Goal: Transaction & Acquisition: Purchase product/service

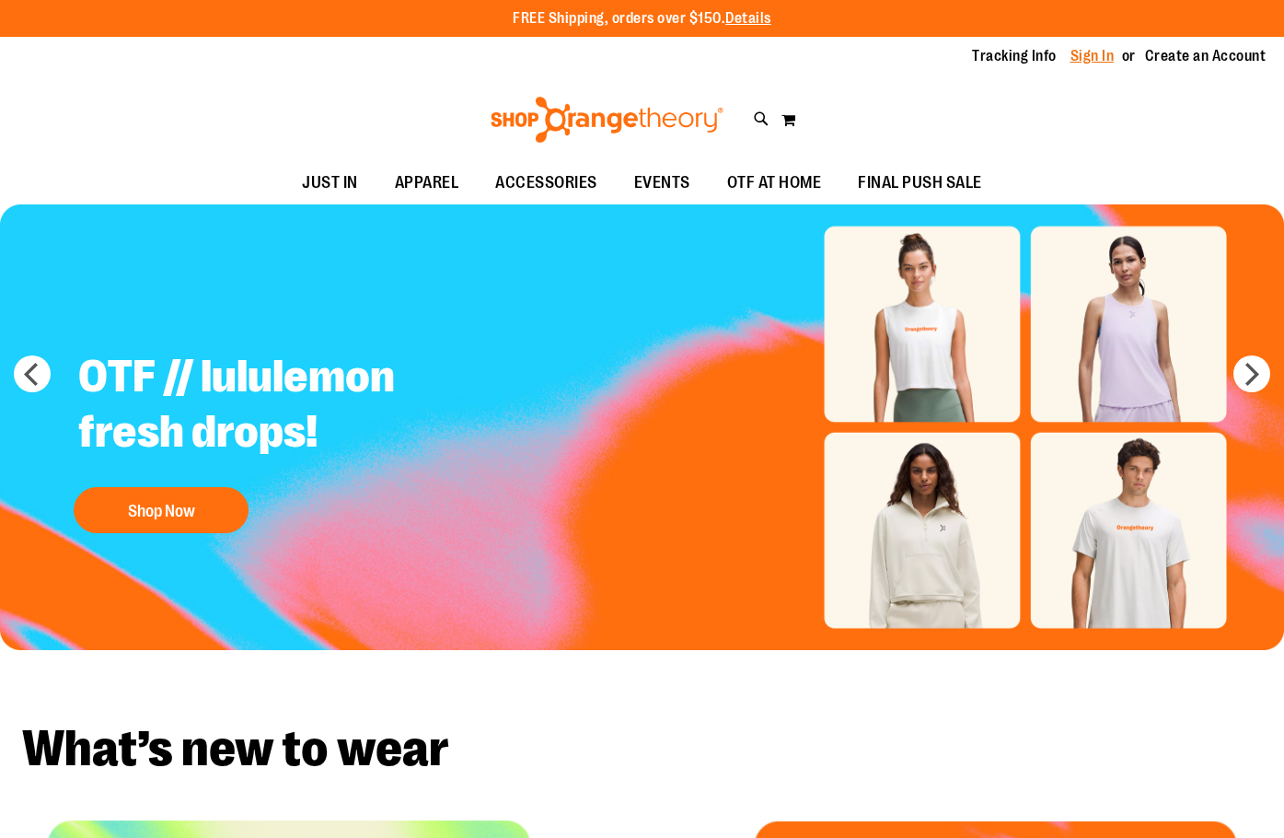
click at [1103, 56] on link "Sign In" at bounding box center [1092, 56] width 44 height 20
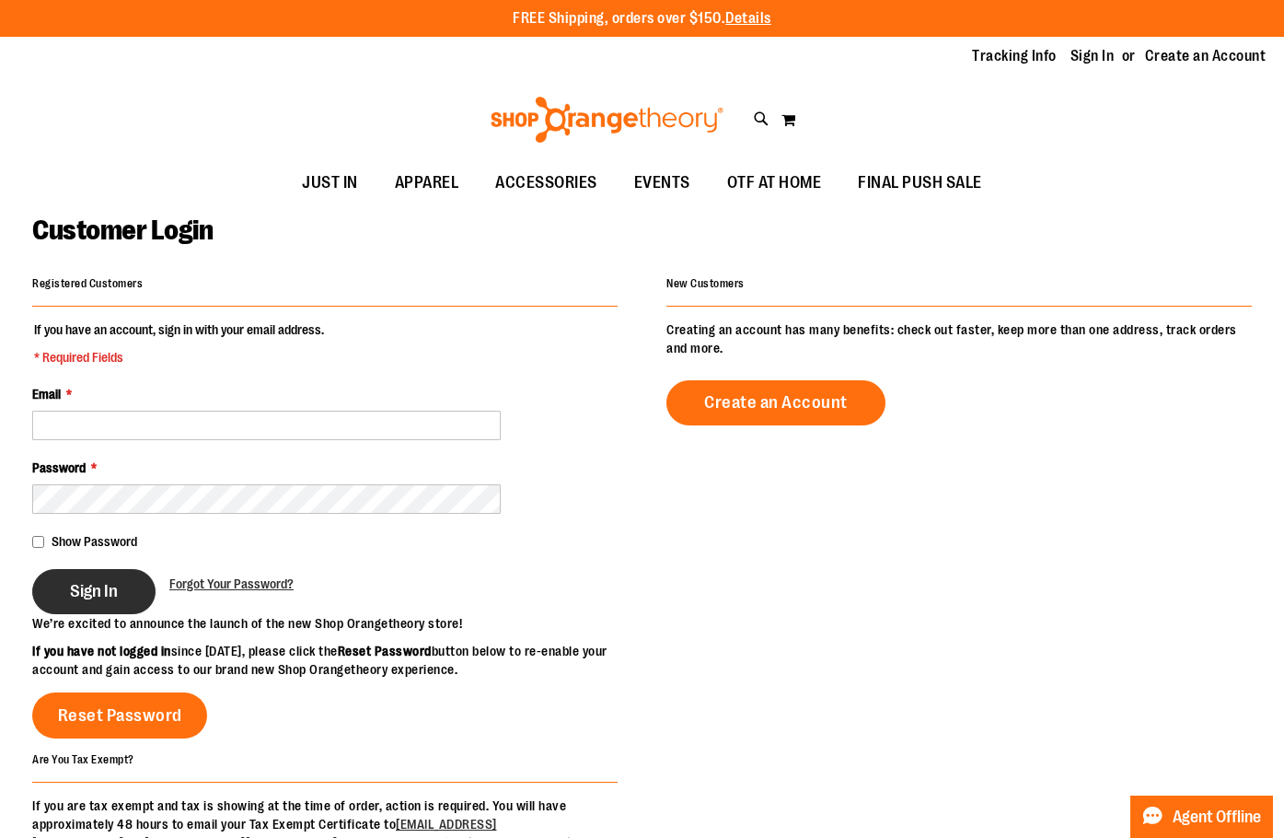
type input "**********"
click at [91, 587] on span "Sign In" at bounding box center [94, 591] width 48 height 20
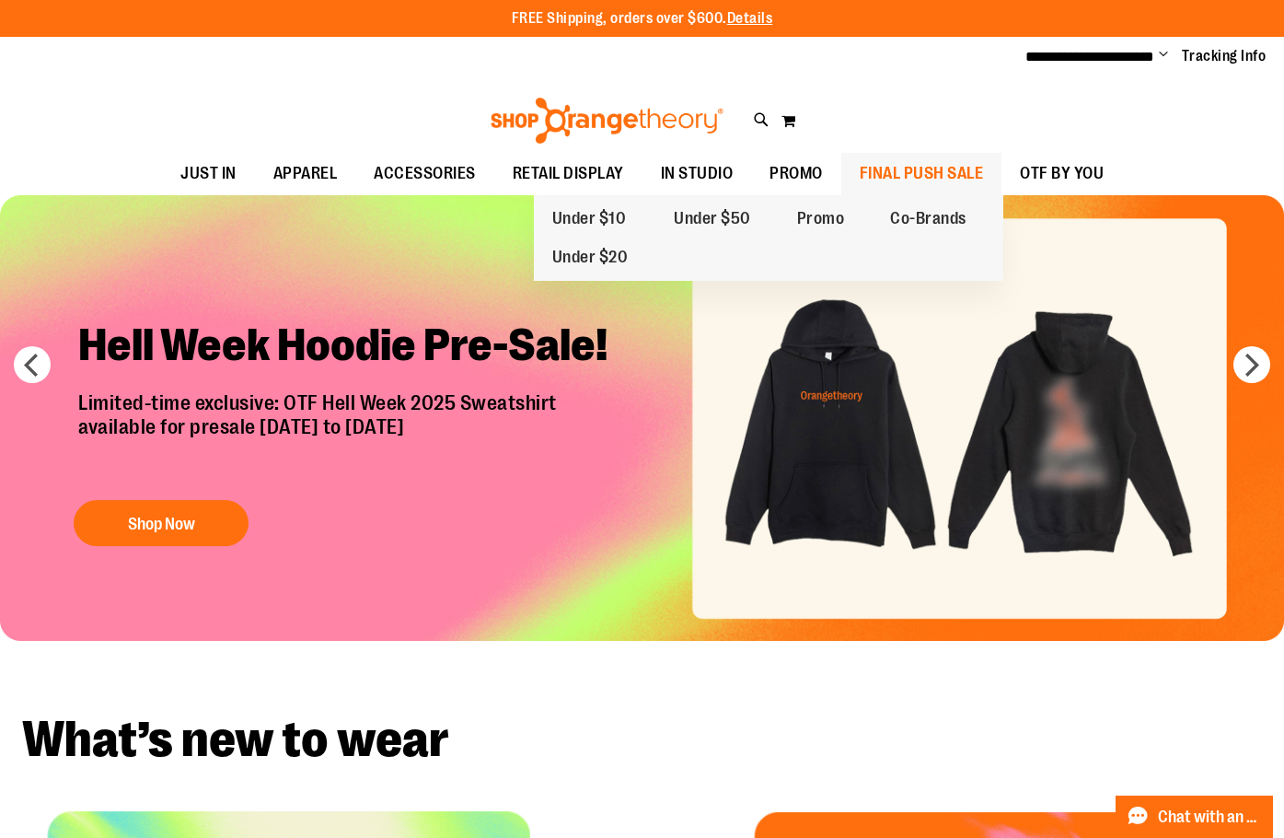
type input "**********"
click at [920, 165] on span "FINAL PUSH SALE" at bounding box center [922, 173] width 124 height 41
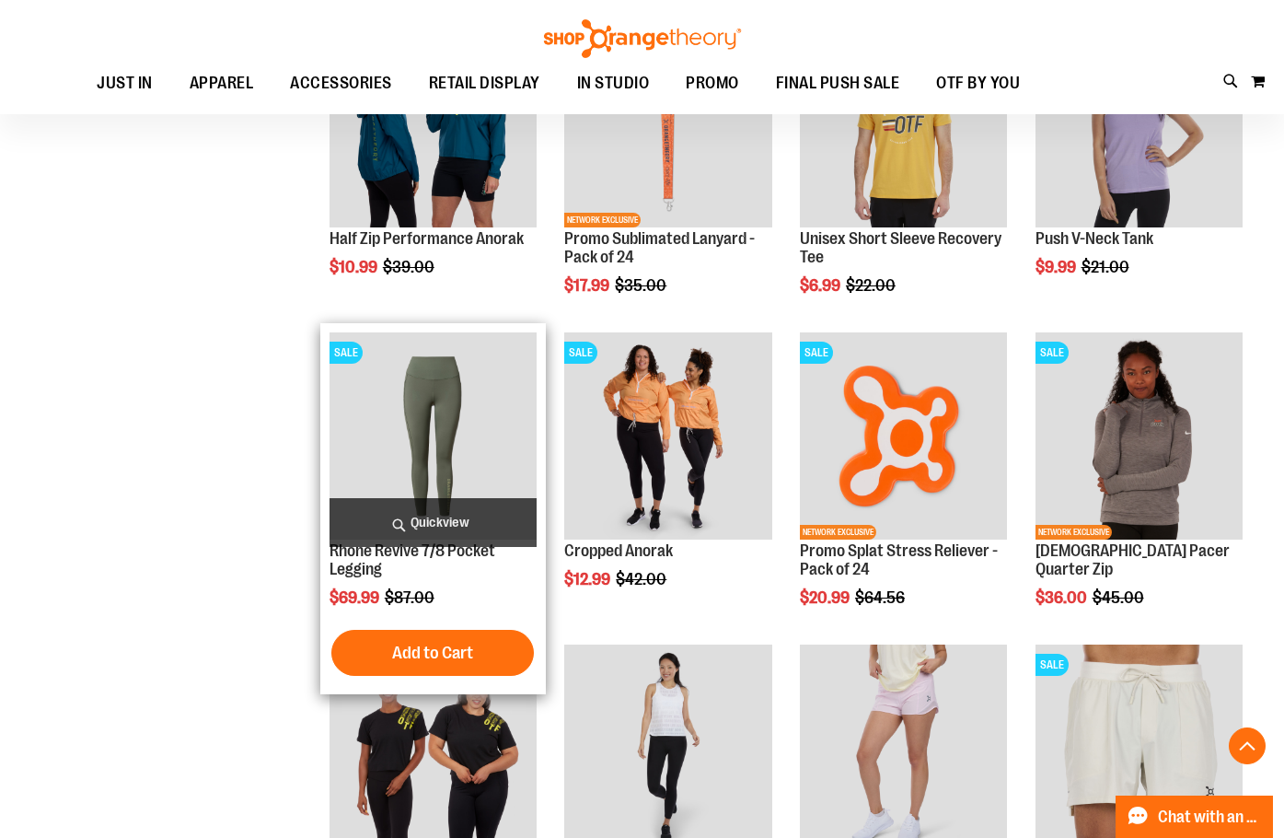
scroll to position [1288, 0]
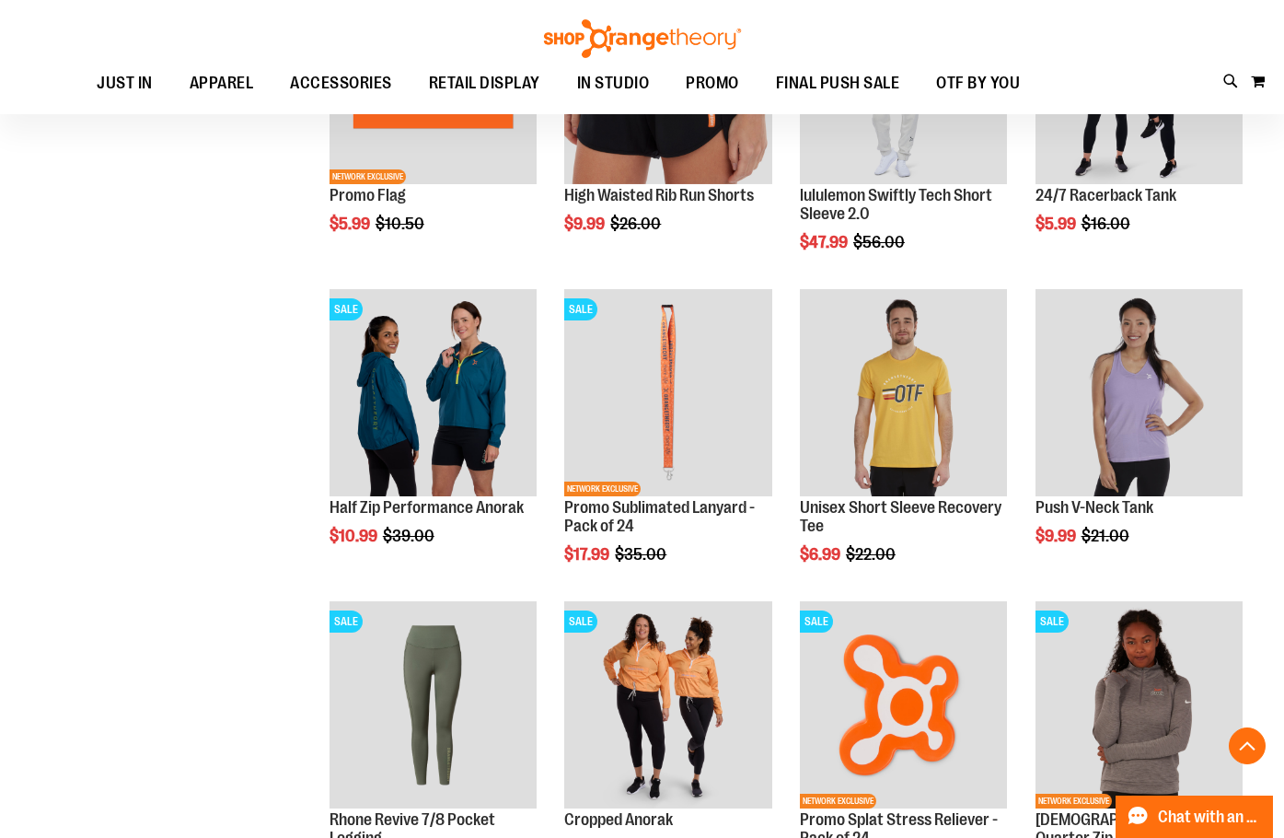
scroll to position [1012, 0]
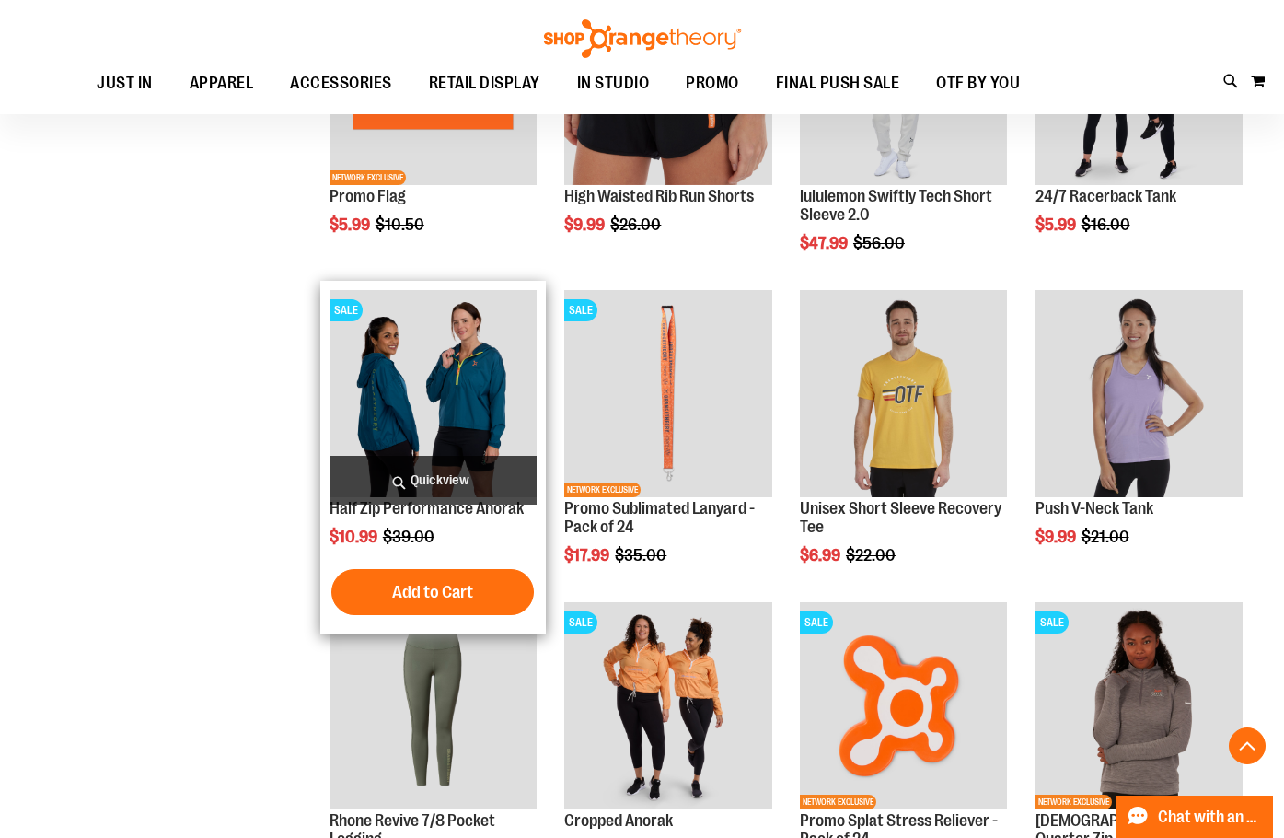
type input "**********"
click at [433, 399] on img "product" at bounding box center [433, 393] width 207 height 207
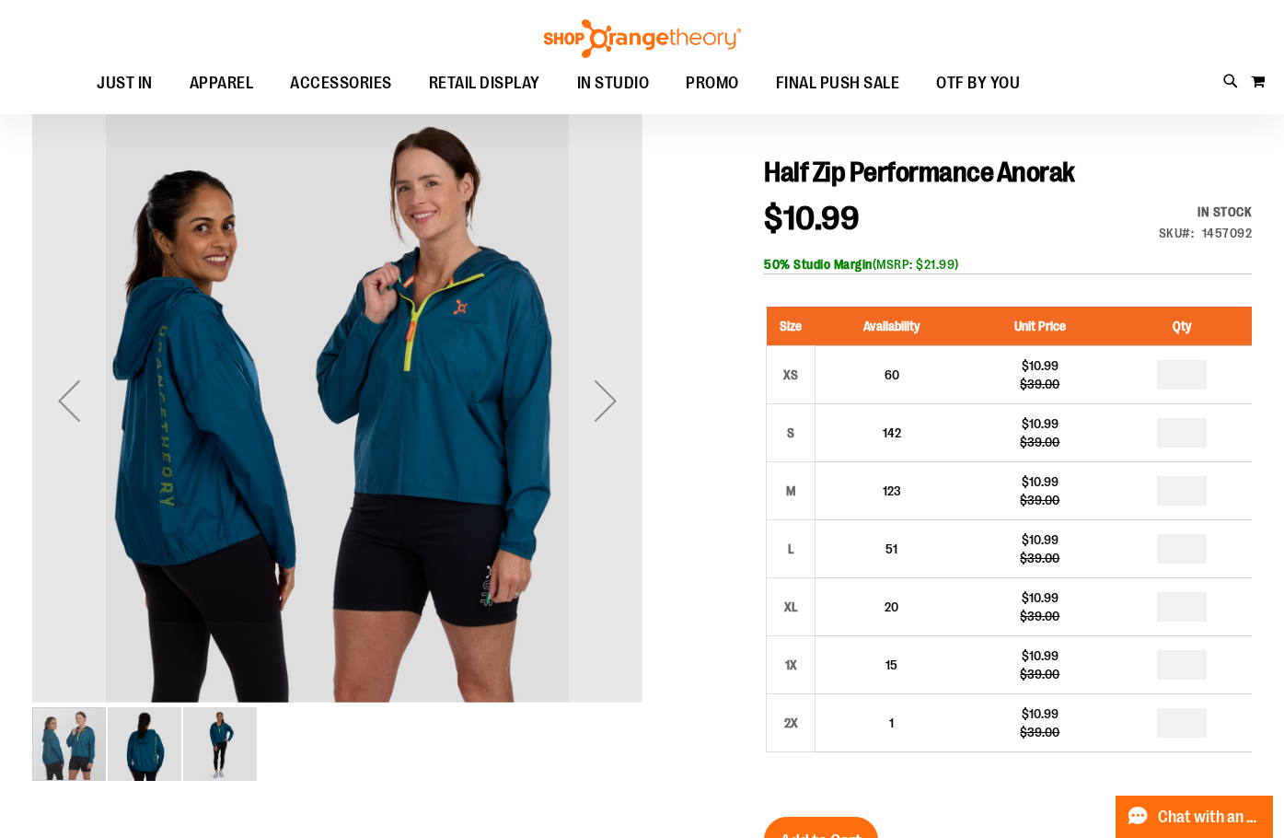
scroll to position [183, 0]
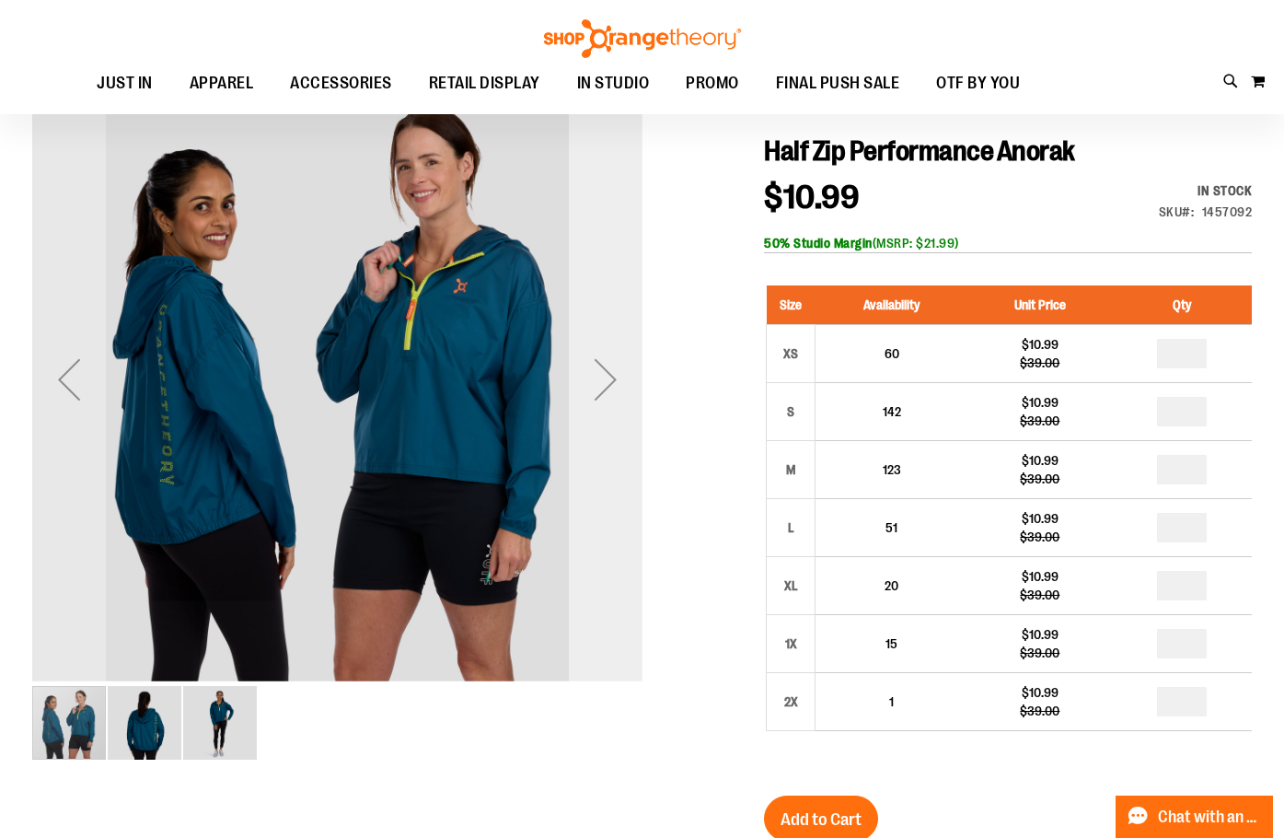
type input "**********"
click at [605, 373] on div "Next" at bounding box center [606, 379] width 74 height 74
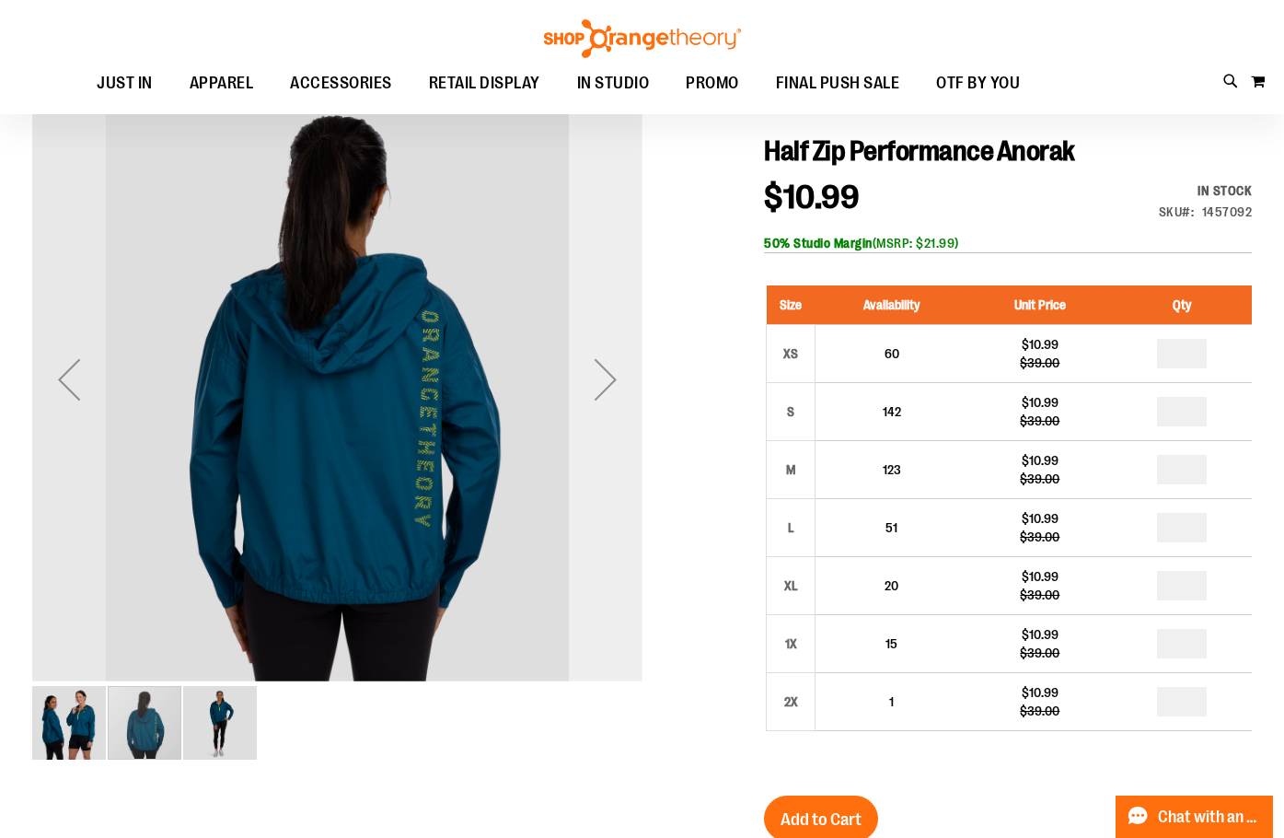
click at [605, 373] on div "Next" at bounding box center [606, 379] width 74 height 74
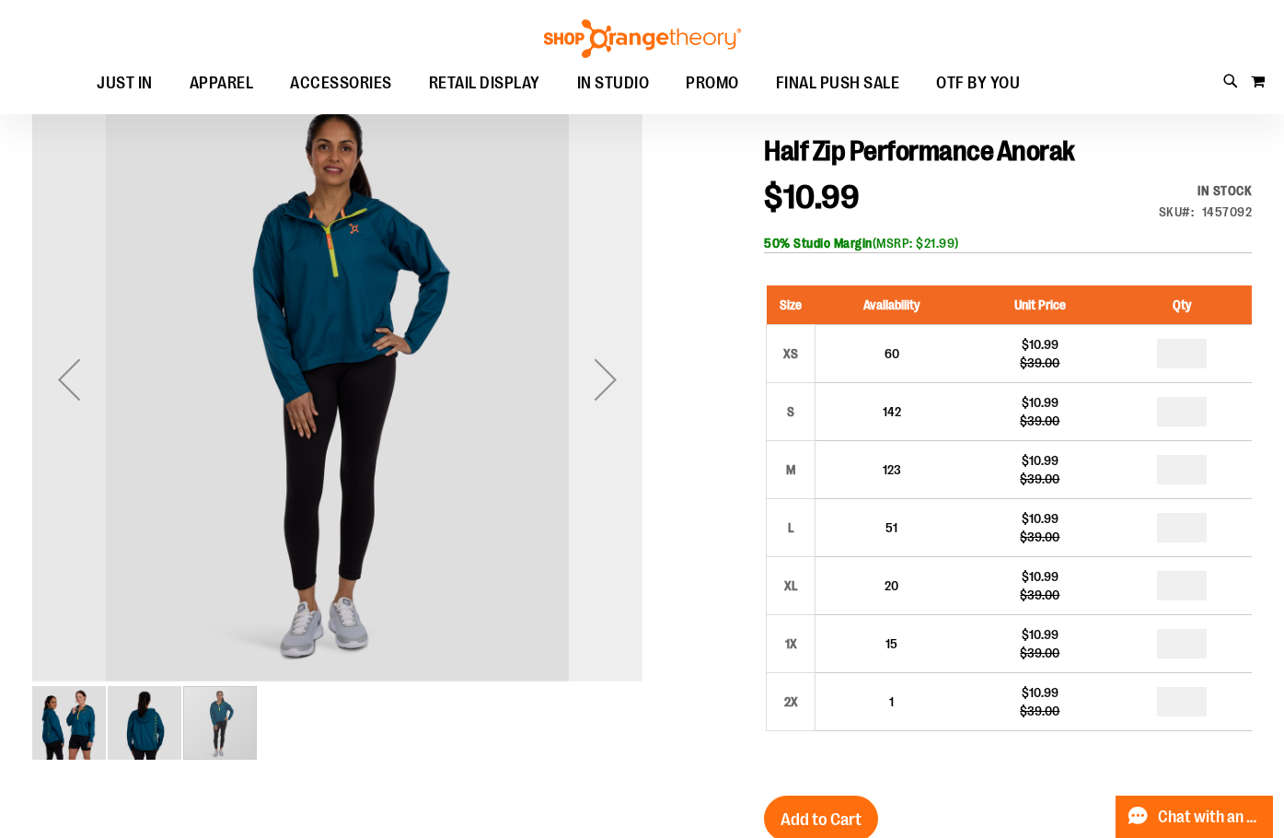
click at [575, 382] on div "Next" at bounding box center [606, 379] width 74 height 74
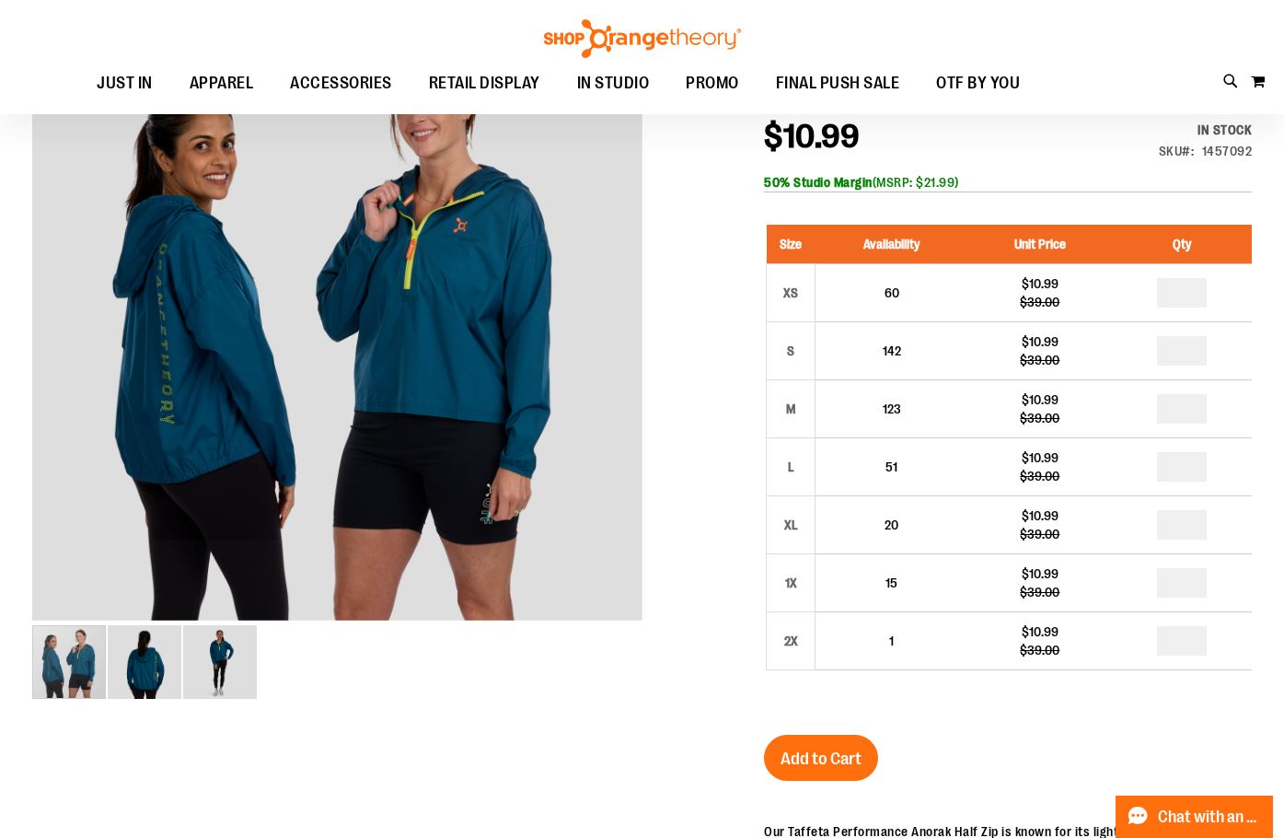
scroll to position [275, 0]
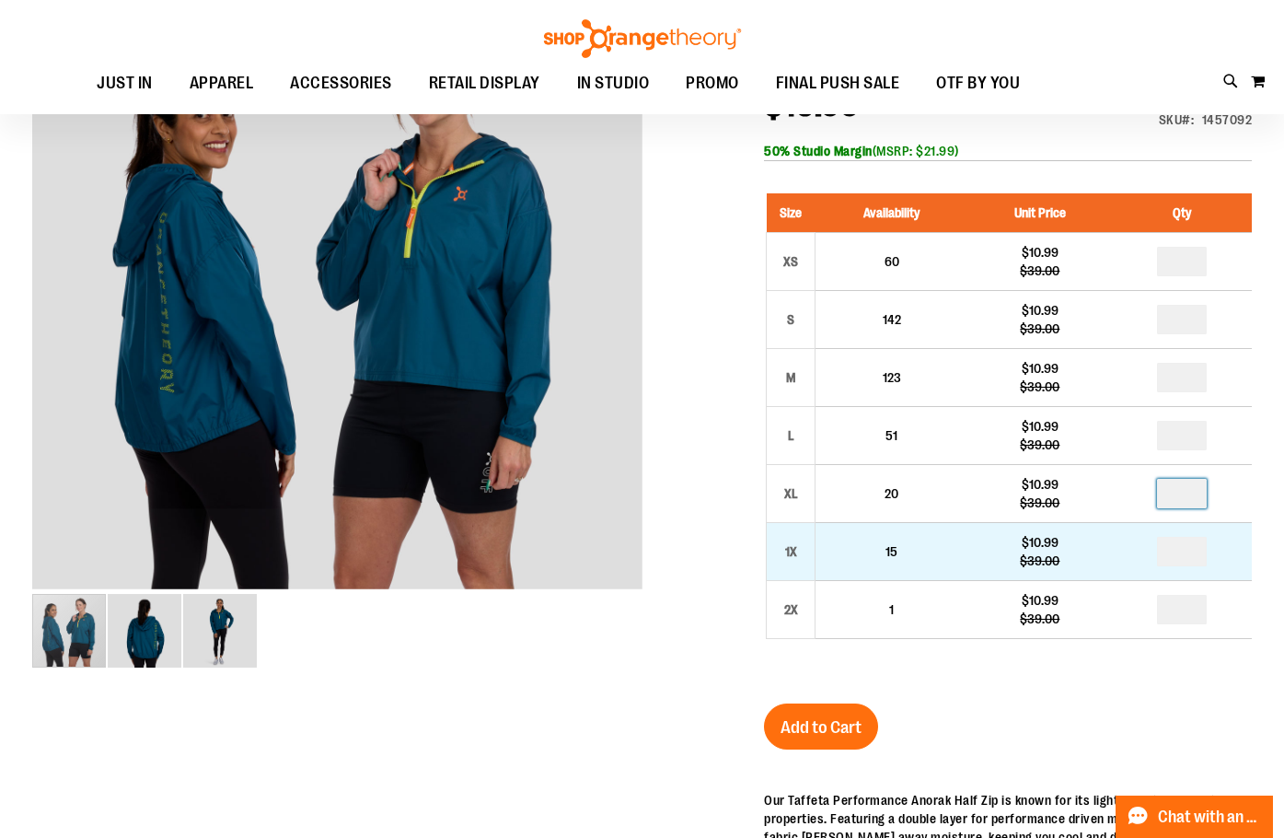
drag, startPoint x: 1187, startPoint y: 492, endPoint x: 1090, endPoint y: 523, distance: 102.5
click at [1090, 523] on tbody "XS 60 $10.99 $39.00 * S 142 $10.99 $39.00 * M" at bounding box center [1010, 436] width 486 height 406
type input "*"
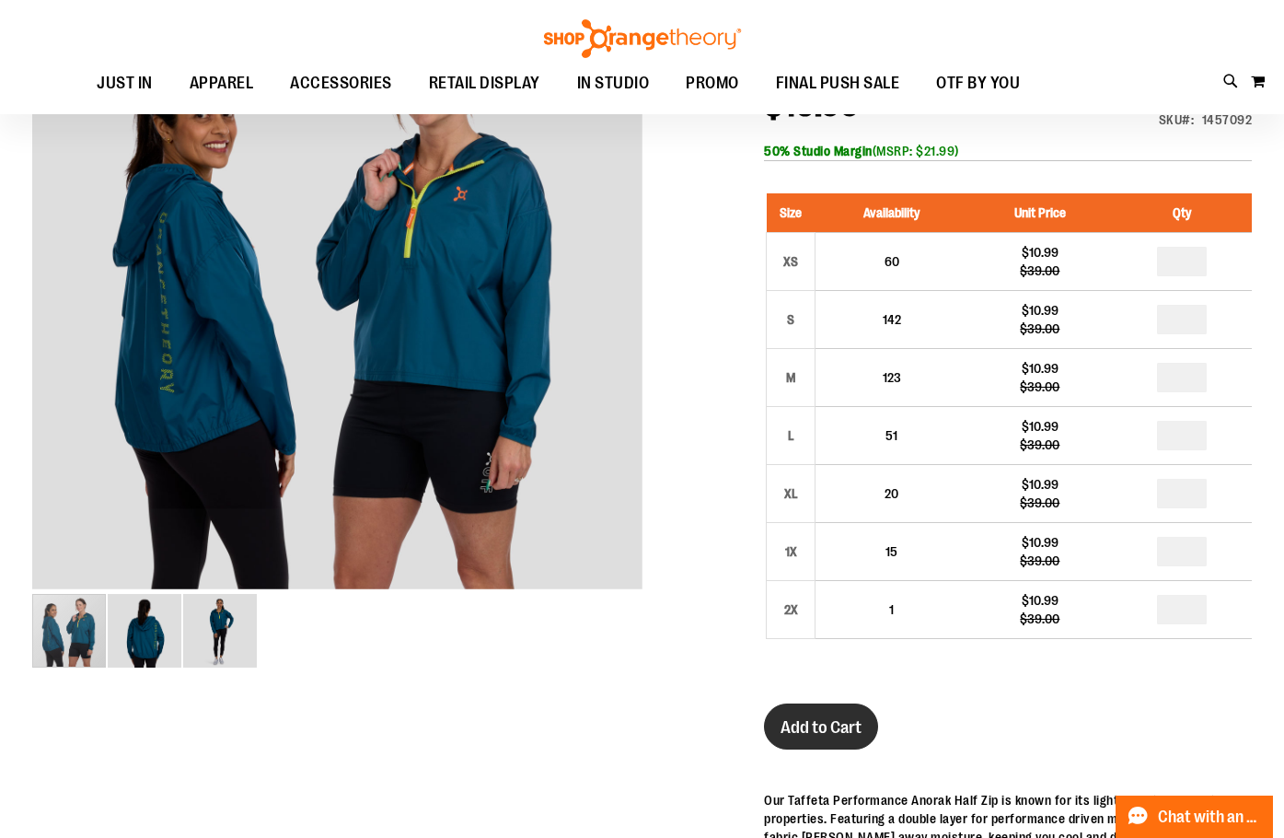
click at [841, 729] on span "Add to Cart" at bounding box center [821, 727] width 81 height 20
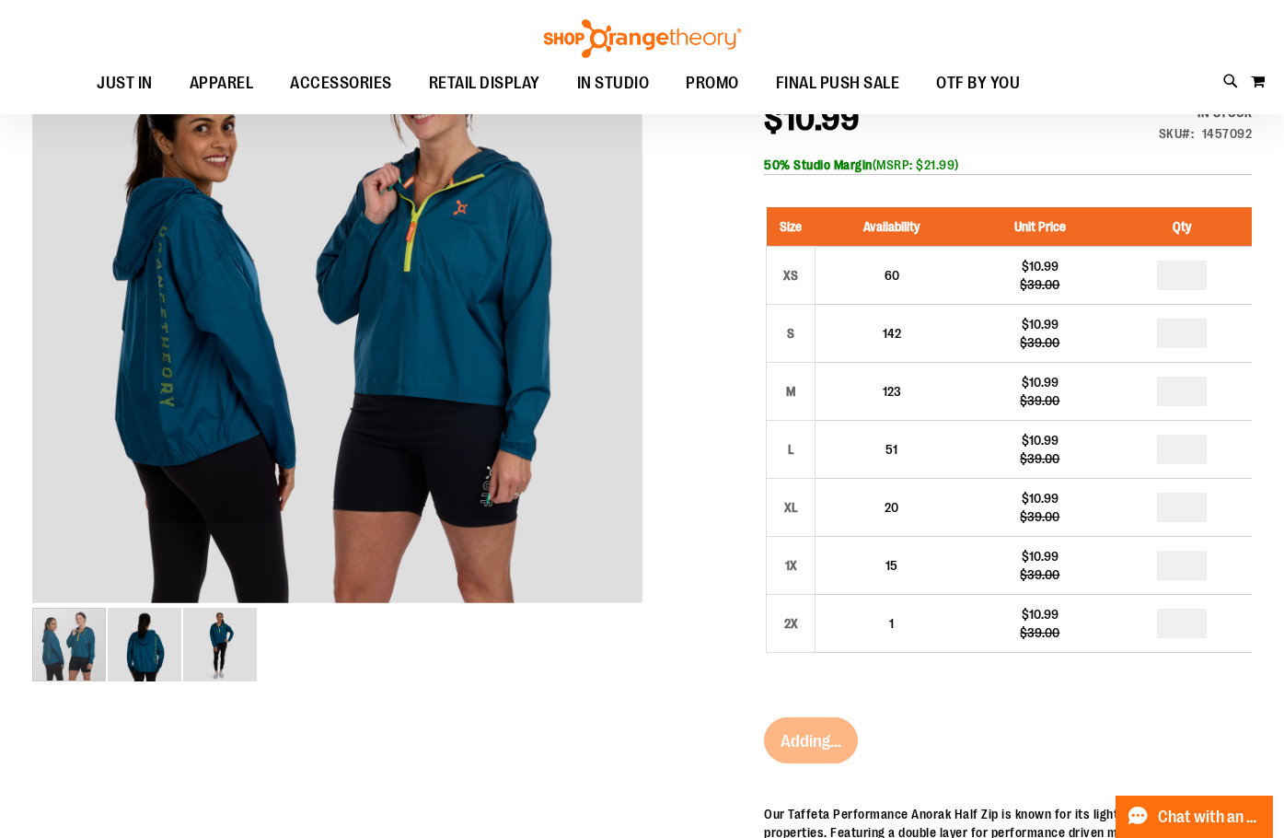
scroll to position [0, 0]
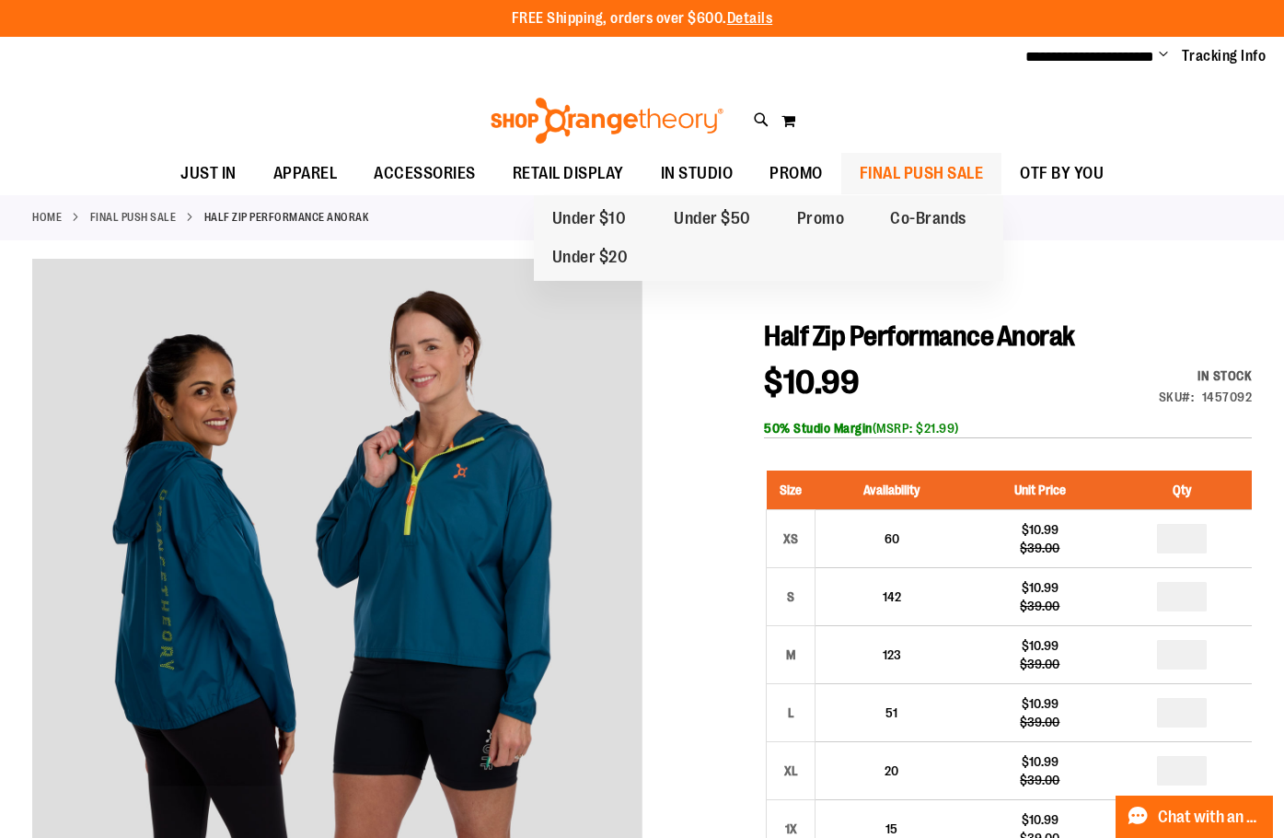
click at [894, 179] on span "FINAL PUSH SALE" at bounding box center [922, 173] width 124 height 41
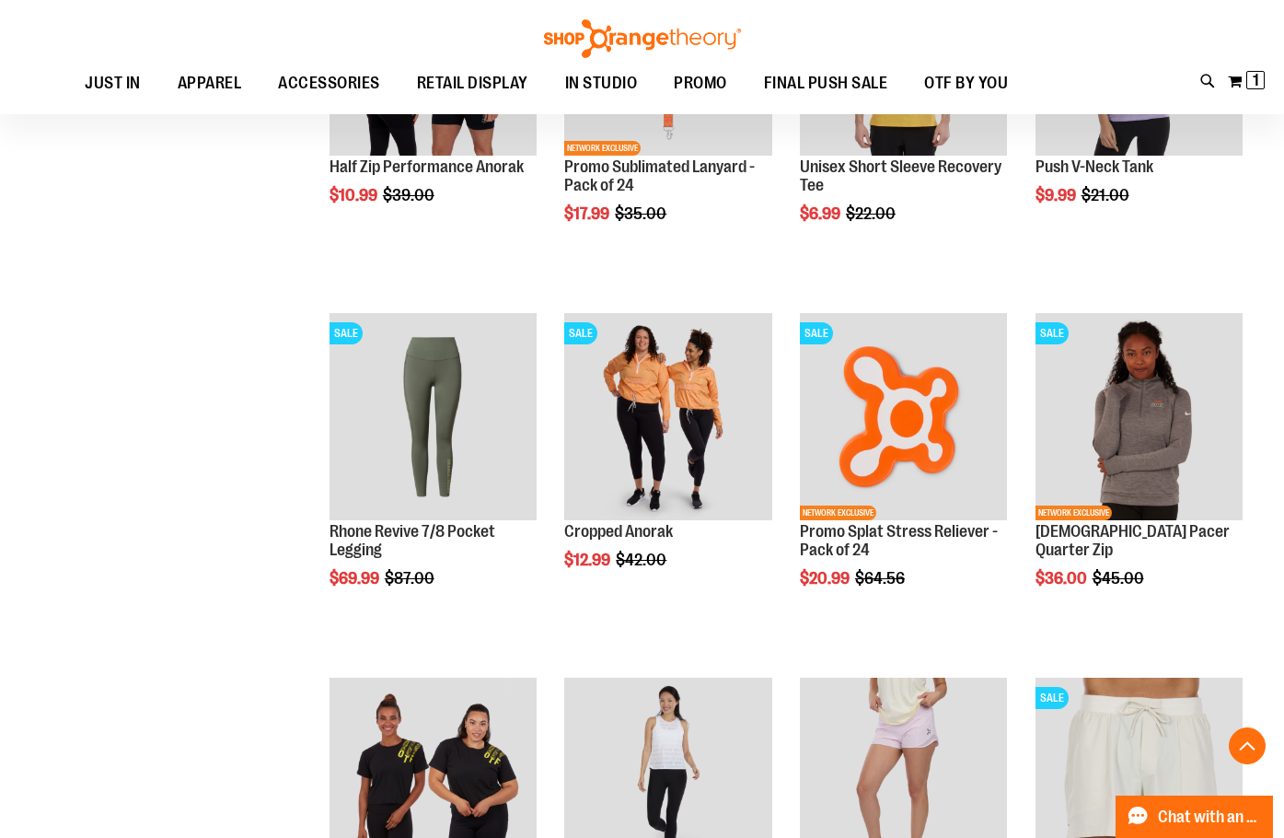
scroll to position [1591, 0]
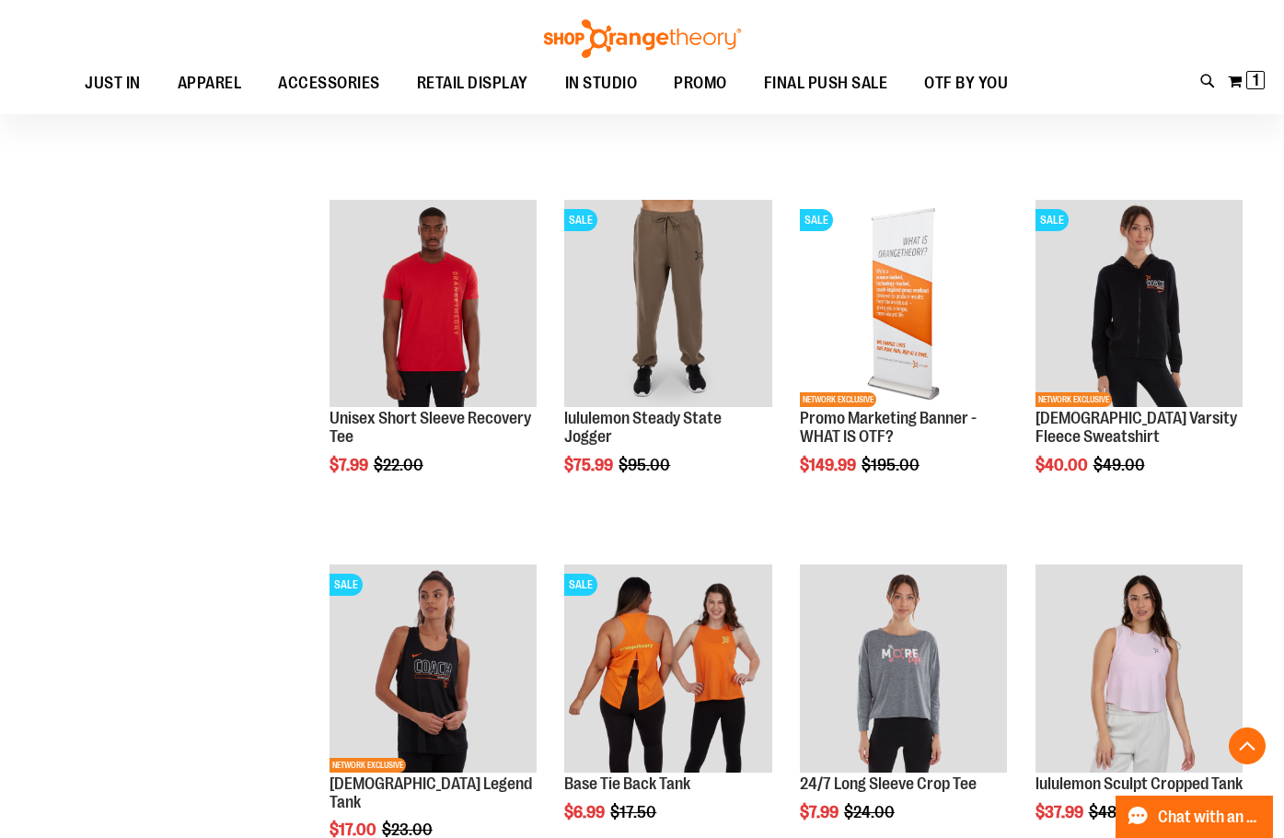
scroll to position [2971, 0]
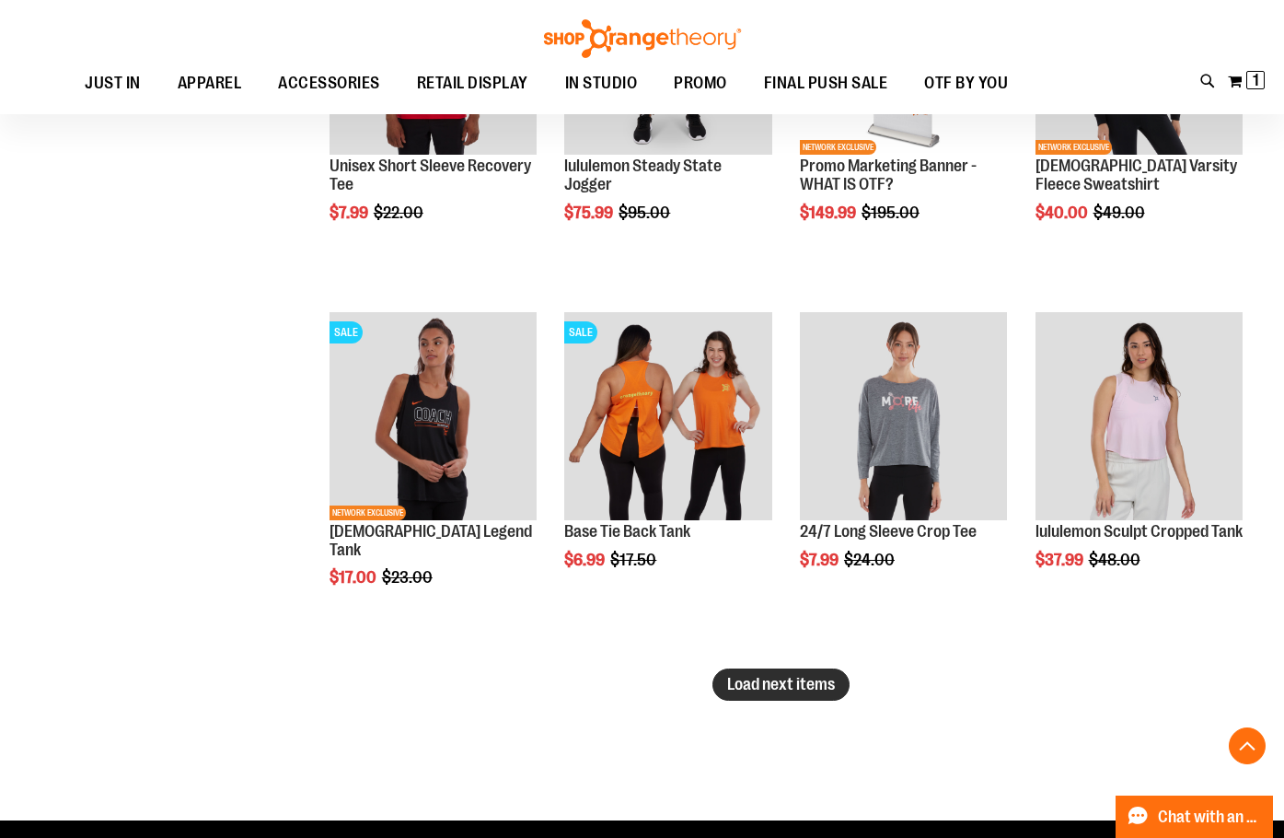
type input "**********"
click at [832, 672] on button "Load next items" at bounding box center [780, 684] width 137 height 32
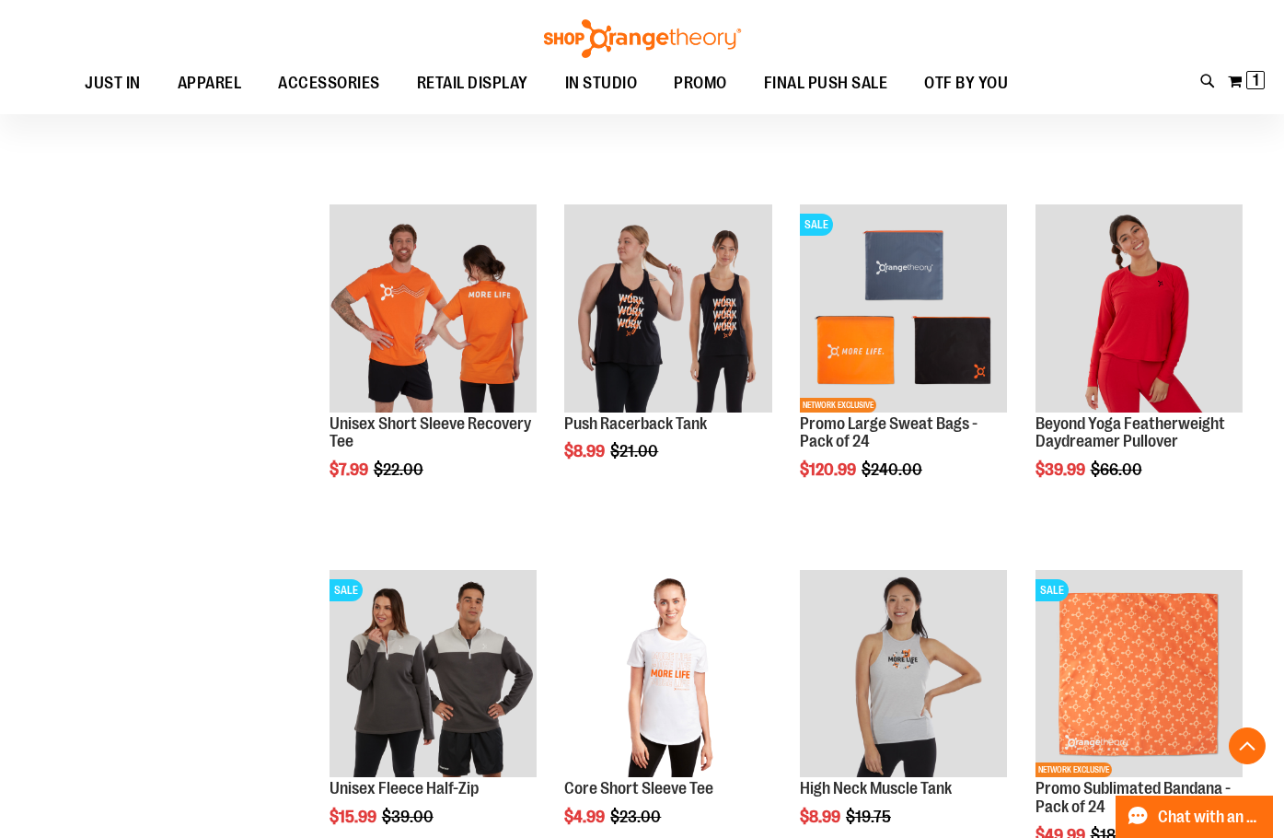
scroll to position [4168, 0]
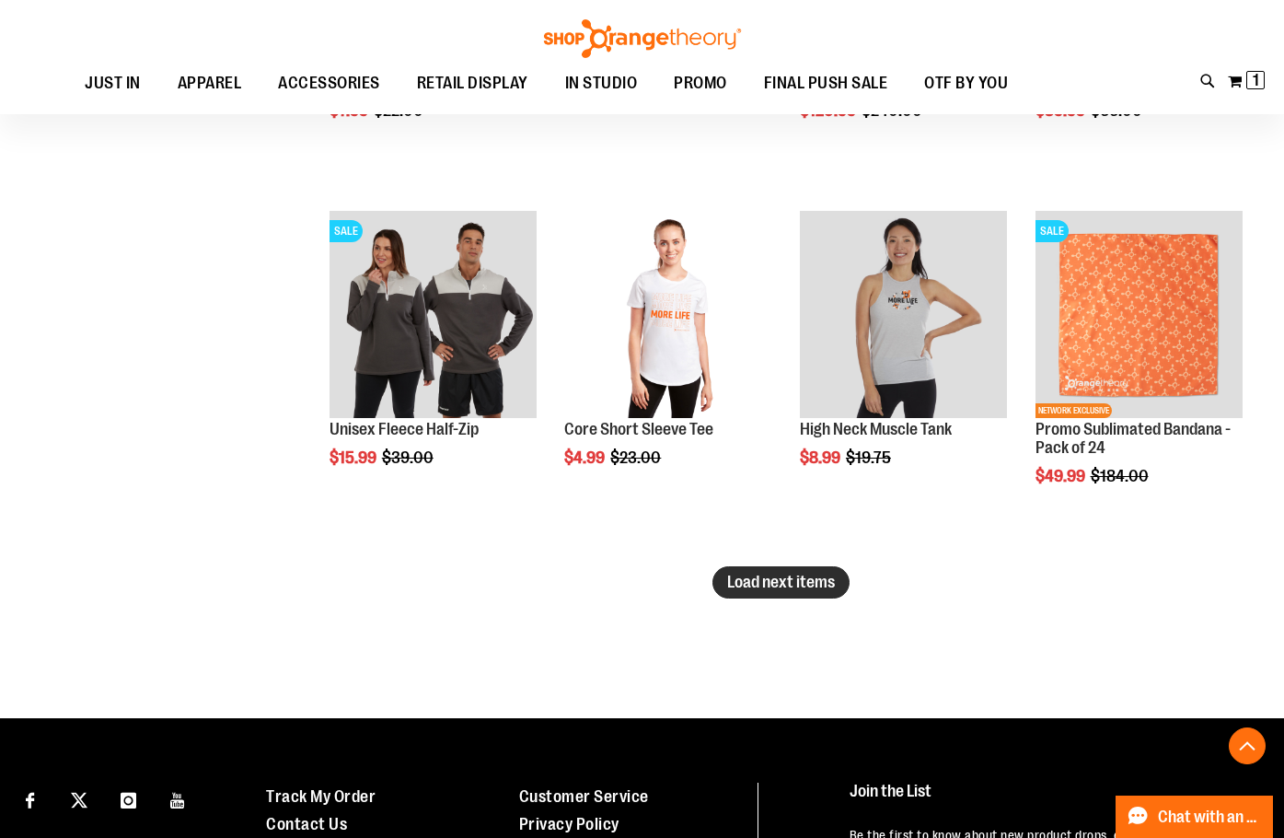
click at [770, 583] on span "Load next items" at bounding box center [781, 582] width 108 height 18
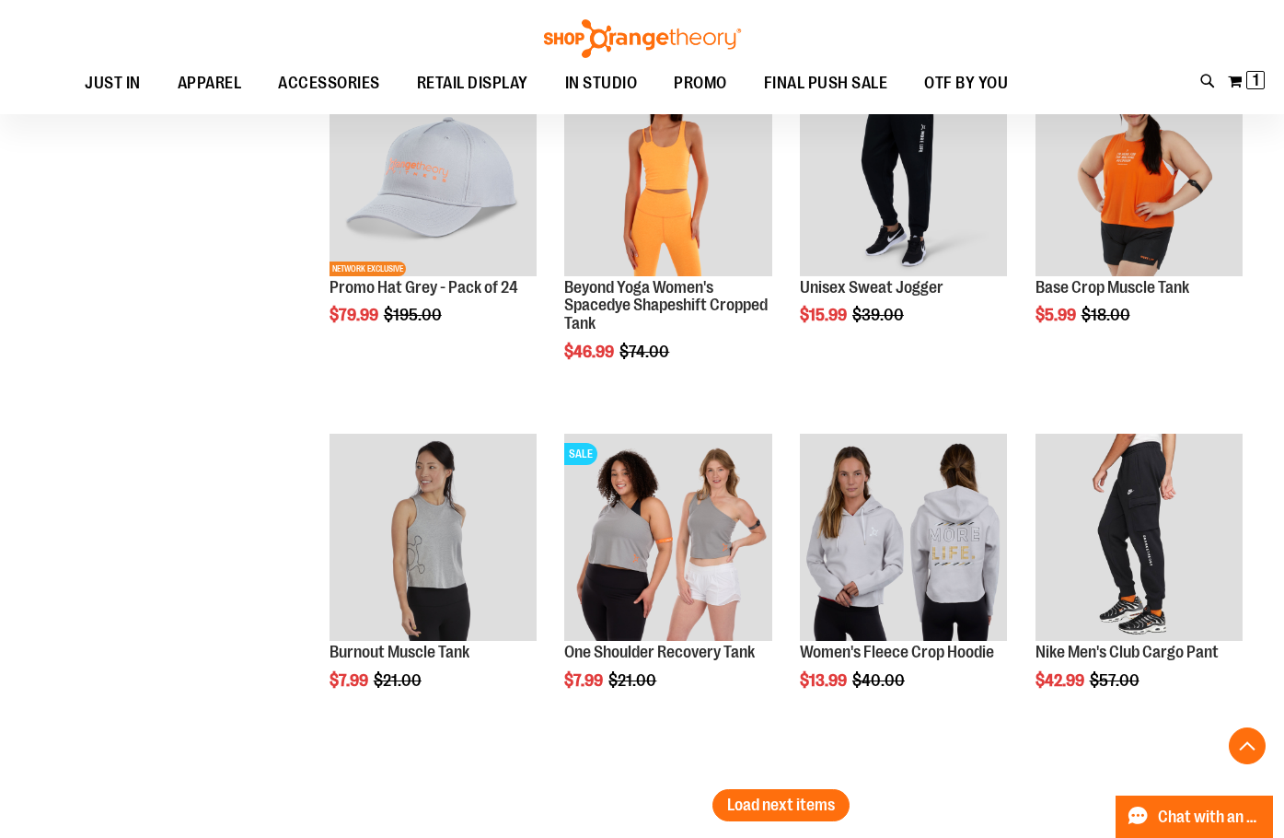
scroll to position [5088, 0]
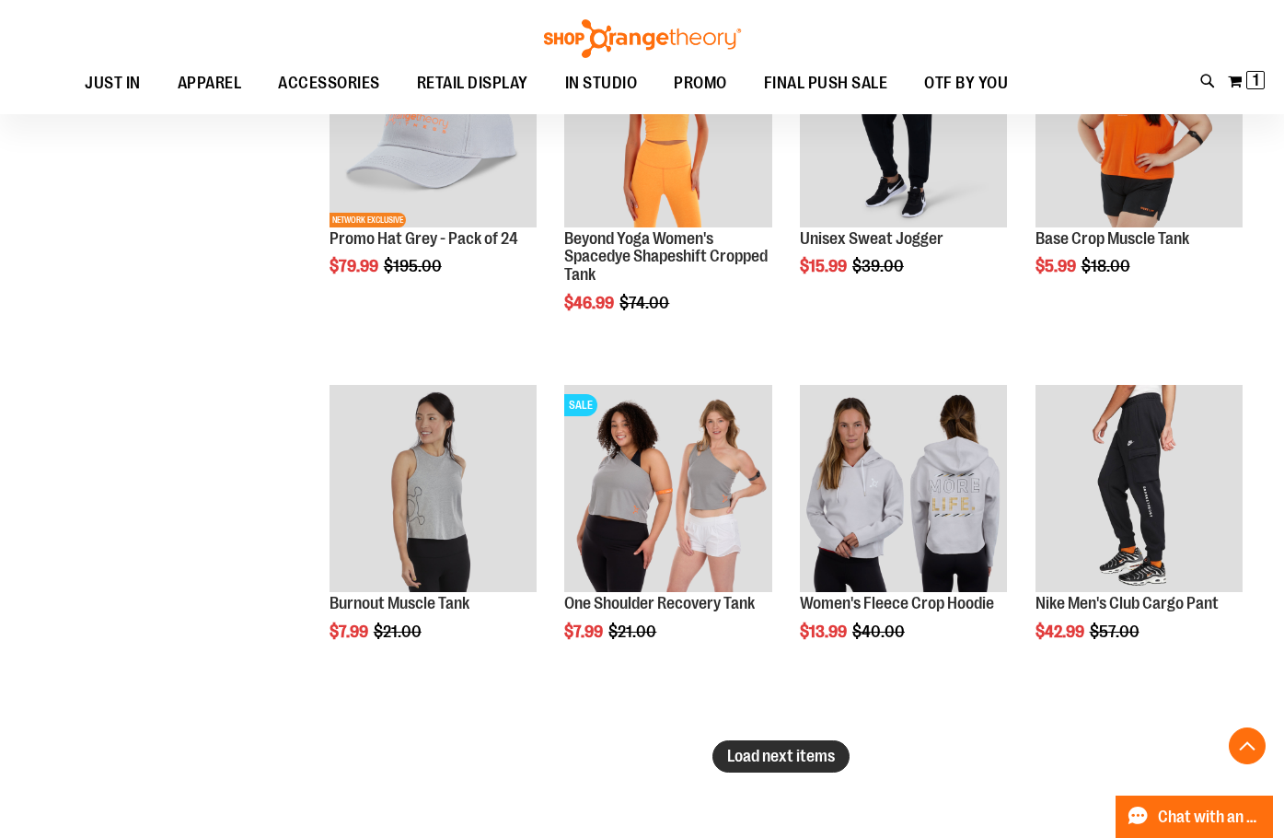
click at [746, 748] on span "Load next items" at bounding box center [781, 755] width 108 height 18
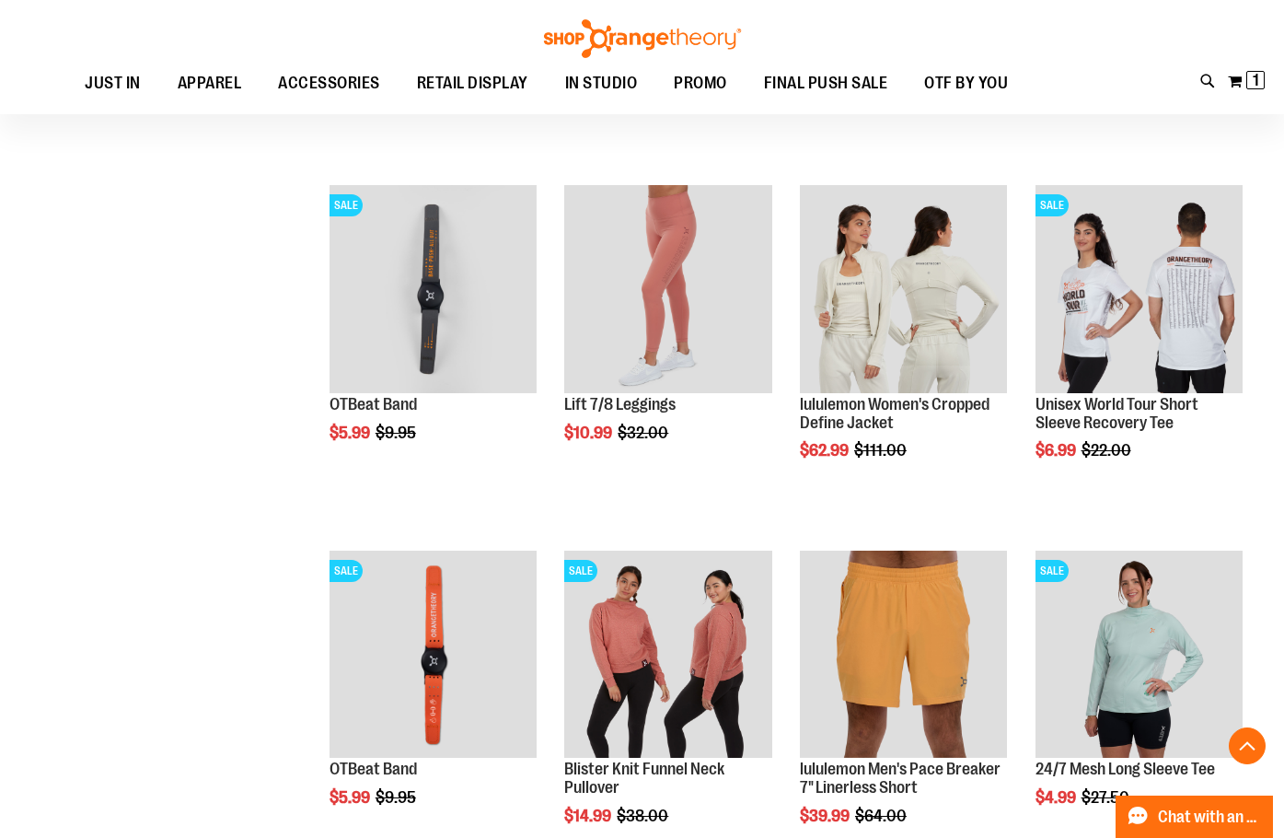
scroll to position [6285, 0]
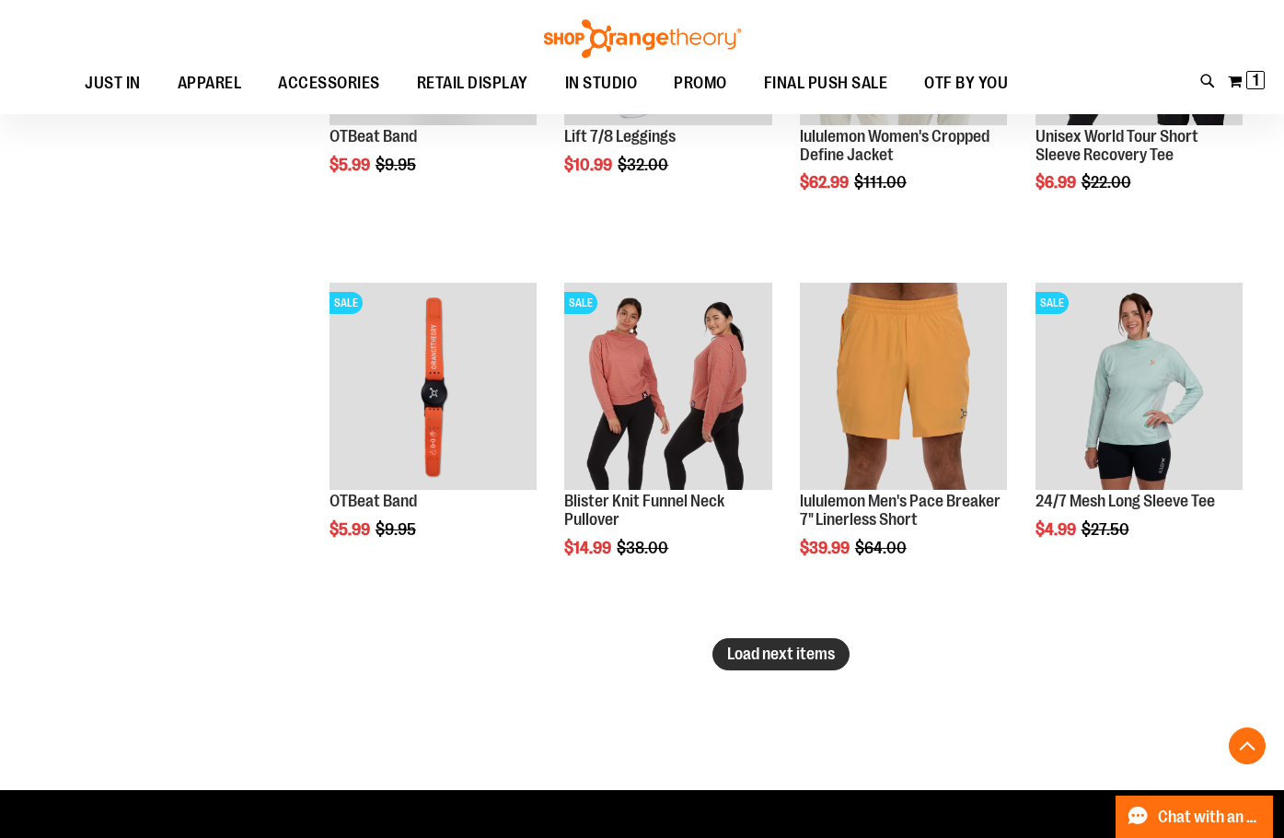
click at [829, 642] on button "Load next items" at bounding box center [780, 654] width 137 height 32
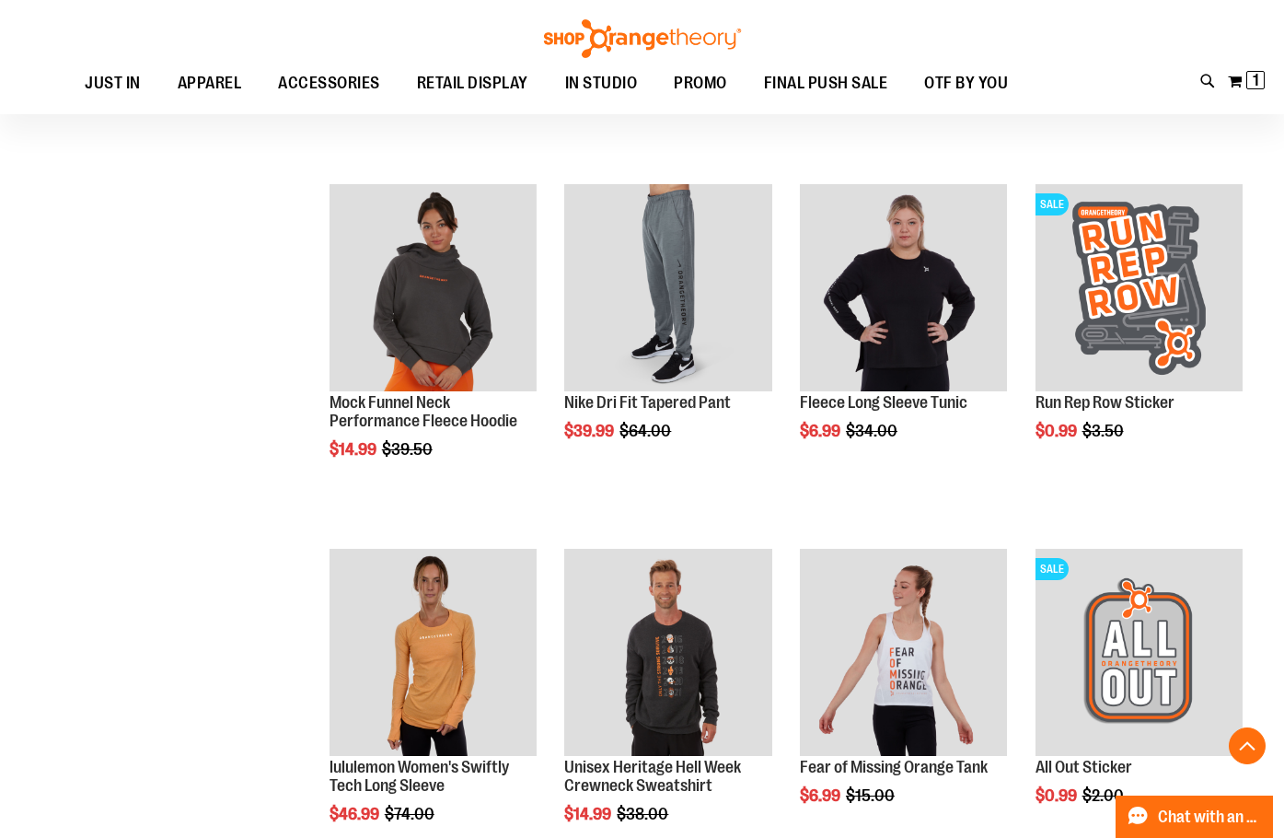
scroll to position [7389, 0]
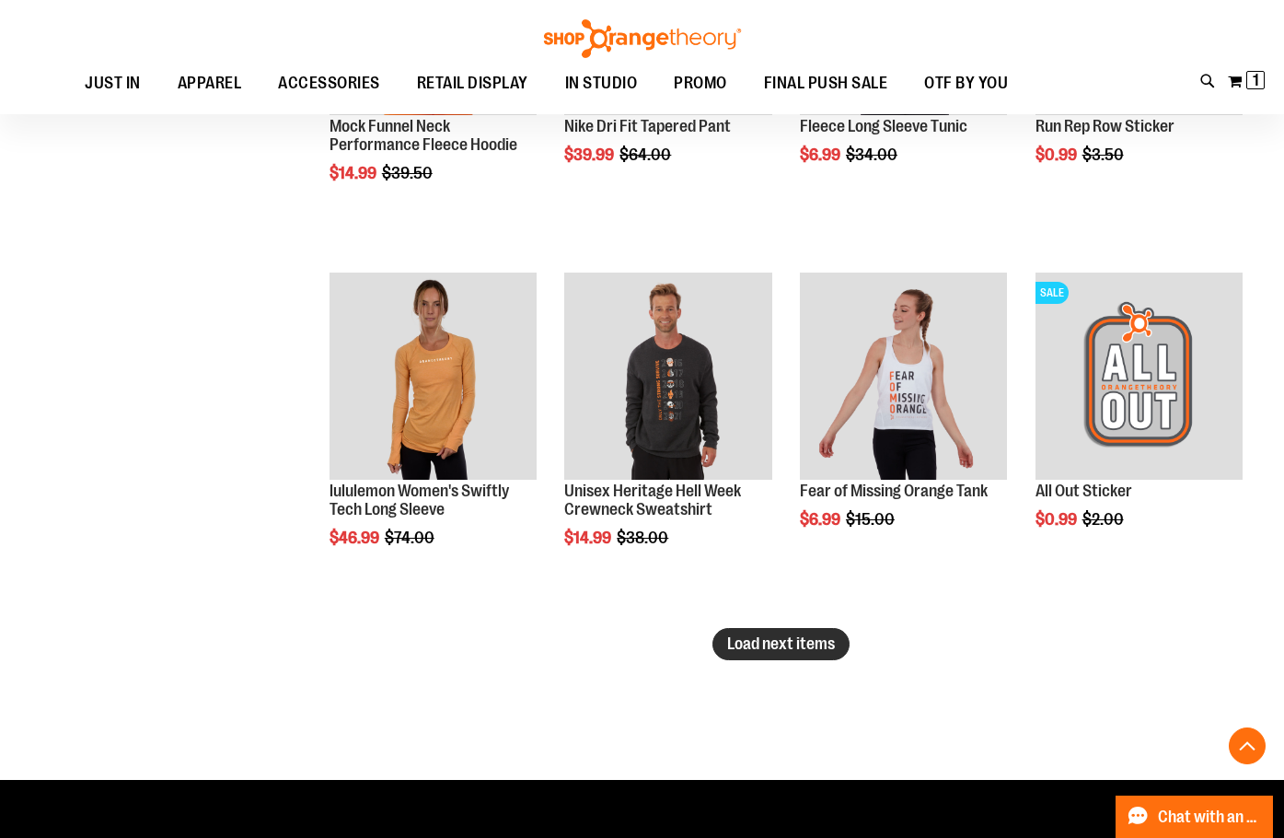
click at [776, 649] on span "Load next items" at bounding box center [781, 643] width 108 height 18
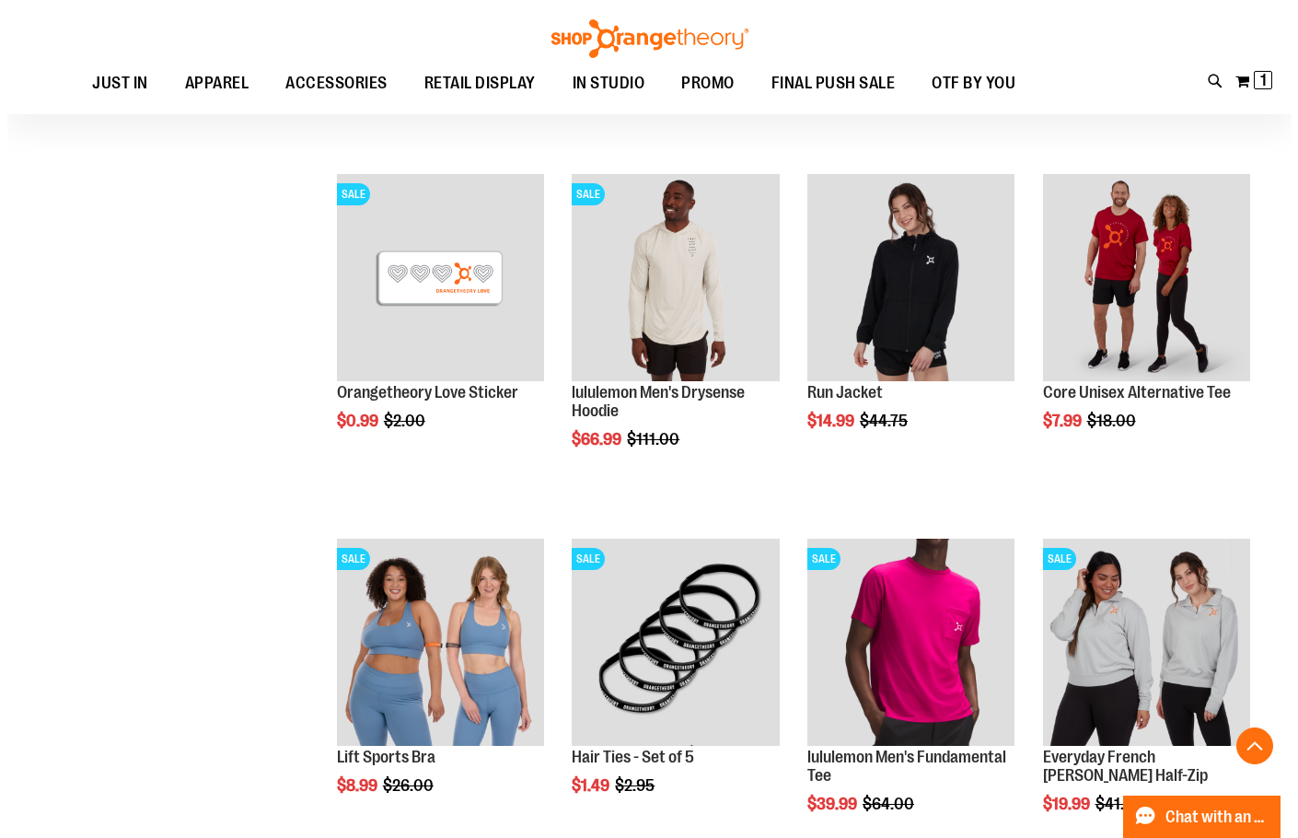
scroll to position [8494, 0]
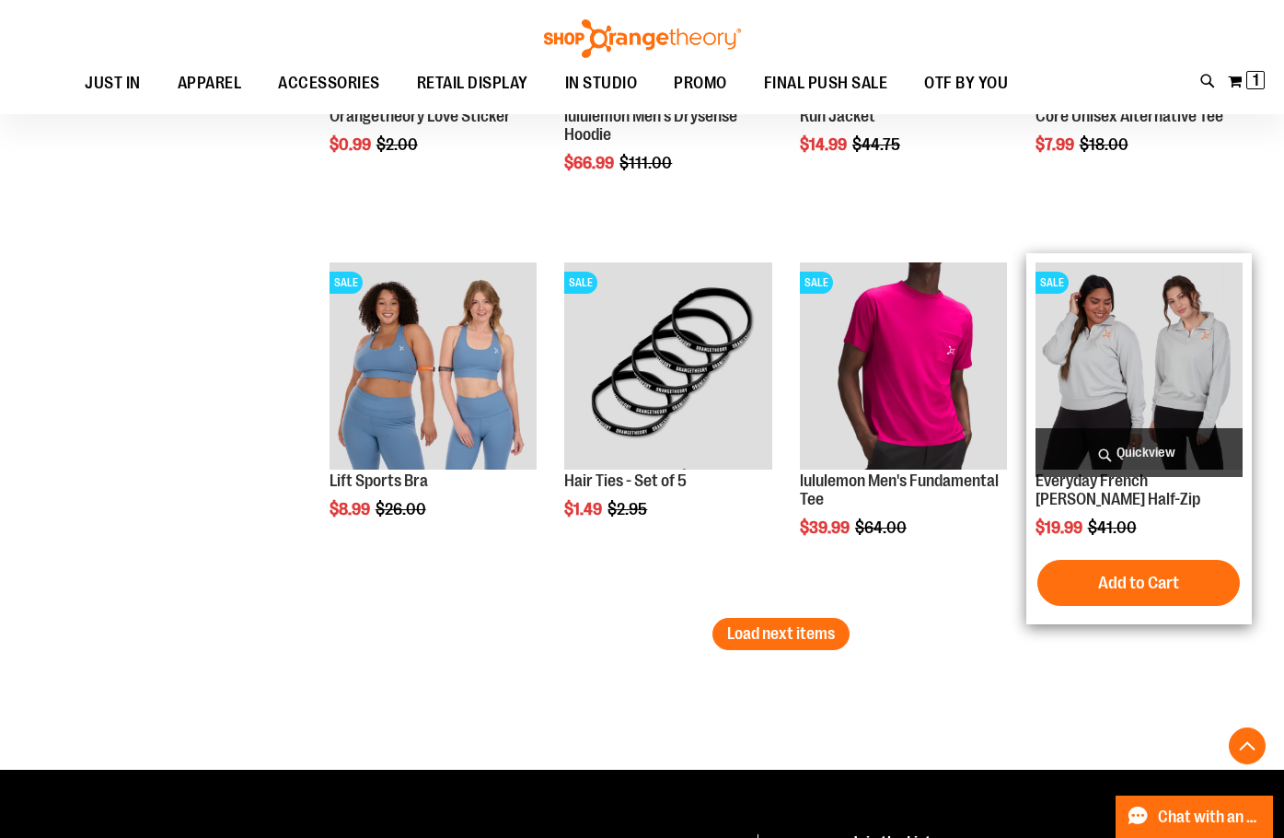
click at [1140, 438] on span "Quickview" at bounding box center [1139, 452] width 207 height 49
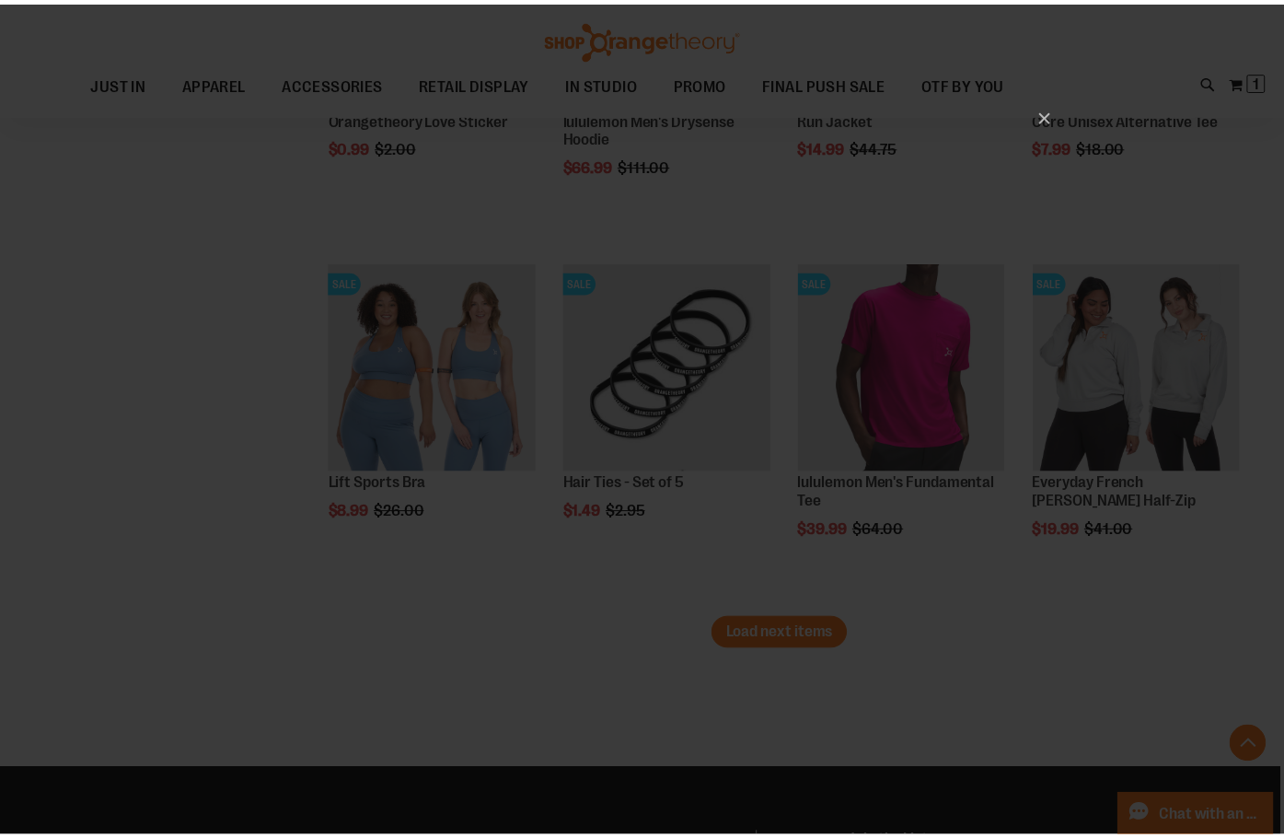
scroll to position [0, 0]
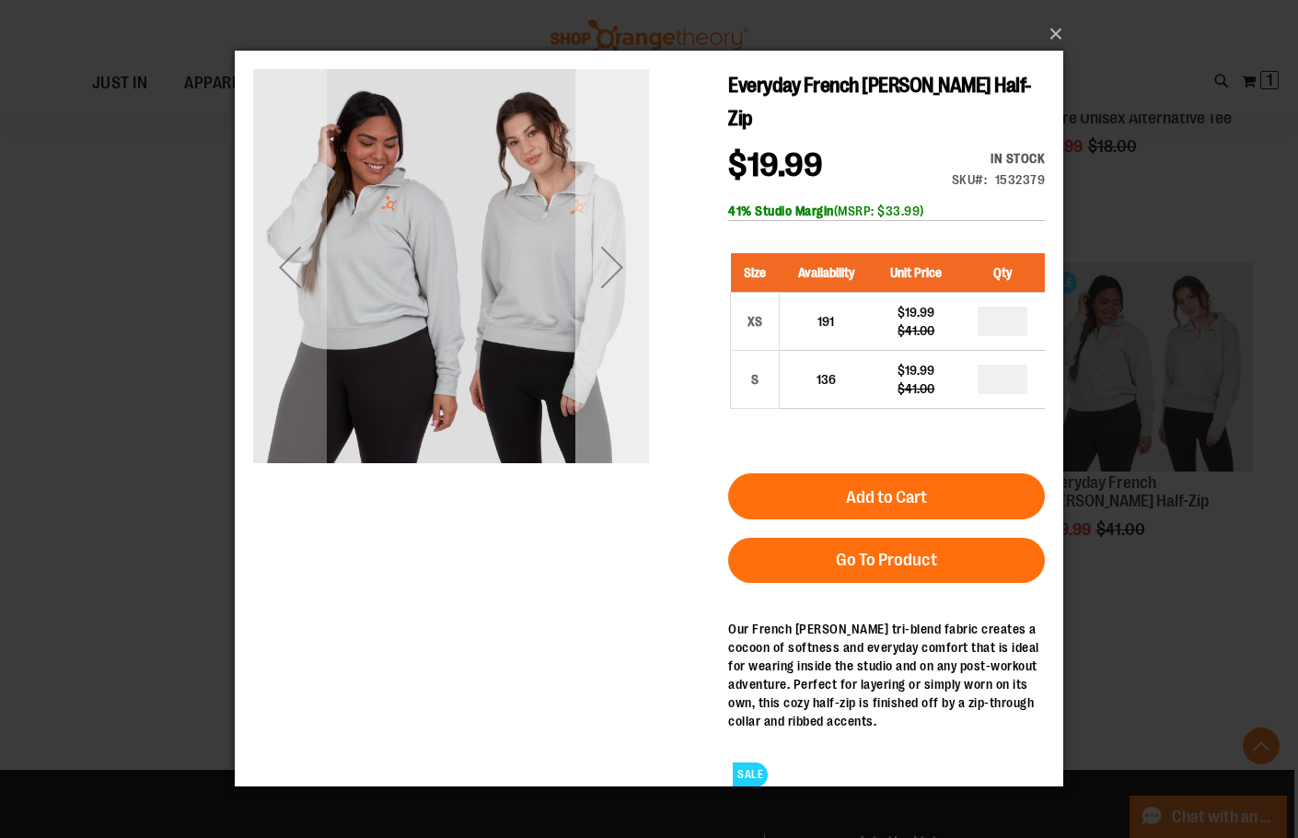
click at [624, 255] on div "Next" at bounding box center [612, 267] width 74 height 74
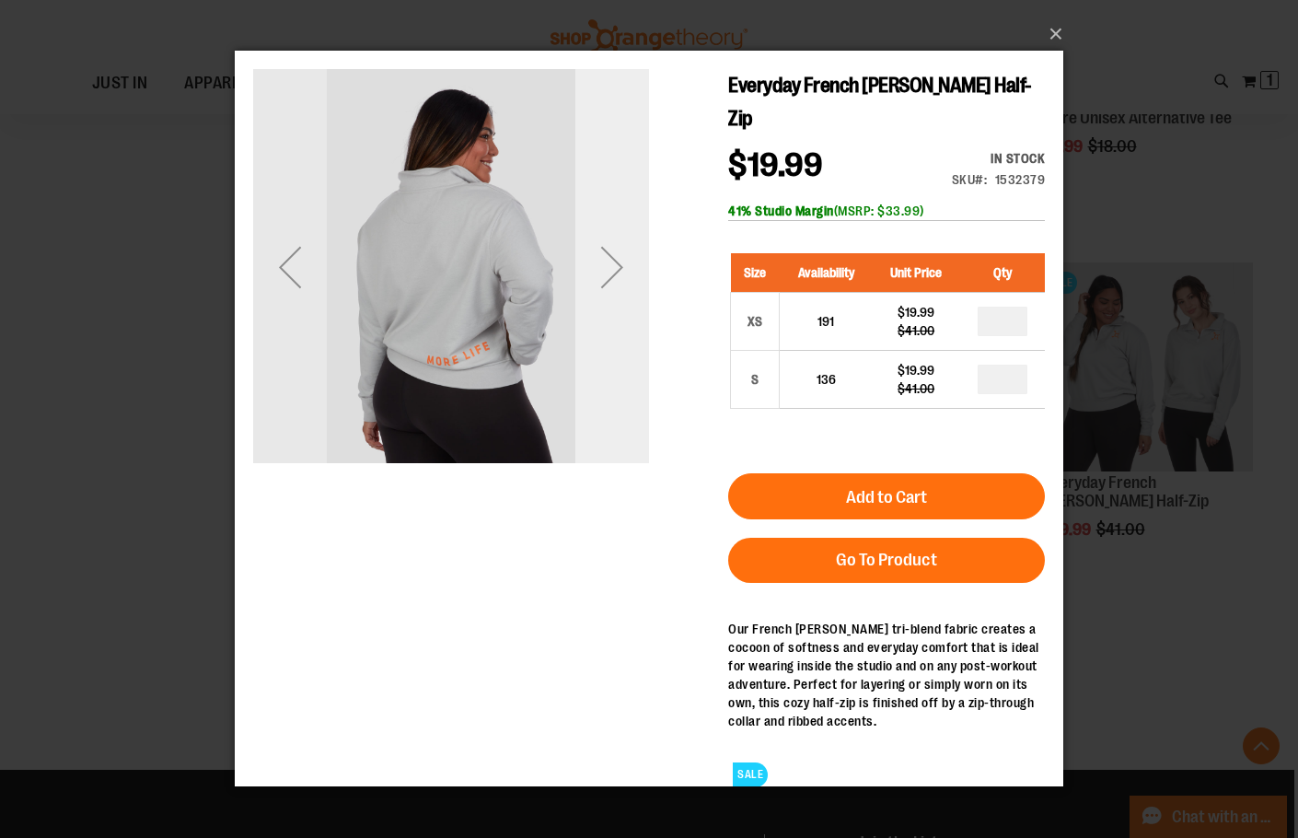
click at [624, 255] on div "Next" at bounding box center [612, 267] width 74 height 74
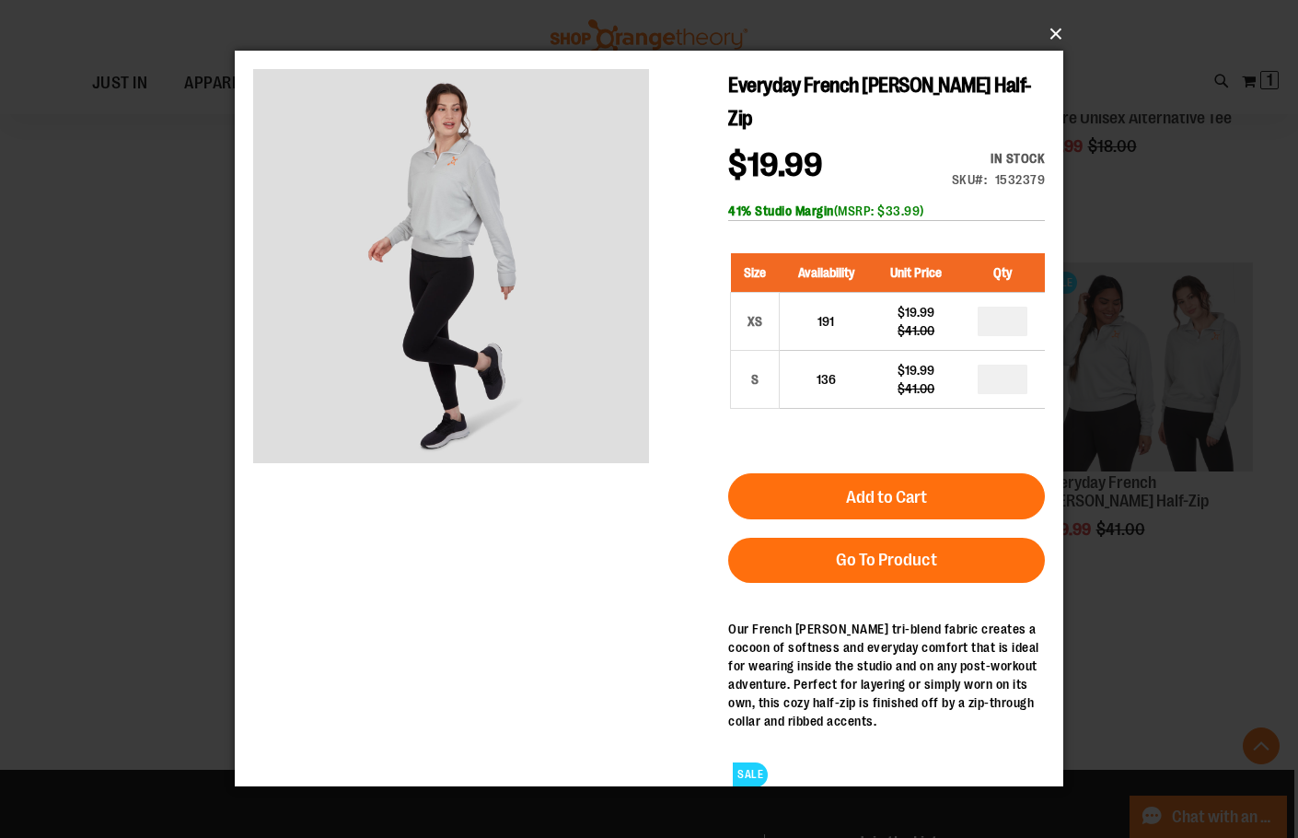
click at [1048, 31] on button "×" at bounding box center [654, 34] width 828 height 40
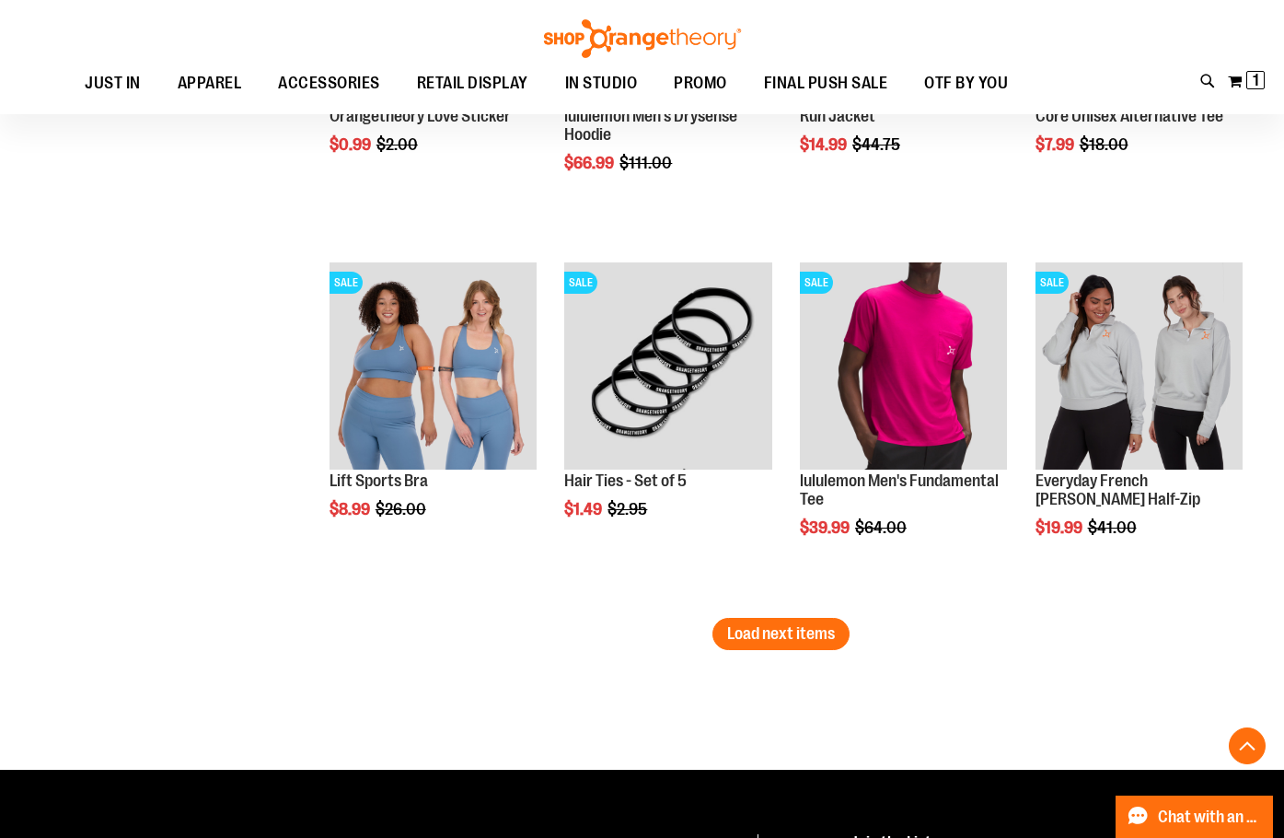
scroll to position [8770, 0]
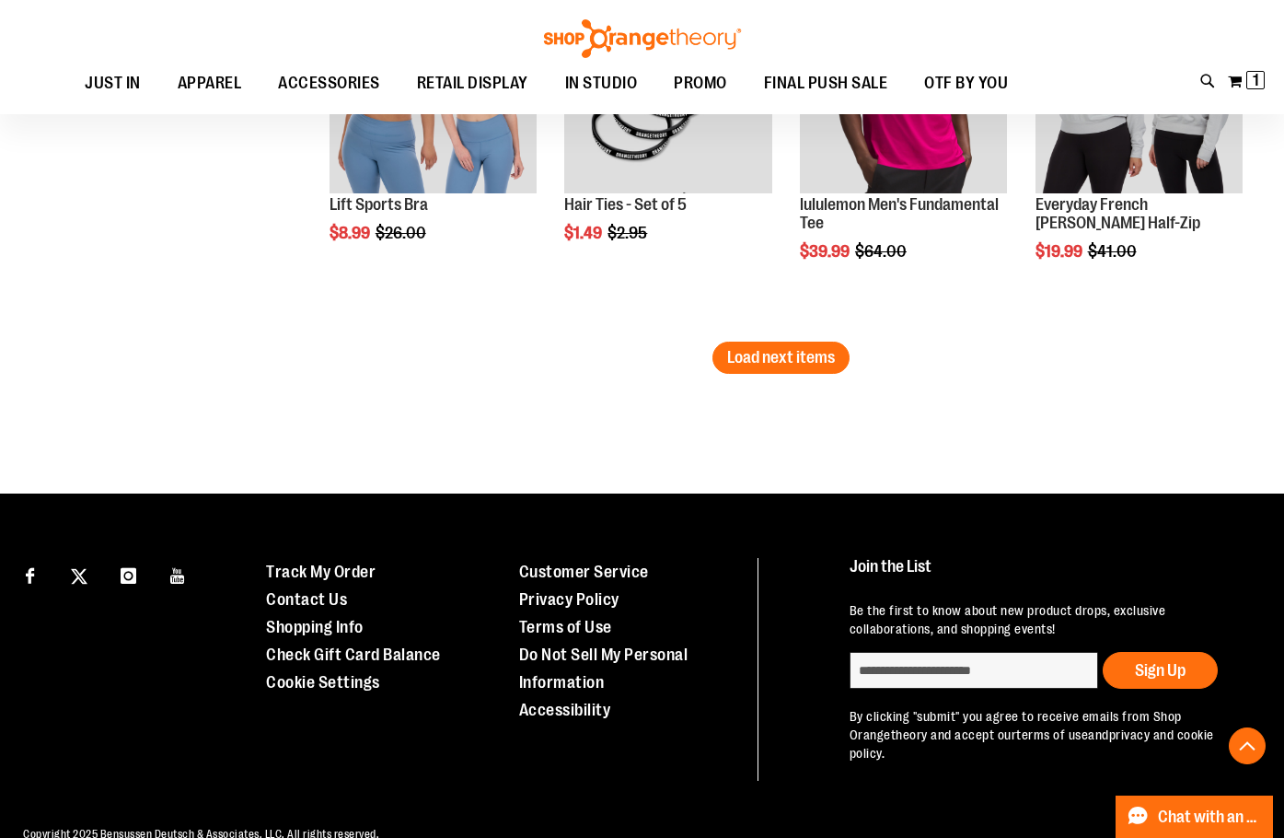
click at [820, 334] on li "SALE lululemon Men's Fundamental Tee $39.99 Regular Price $64.00 Quickview Add …" at bounding box center [904, 159] width 226 height 364
click at [810, 353] on span "Load next items" at bounding box center [781, 357] width 108 height 18
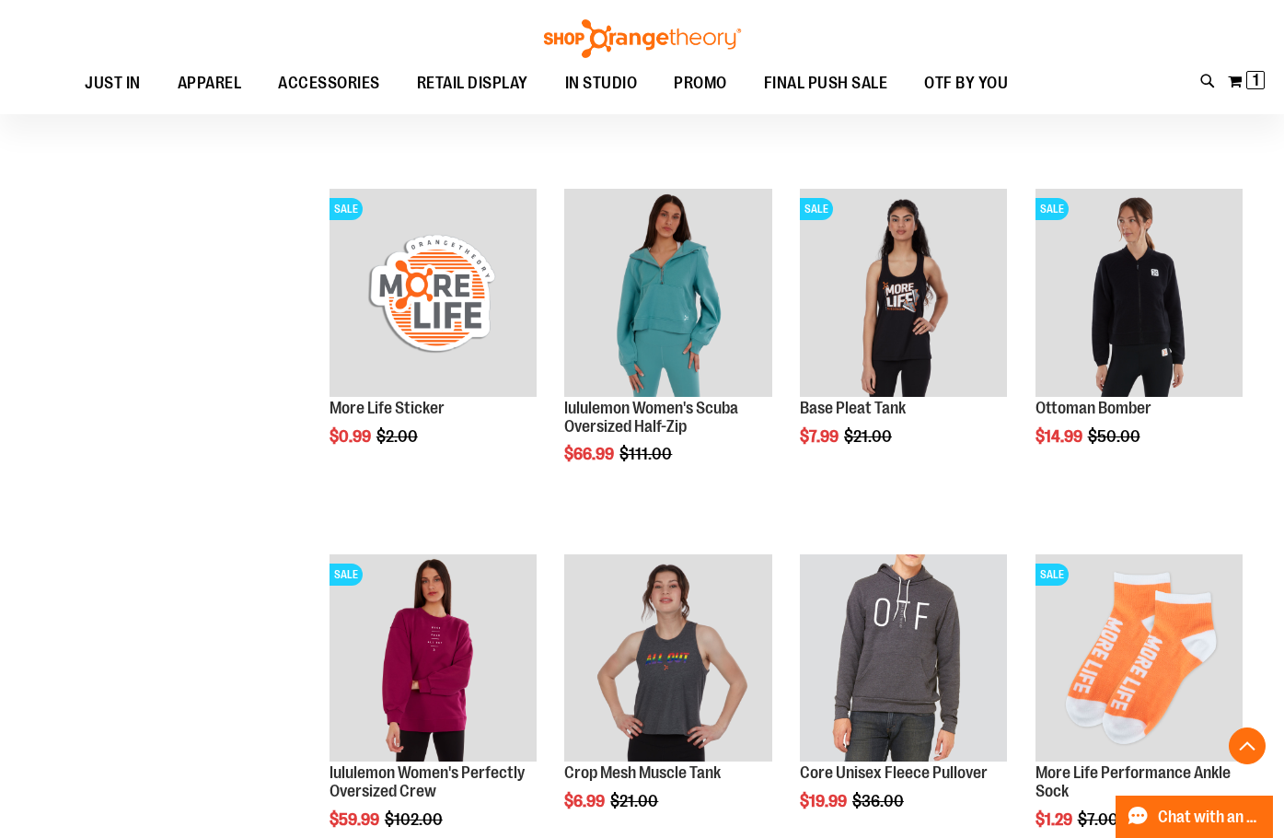
scroll to position [9322, 0]
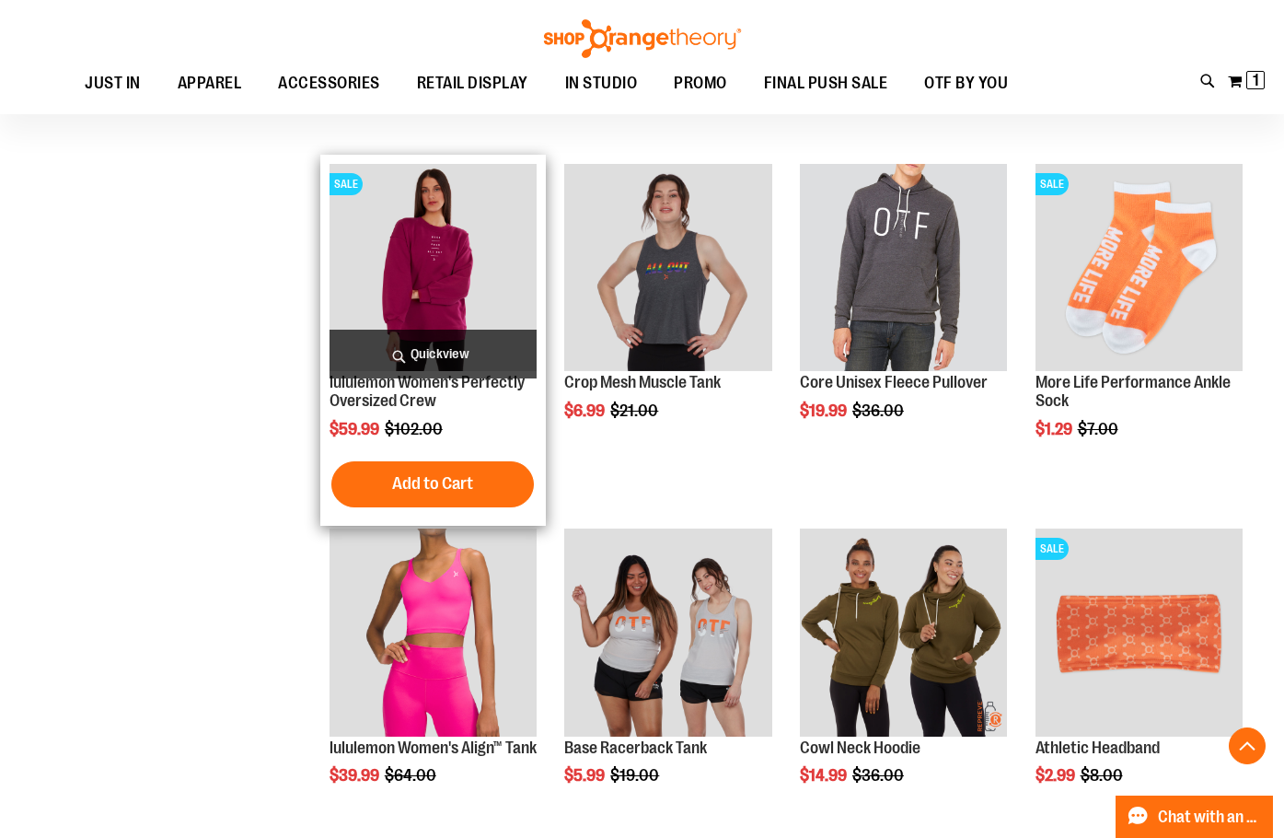
click at [457, 275] on img "product" at bounding box center [433, 267] width 207 height 207
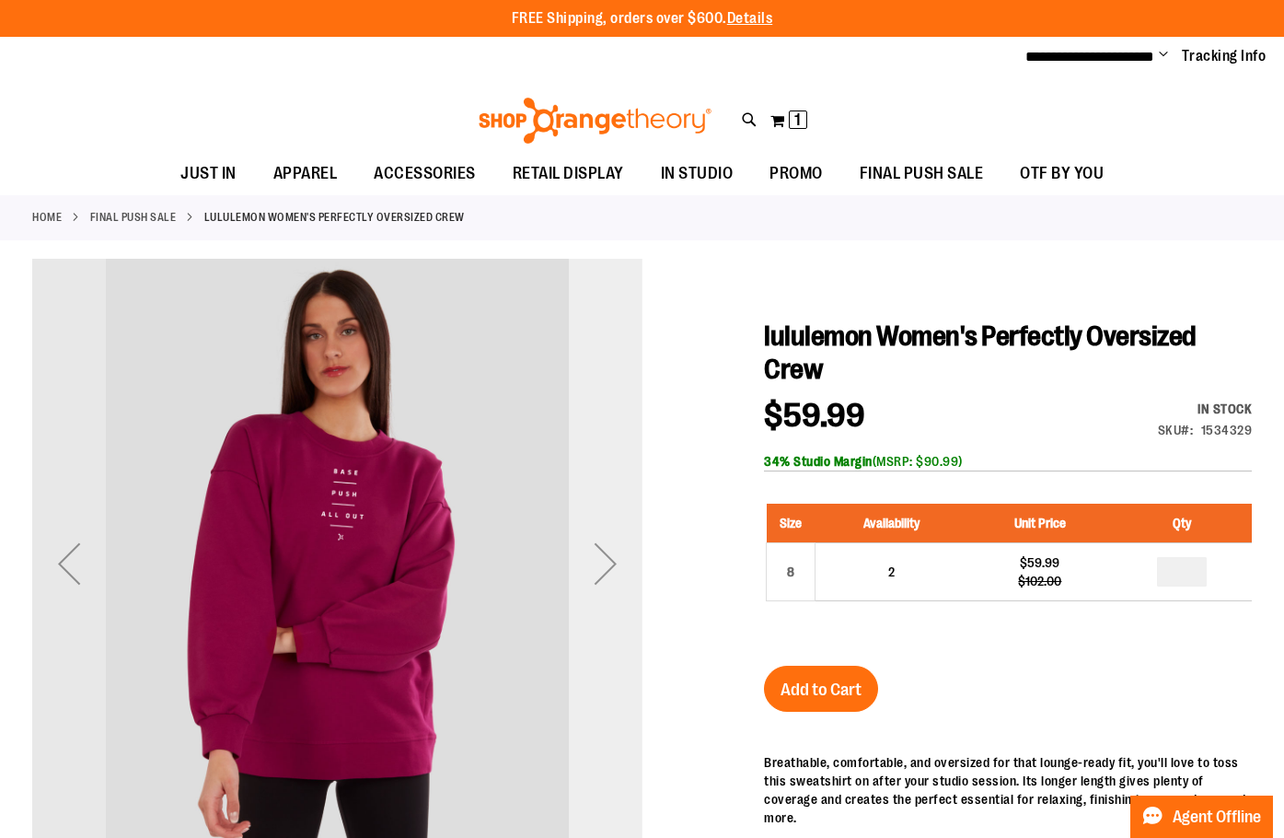
type input "**********"
click at [614, 574] on div "Next" at bounding box center [606, 563] width 74 height 74
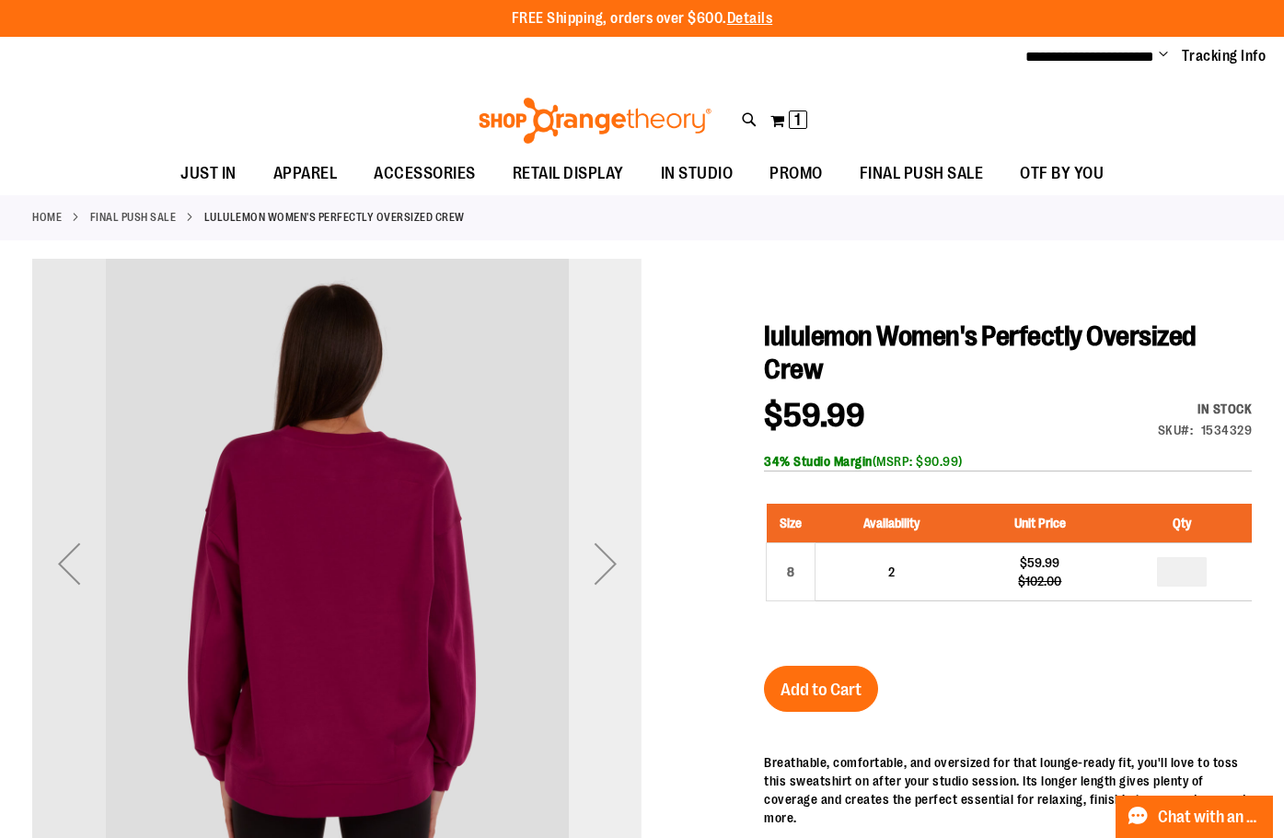
click at [614, 574] on div "Next" at bounding box center [606, 563] width 74 height 74
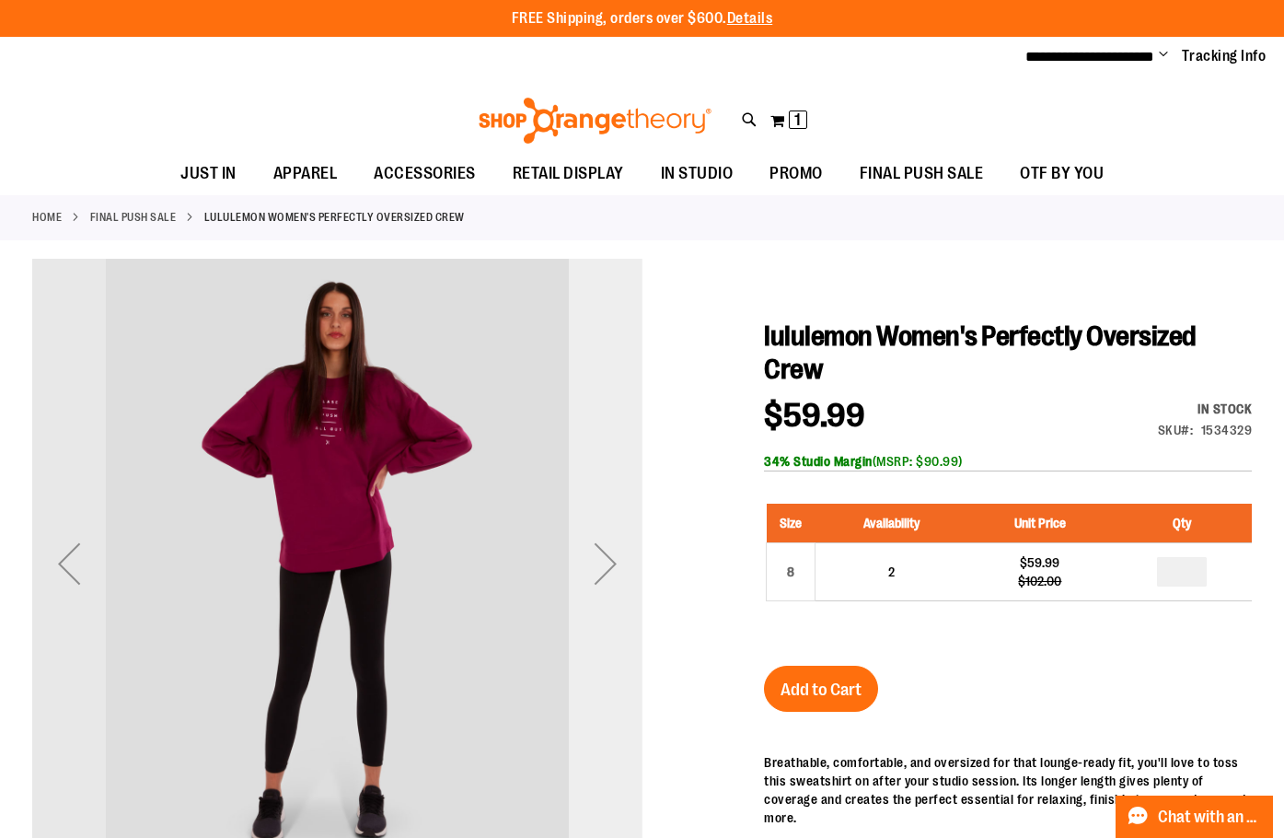
click at [614, 574] on div "Next" at bounding box center [606, 563] width 74 height 74
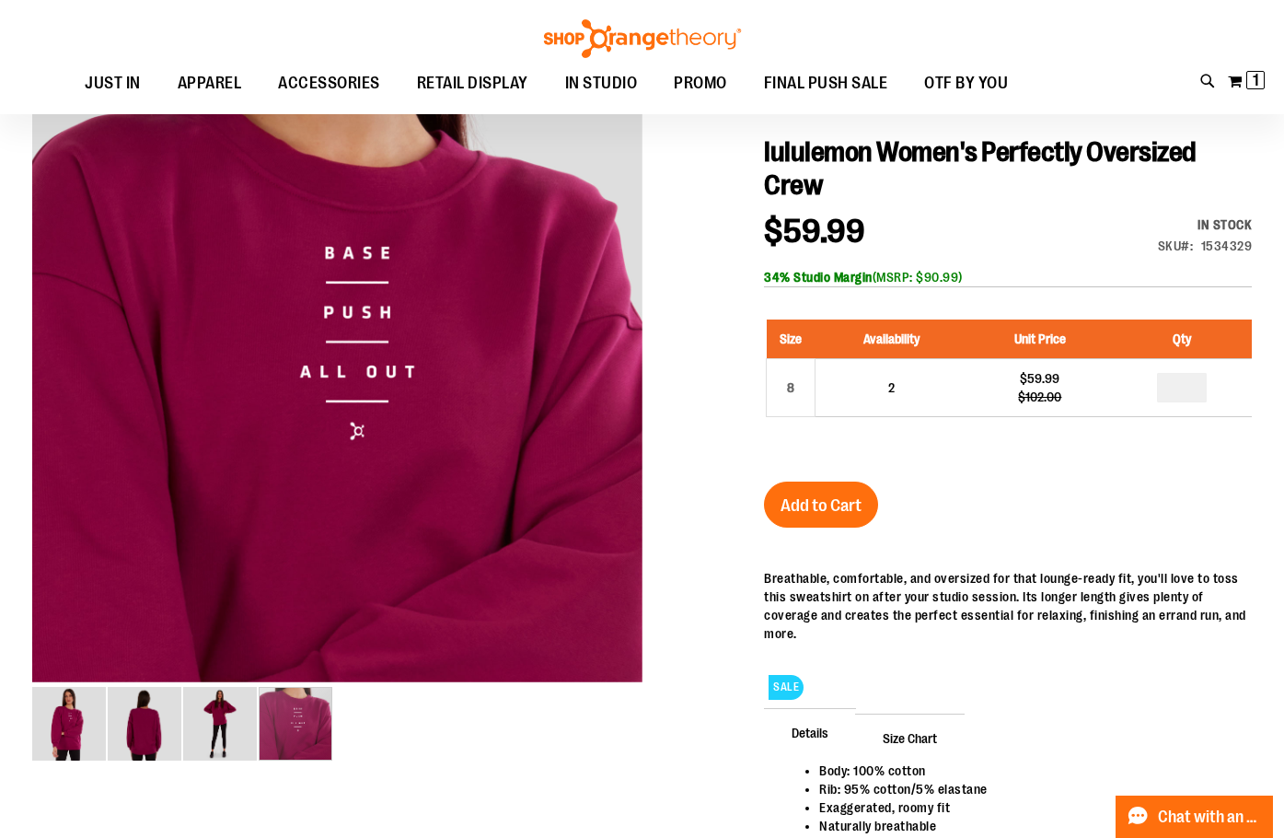
scroll to position [183, 0]
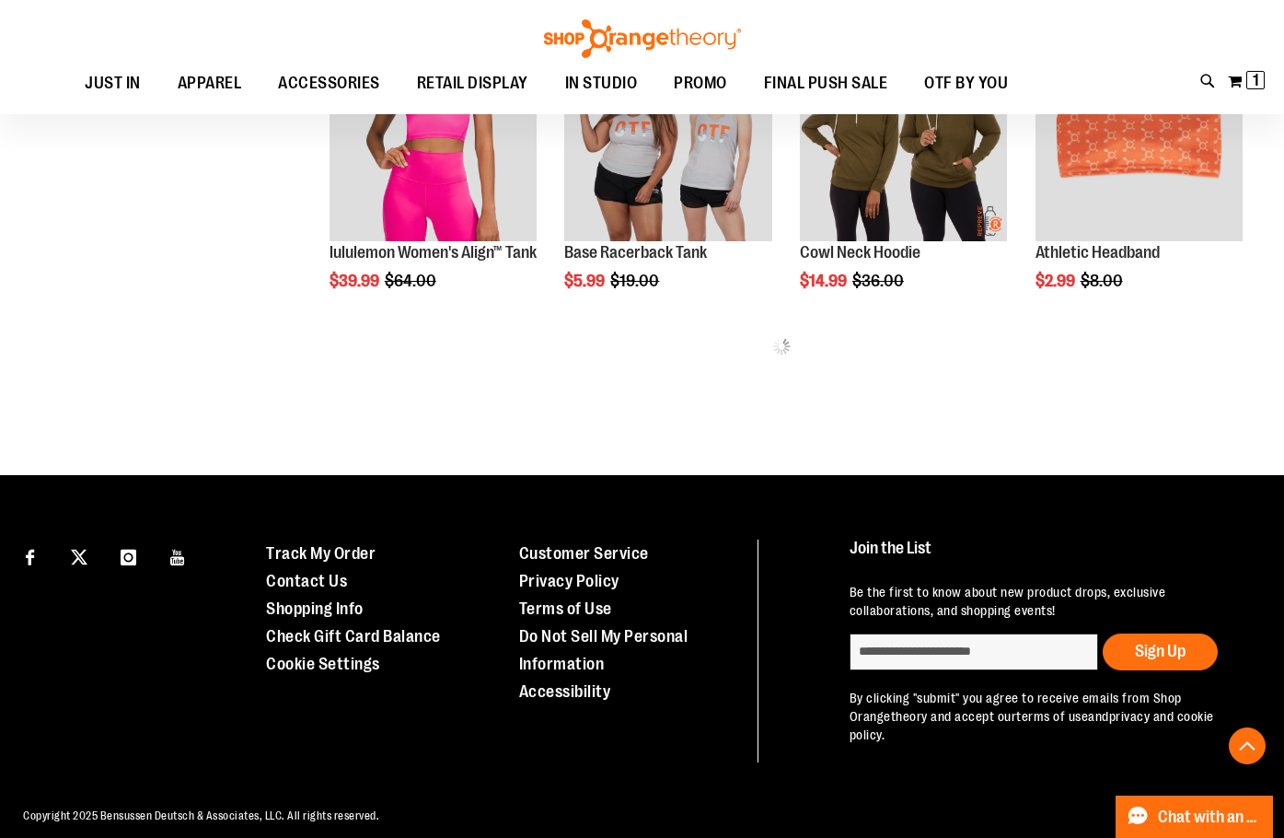
scroll to position [817, 0]
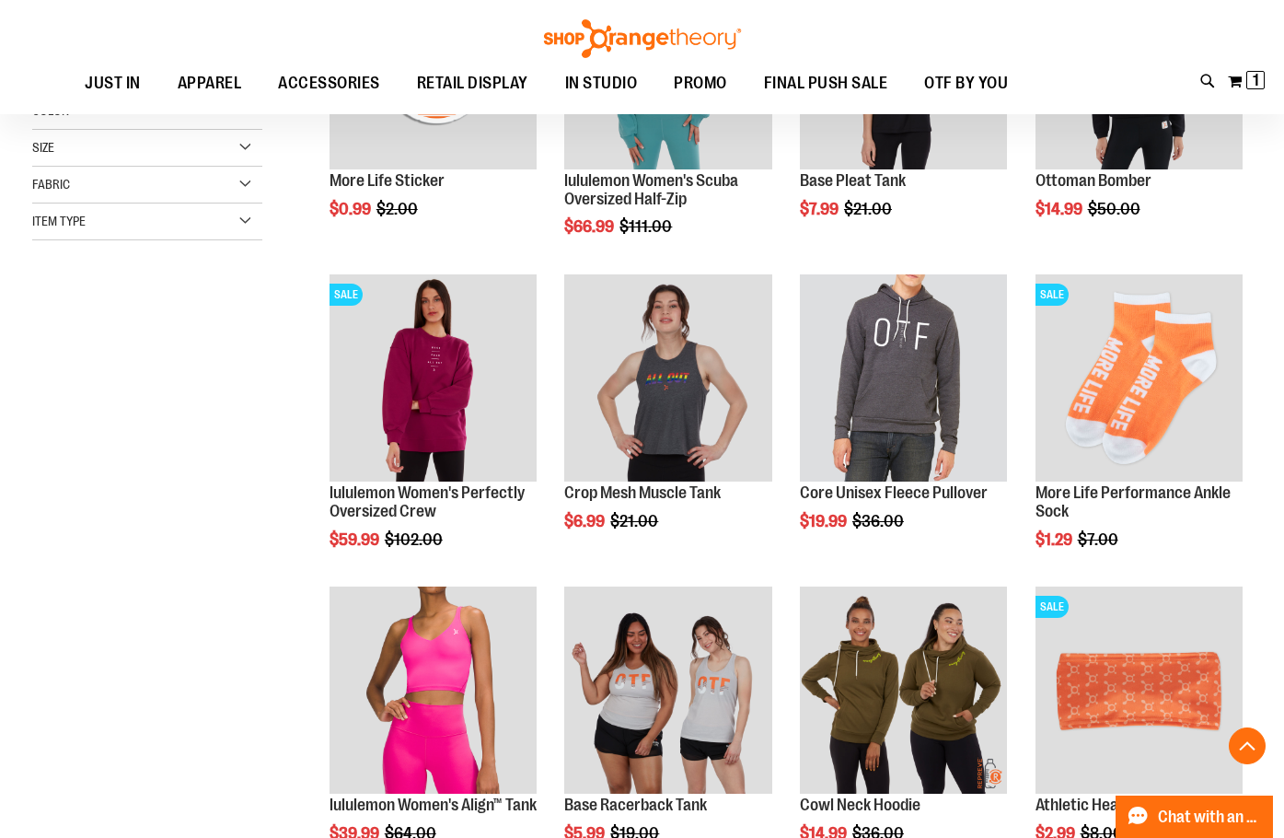
scroll to position [1001, 0]
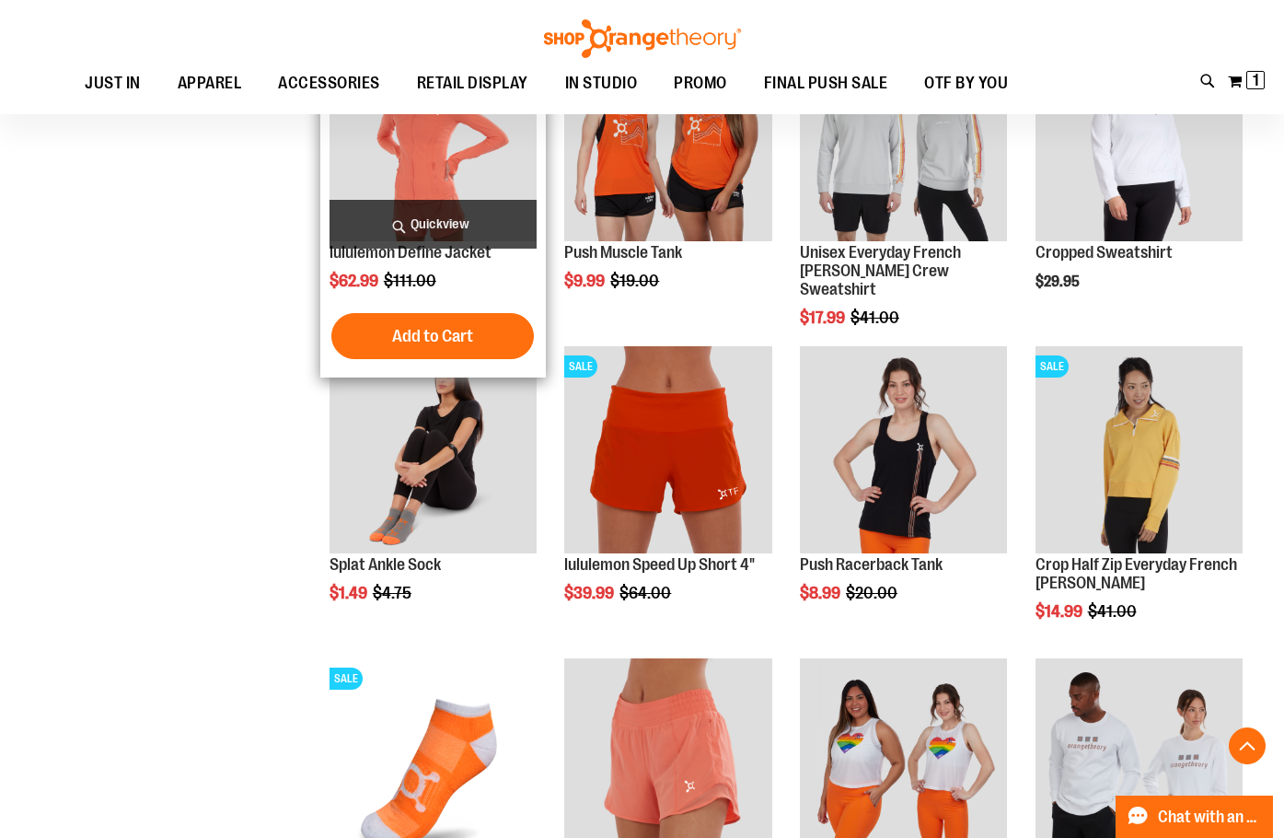
scroll to position [1462, 0]
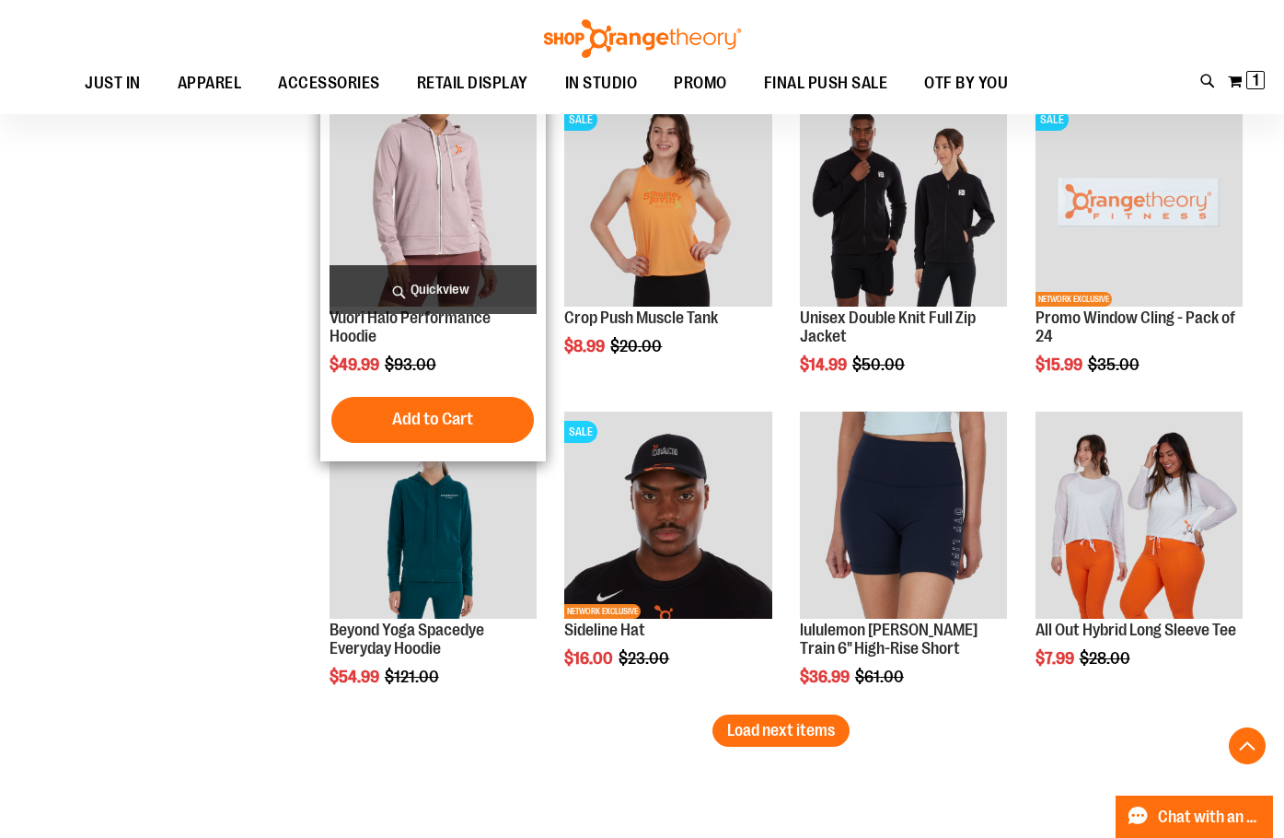
scroll to position [2382, 0]
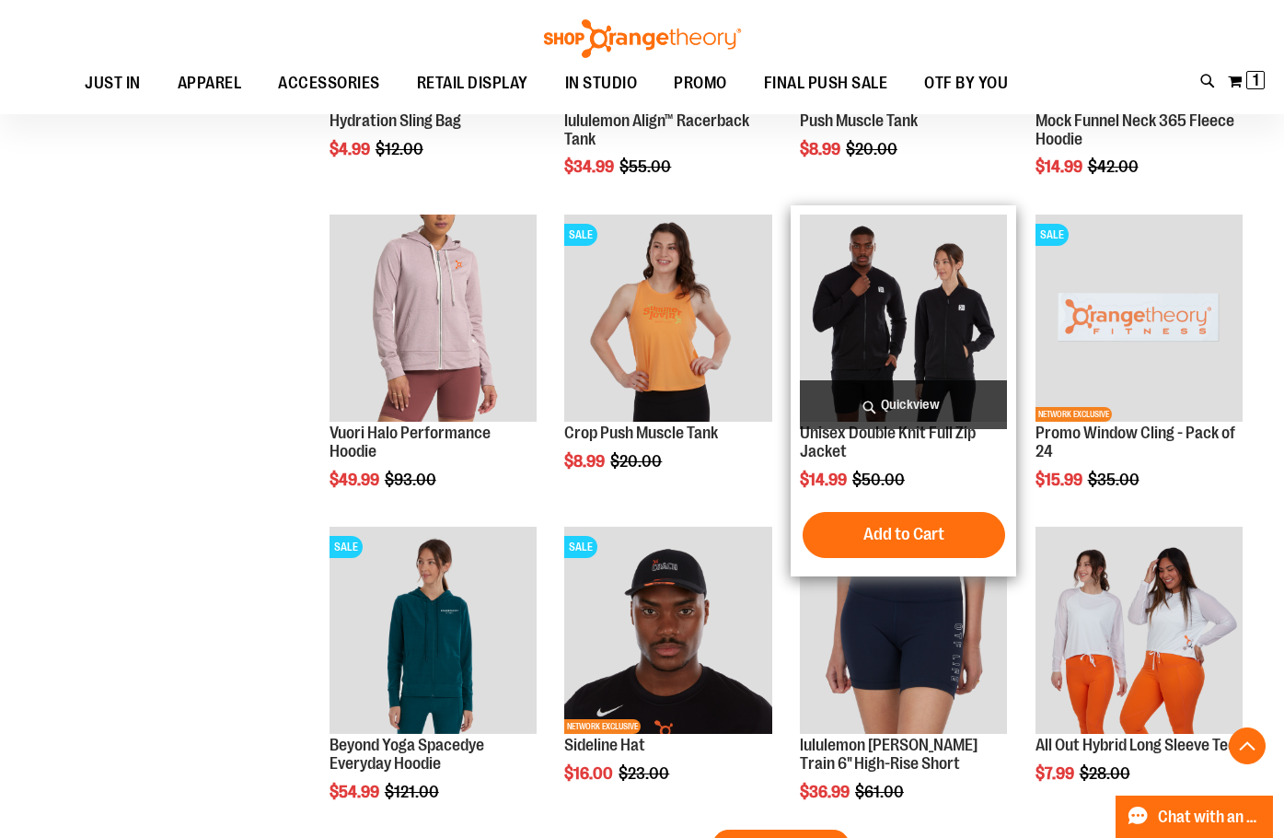
type input "**********"
click at [927, 310] on img "product" at bounding box center [903, 317] width 207 height 207
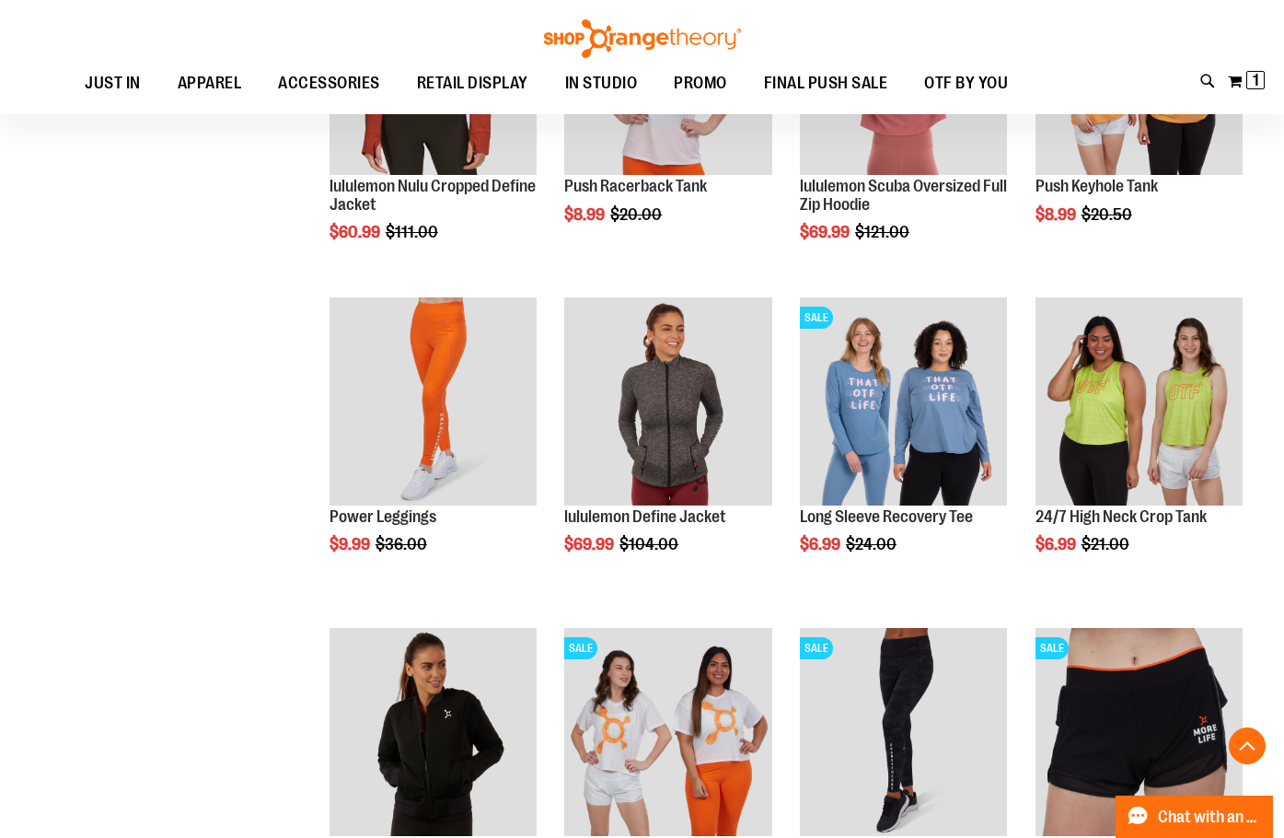
scroll to position [1248, 0]
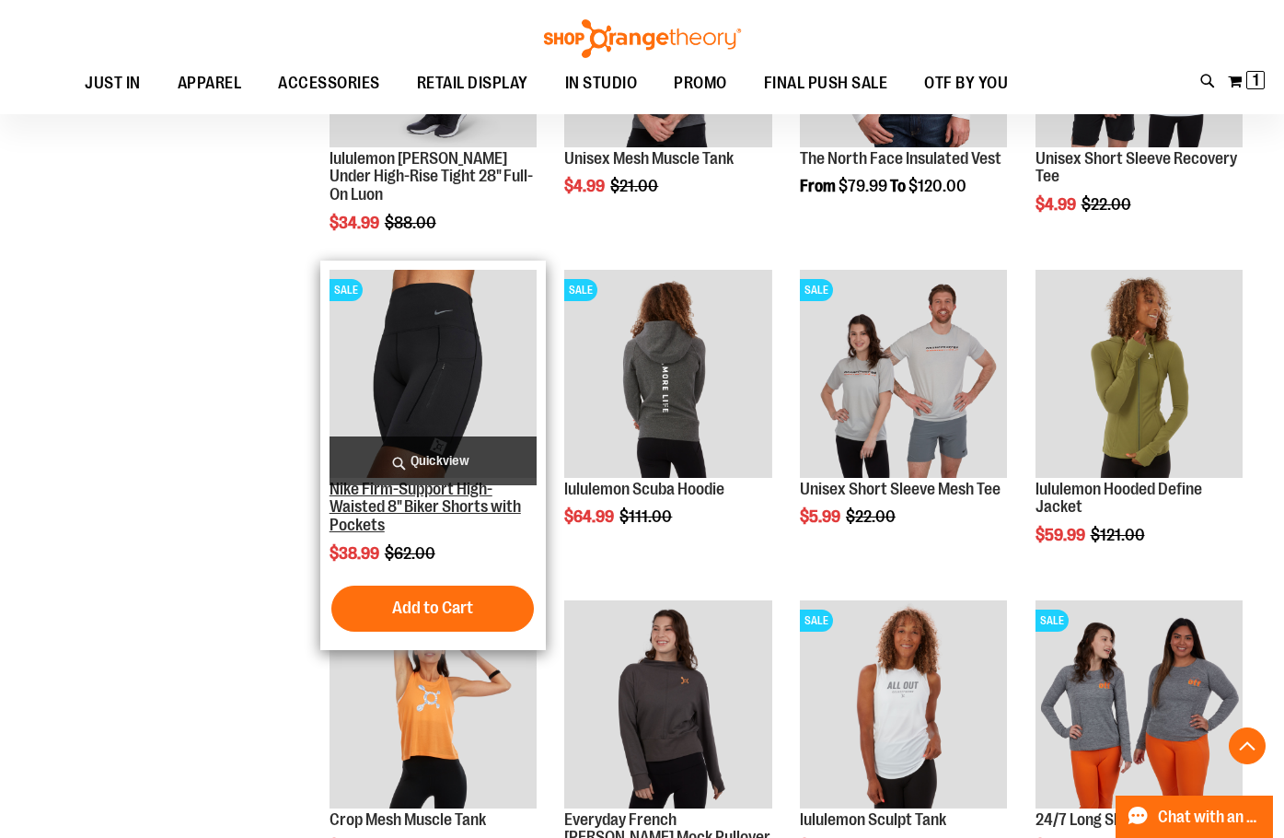
scroll to position [2629, 0]
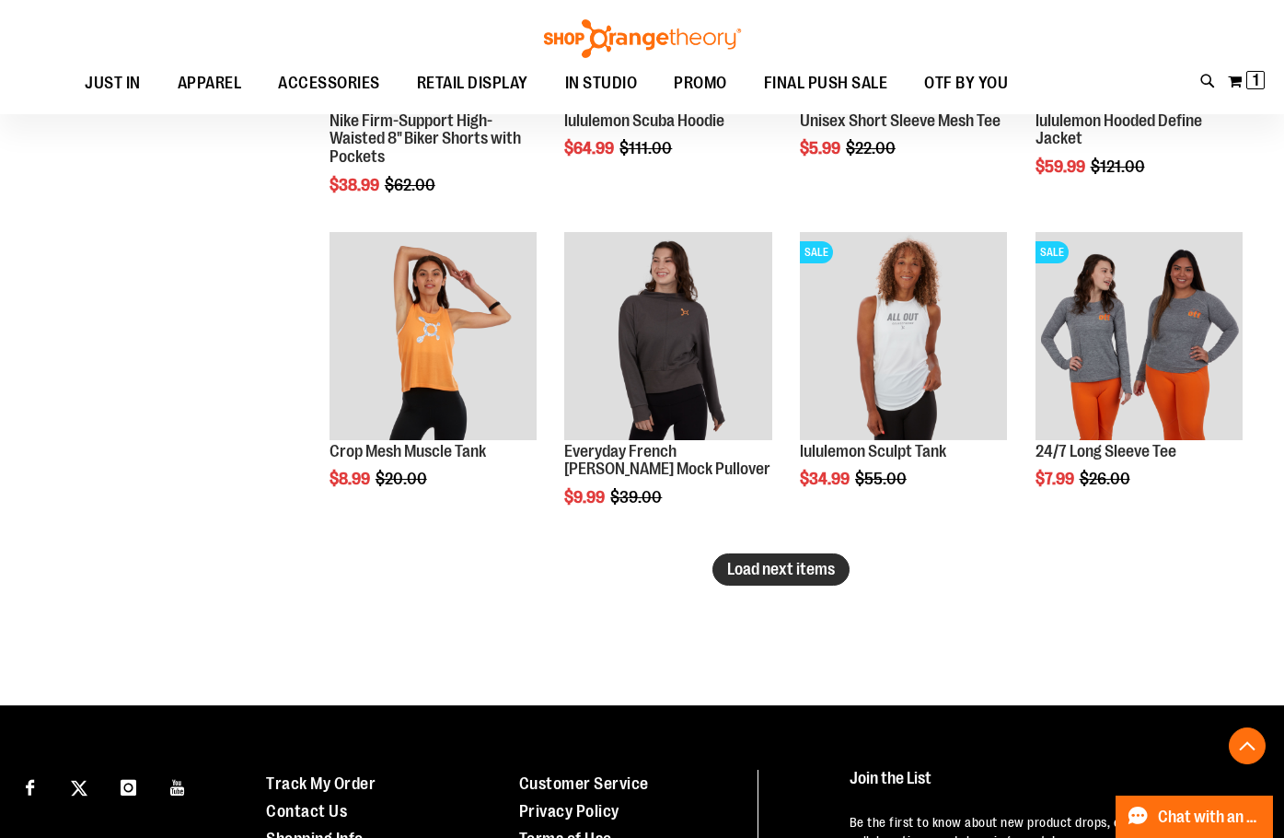
type input "**********"
click at [830, 560] on span "Load next items" at bounding box center [781, 569] width 108 height 18
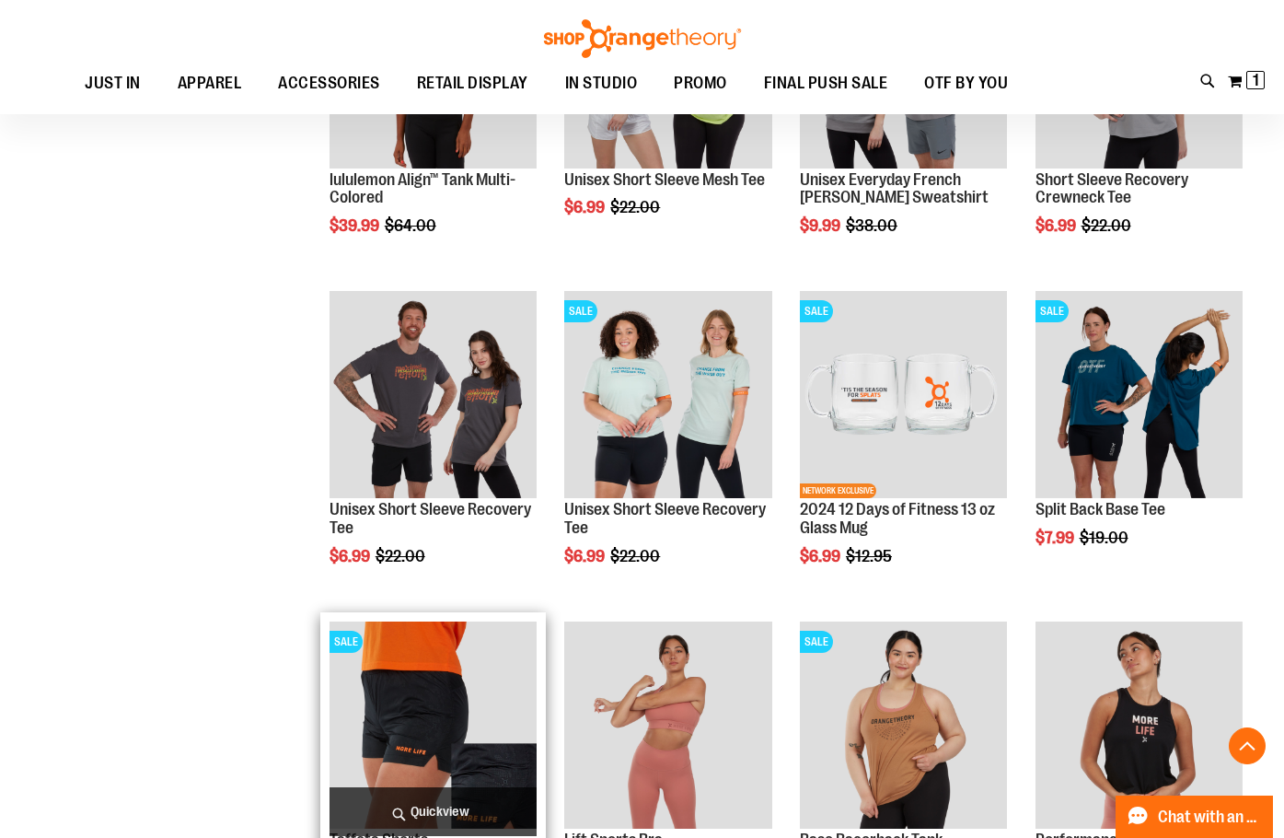
scroll to position [3641, 0]
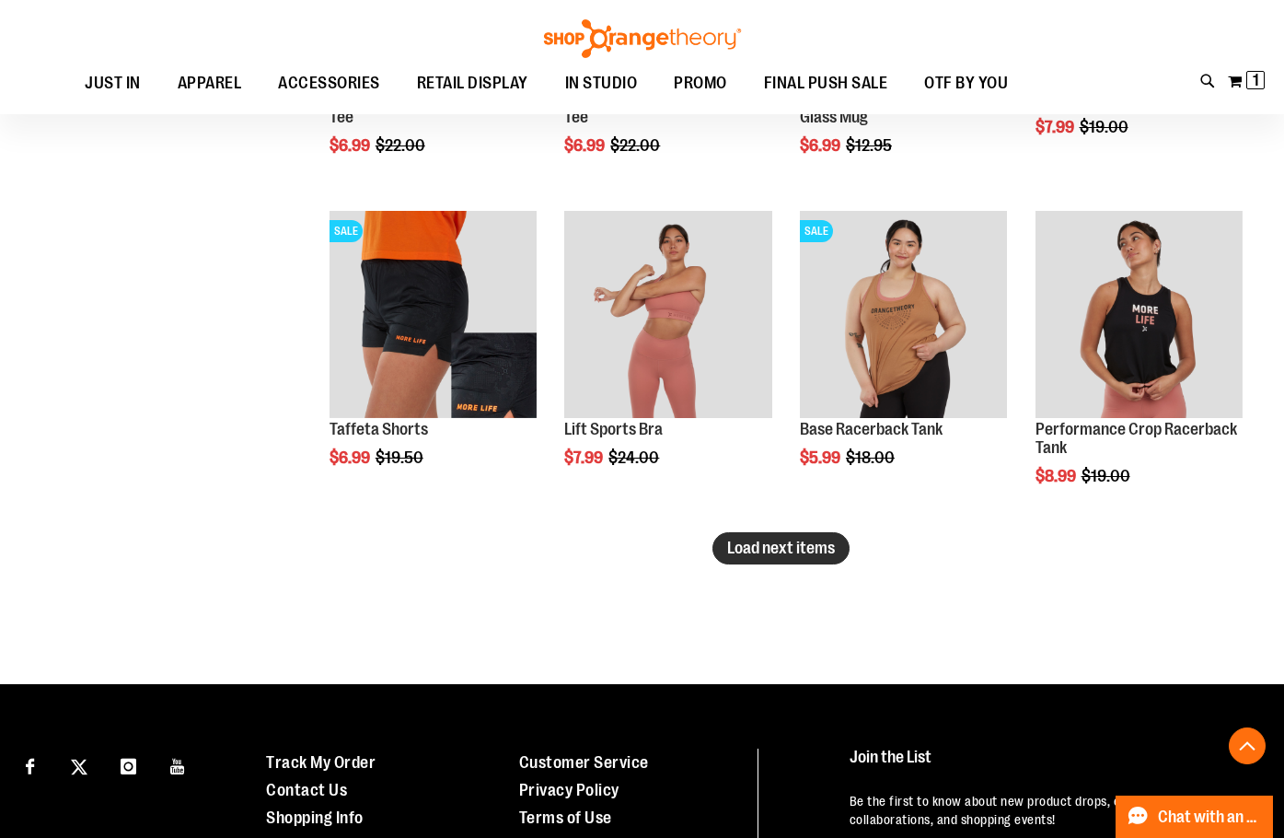
click at [764, 540] on span "Load next items" at bounding box center [781, 547] width 108 height 18
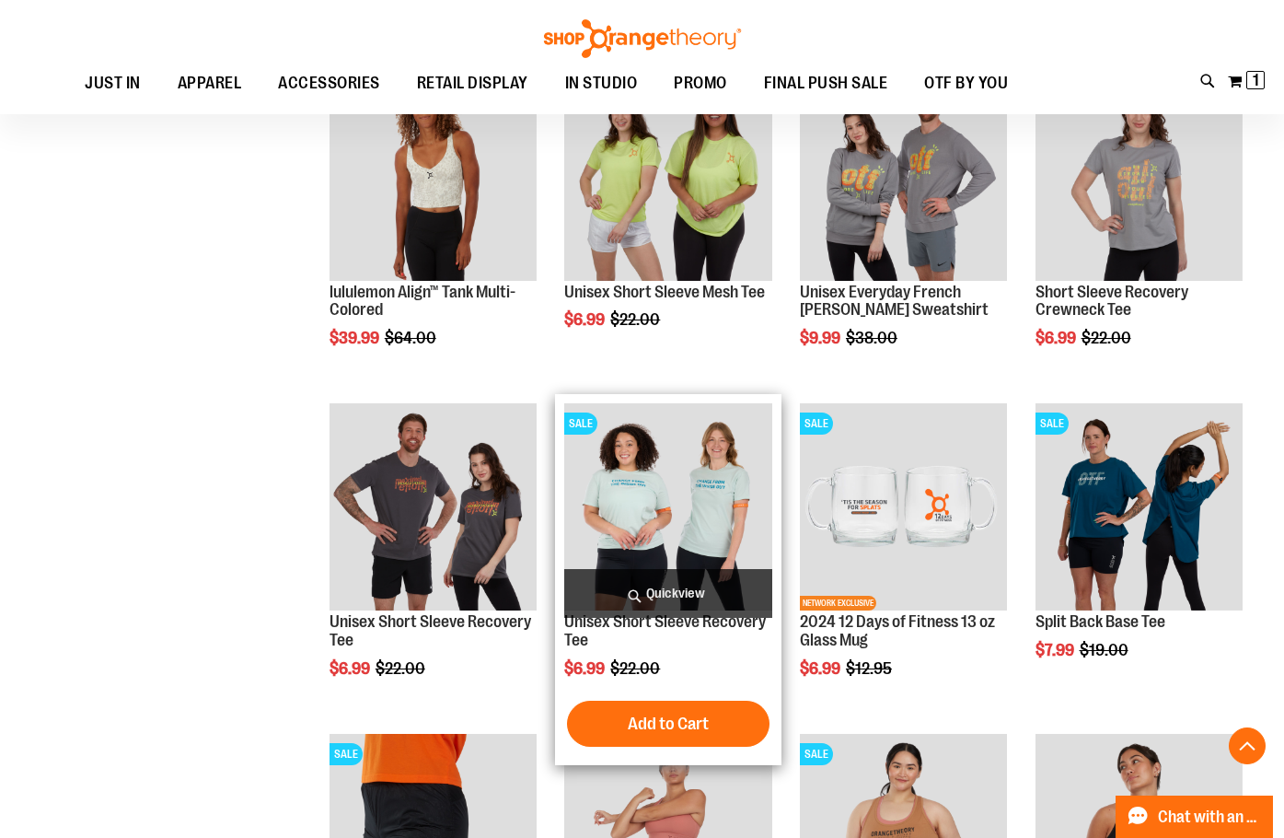
scroll to position [2997, 0]
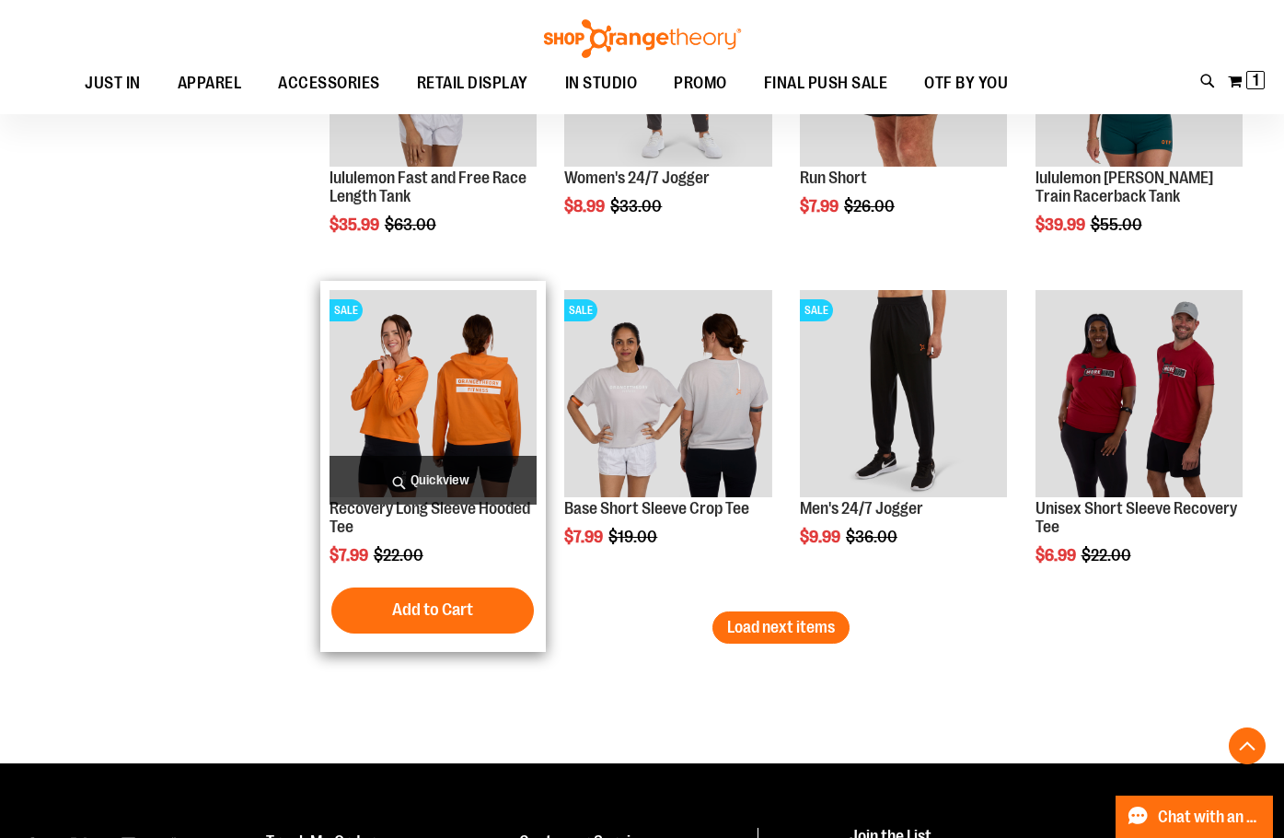
scroll to position [4562, 0]
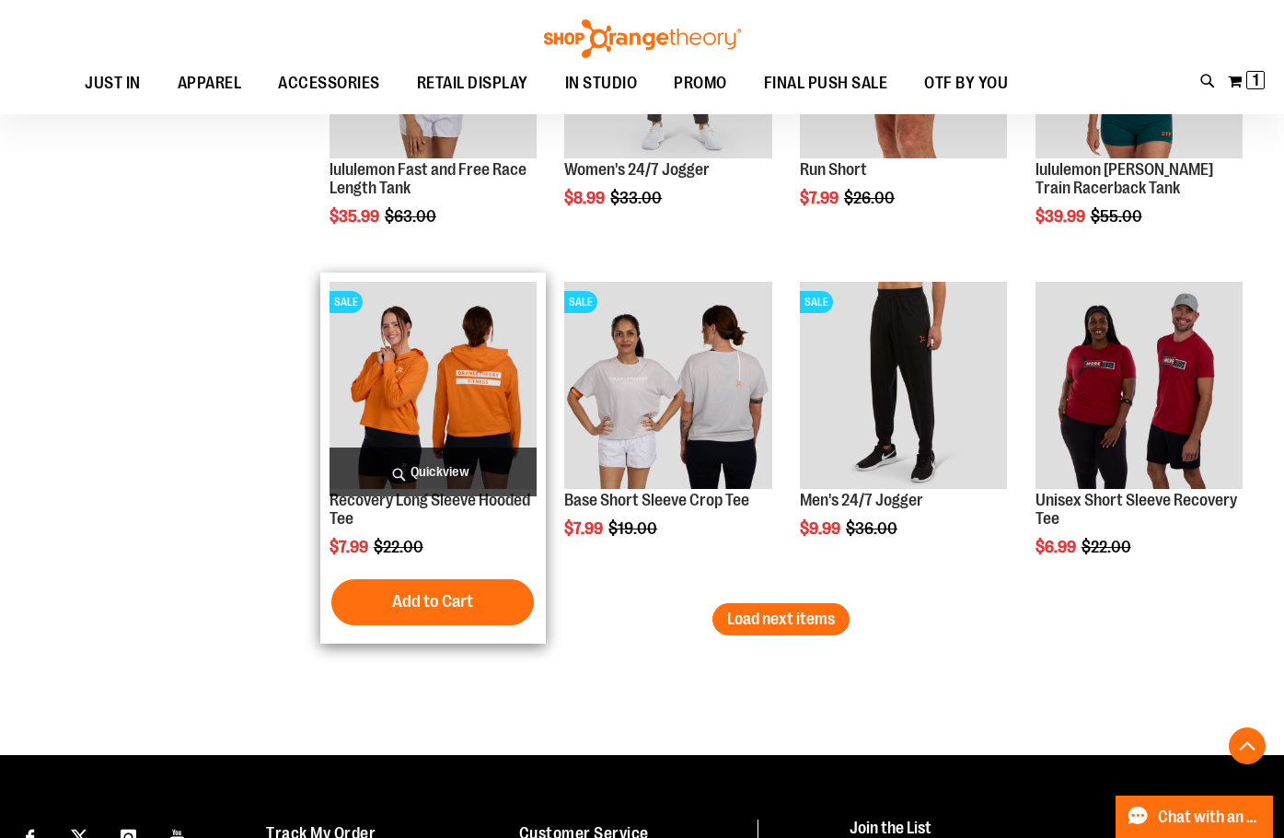
click at [424, 376] on img "product" at bounding box center [433, 385] width 207 height 207
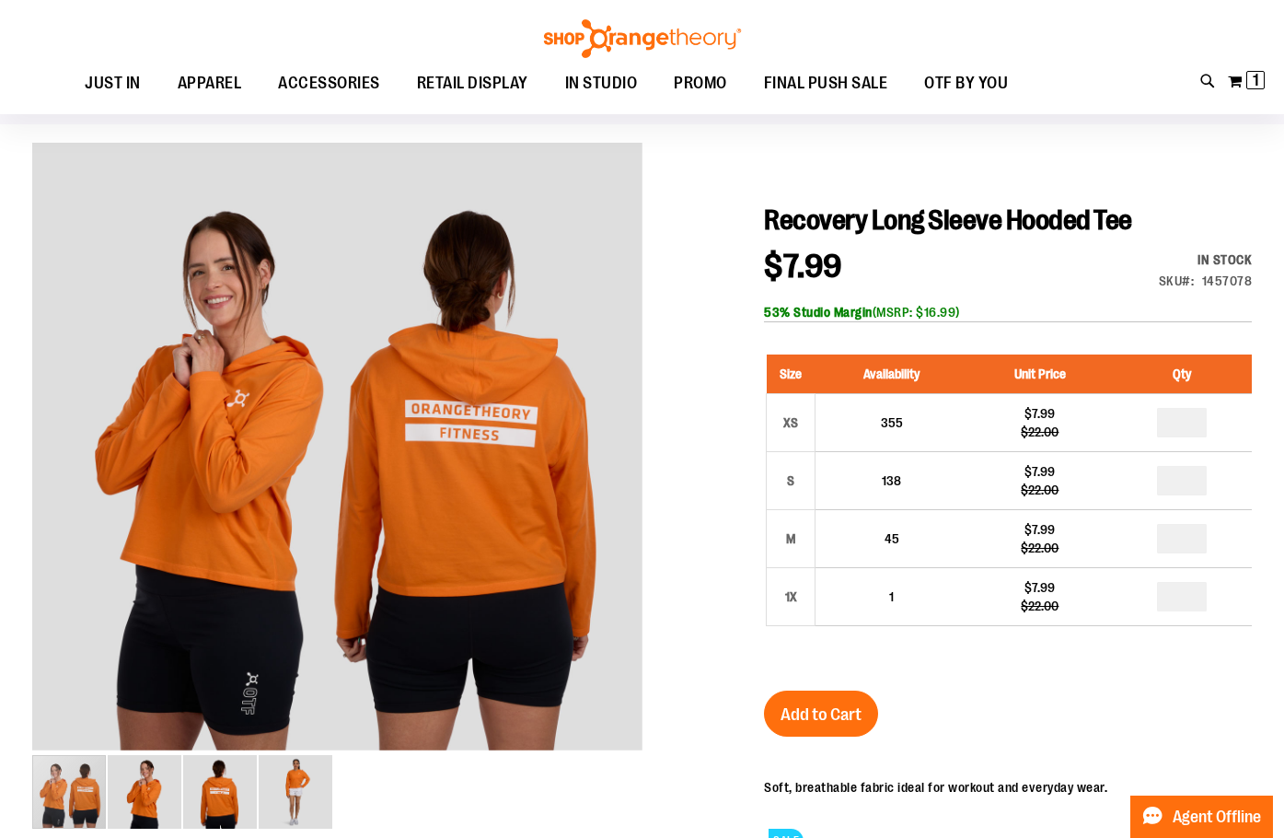
scroll to position [183, 0]
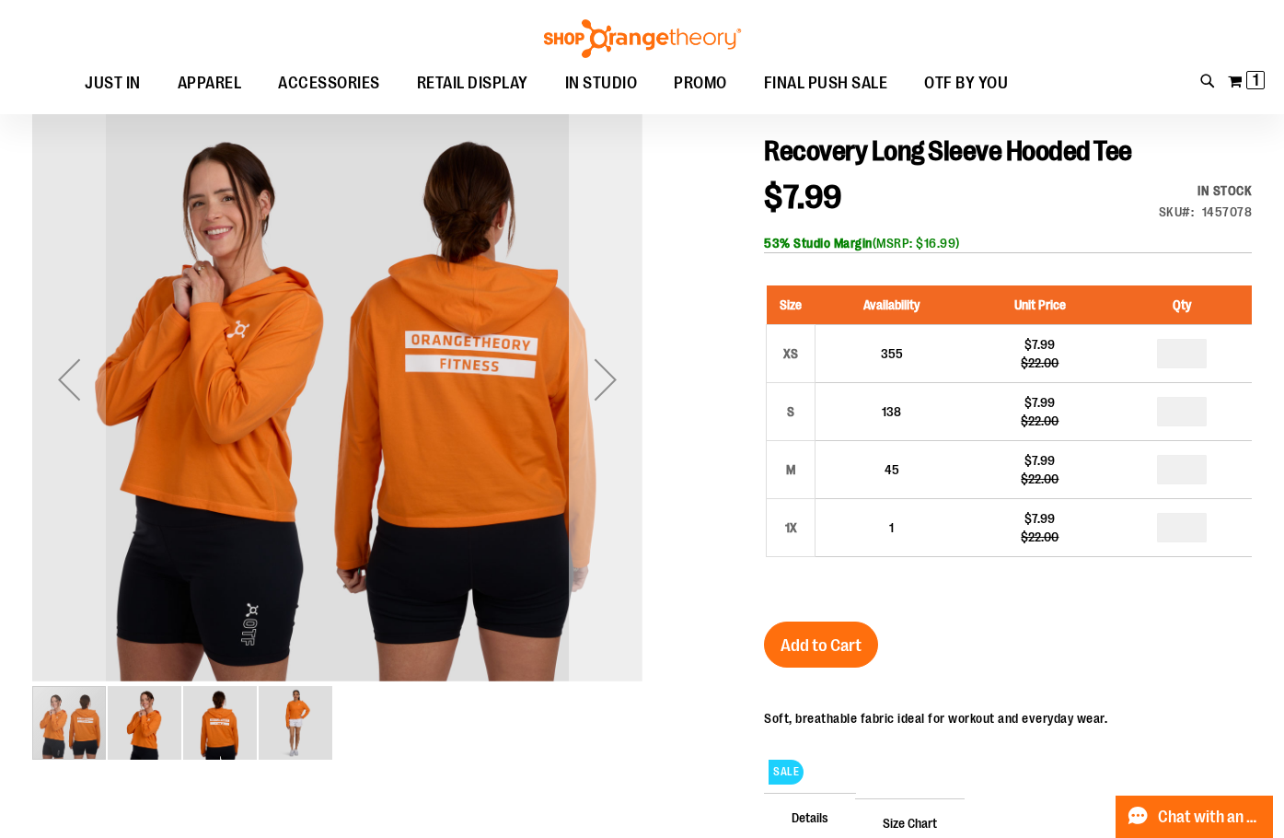
type input "**********"
click at [608, 384] on div "Next" at bounding box center [606, 379] width 74 height 74
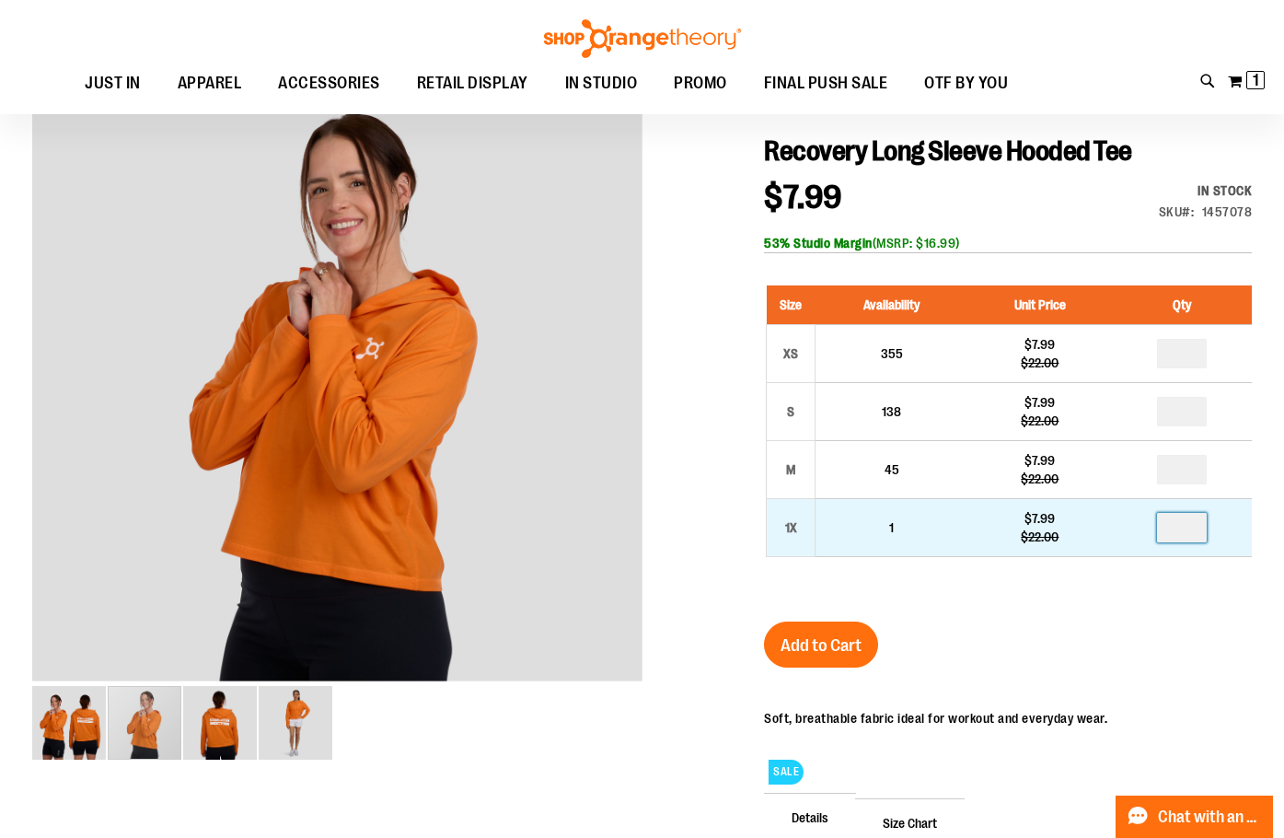
drag, startPoint x: 1194, startPoint y: 535, endPoint x: 1139, endPoint y: 551, distance: 57.7
click at [1139, 551] on td at bounding box center [1182, 528] width 140 height 58
type input "*"
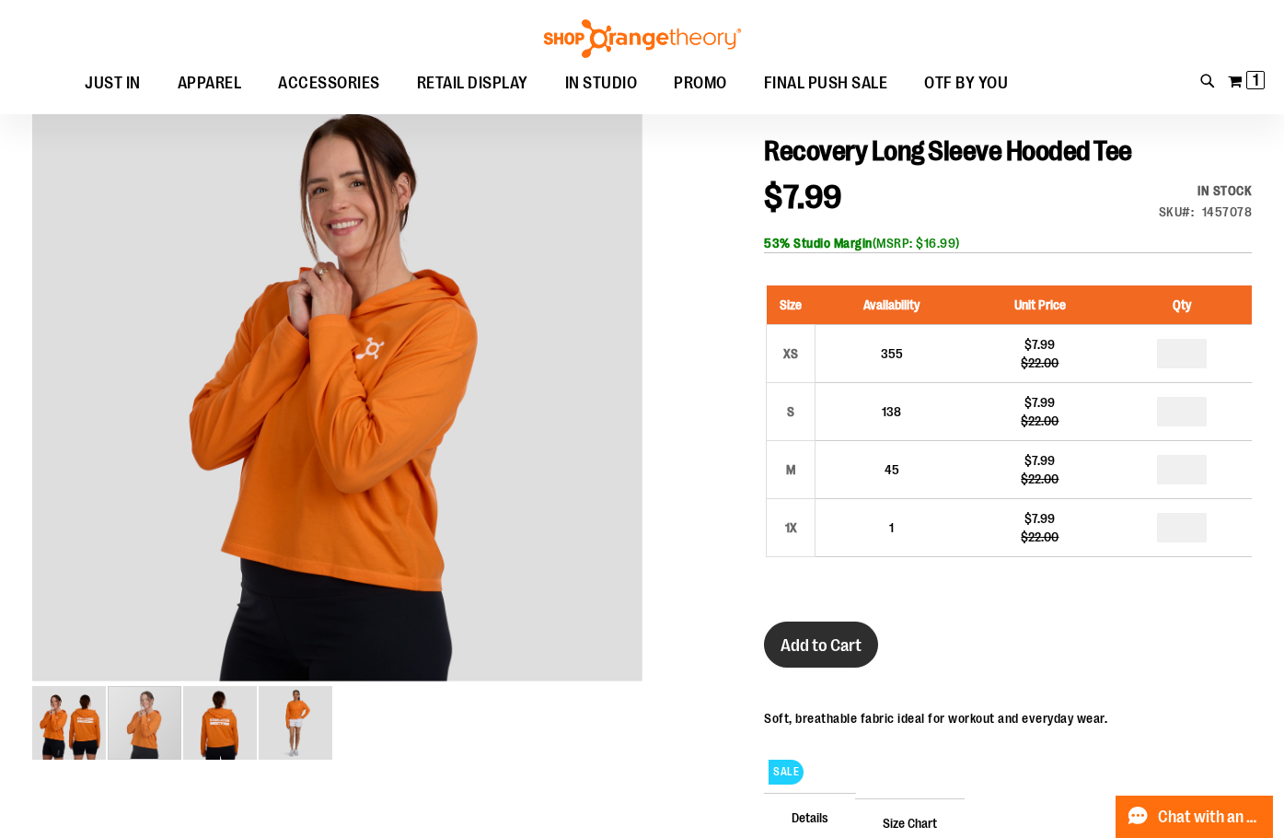
click at [810, 652] on span "Add to Cart" at bounding box center [821, 645] width 81 height 20
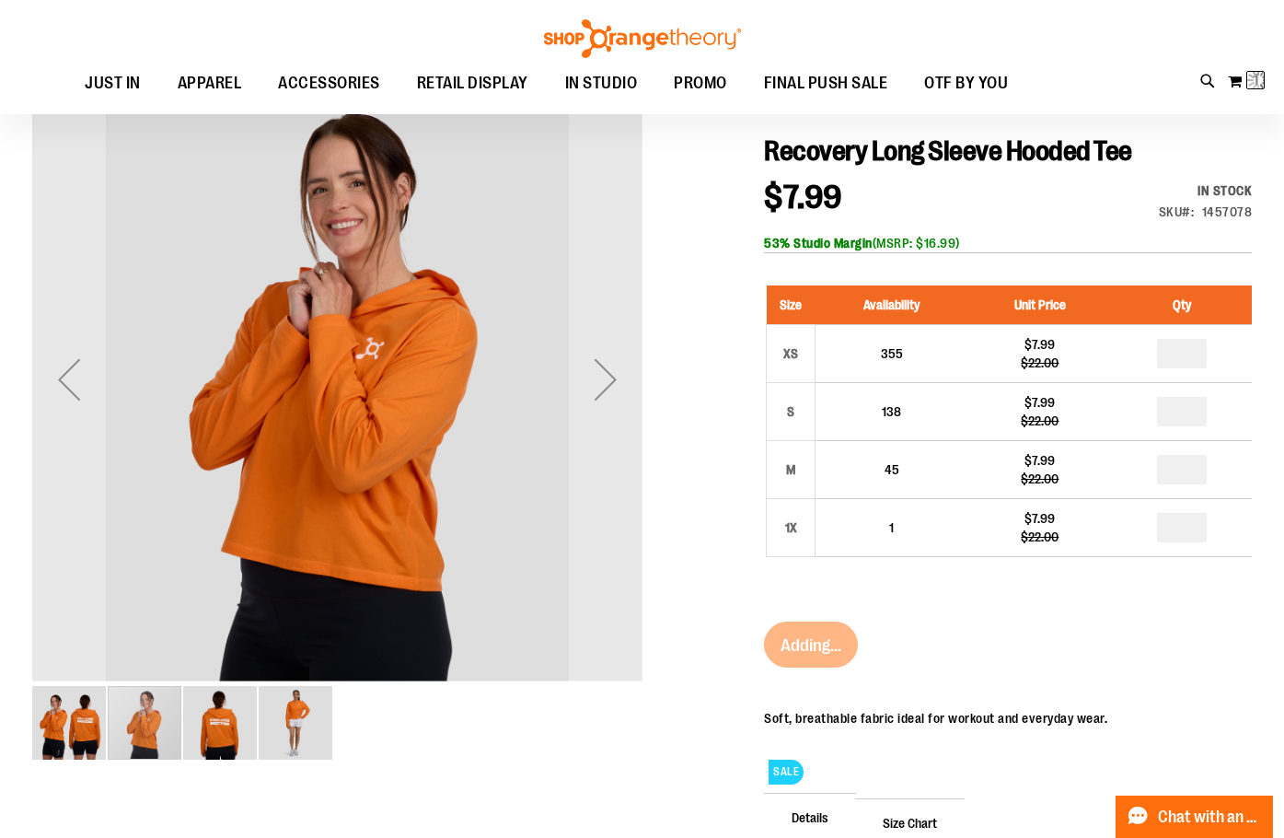
click at [304, 735] on img "image 4 of 4" at bounding box center [296, 723] width 74 height 74
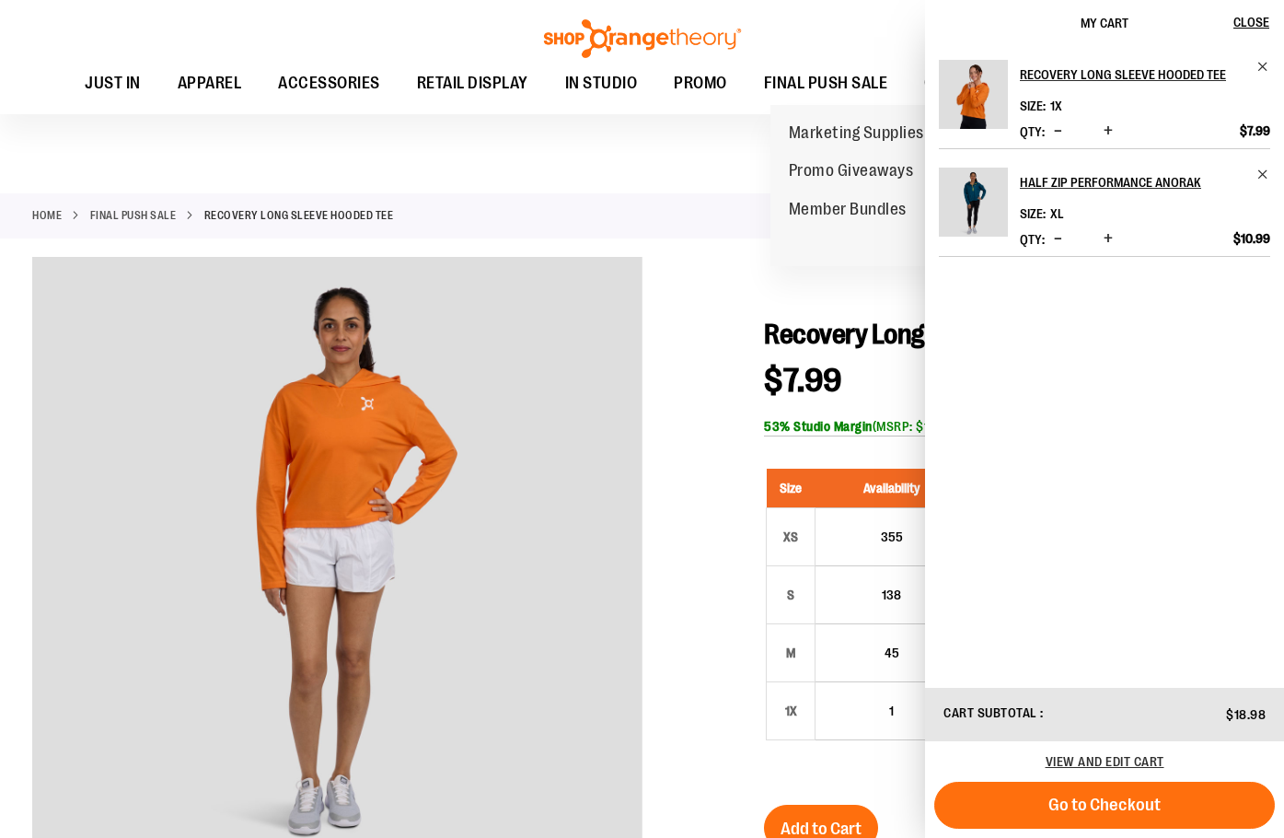
scroll to position [13, 0]
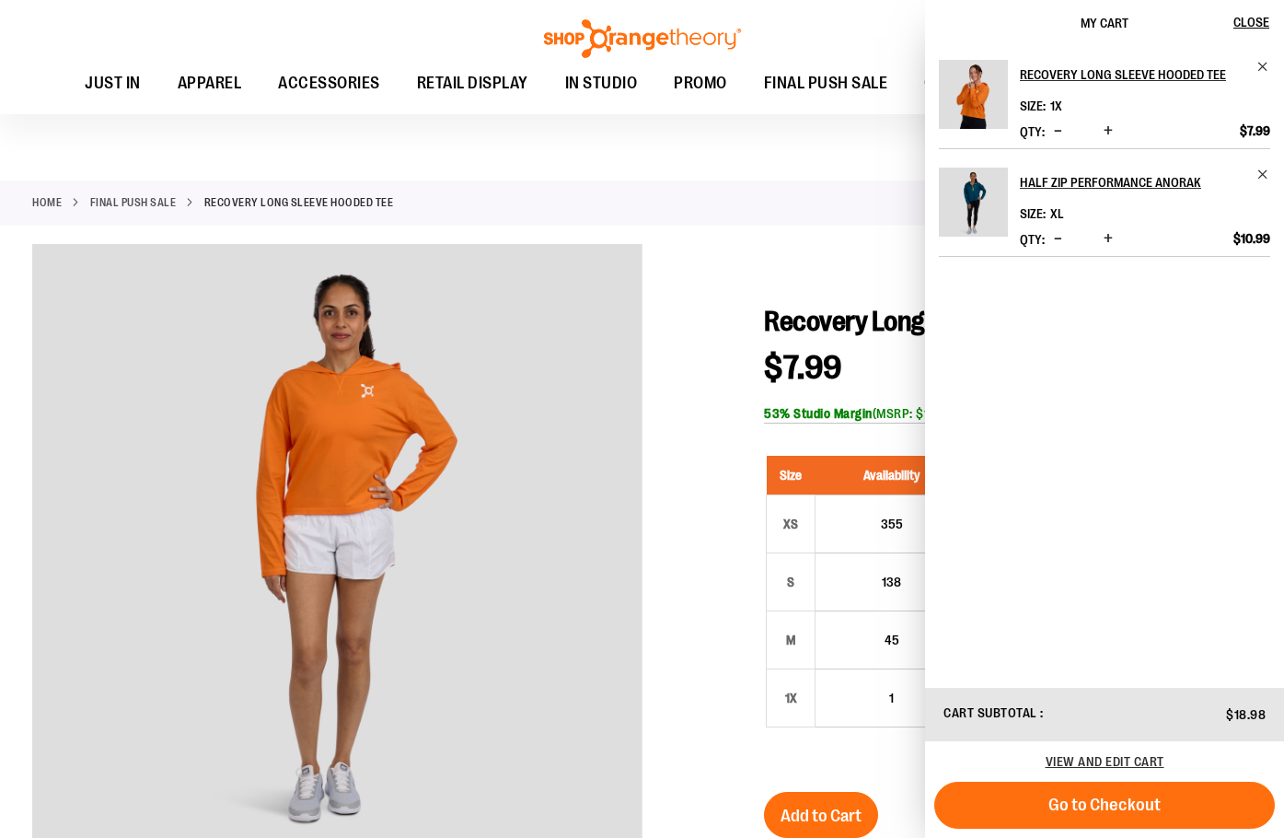
click at [804, 249] on div at bounding box center [642, 750] width 1220 height 1012
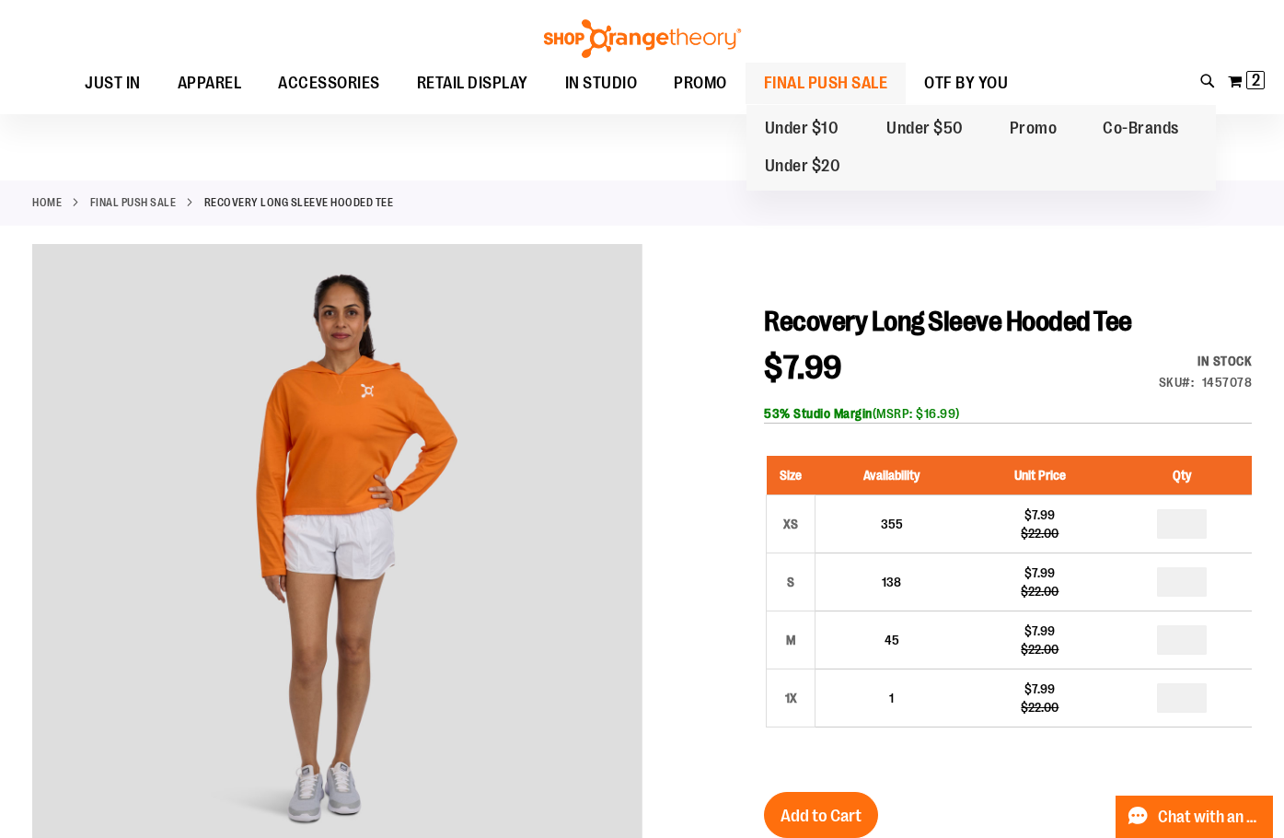
click at [833, 82] on span "FINAL PUSH SALE" at bounding box center [826, 83] width 124 height 41
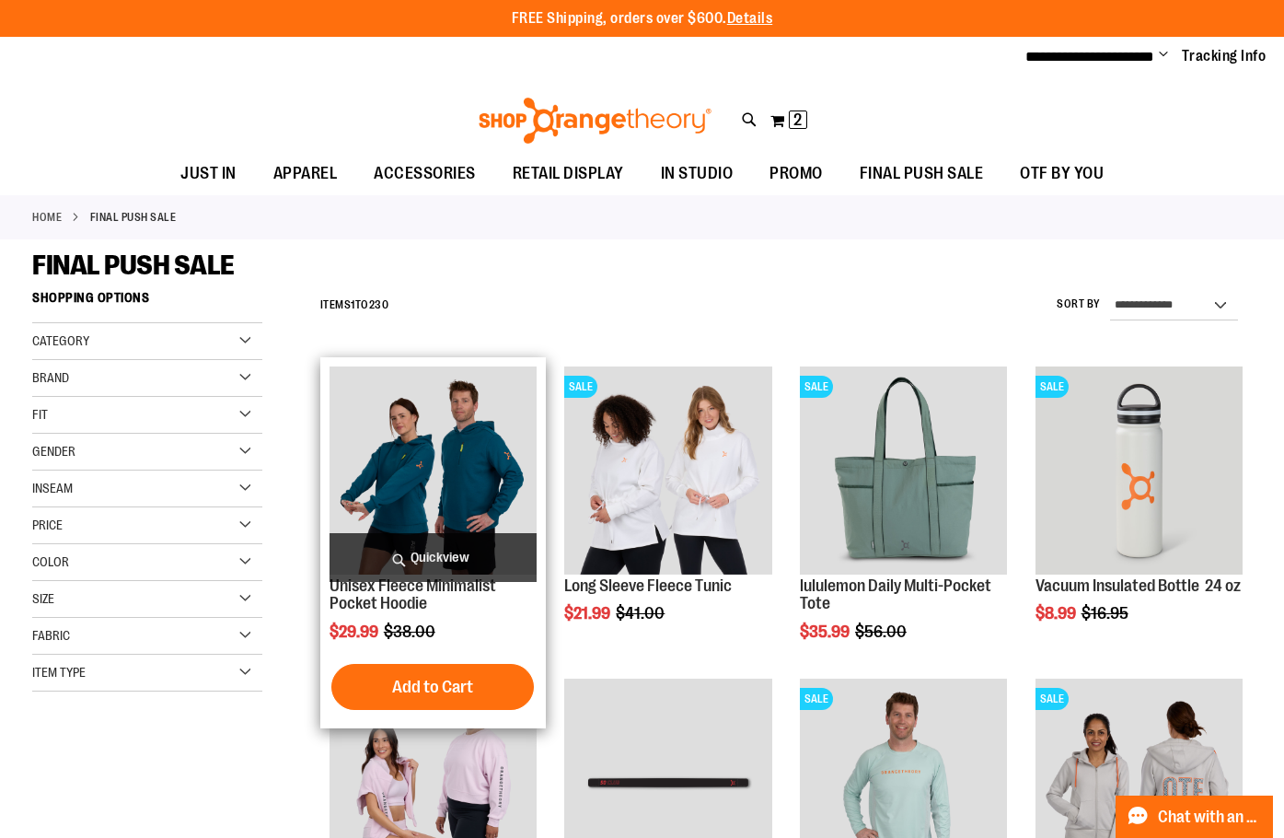
type input "**********"
click at [417, 463] on img "product" at bounding box center [433, 469] width 207 height 207
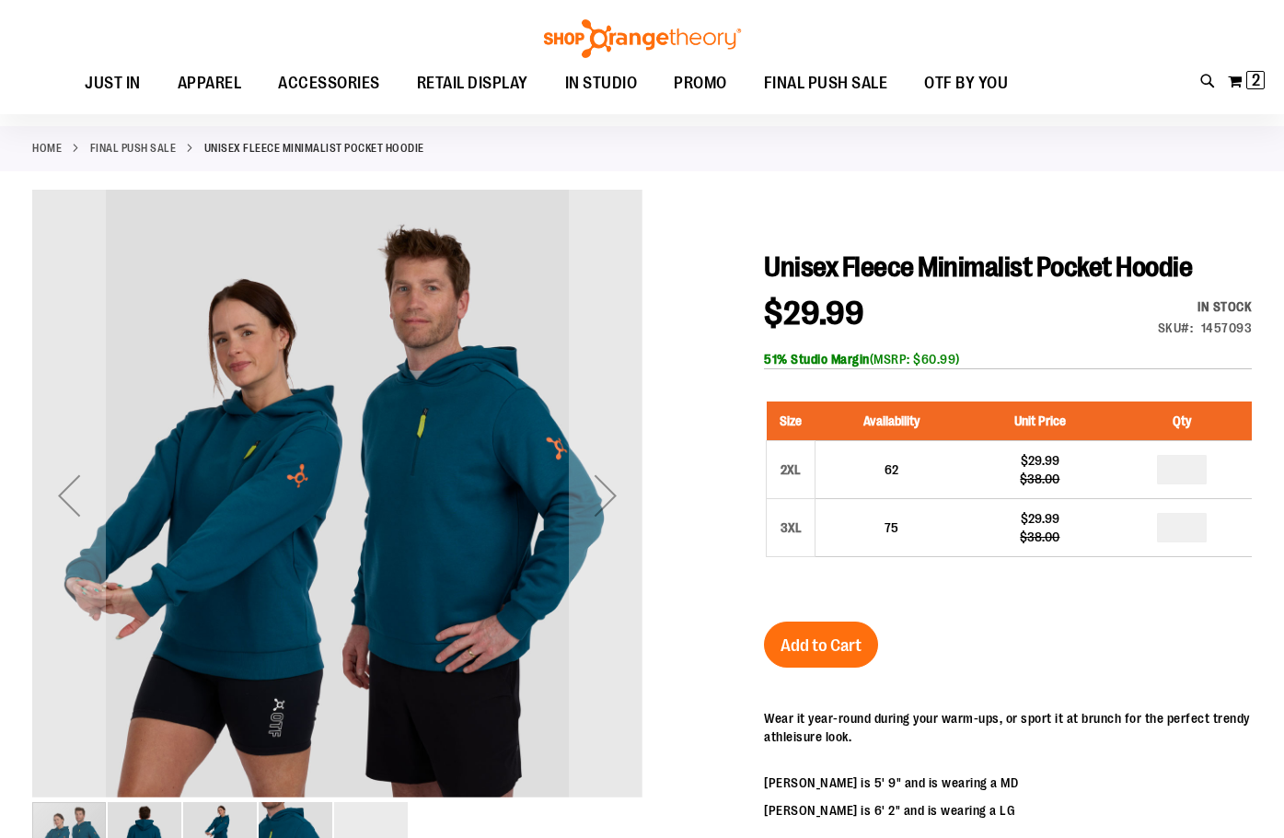
scroll to position [183, 0]
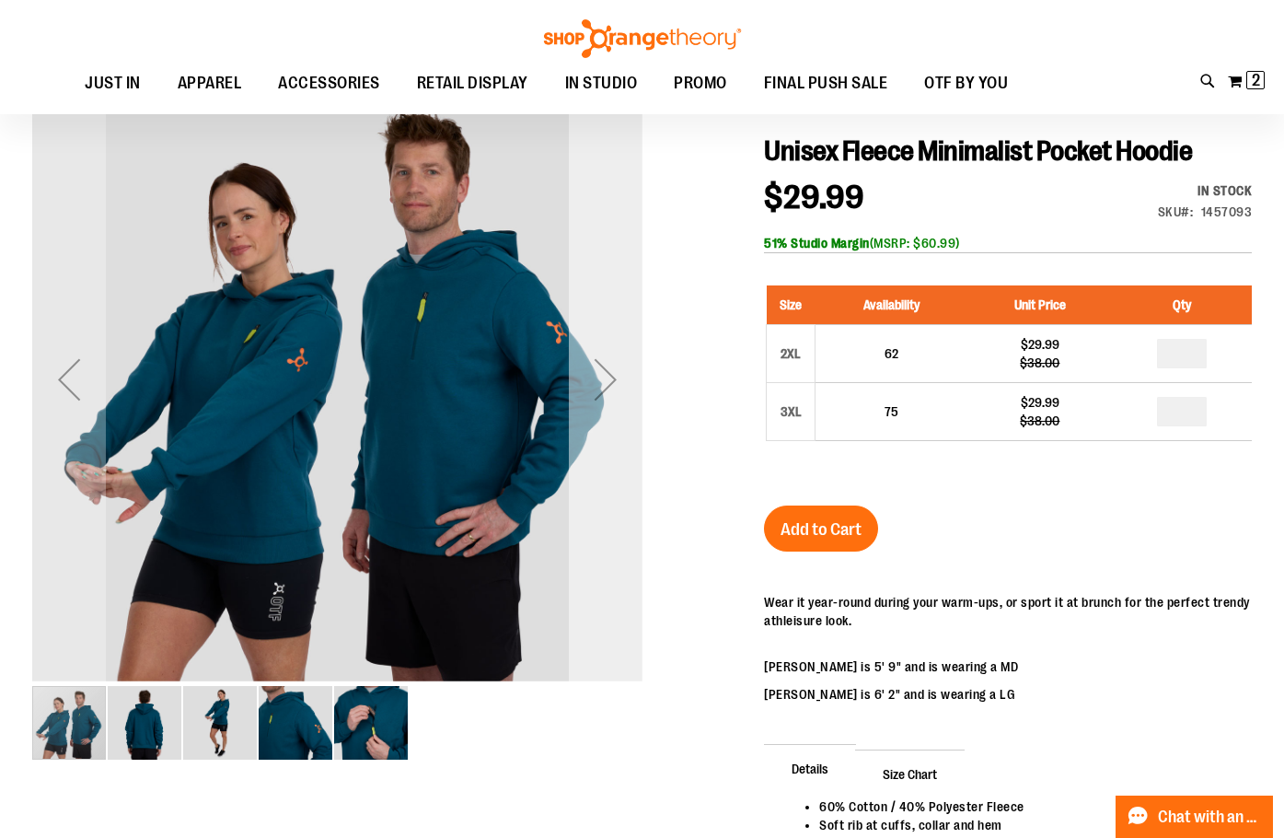
type input "**********"
click at [605, 390] on div "Next" at bounding box center [606, 379] width 74 height 74
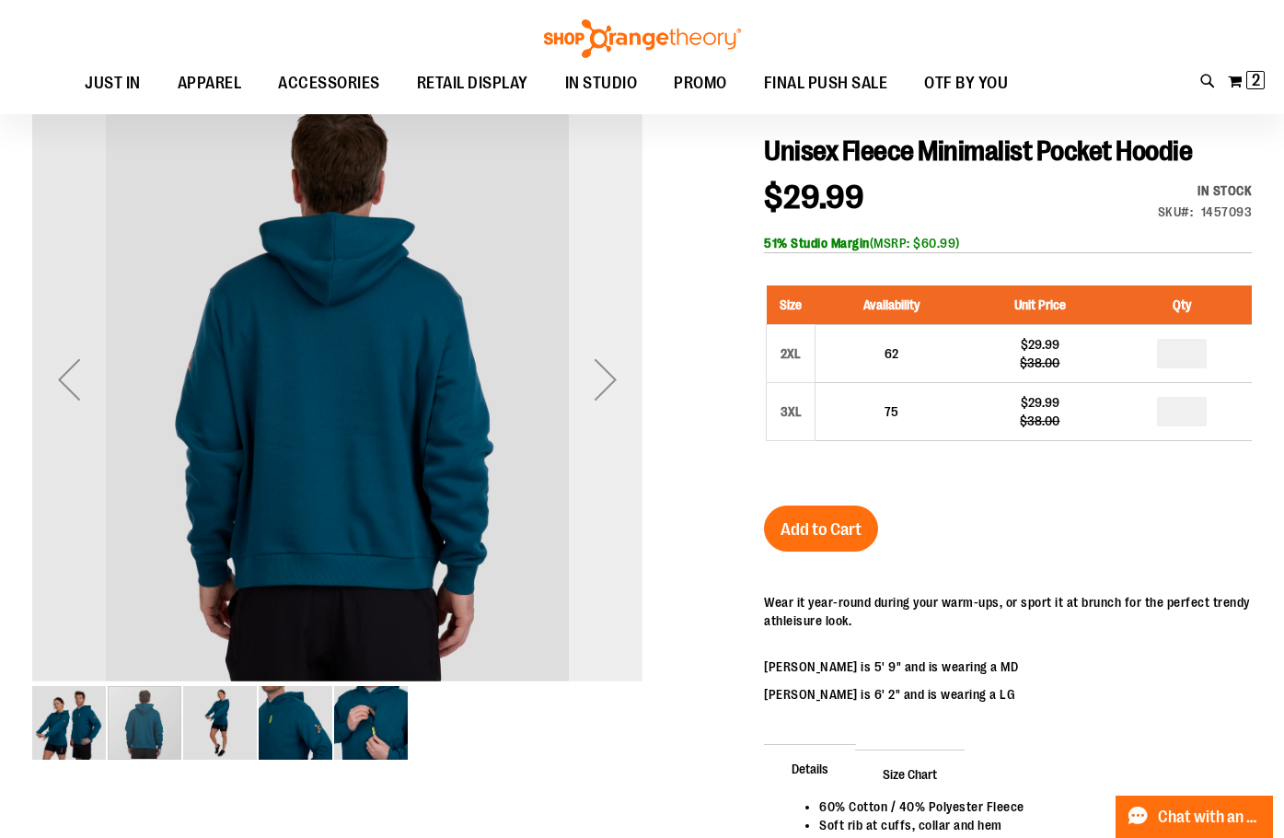
click at [605, 390] on div "Next" at bounding box center [606, 379] width 74 height 74
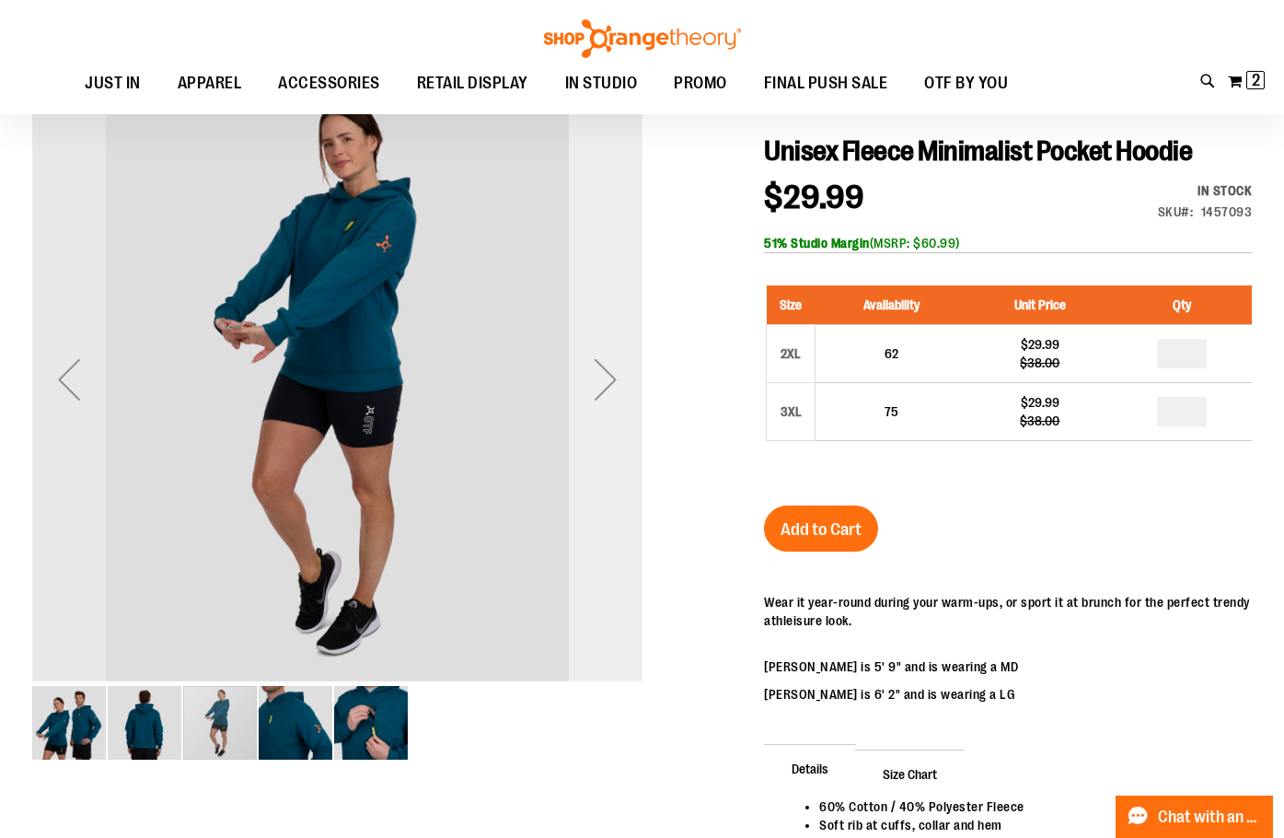
click at [605, 390] on div "Next" at bounding box center [606, 379] width 74 height 74
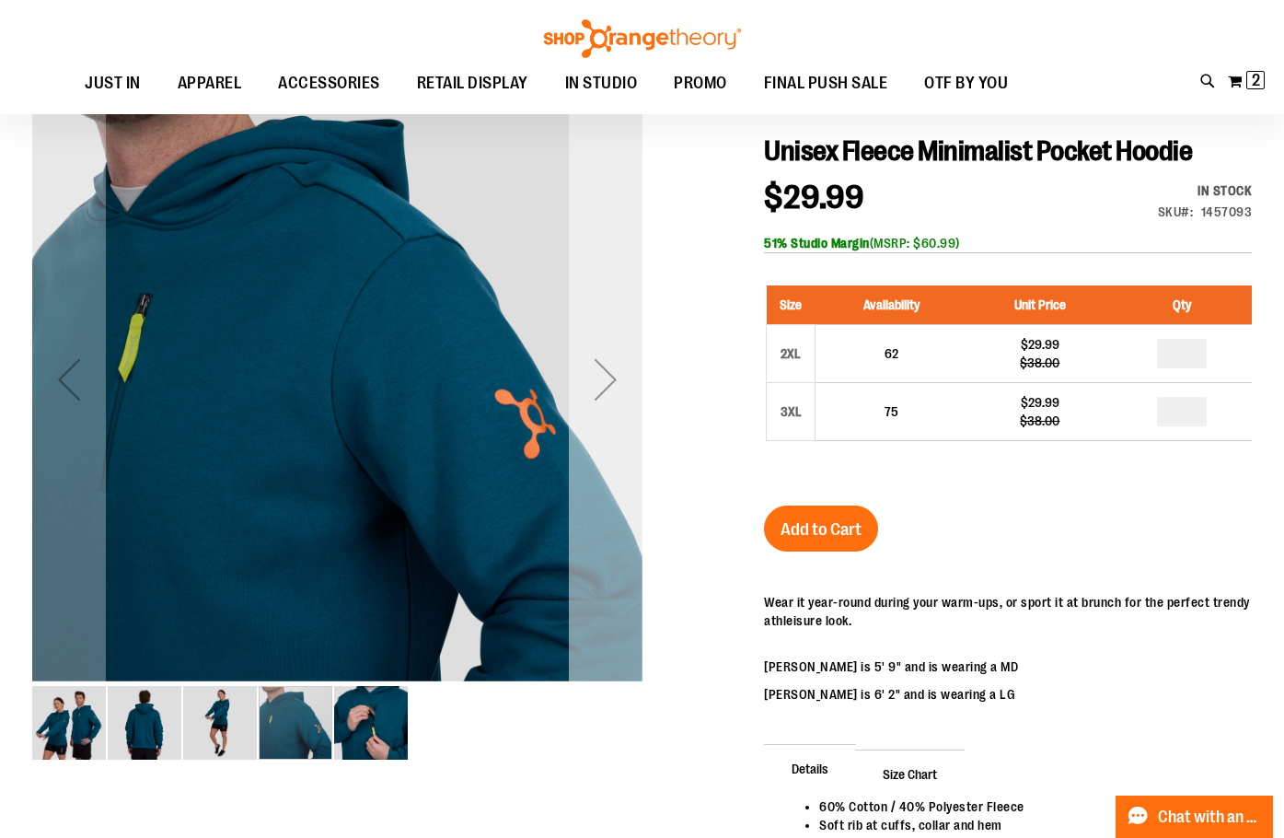
click at [603, 390] on div "Next" at bounding box center [606, 379] width 74 height 74
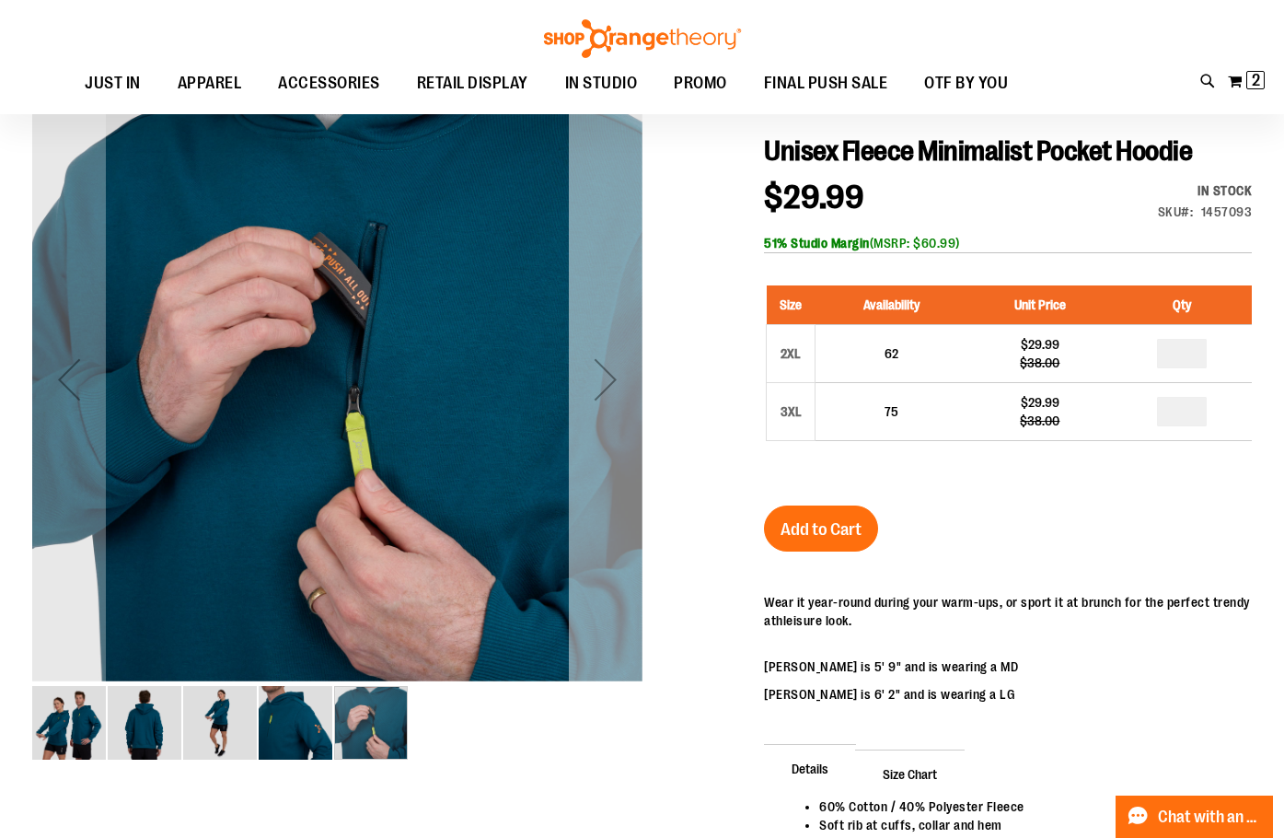
click at [624, 397] on div "Next" at bounding box center [606, 379] width 74 height 74
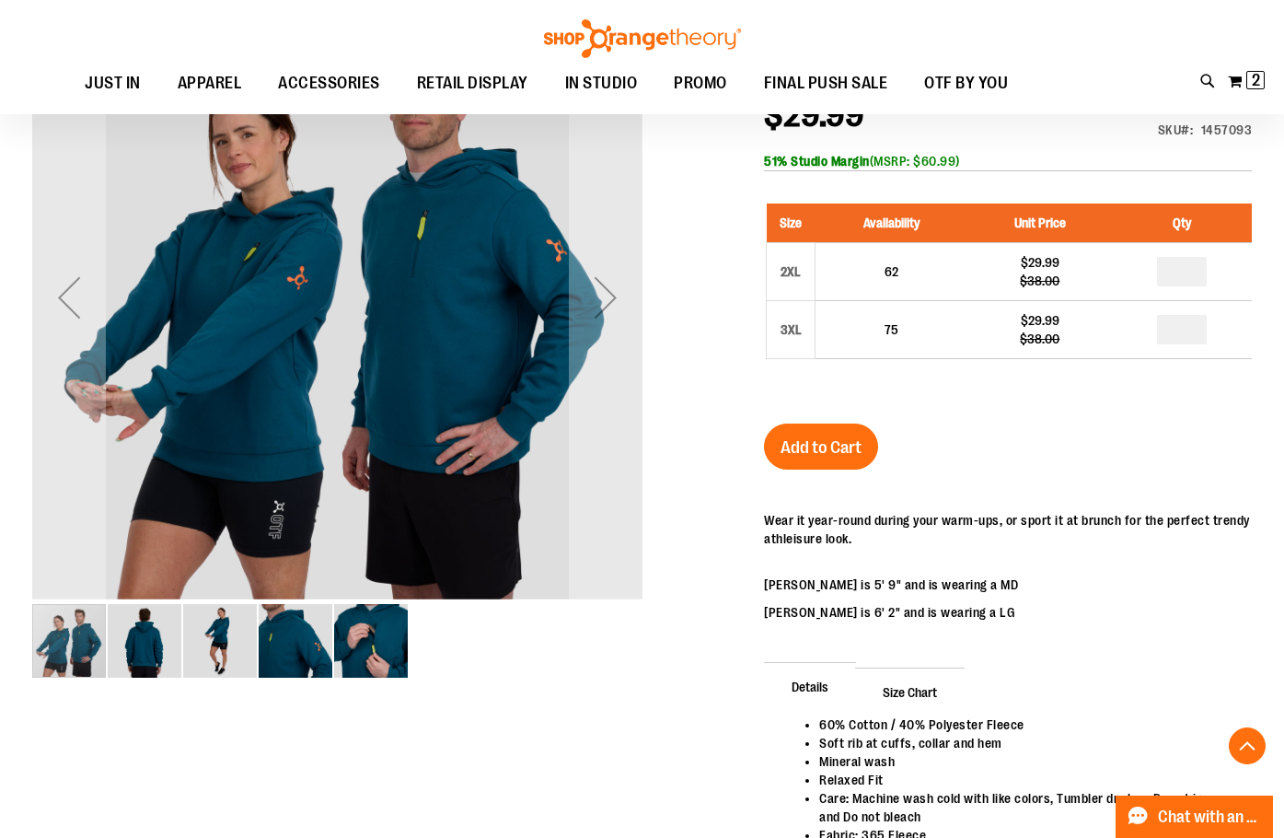
scroll to position [0, 0]
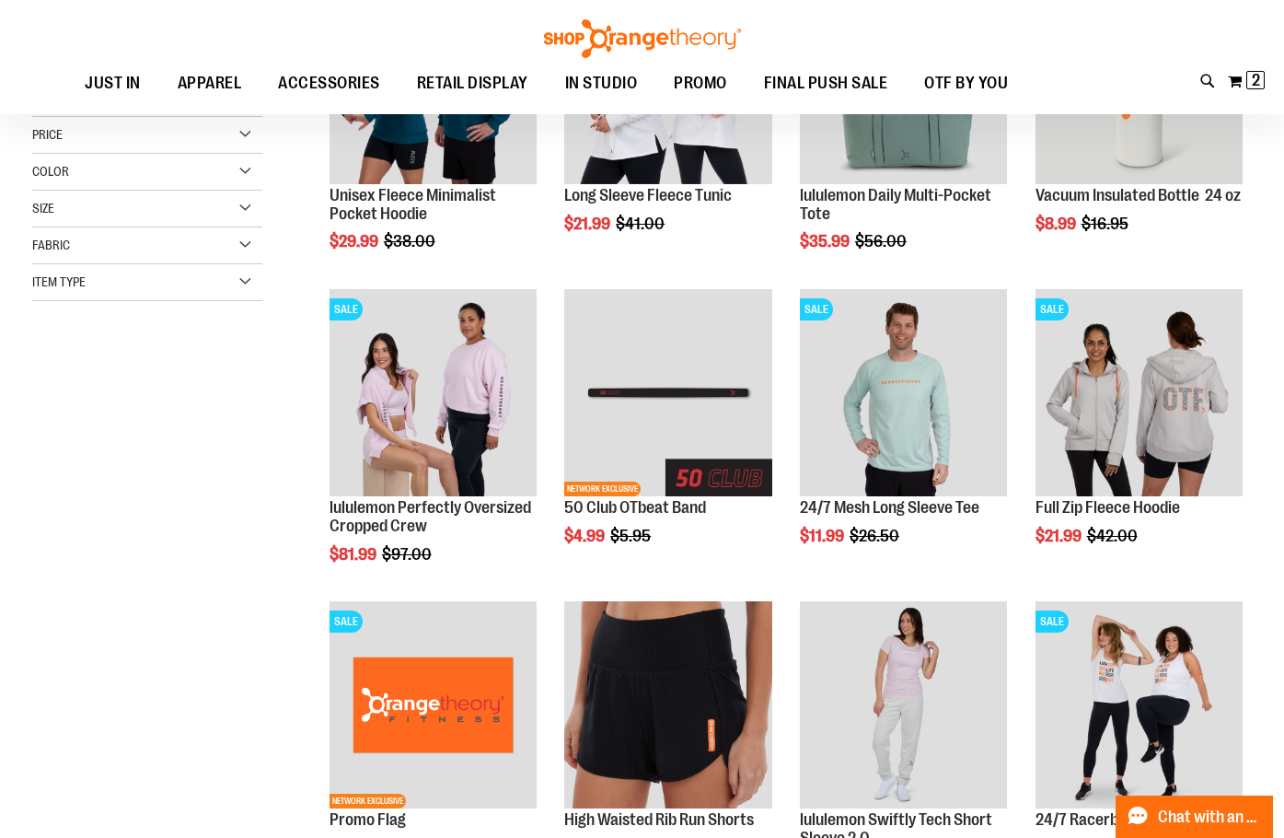
scroll to position [551, 0]
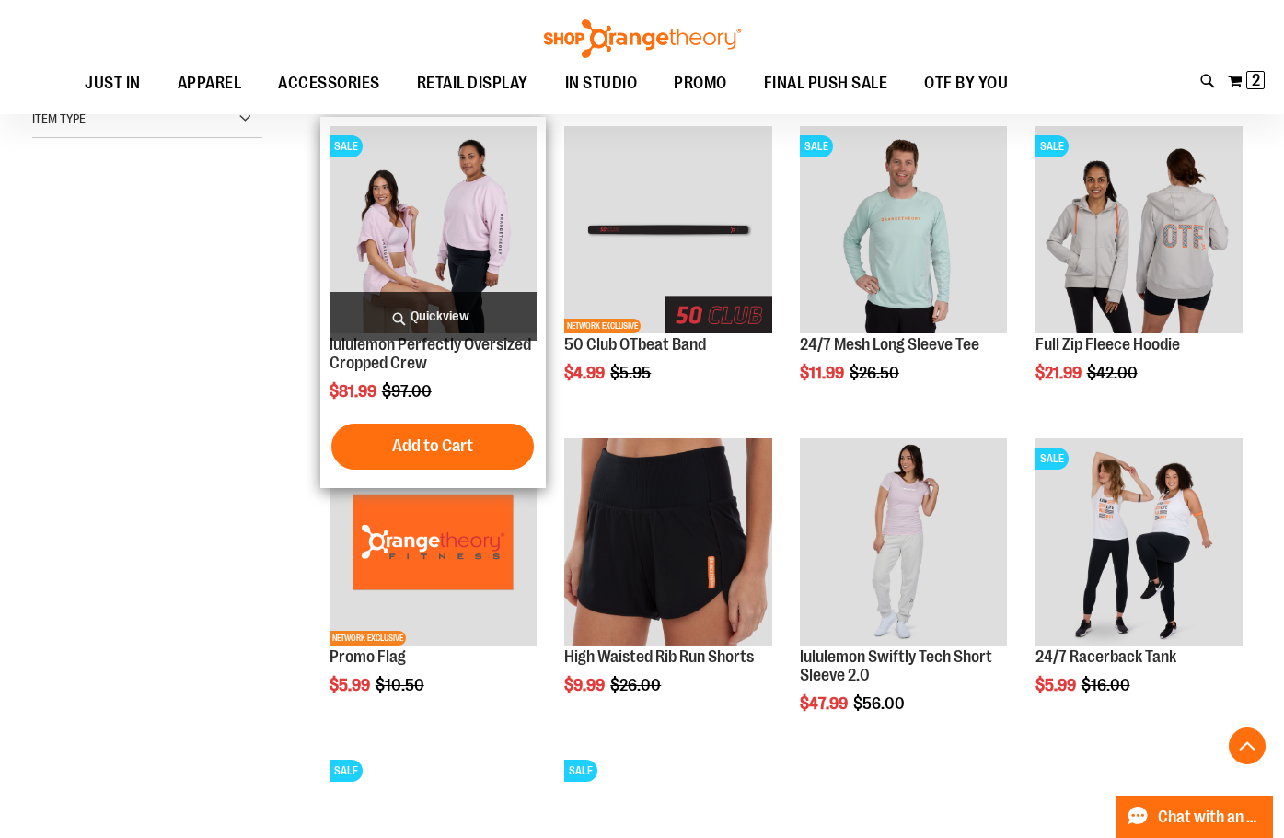
type input "**********"
click at [423, 234] on img "product" at bounding box center [433, 229] width 207 height 207
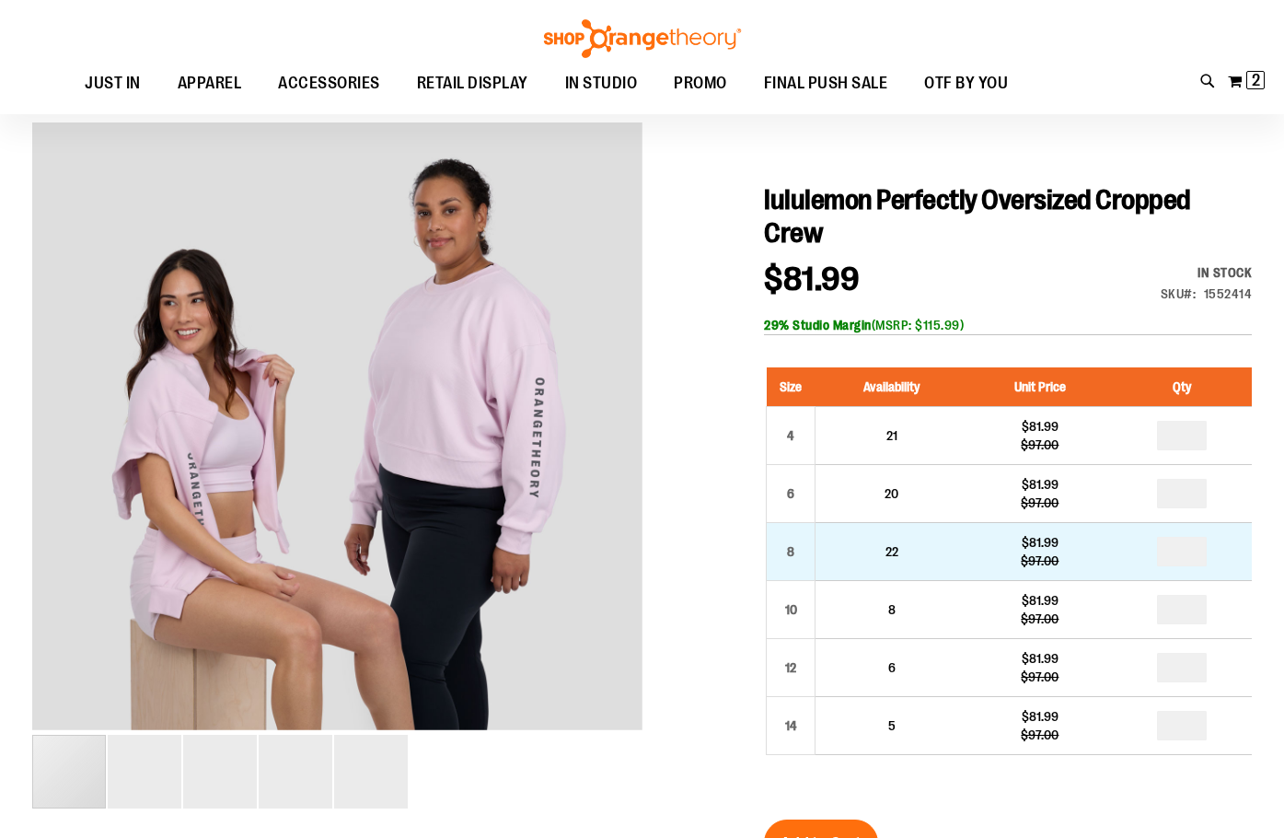
scroll to position [183, 0]
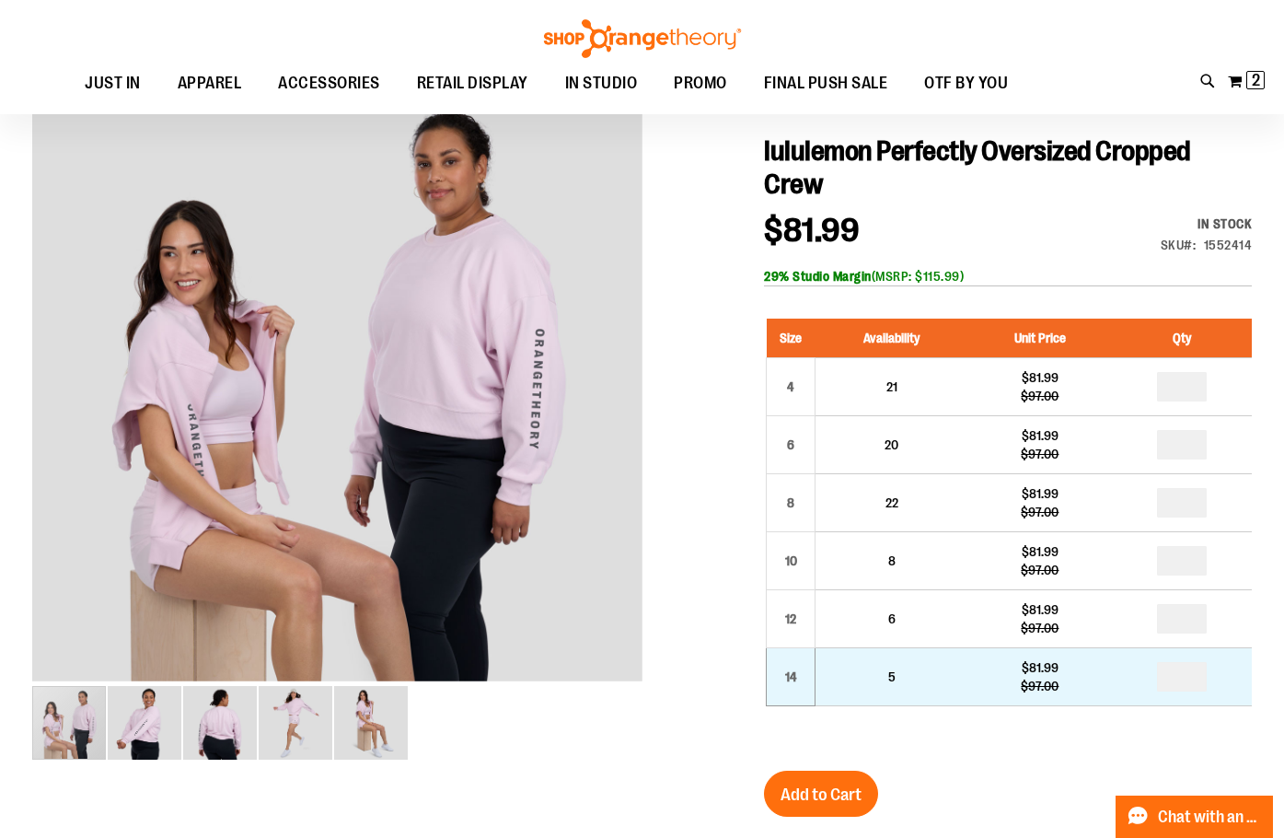
type input "**********"
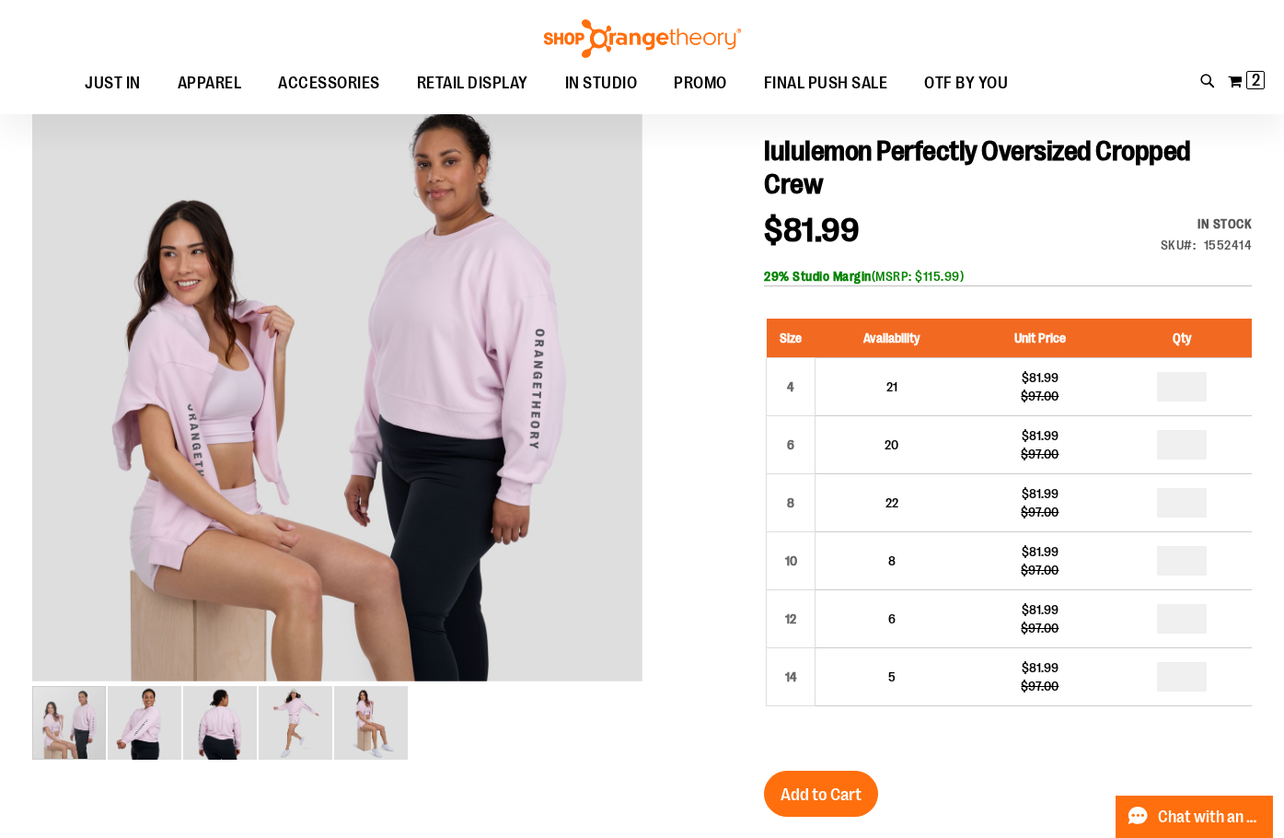
drag, startPoint x: 772, startPoint y: 662, endPoint x: 300, endPoint y: 52, distance: 771.6
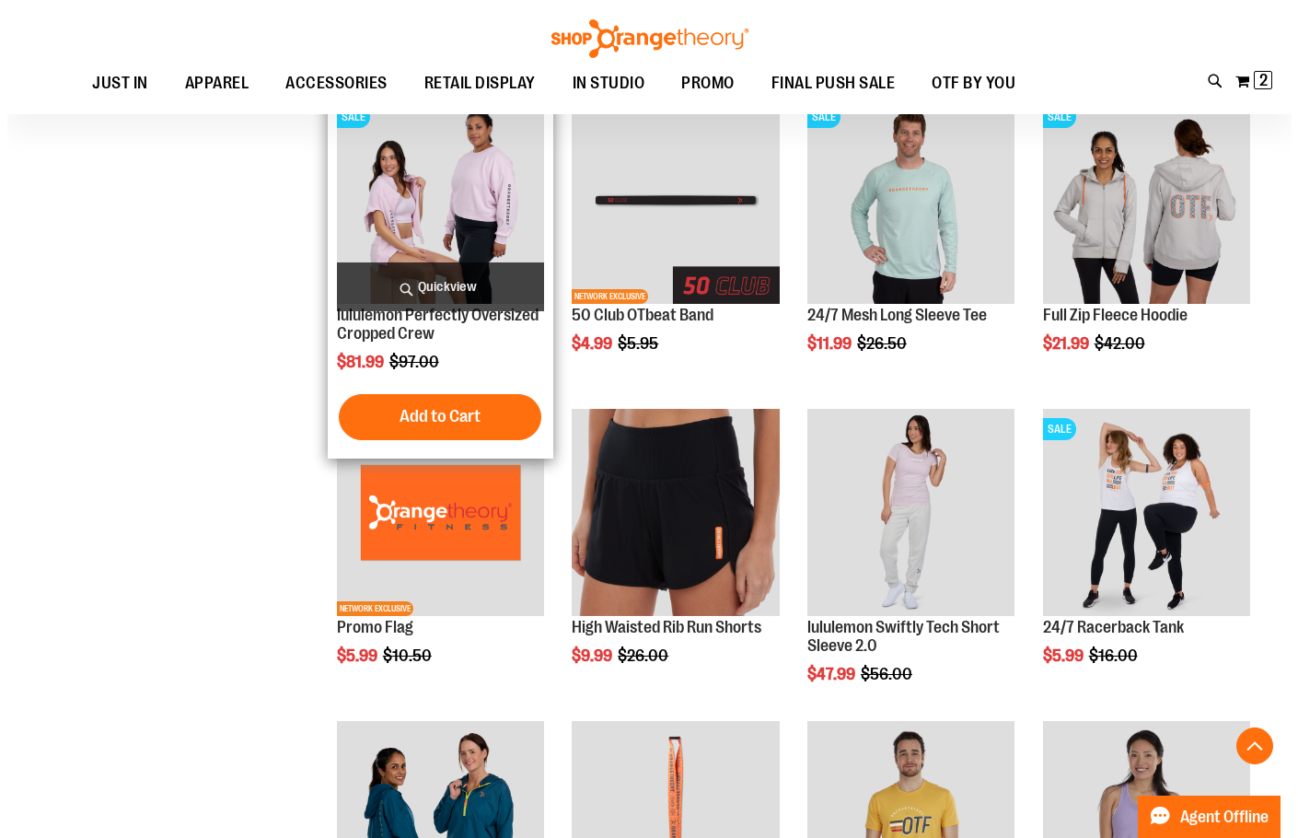
scroll to position [345, 0]
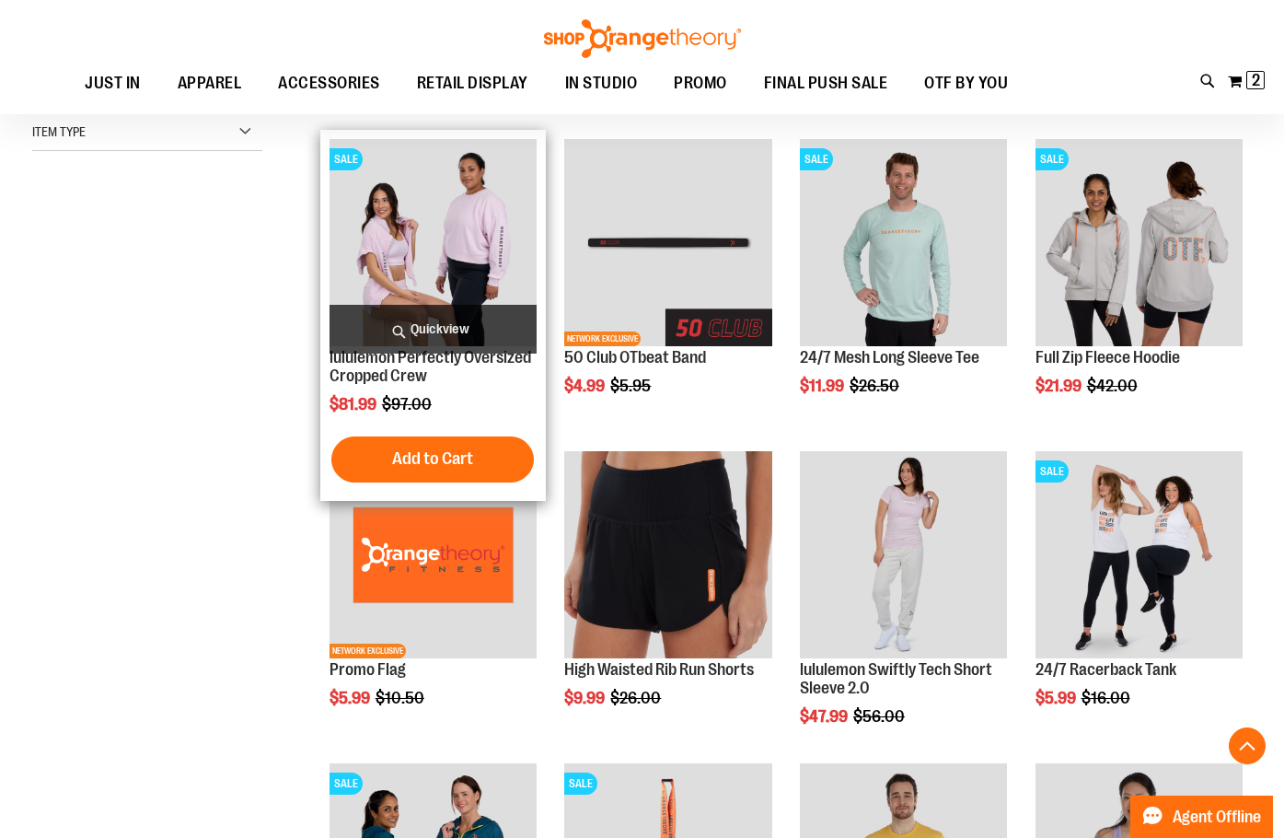
type input "**********"
click at [451, 328] on span "Quickview" at bounding box center [433, 329] width 207 height 49
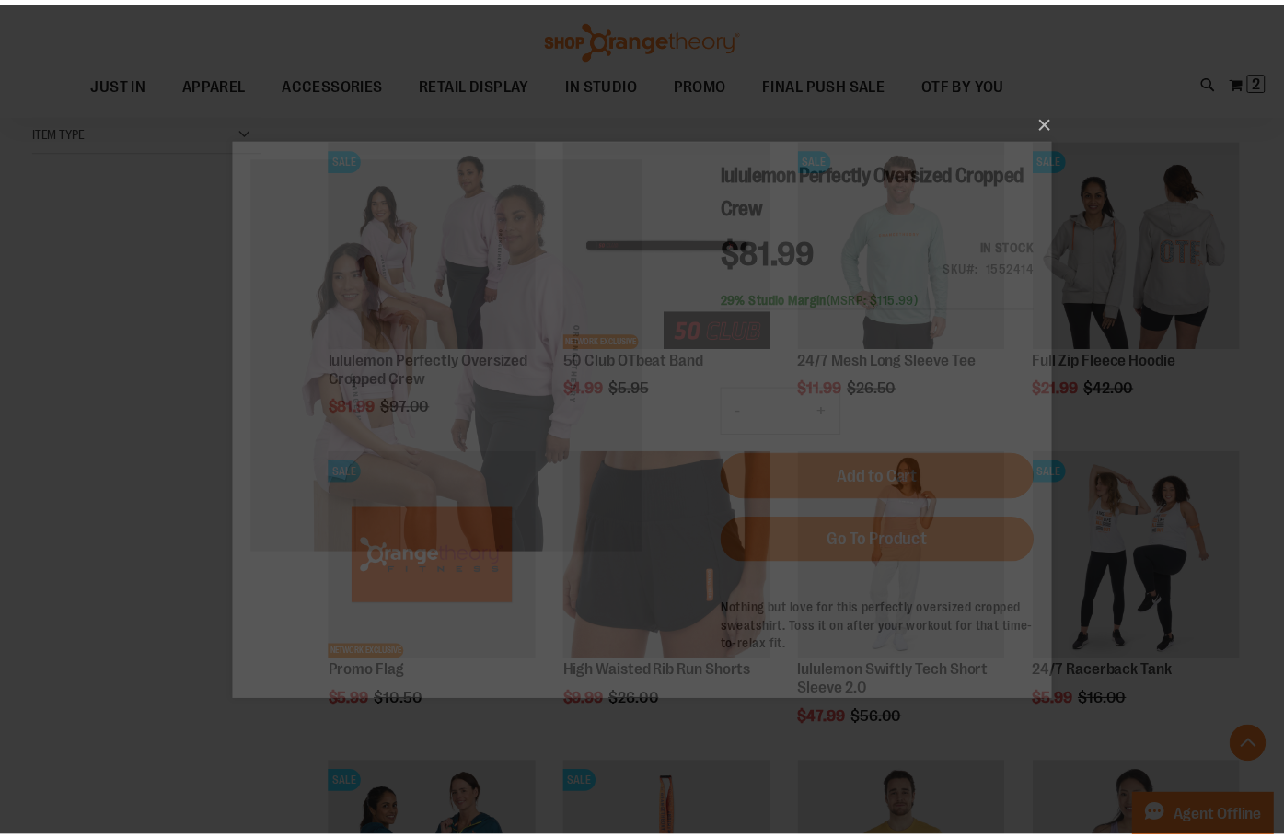
scroll to position [0, 0]
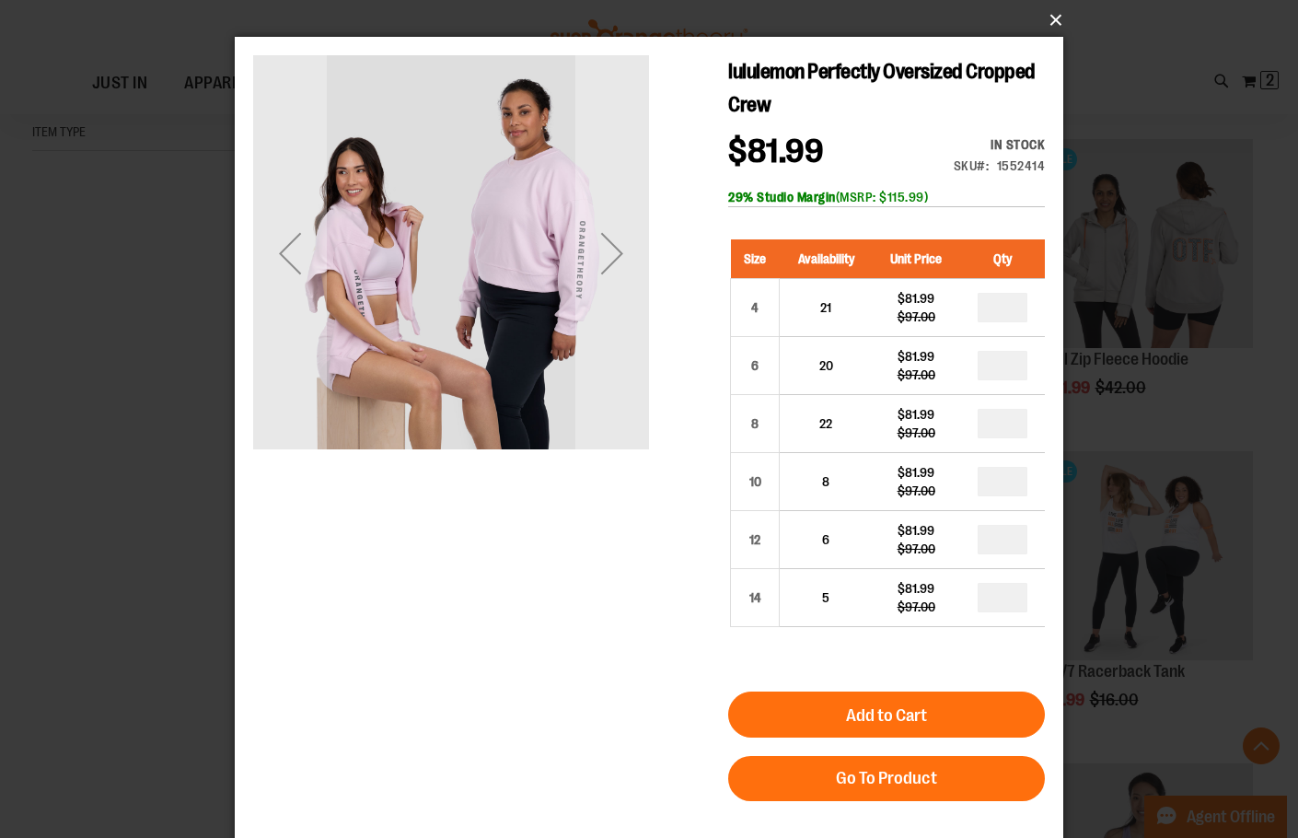
click at [1055, 14] on button "×" at bounding box center [654, 20] width 828 height 40
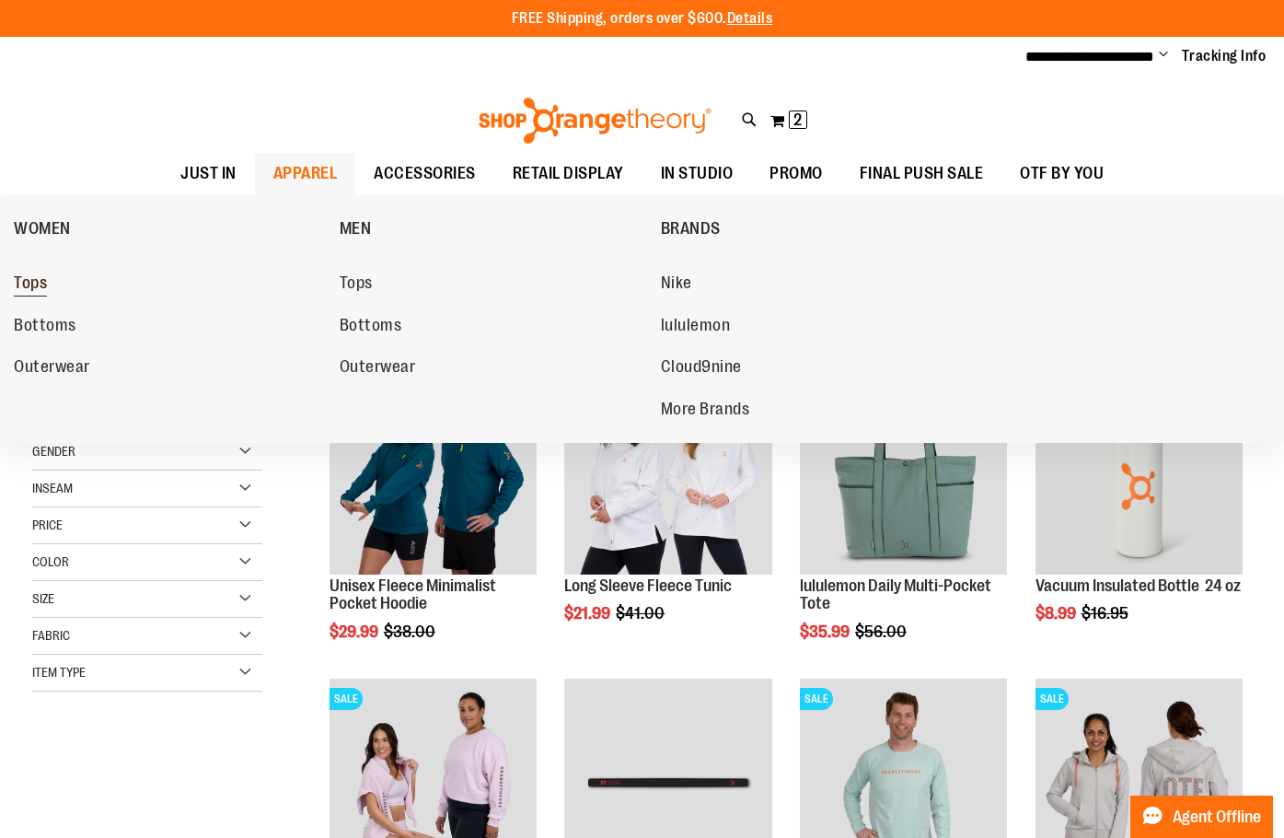
click at [34, 280] on span "Tops" at bounding box center [30, 284] width 33 height 23
click at [62, 367] on span "Outerwear" at bounding box center [52, 368] width 76 height 23
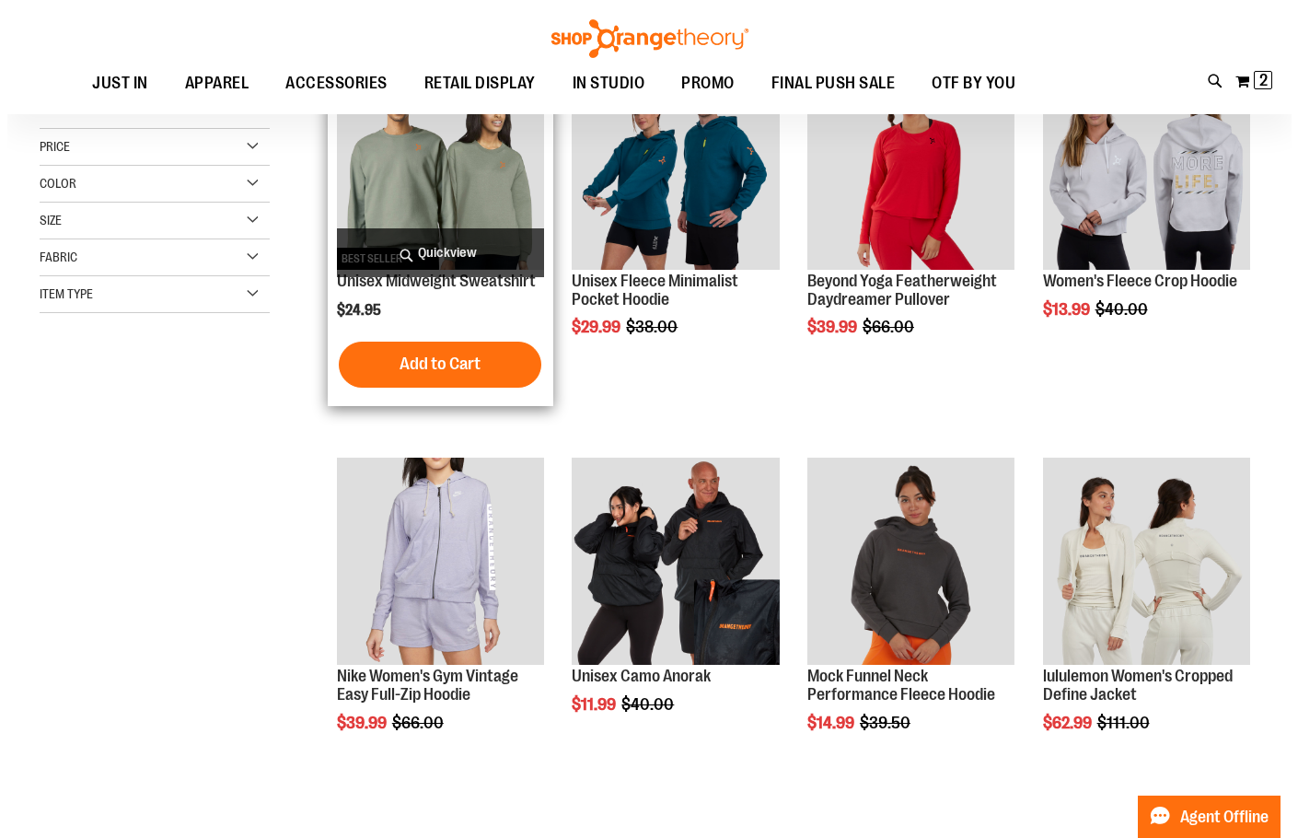
scroll to position [183, 0]
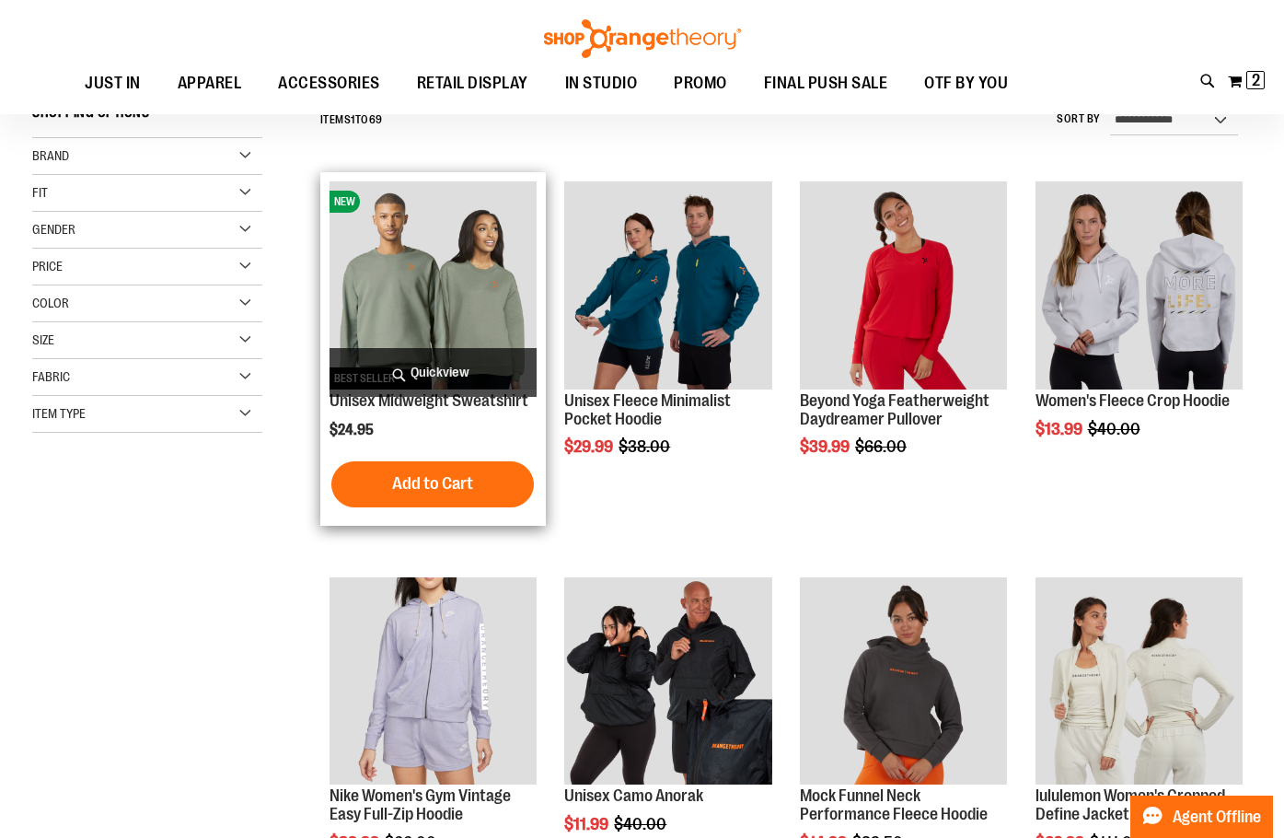
type input "**********"
click at [457, 371] on span "Quickview" at bounding box center [433, 372] width 207 height 49
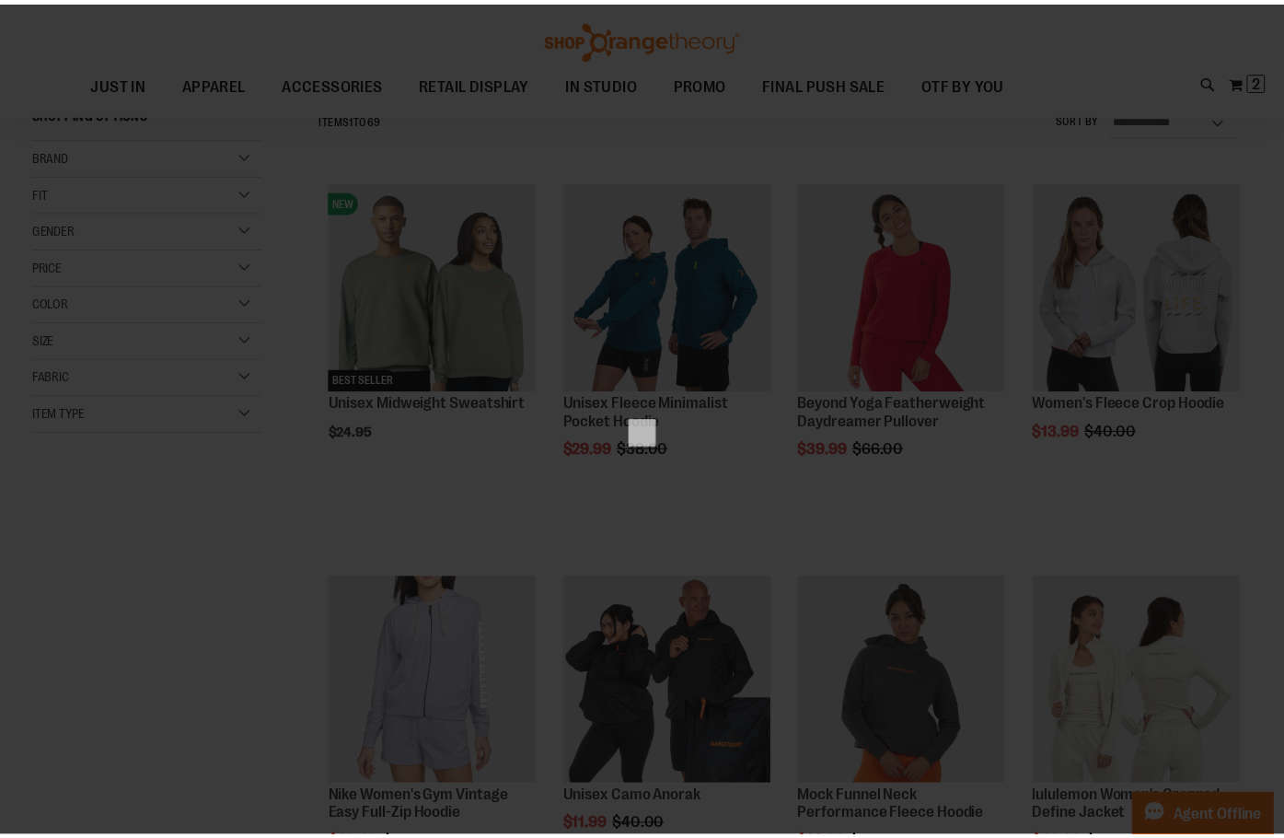
scroll to position [0, 0]
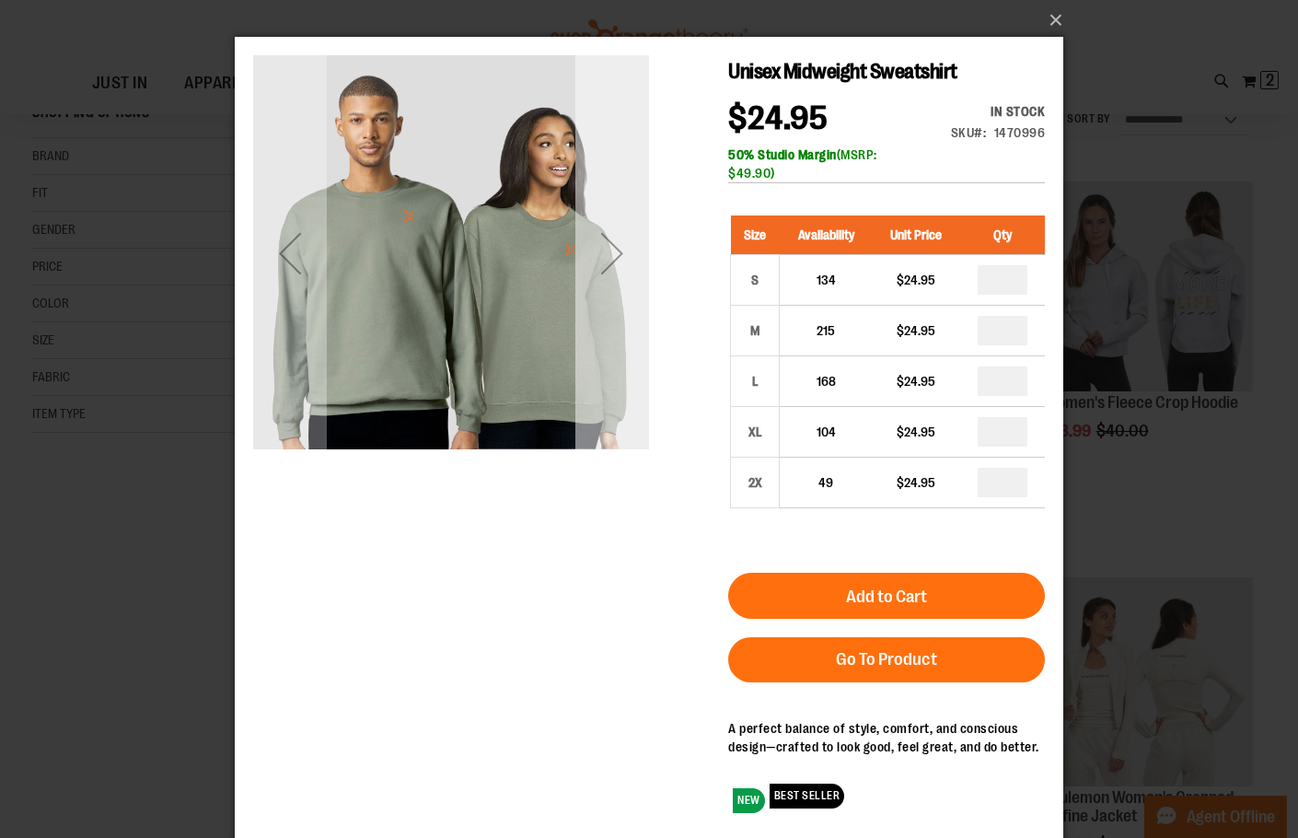
click at [606, 255] on div "Next" at bounding box center [612, 253] width 74 height 74
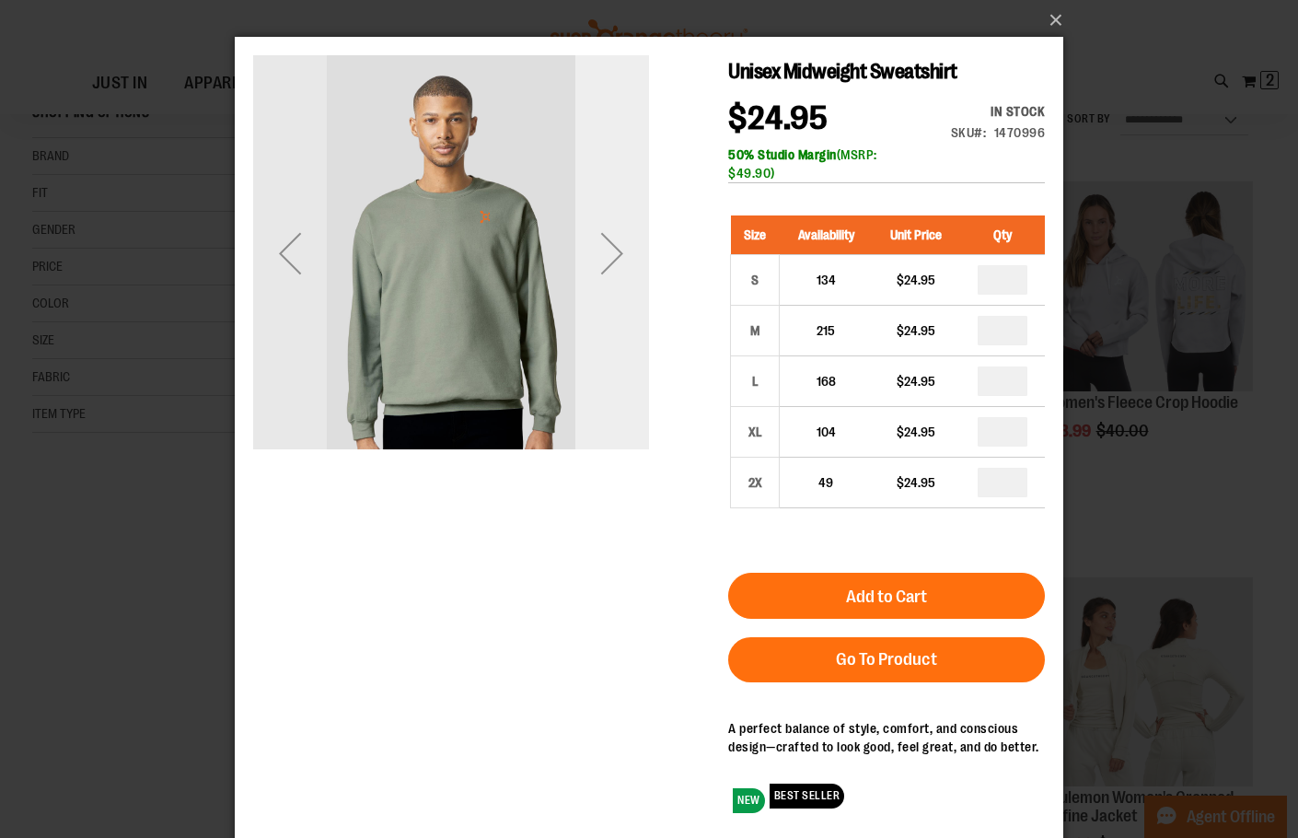
click at [606, 255] on div "Next" at bounding box center [612, 253] width 74 height 74
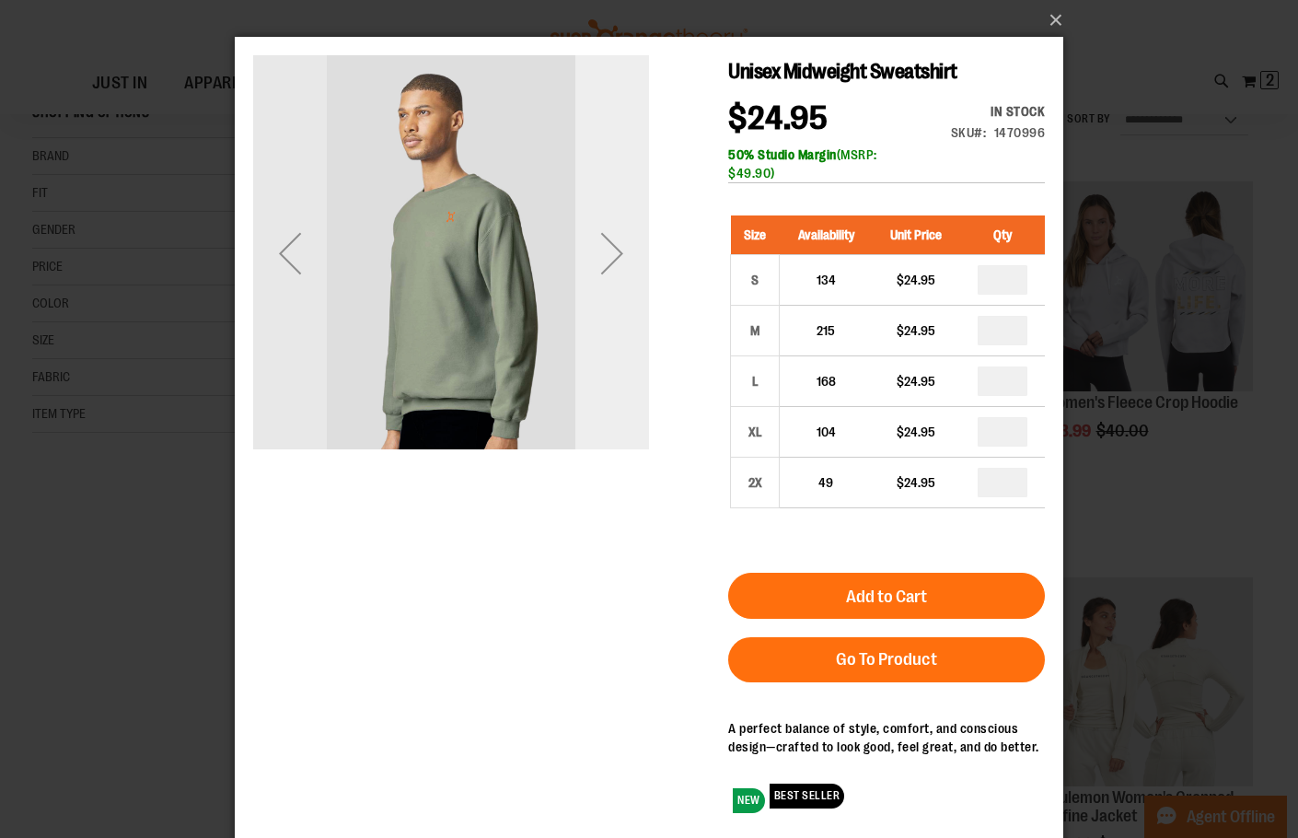
click at [606, 255] on div "Next" at bounding box center [612, 253] width 74 height 74
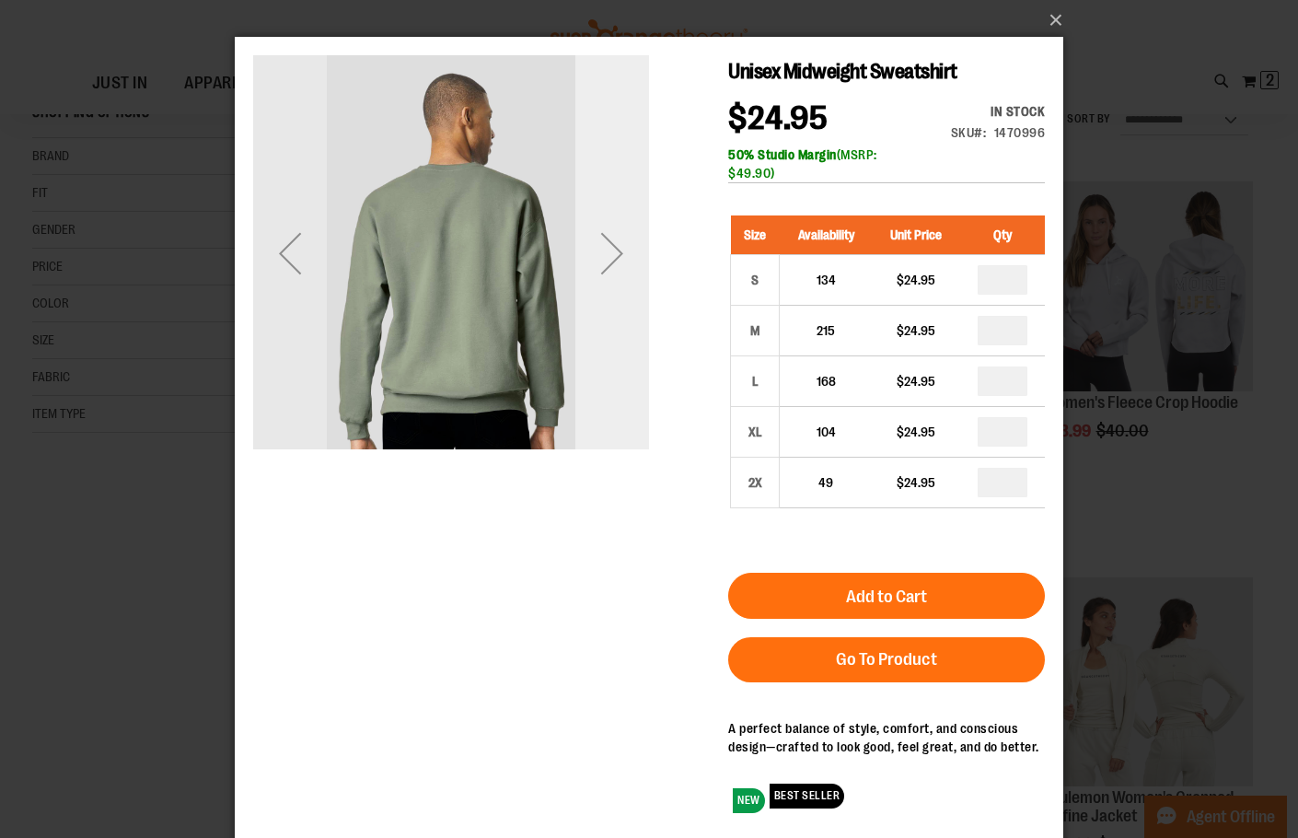
click at [606, 255] on div "Next" at bounding box center [612, 253] width 74 height 74
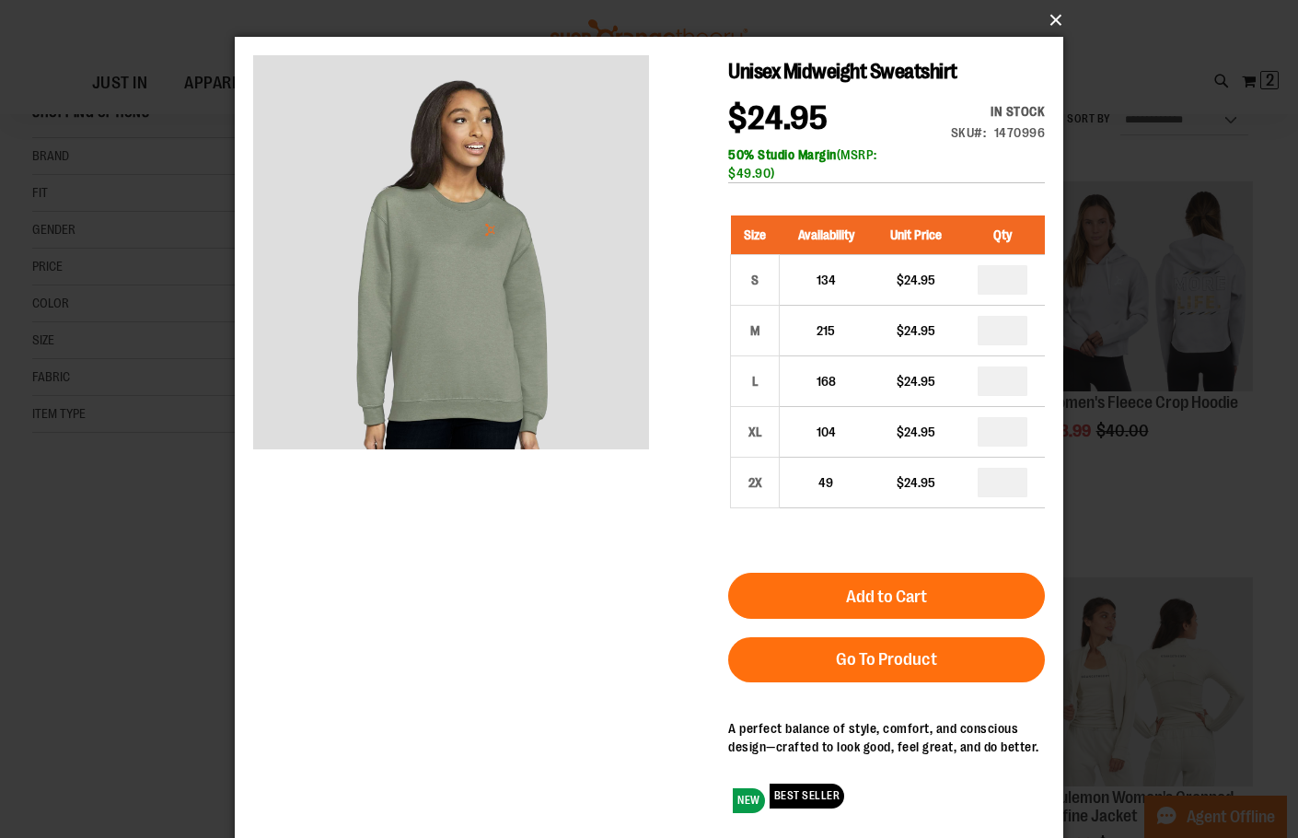
click at [1054, 23] on button "×" at bounding box center [654, 20] width 828 height 40
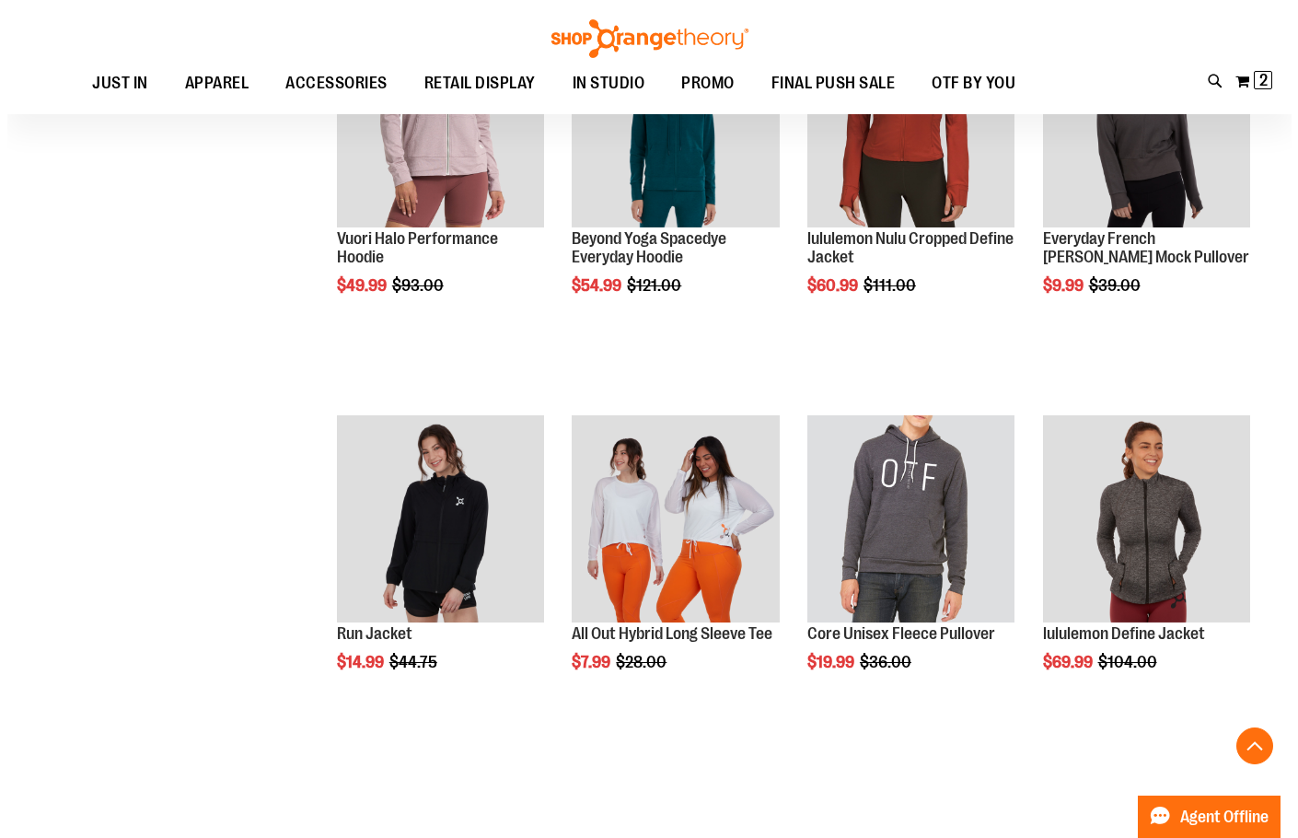
scroll to position [1748, 0]
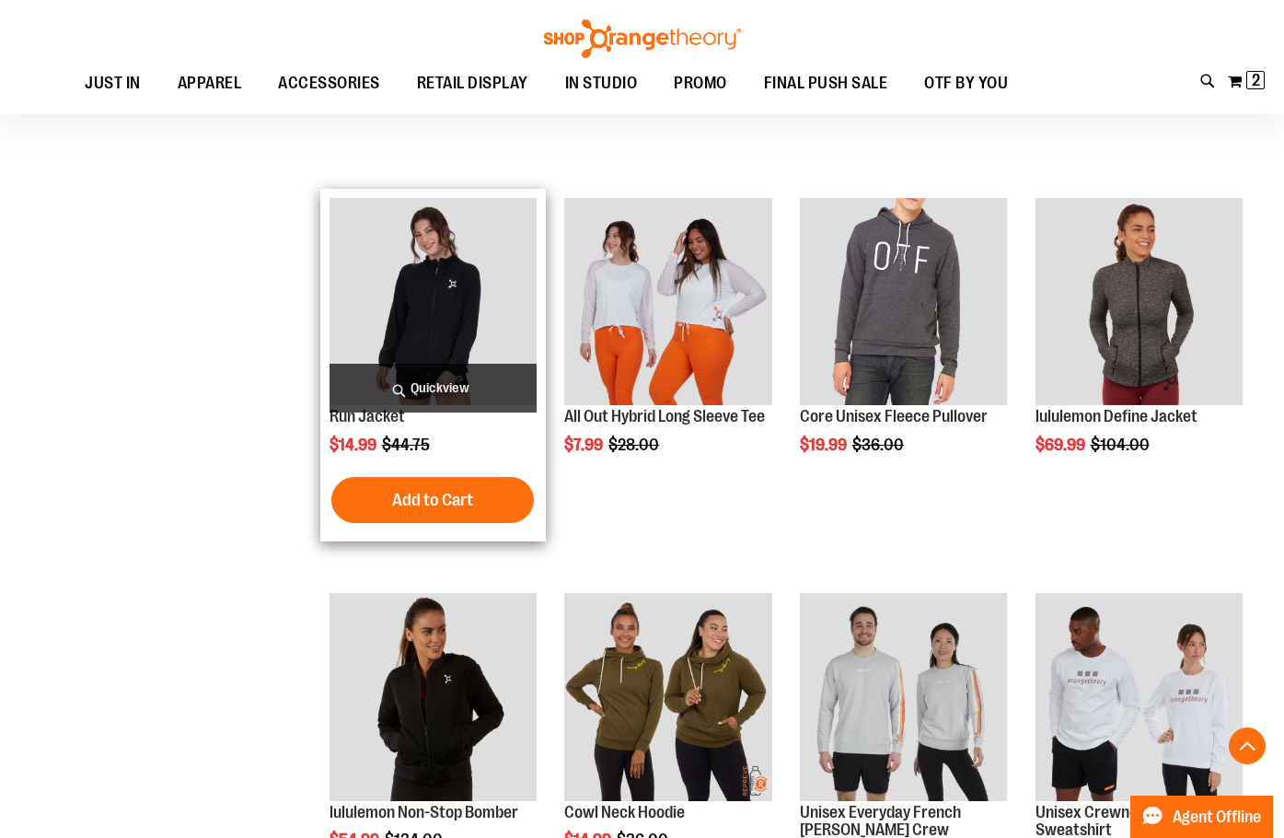
click at [443, 404] on span "Quickview" at bounding box center [433, 388] width 207 height 49
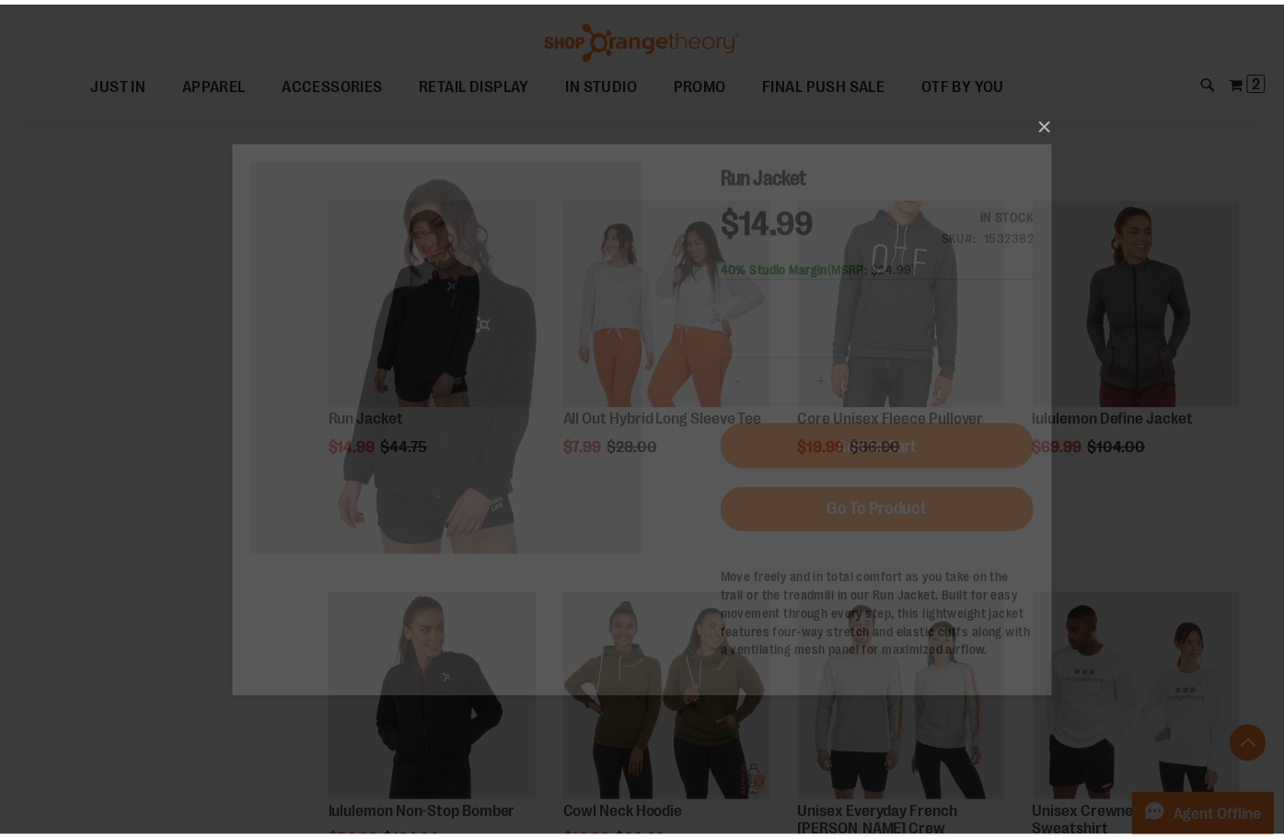
scroll to position [0, 0]
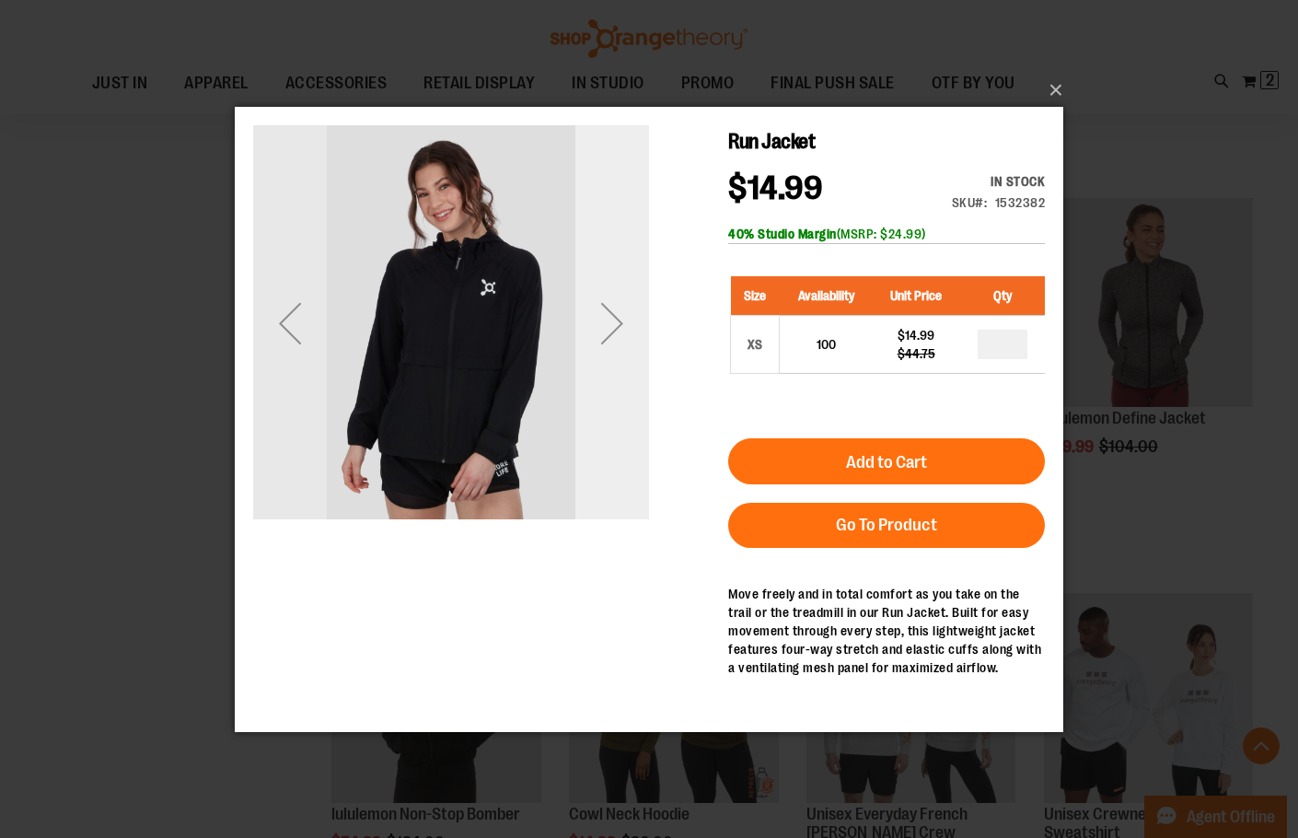
click at [617, 331] on div "Next" at bounding box center [612, 322] width 74 height 74
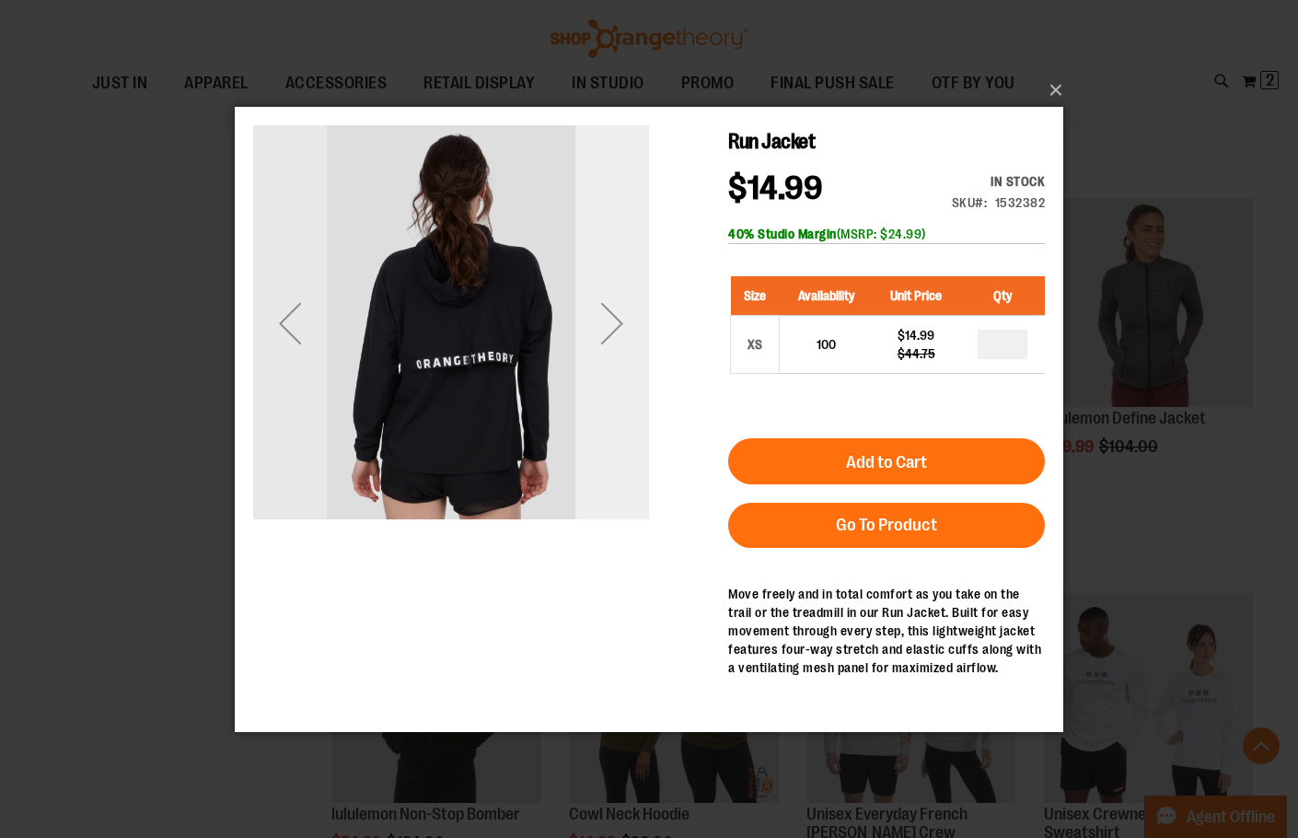
click at [619, 331] on div "Next" at bounding box center [612, 322] width 74 height 74
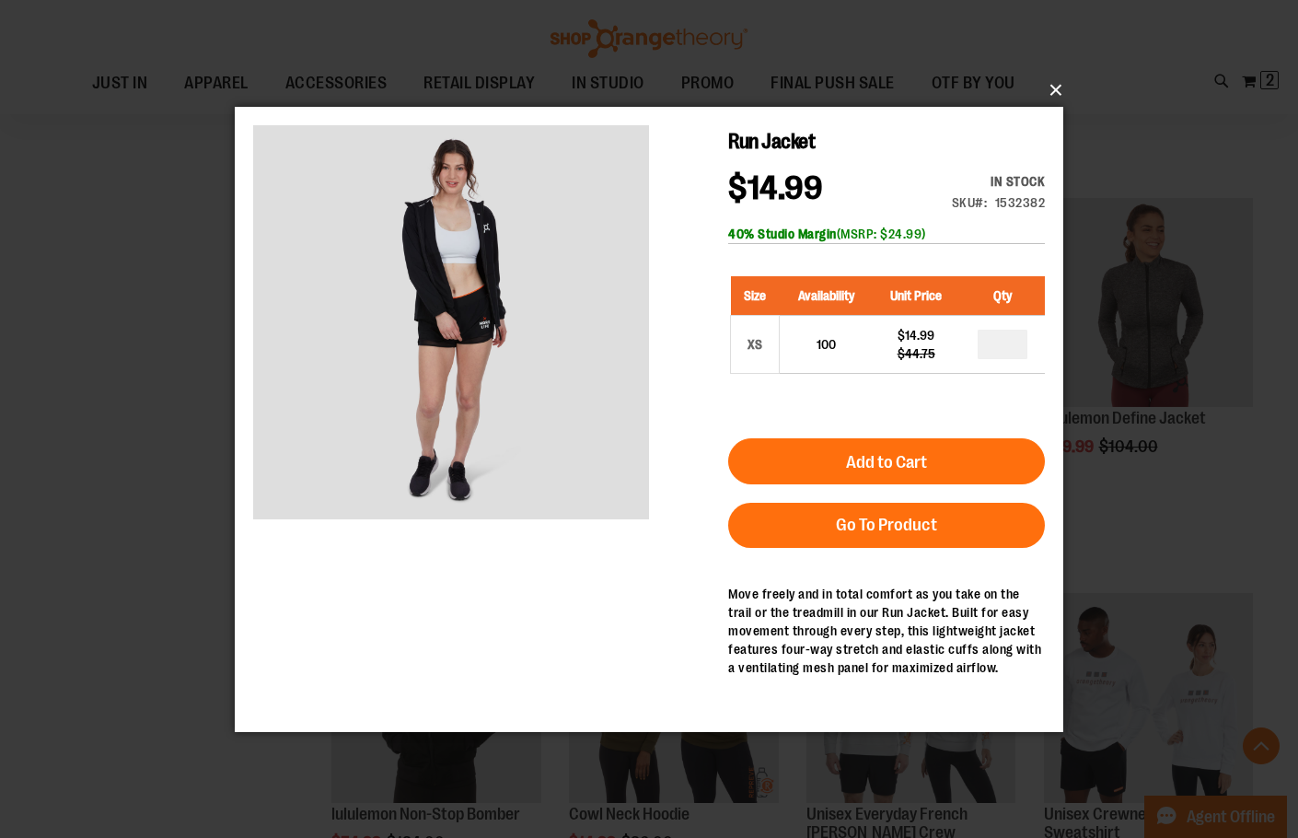
click at [1059, 86] on button "×" at bounding box center [654, 90] width 828 height 40
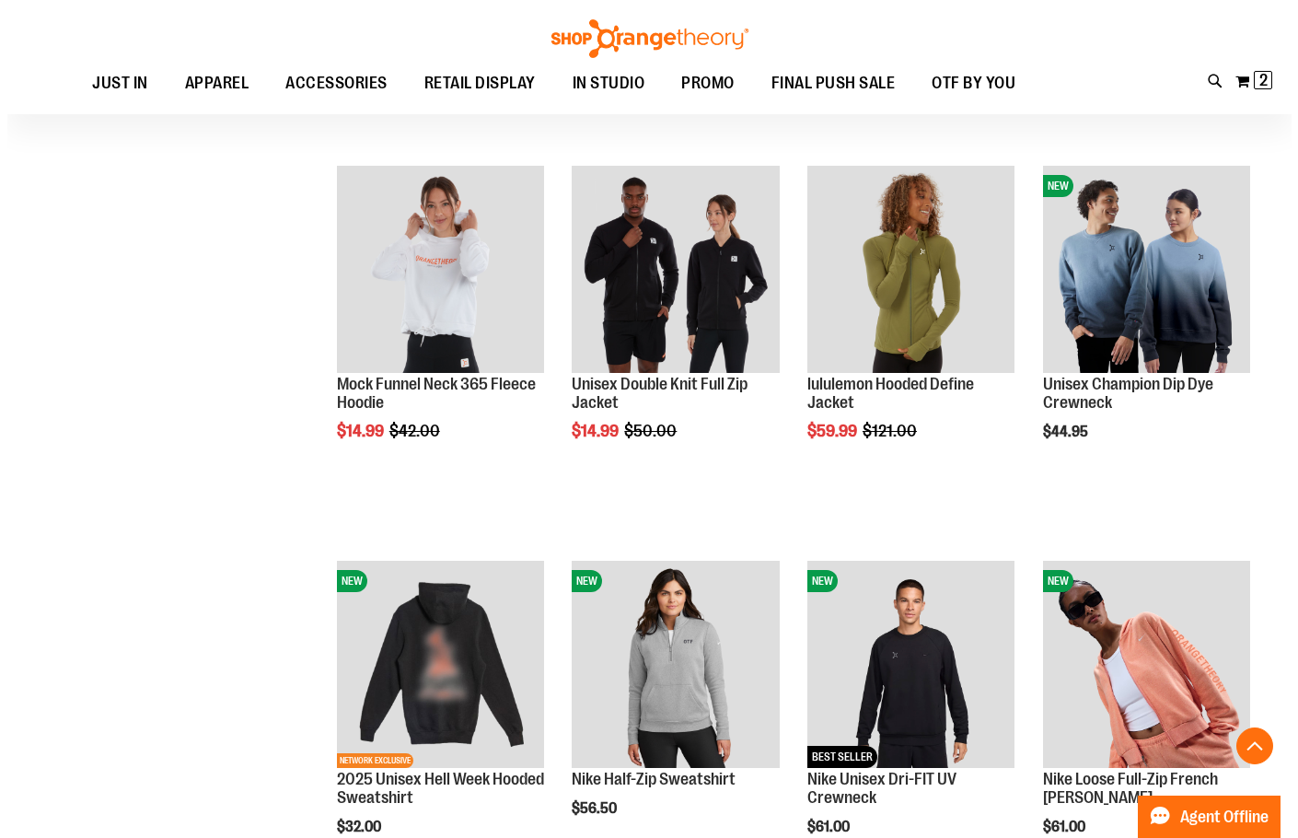
scroll to position [2576, 0]
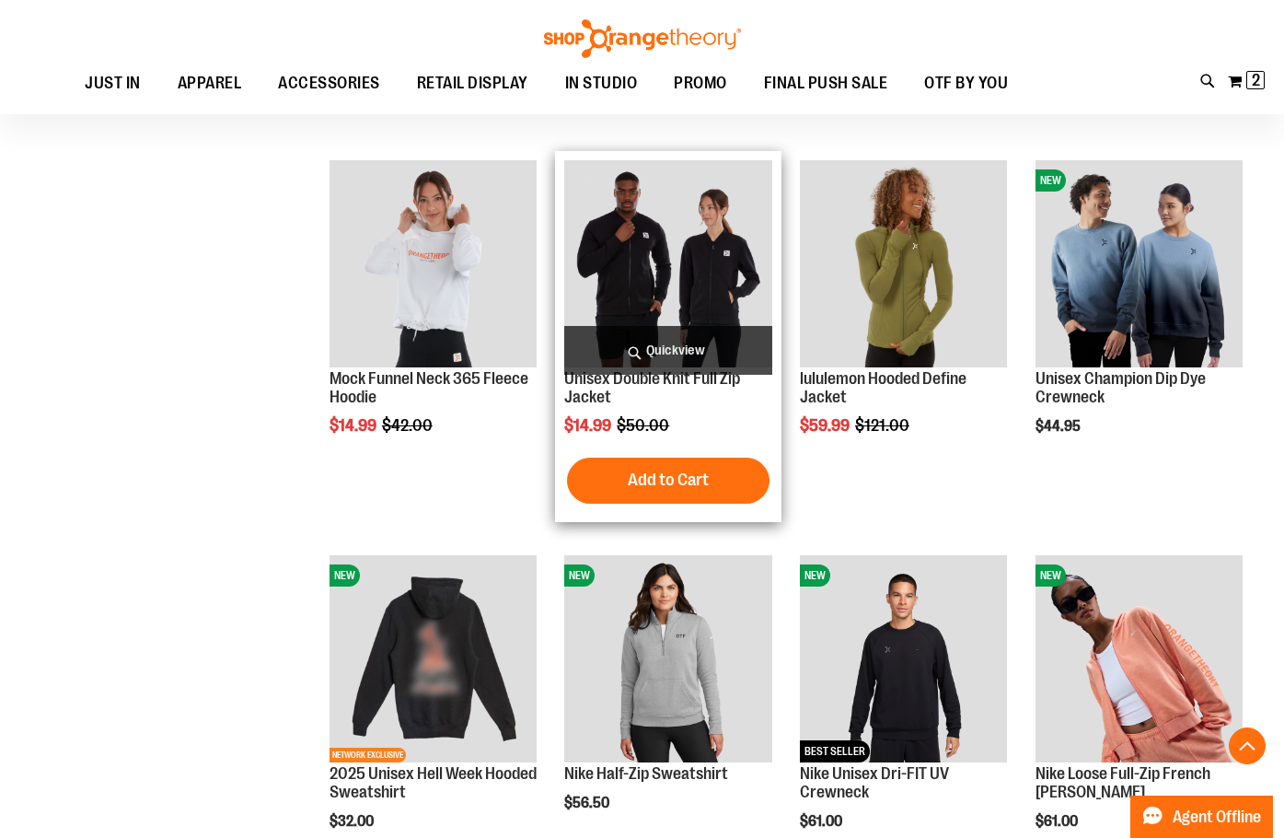
click at [694, 345] on span "Quickview" at bounding box center [667, 350] width 207 height 49
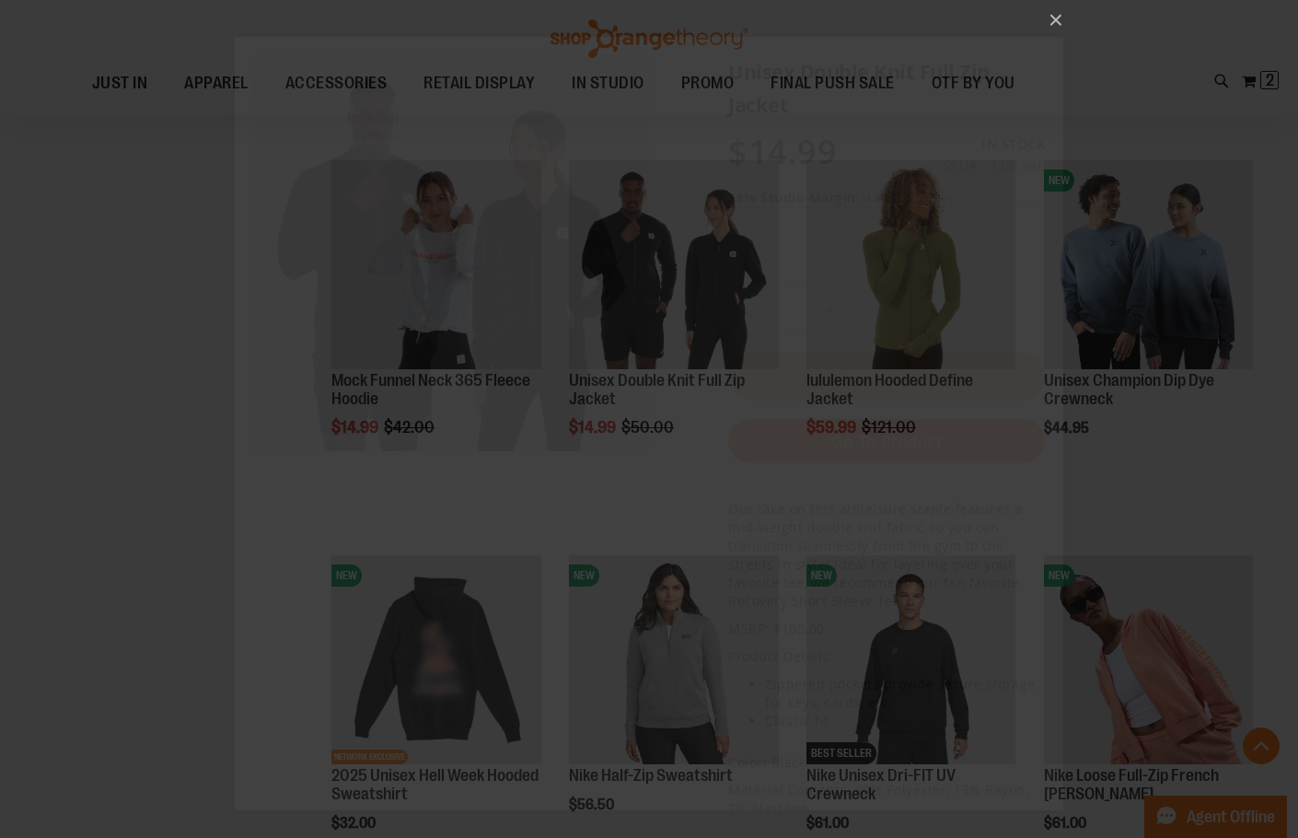
scroll to position [0, 0]
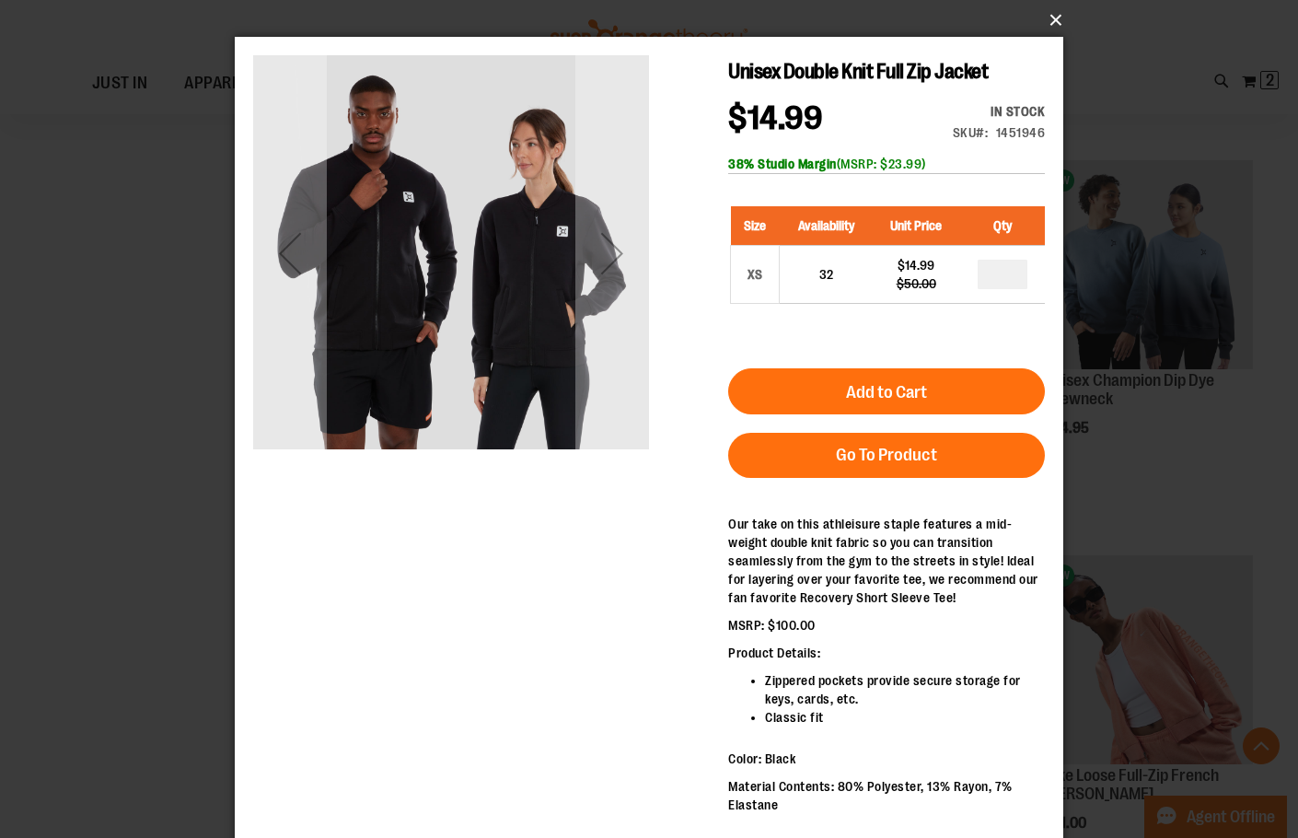
click at [1047, 12] on button "×" at bounding box center [654, 20] width 828 height 40
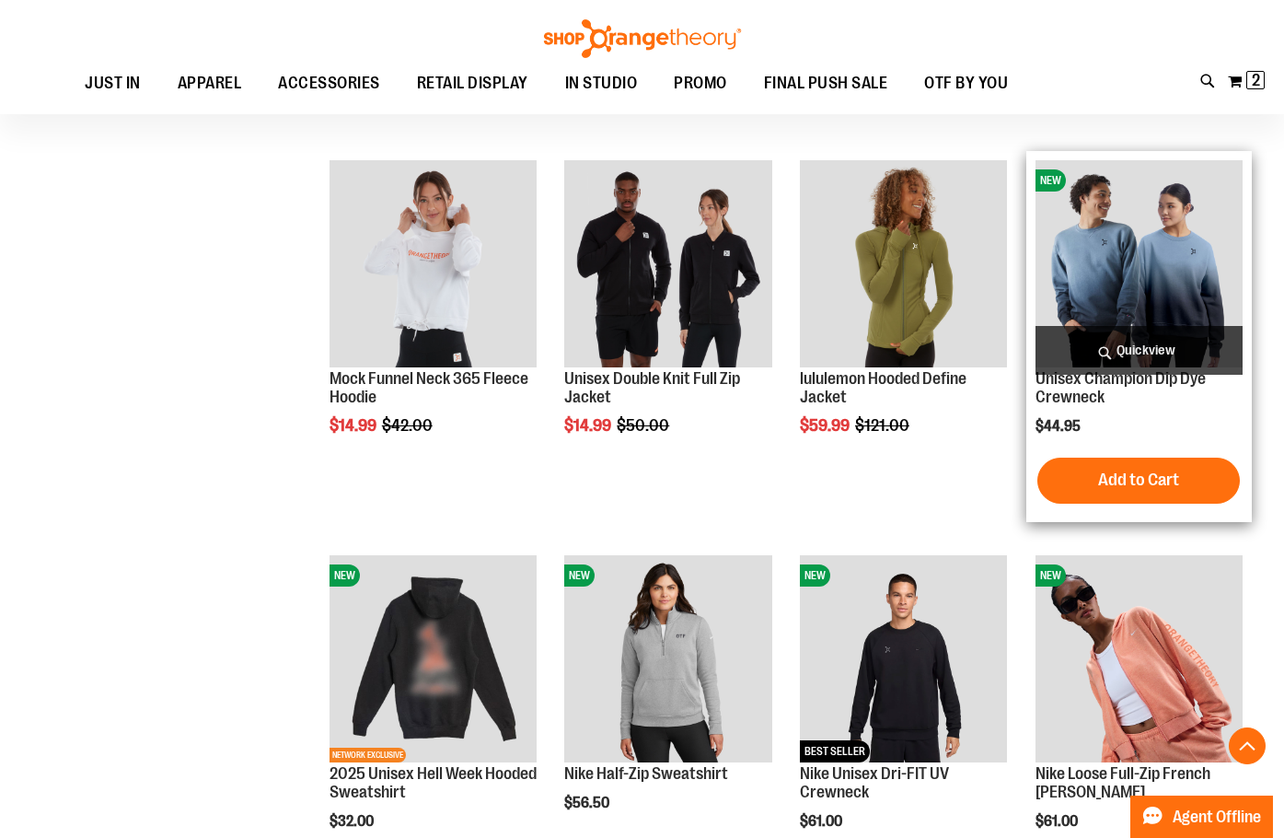
click at [1146, 346] on span "Quickview" at bounding box center [1139, 350] width 207 height 49
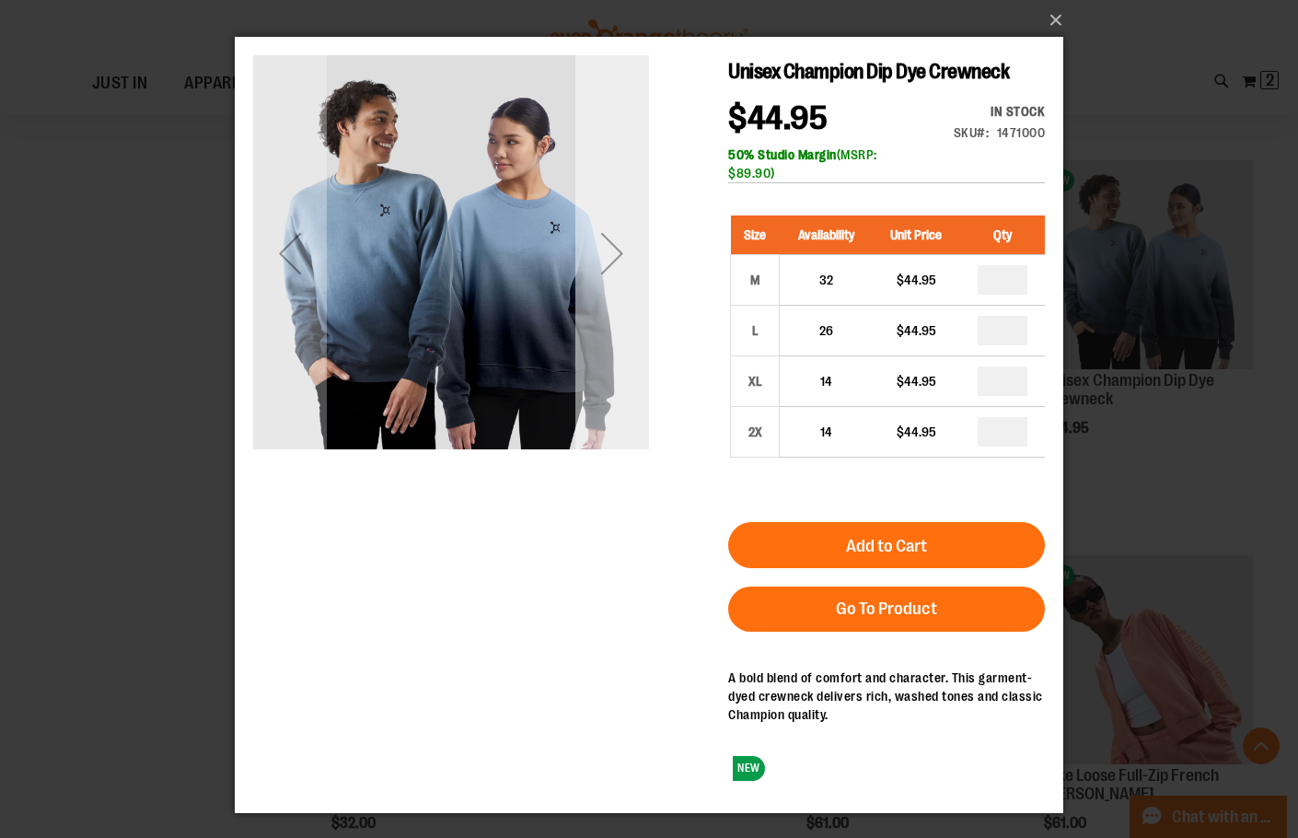
click at [618, 249] on div "Next" at bounding box center [612, 253] width 74 height 74
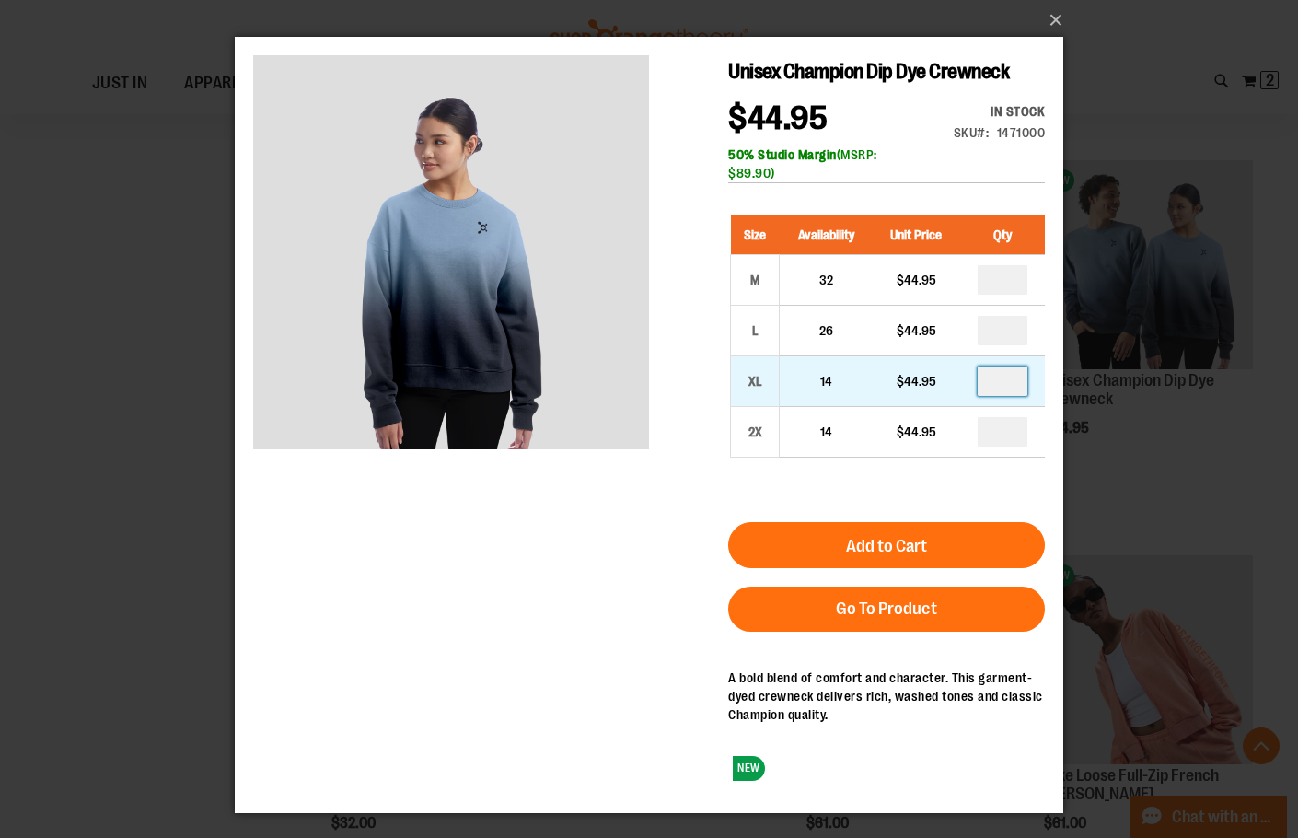
drag, startPoint x: 1021, startPoint y: 385, endPoint x: 955, endPoint y: 403, distance: 67.9
click at [955, 403] on tr "XL 14 $44.95" at bounding box center [888, 381] width 315 height 51
type input "*"
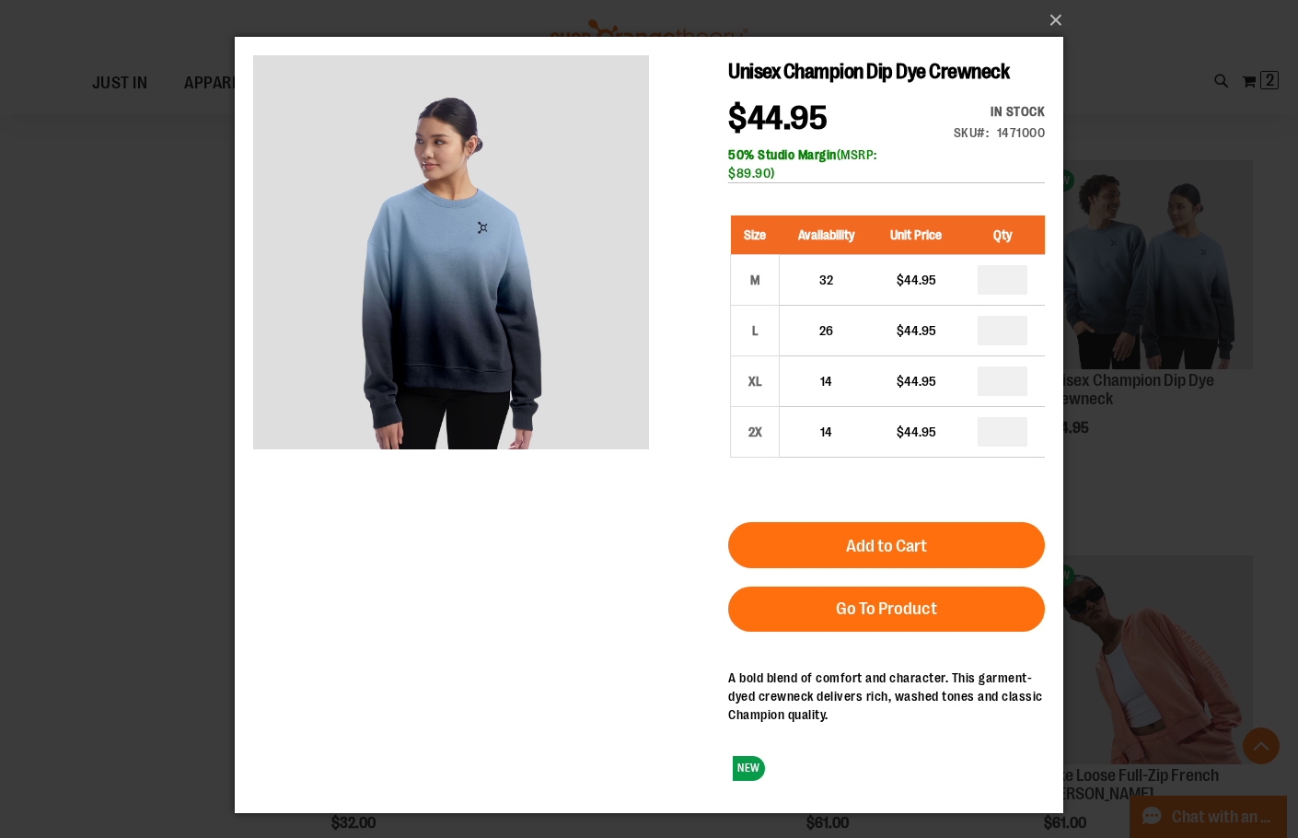
click at [862, 561] on button "Add to Cart" at bounding box center [886, 545] width 317 height 46
click at [1047, 19] on button "×" at bounding box center [654, 20] width 828 height 40
click at [1055, 17] on button "×" at bounding box center [654, 20] width 828 height 40
click at [1056, 17] on button "×" at bounding box center [654, 20] width 828 height 40
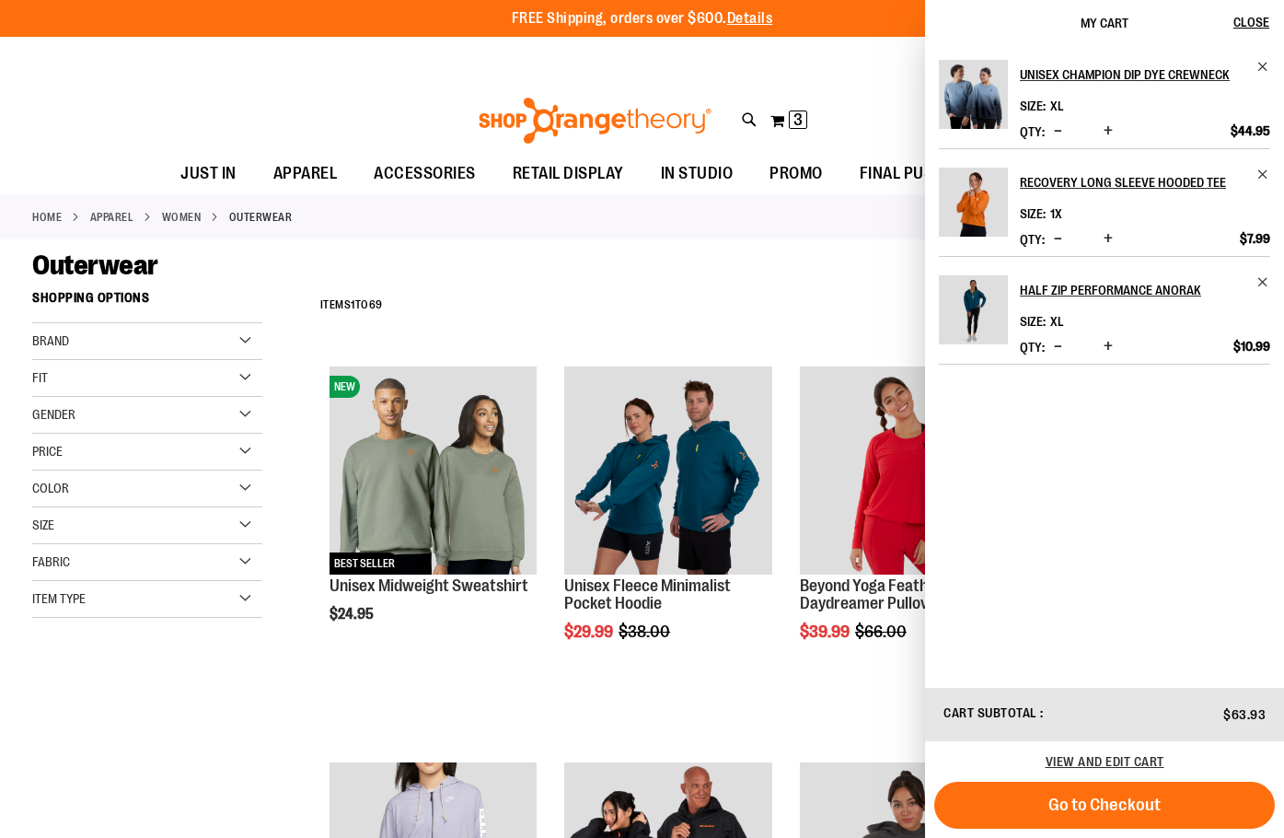
click at [855, 311] on div "**********" at bounding box center [781, 306] width 941 height 48
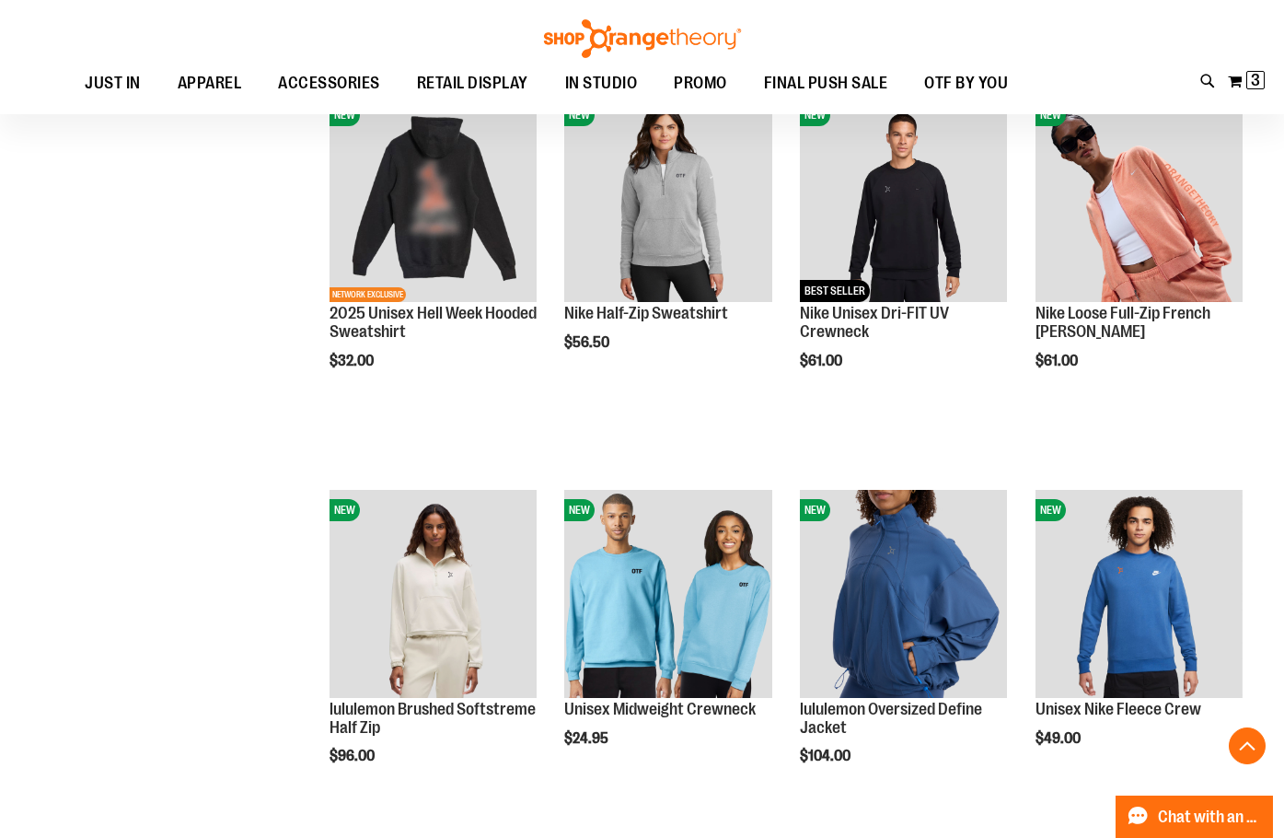
scroll to position [3497, 0]
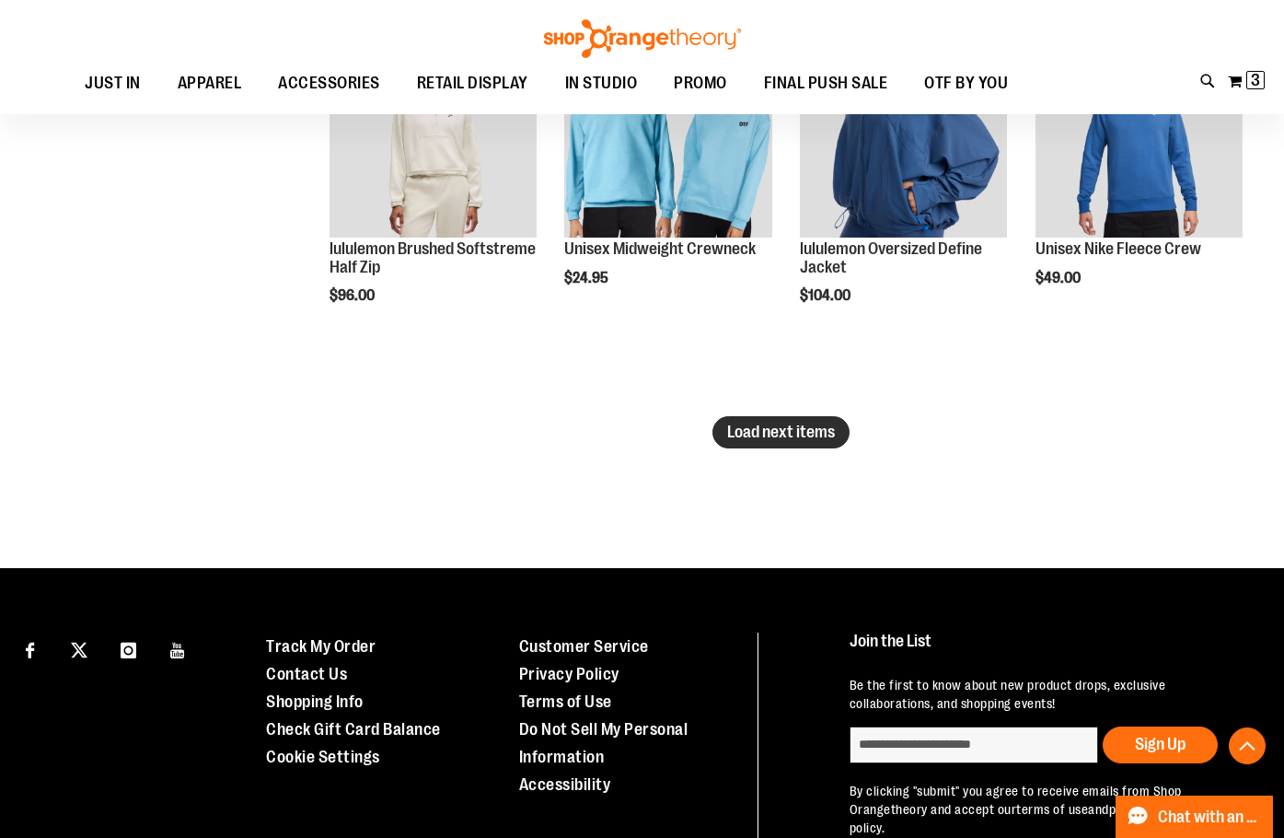
click at [818, 443] on button "Load next items" at bounding box center [780, 432] width 137 height 32
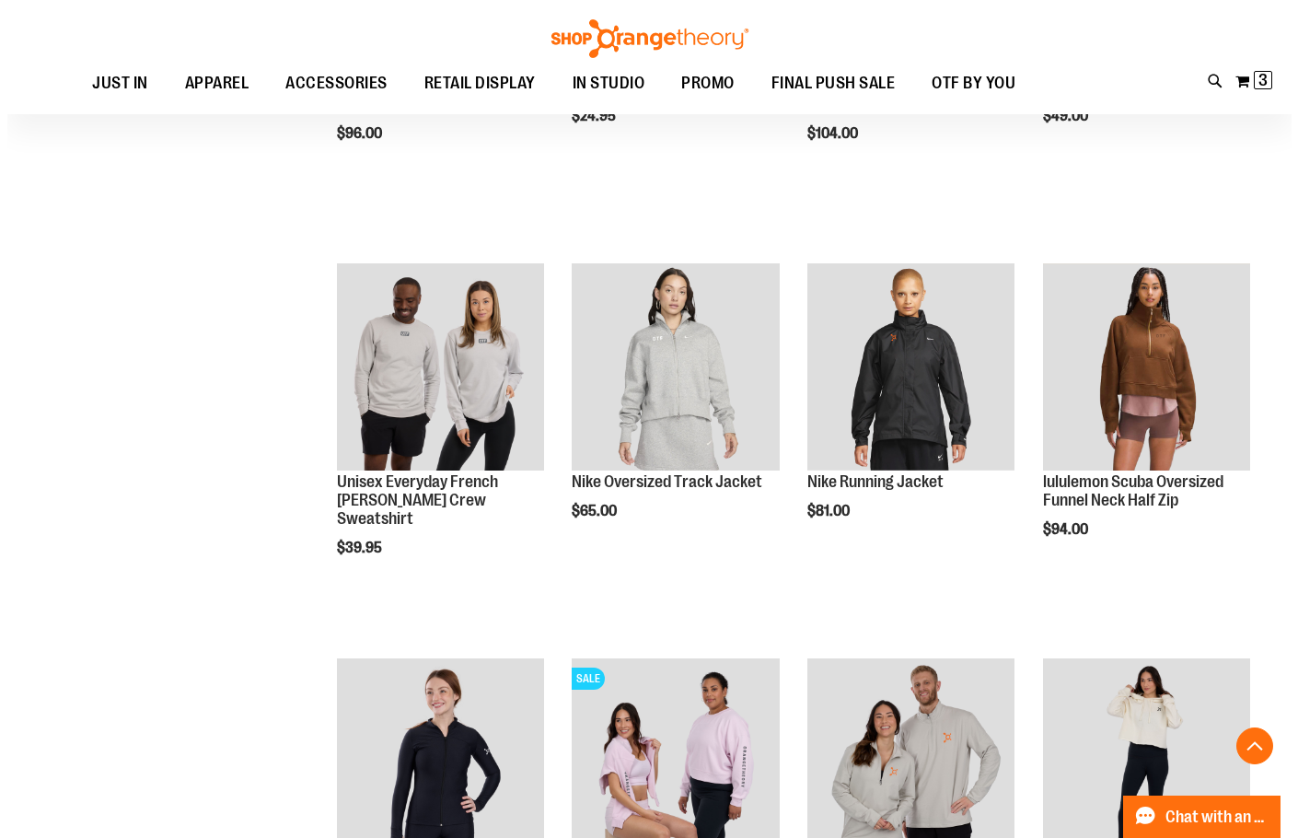
scroll to position [3957, 0]
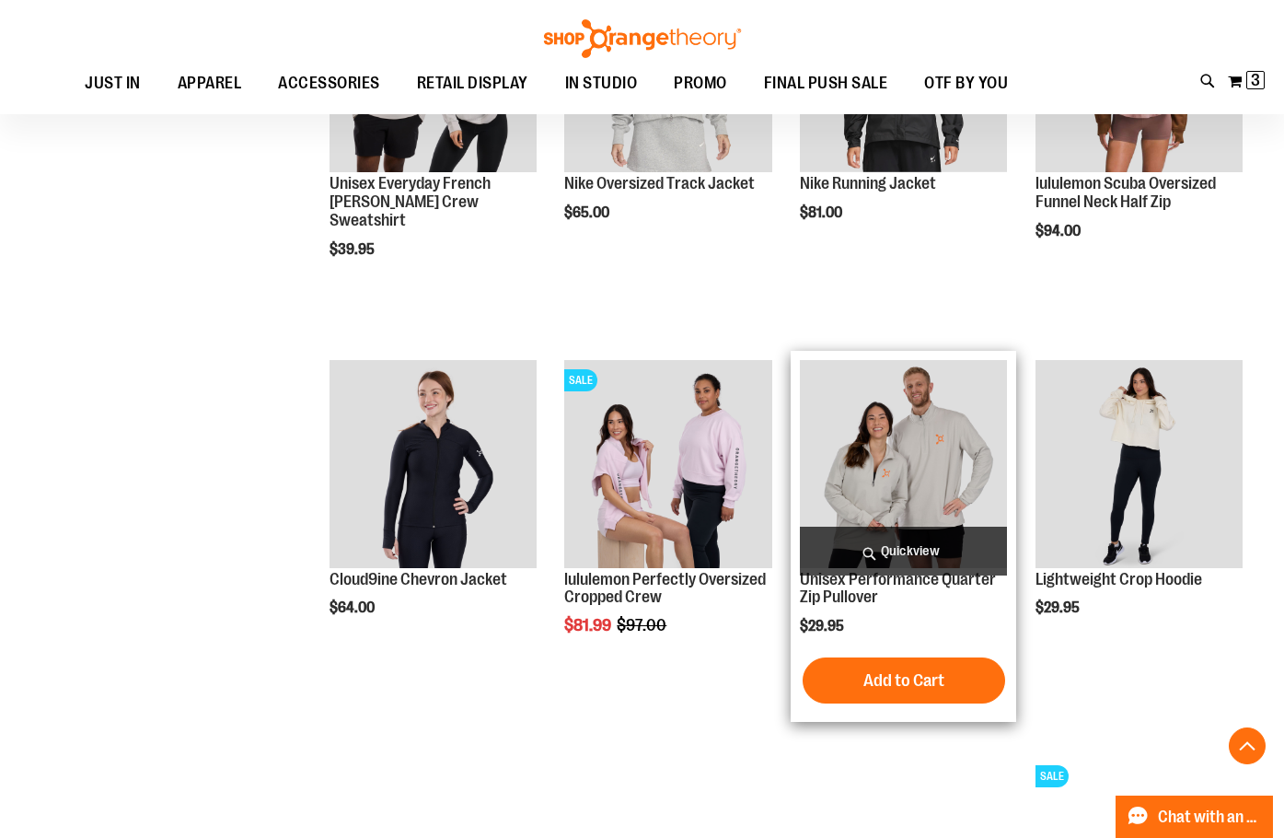
click at [928, 543] on span "Quickview" at bounding box center [903, 550] width 207 height 49
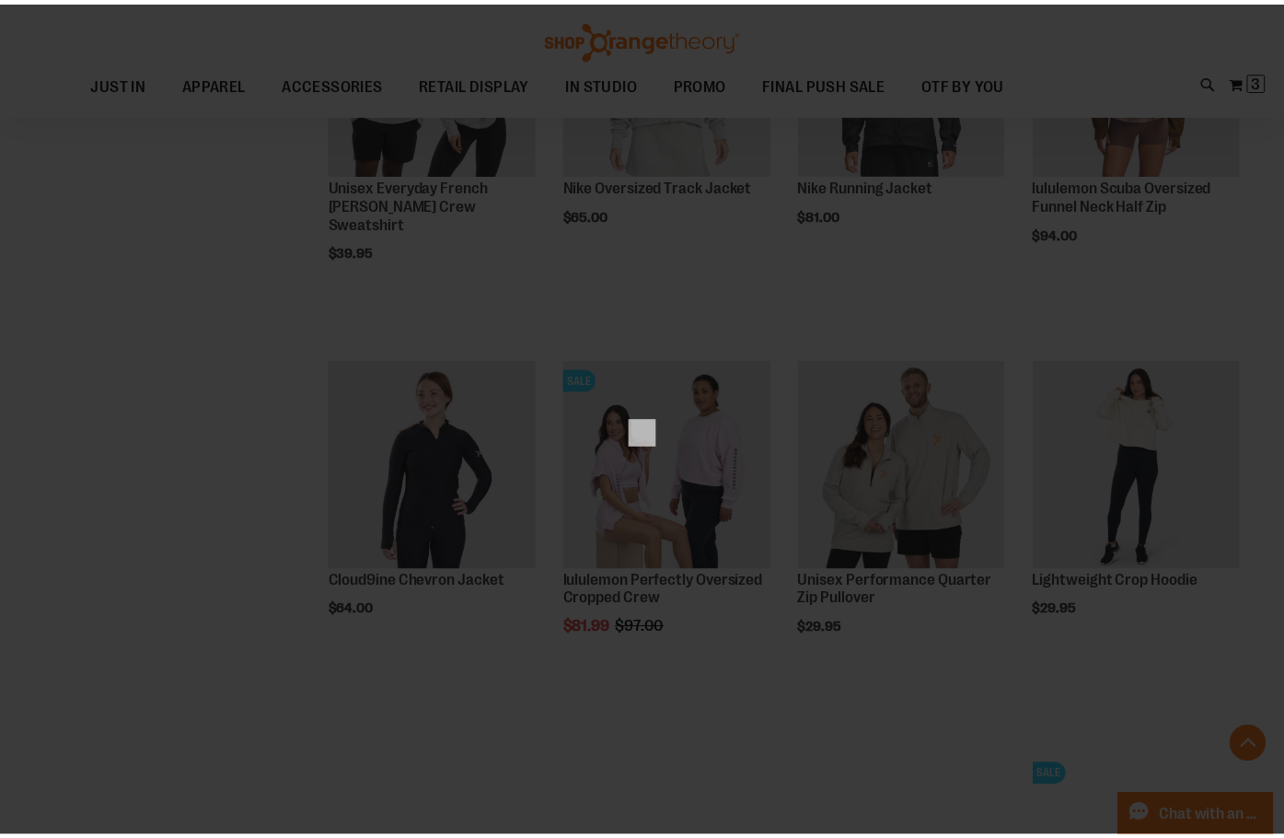
scroll to position [0, 0]
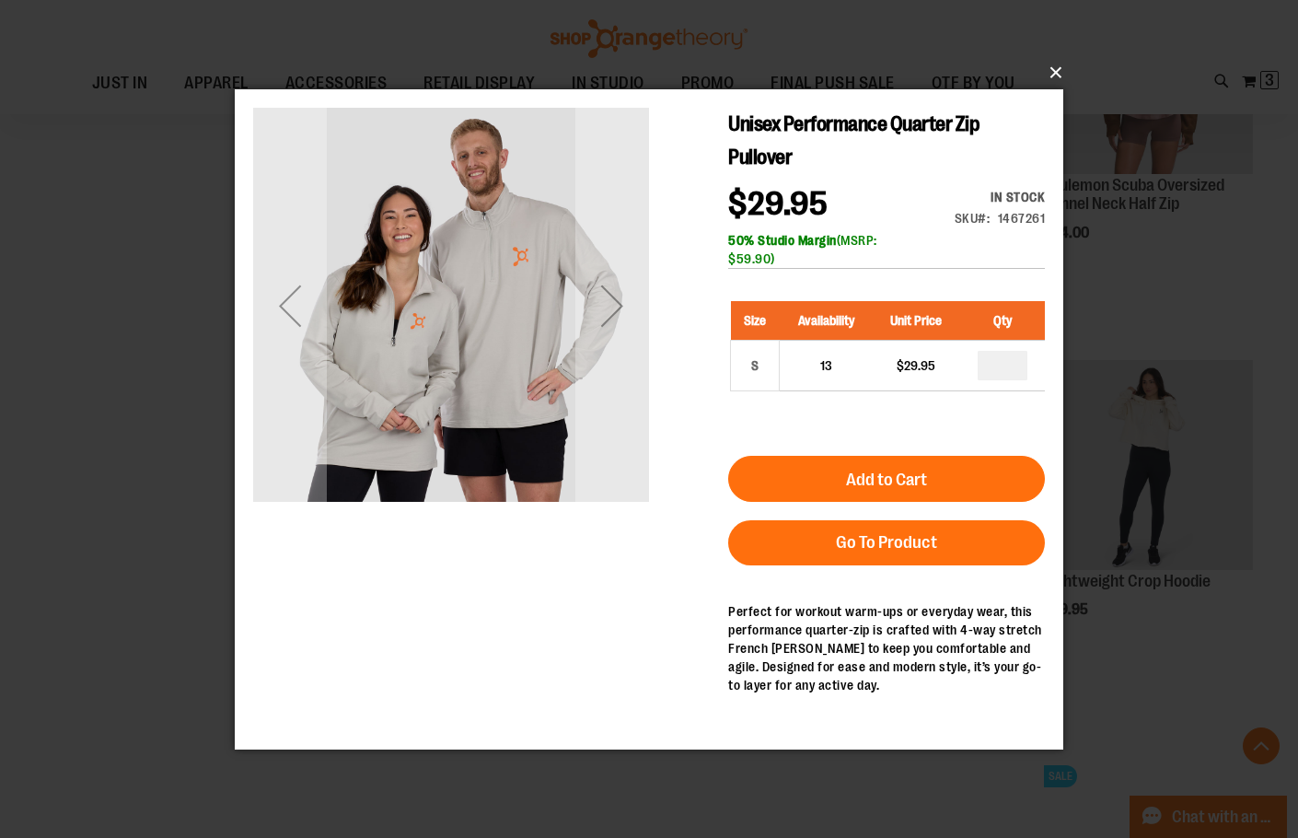
click at [1051, 75] on button "×" at bounding box center [654, 72] width 828 height 40
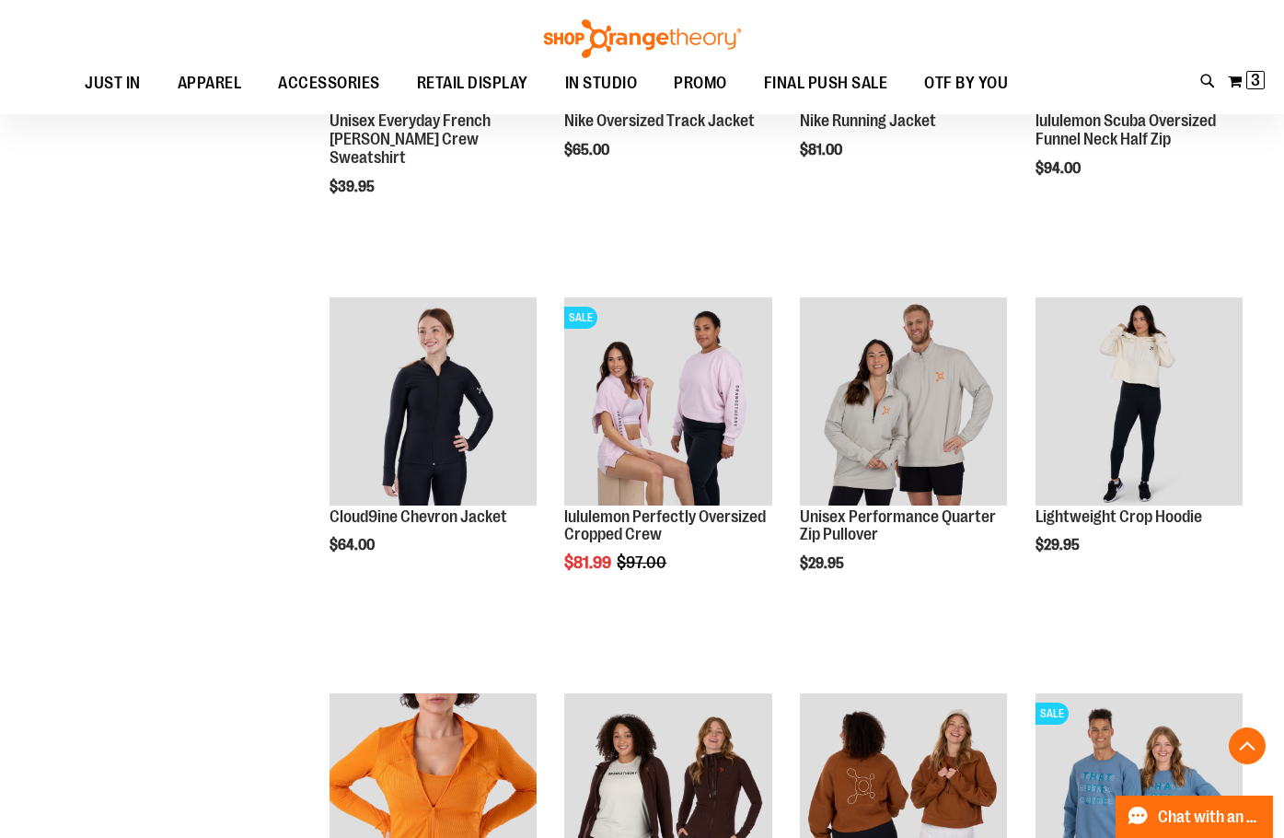
scroll to position [4417, 0]
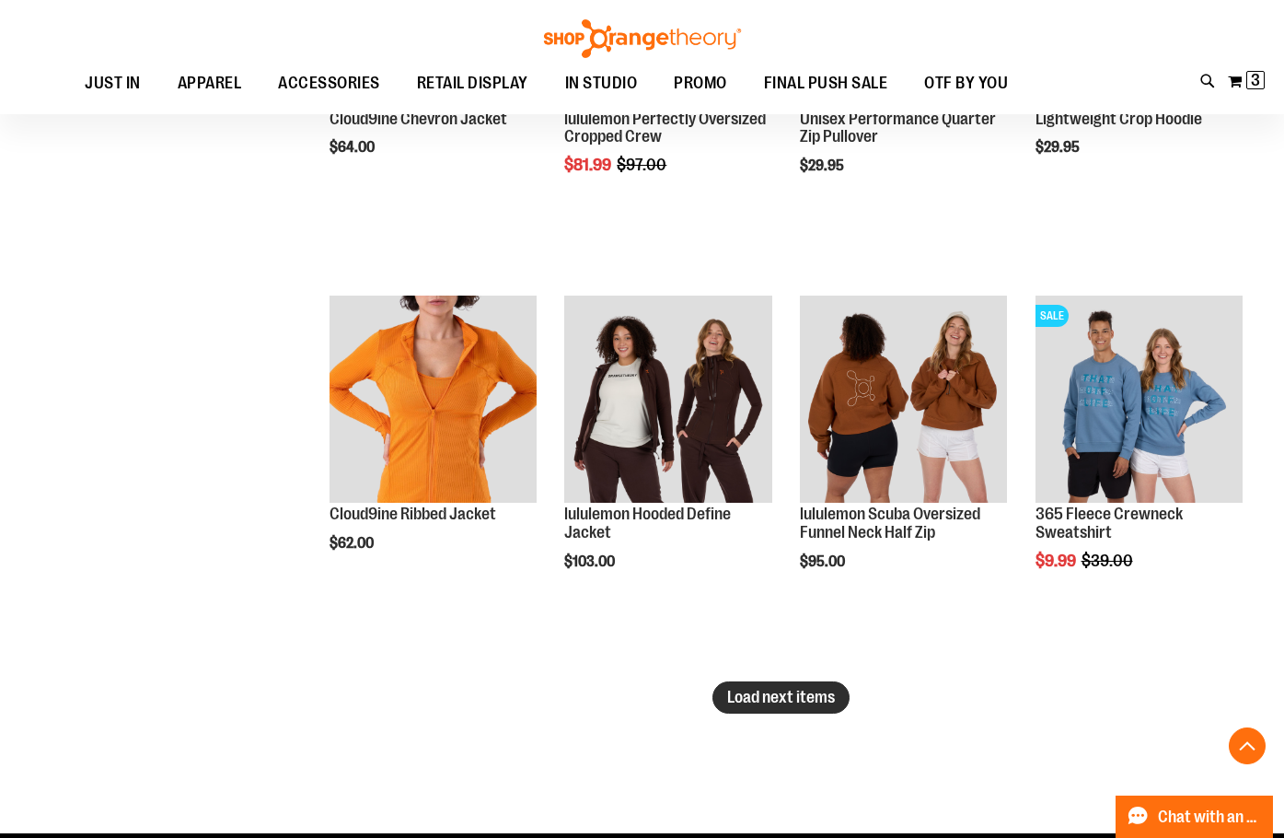
click at [749, 700] on span "Load next items" at bounding box center [781, 697] width 108 height 18
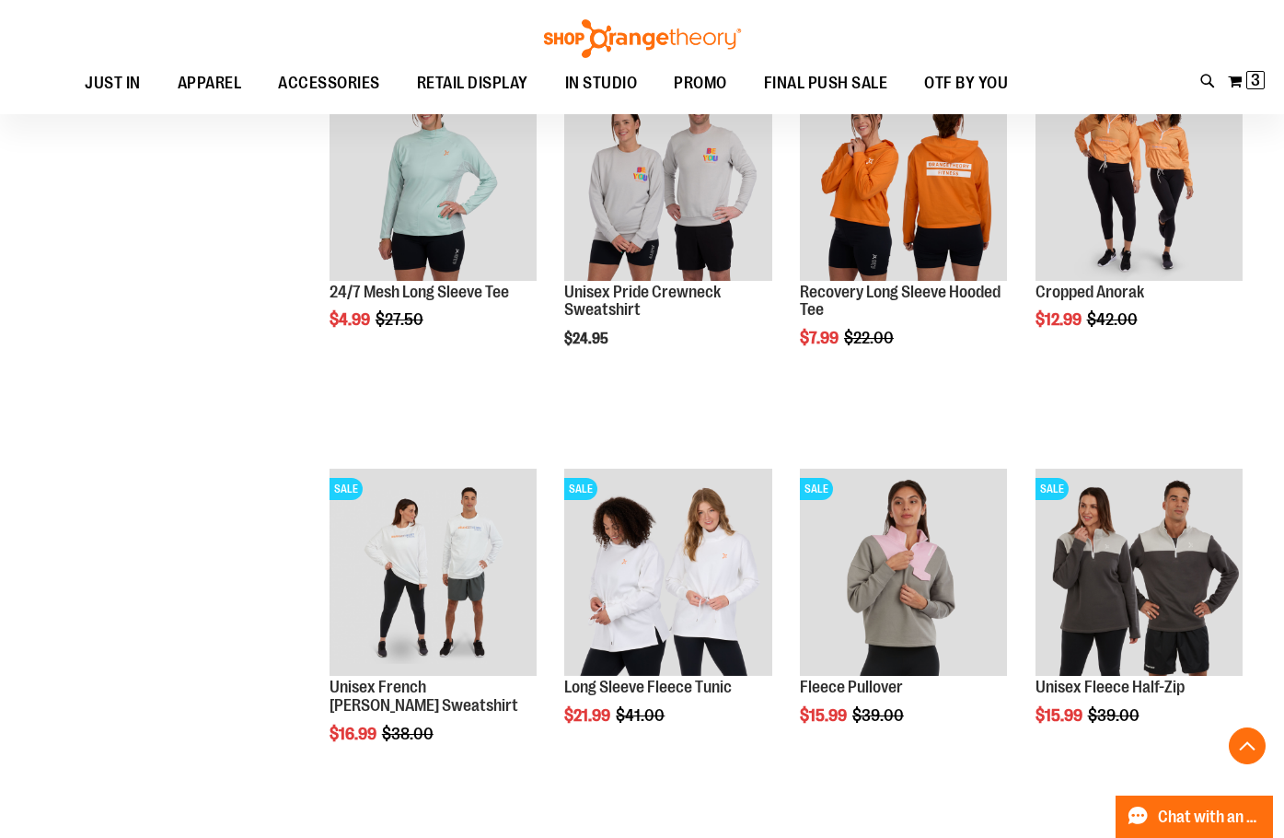
scroll to position [5706, 0]
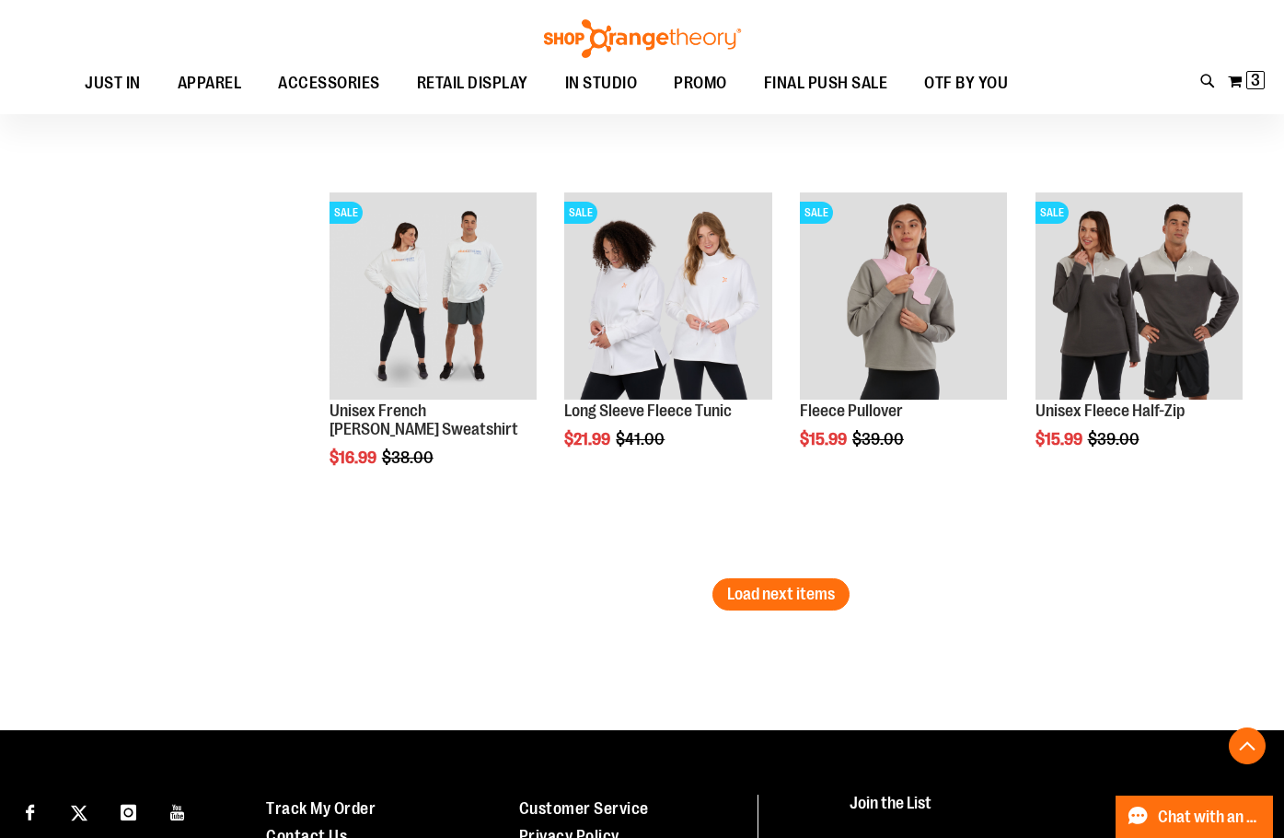
click at [803, 606] on button "Load next items" at bounding box center [780, 594] width 137 height 32
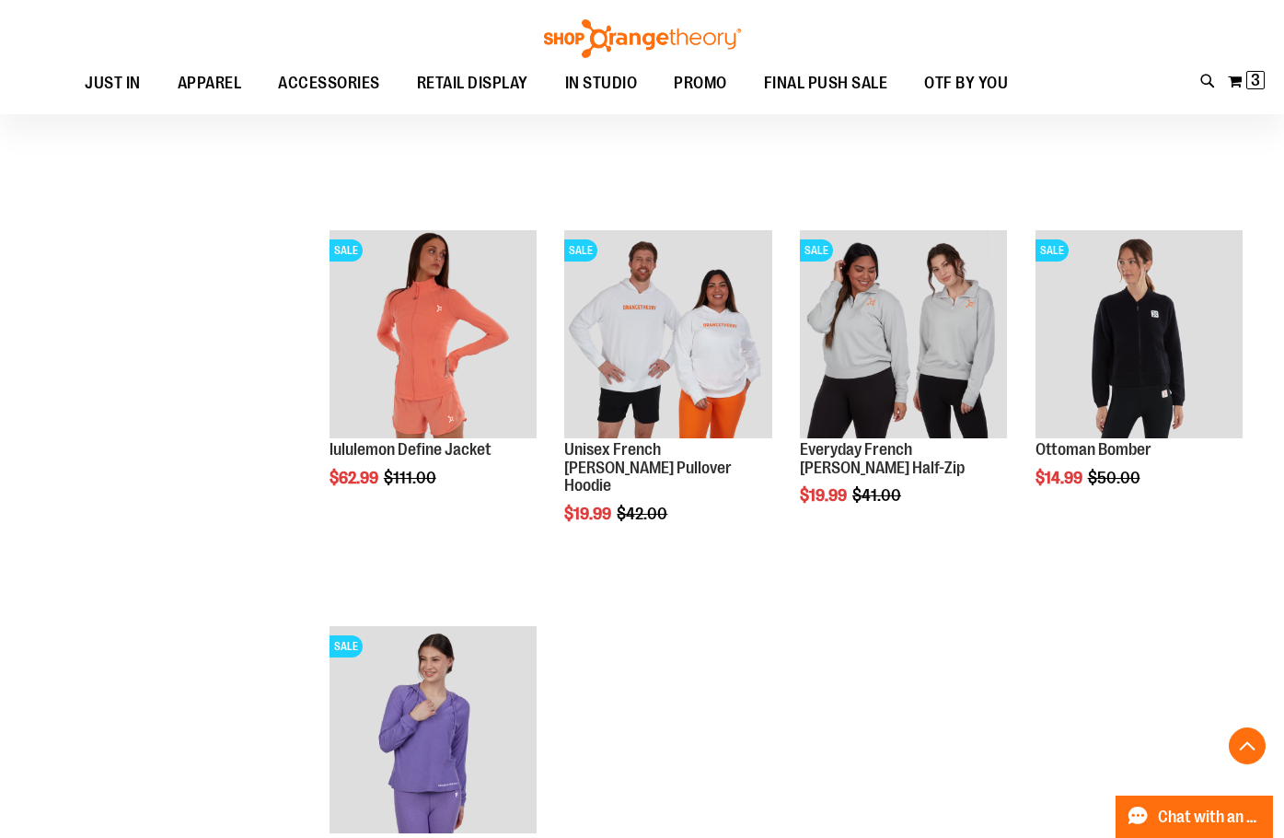
scroll to position [6718, 0]
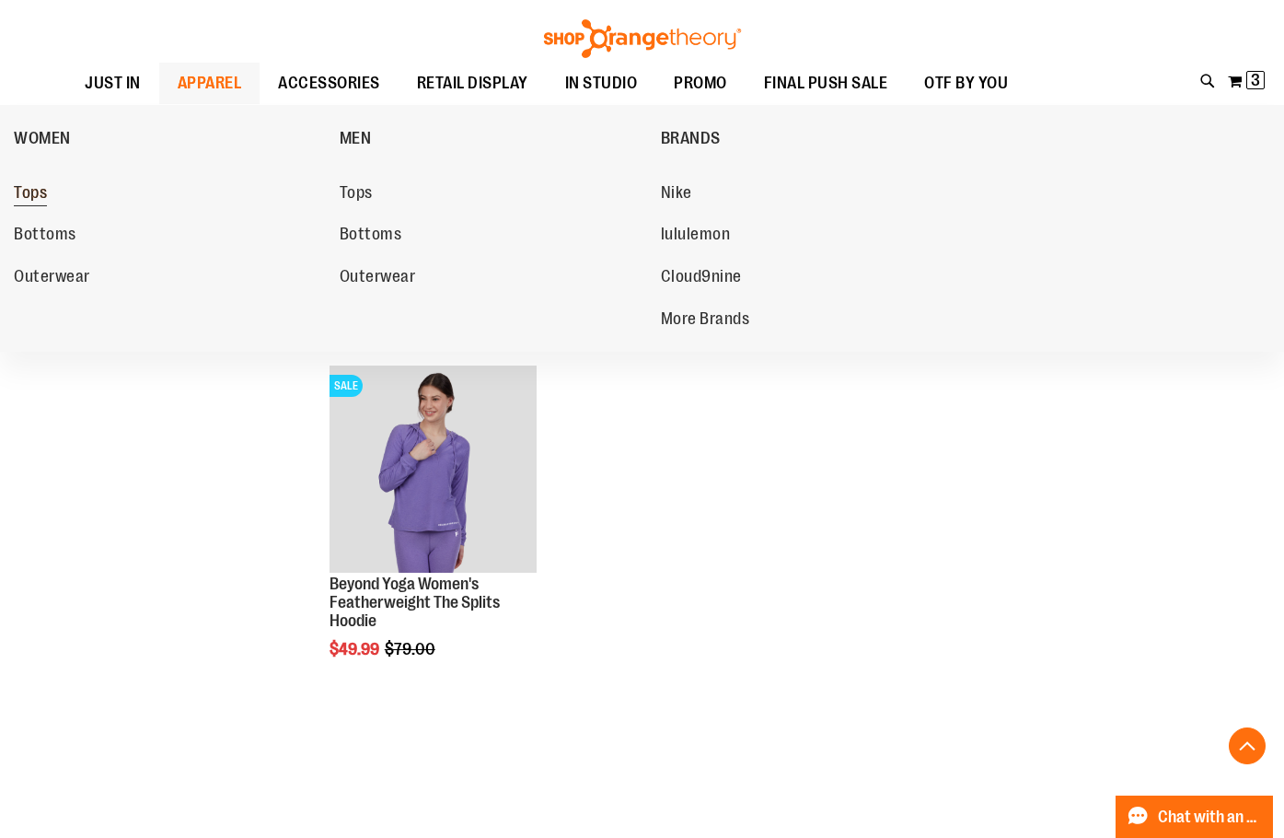
click at [33, 195] on span "Tops" at bounding box center [30, 194] width 33 height 23
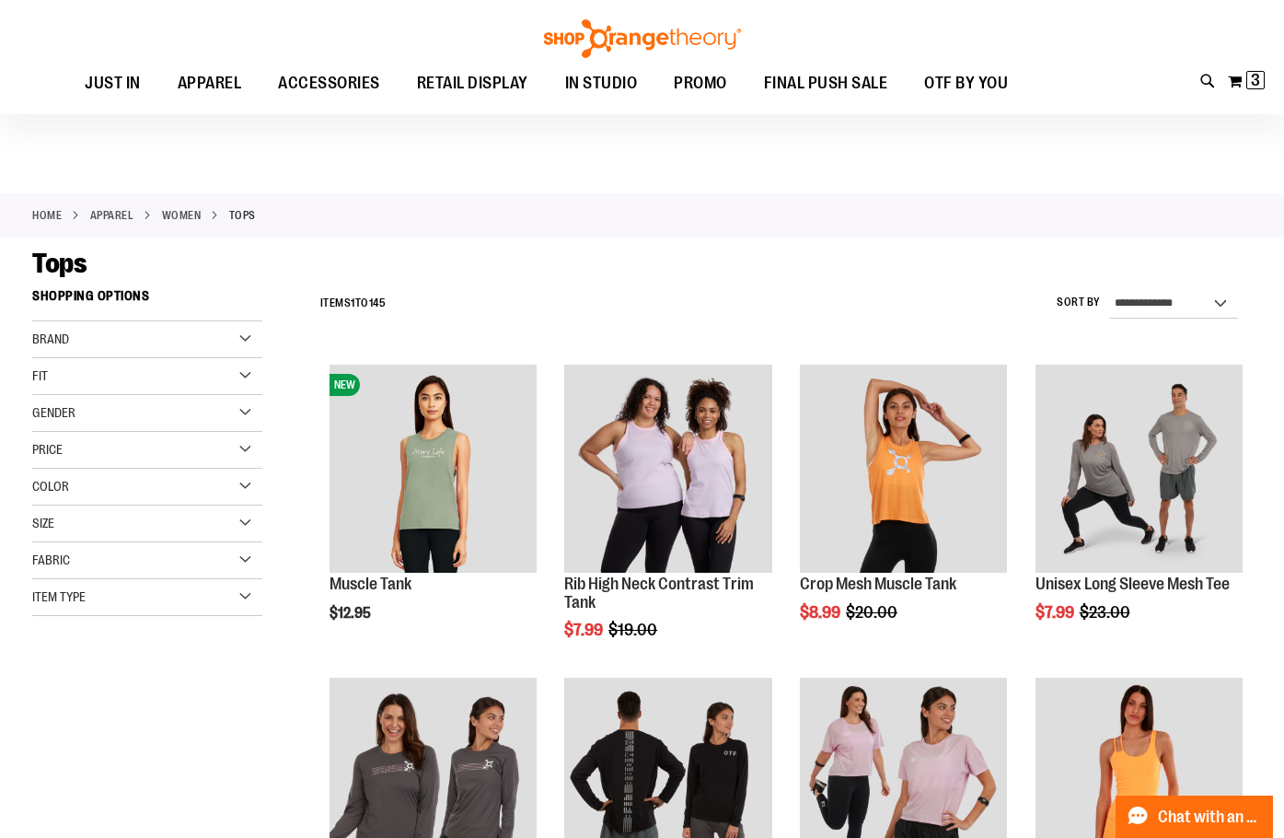
scroll to position [459, 0]
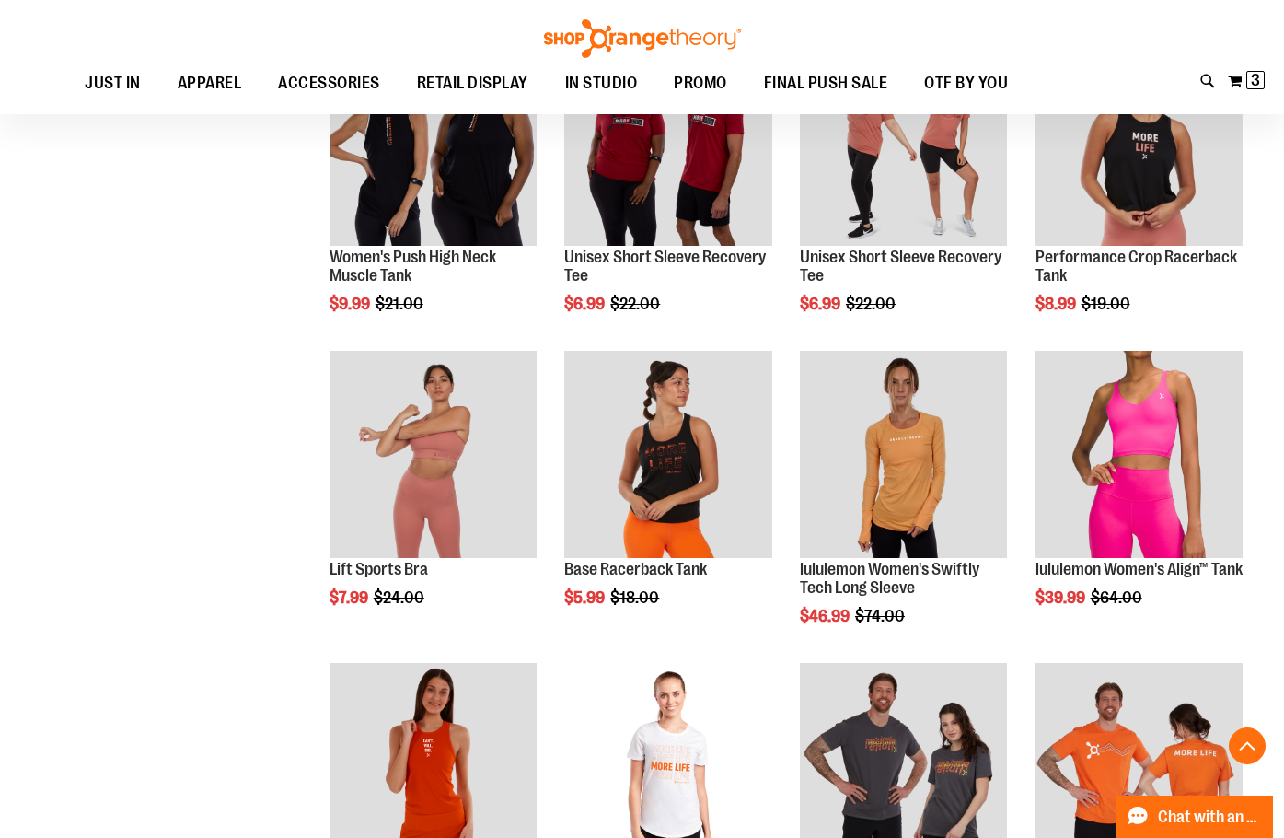
scroll to position [1012, 0]
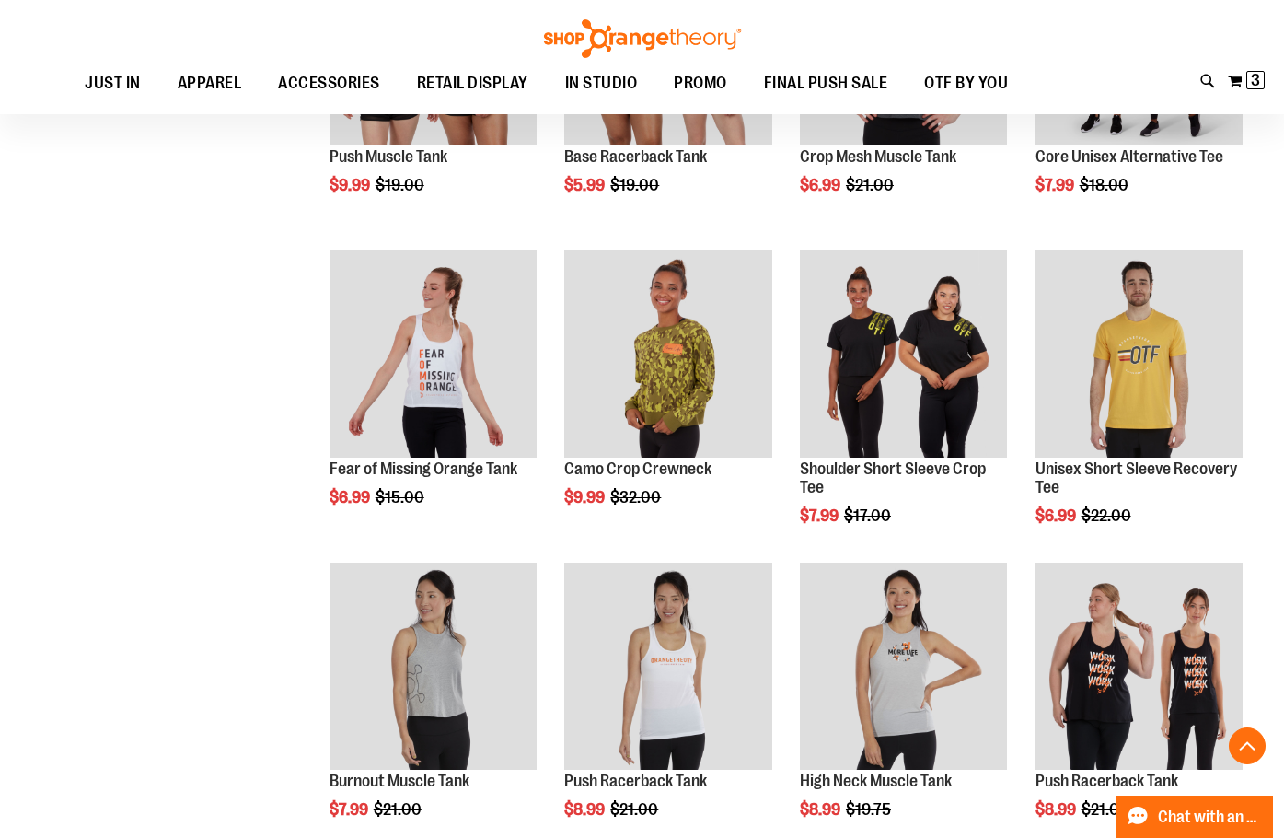
scroll to position [2576, 0]
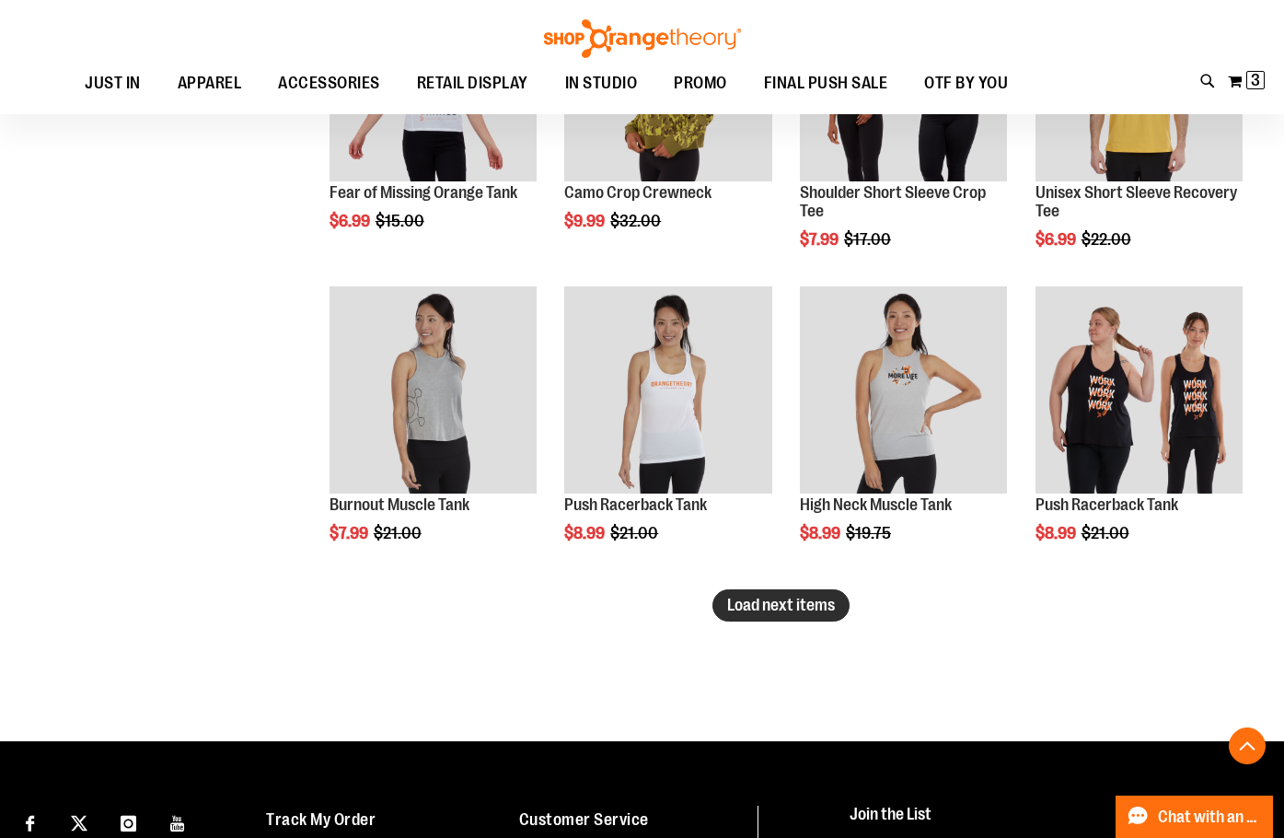
type input "**********"
click at [737, 599] on span "Load next items" at bounding box center [781, 605] width 108 height 18
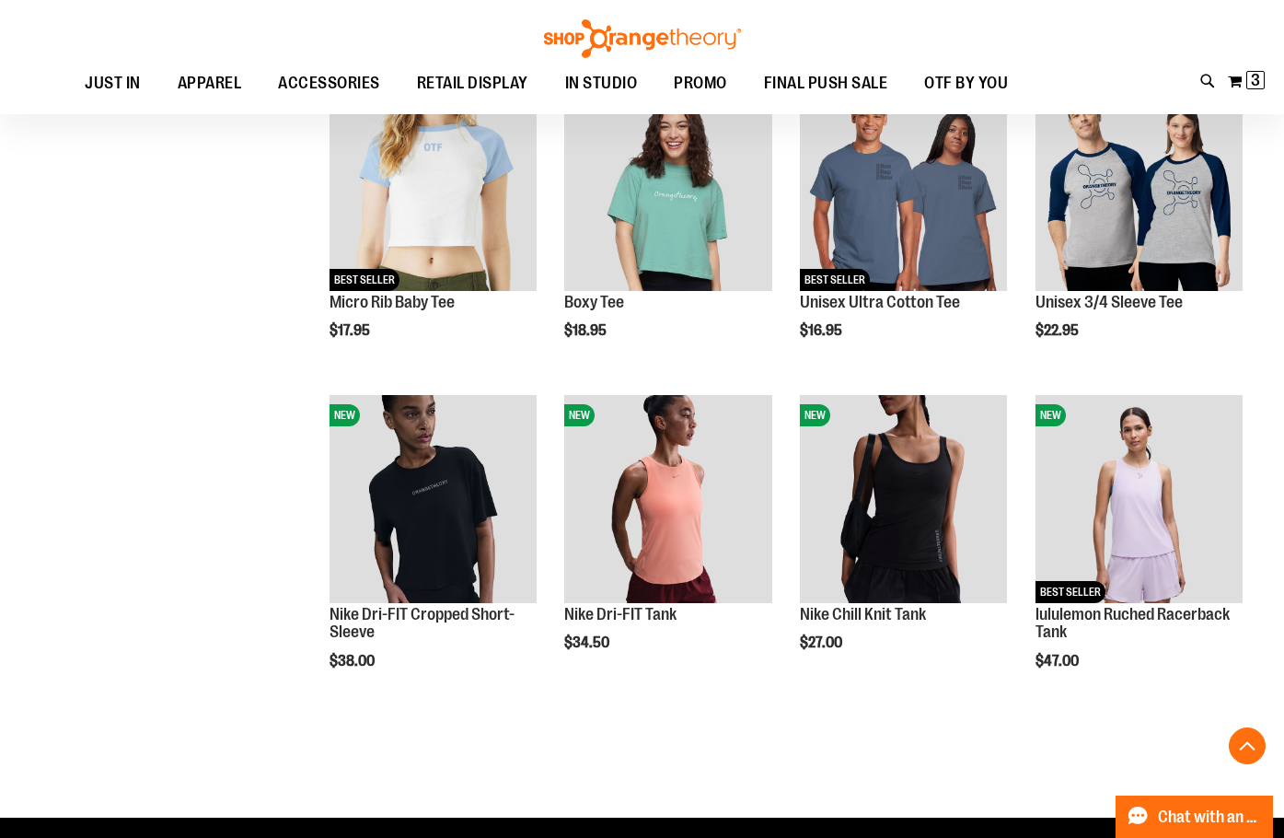
scroll to position [3405, 0]
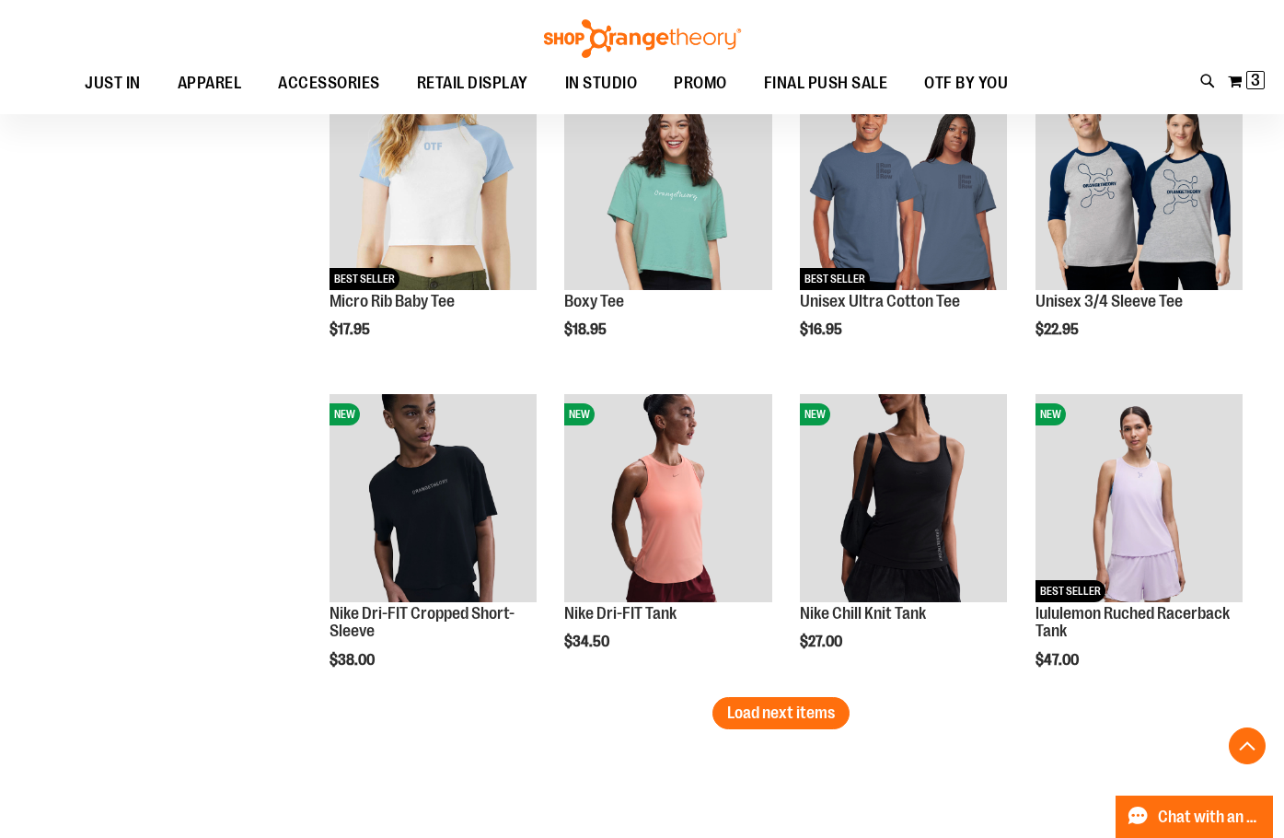
click at [781, 722] on span "Load next items" at bounding box center [781, 712] width 108 height 18
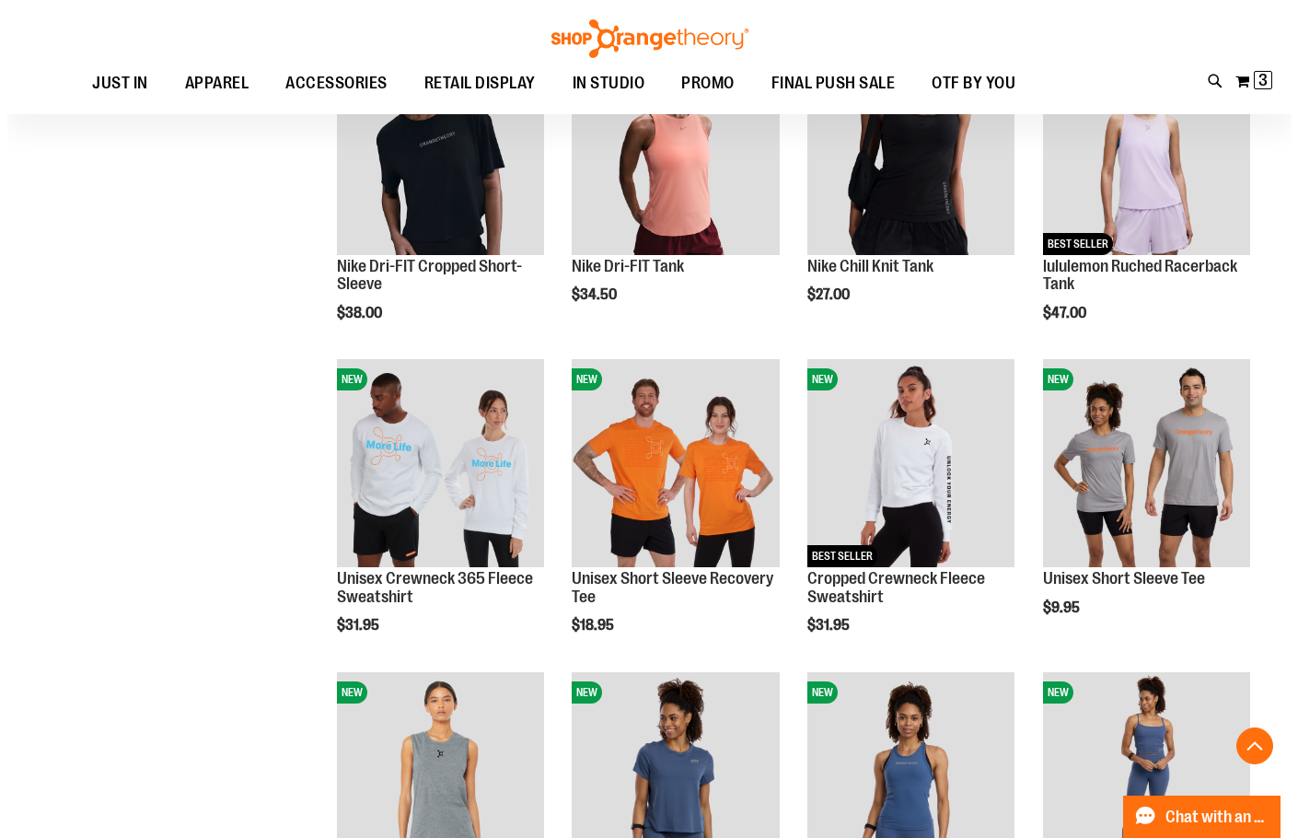
scroll to position [3865, 0]
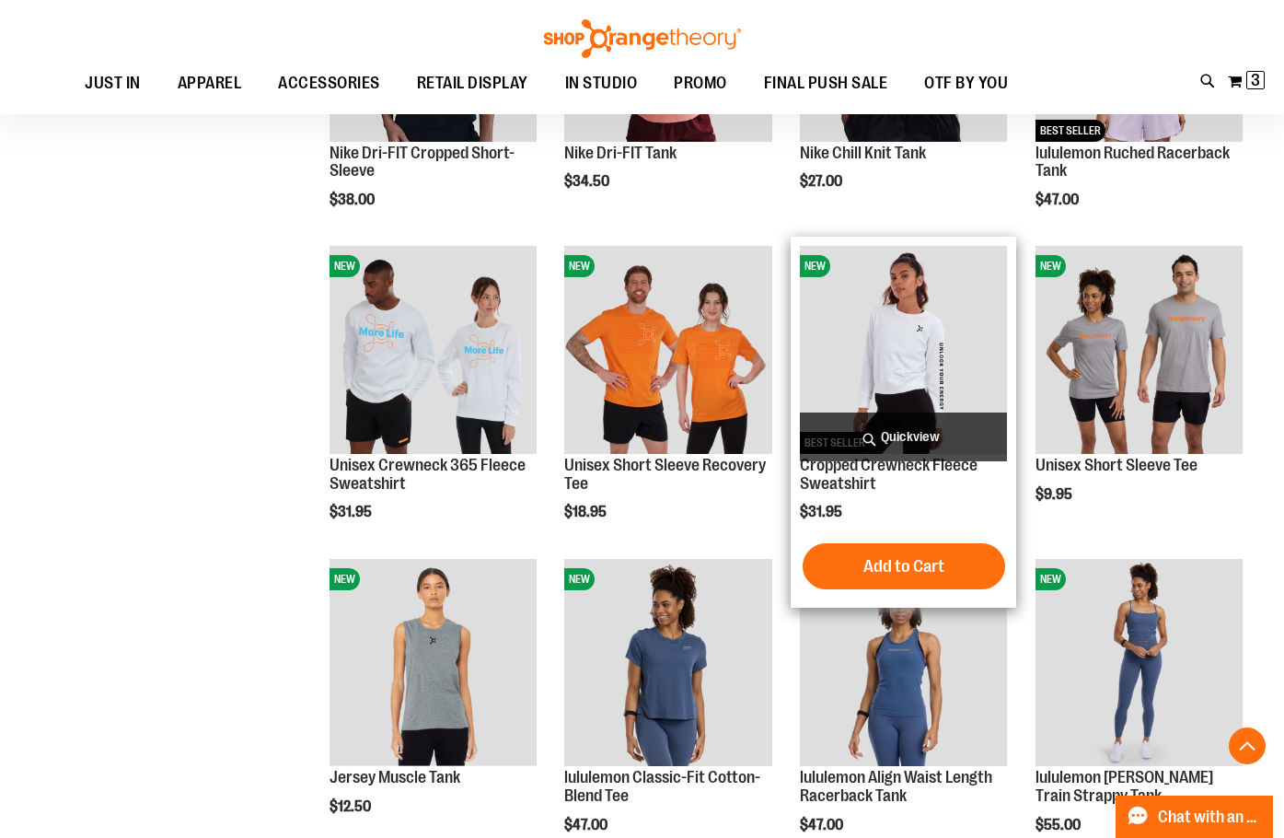
click at [898, 435] on span "Quickview" at bounding box center [903, 436] width 207 height 49
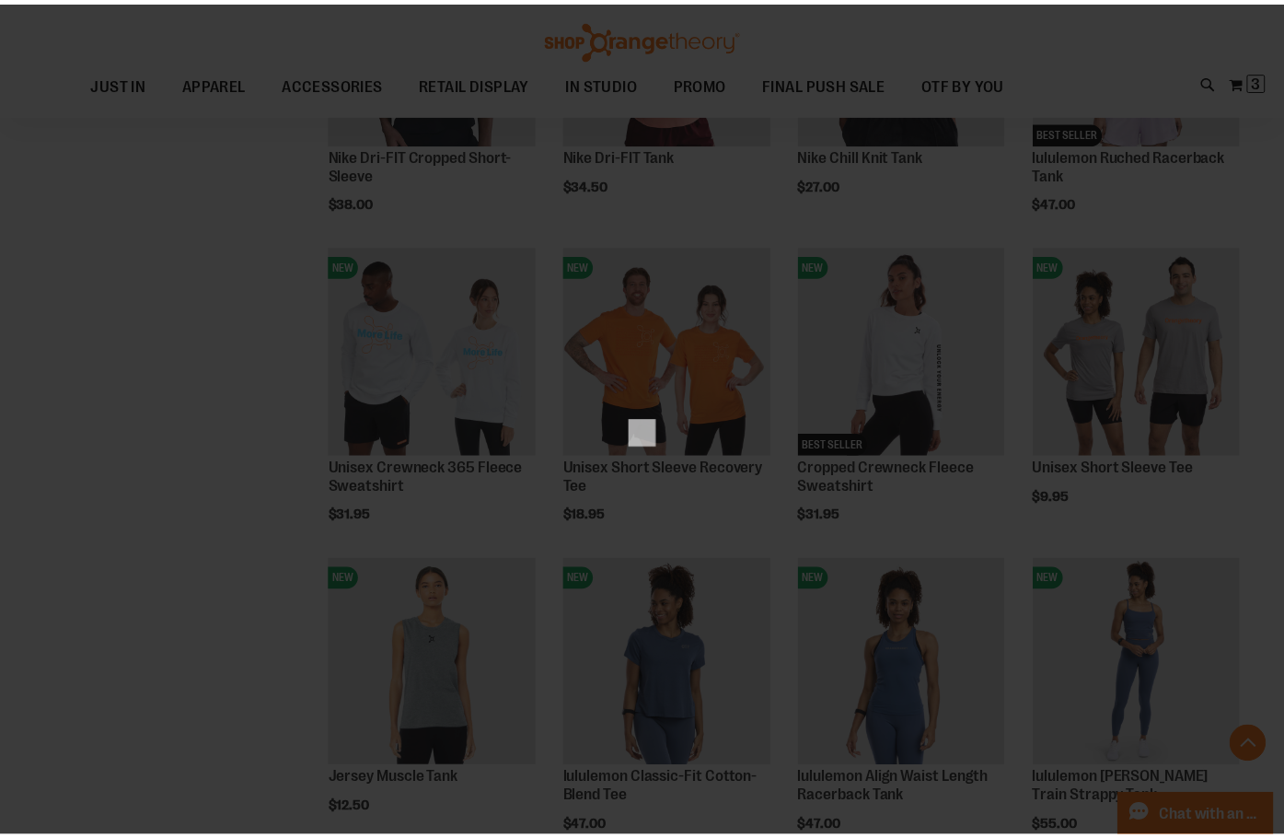
scroll to position [0, 0]
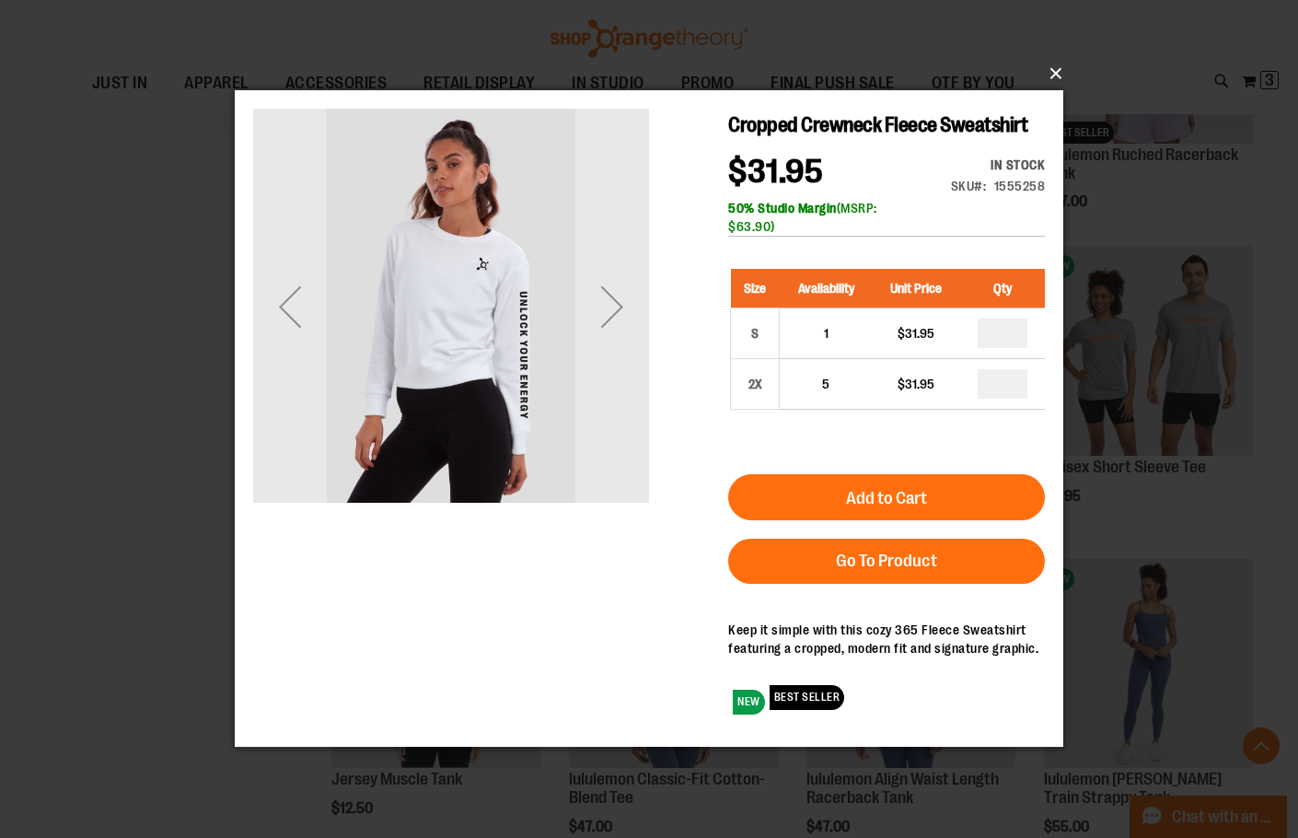
click at [1059, 67] on button "×" at bounding box center [654, 73] width 828 height 40
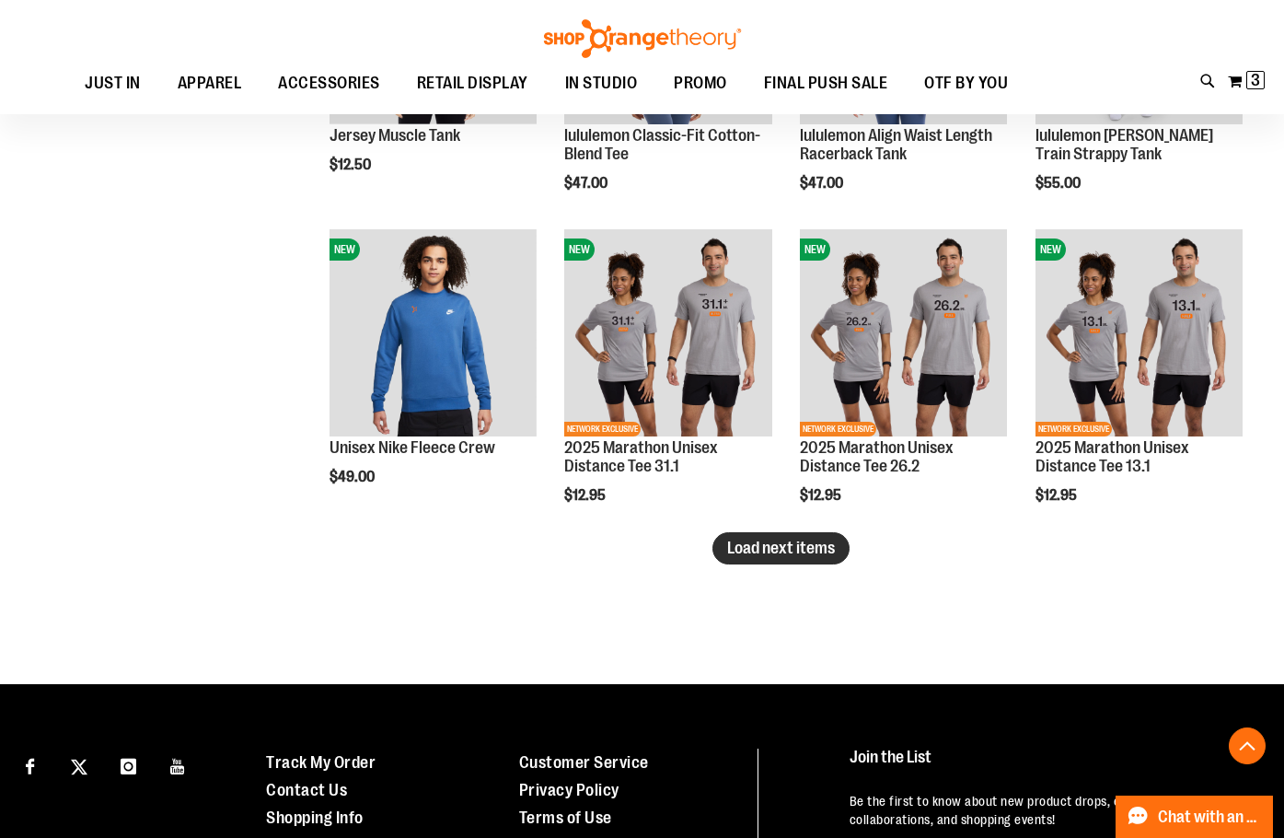
scroll to position [4509, 0]
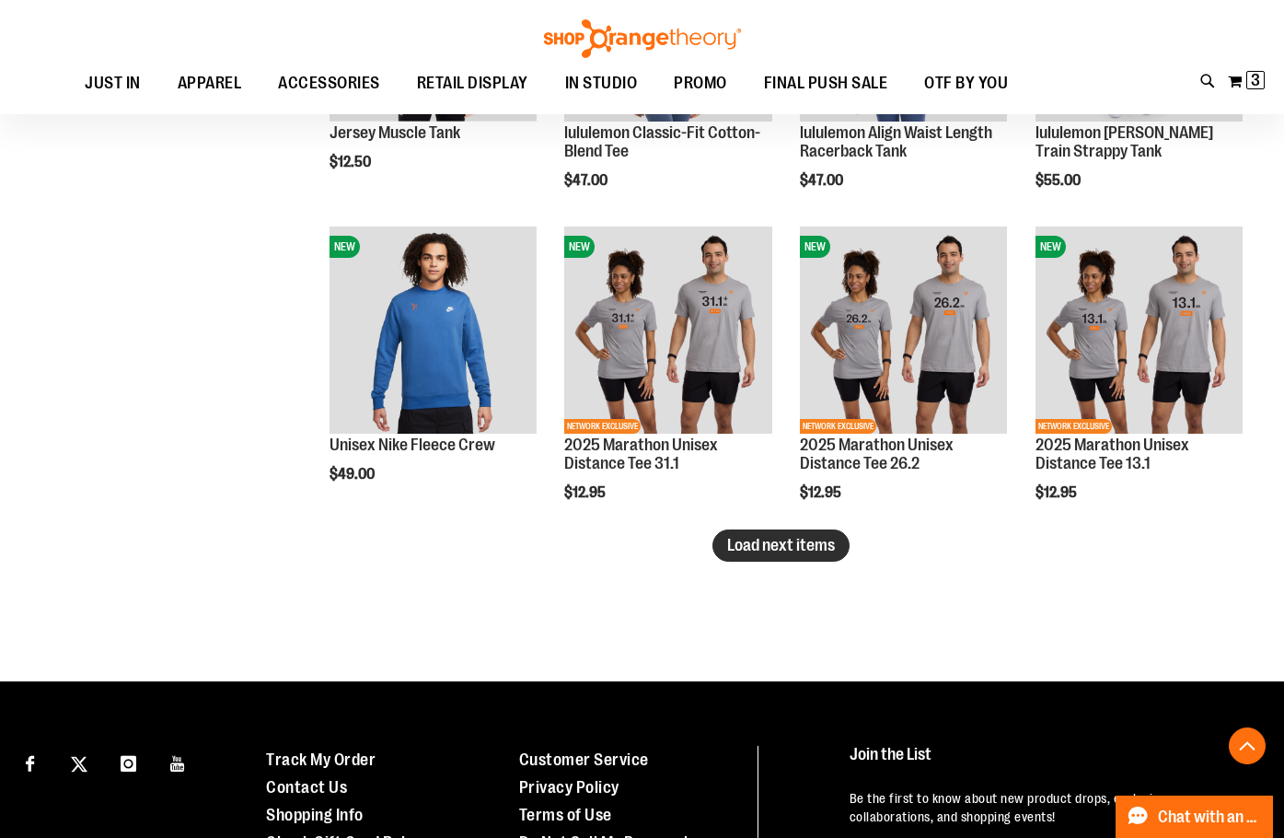
click at [771, 549] on span "Load next items" at bounding box center [781, 545] width 108 height 18
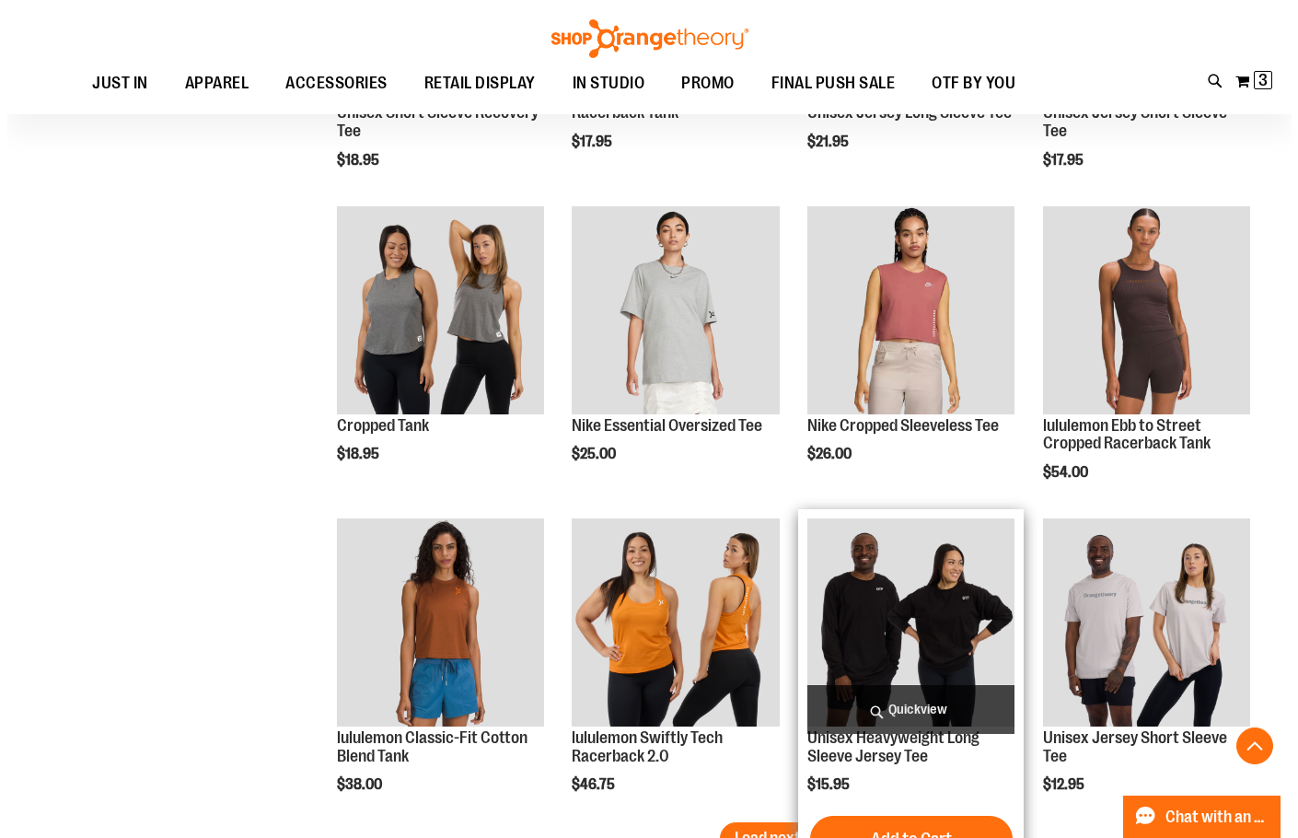
scroll to position [5338, 0]
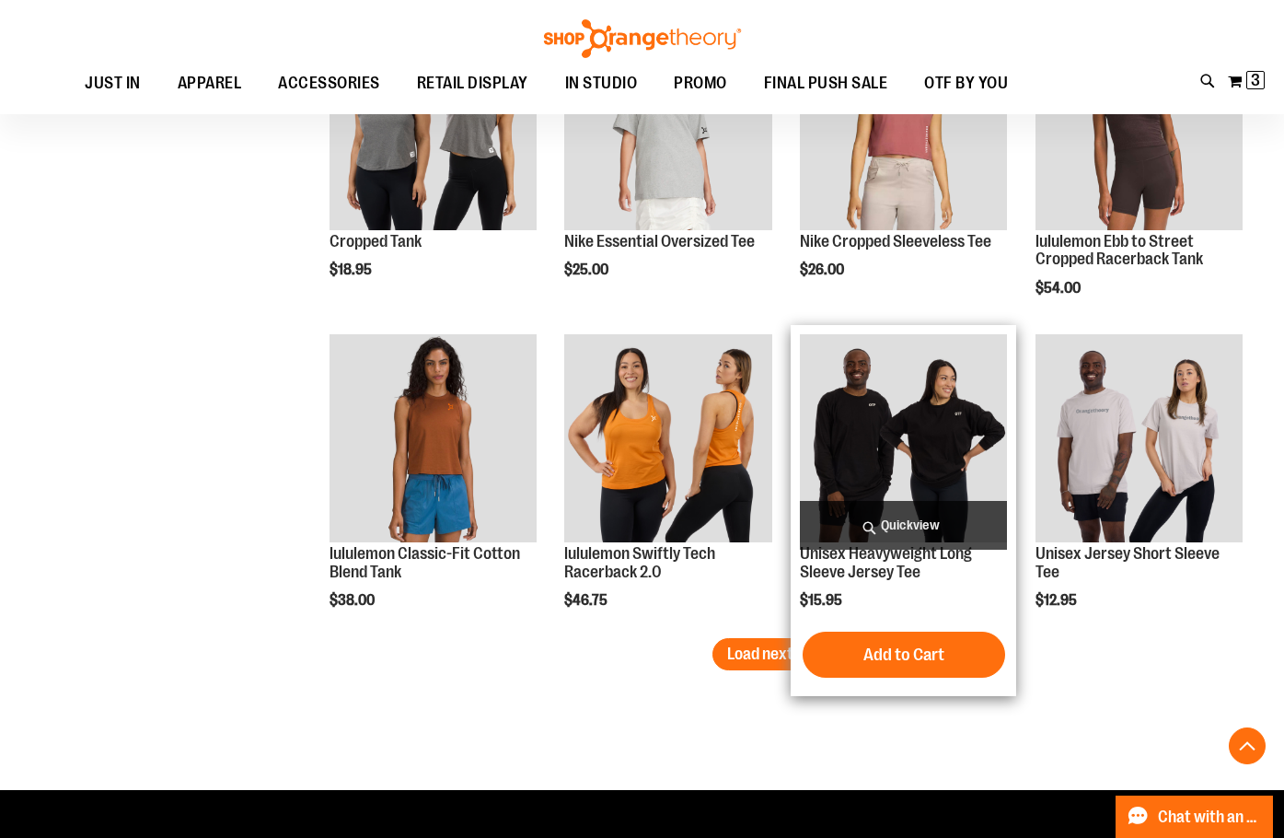
click at [907, 521] on span "Quickview" at bounding box center [903, 525] width 207 height 49
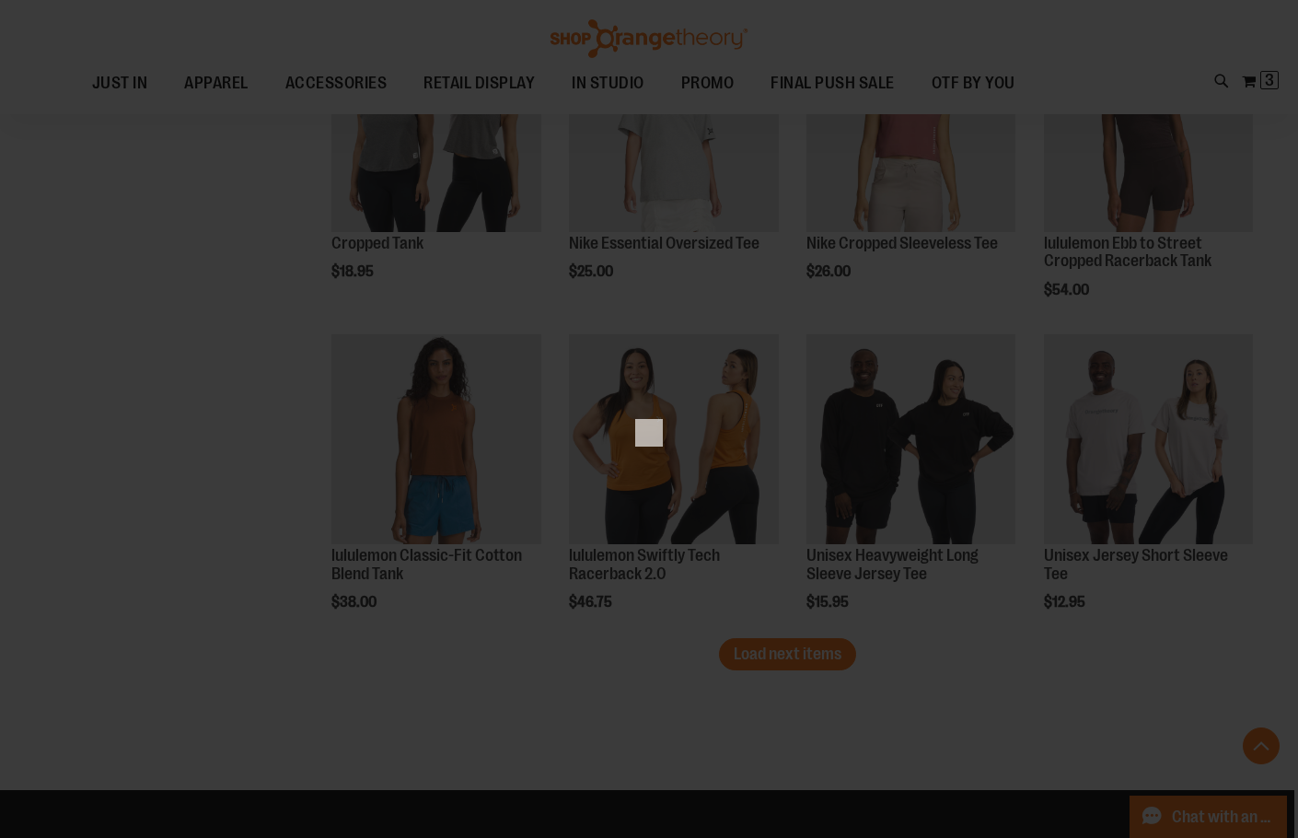
scroll to position [0, 0]
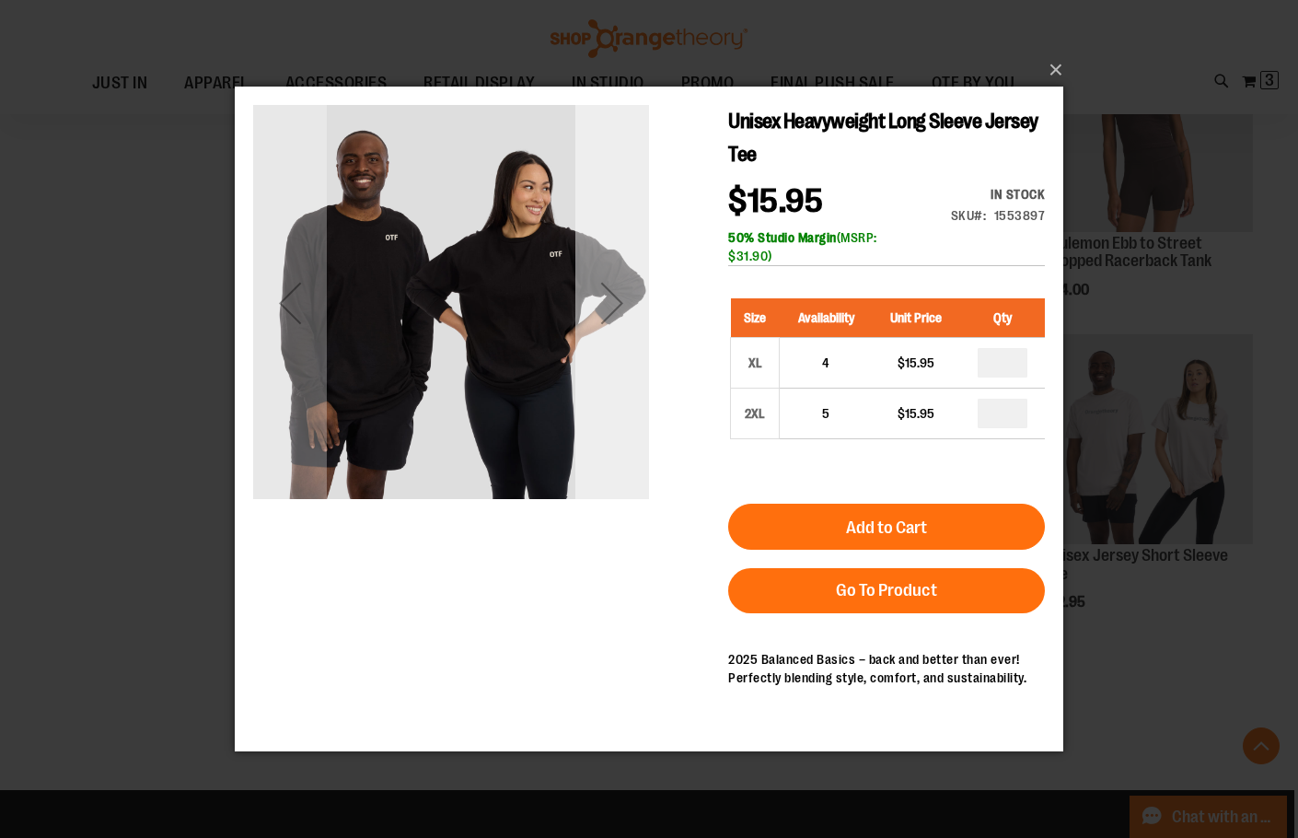
click at [632, 290] on div "Next" at bounding box center [612, 303] width 74 height 74
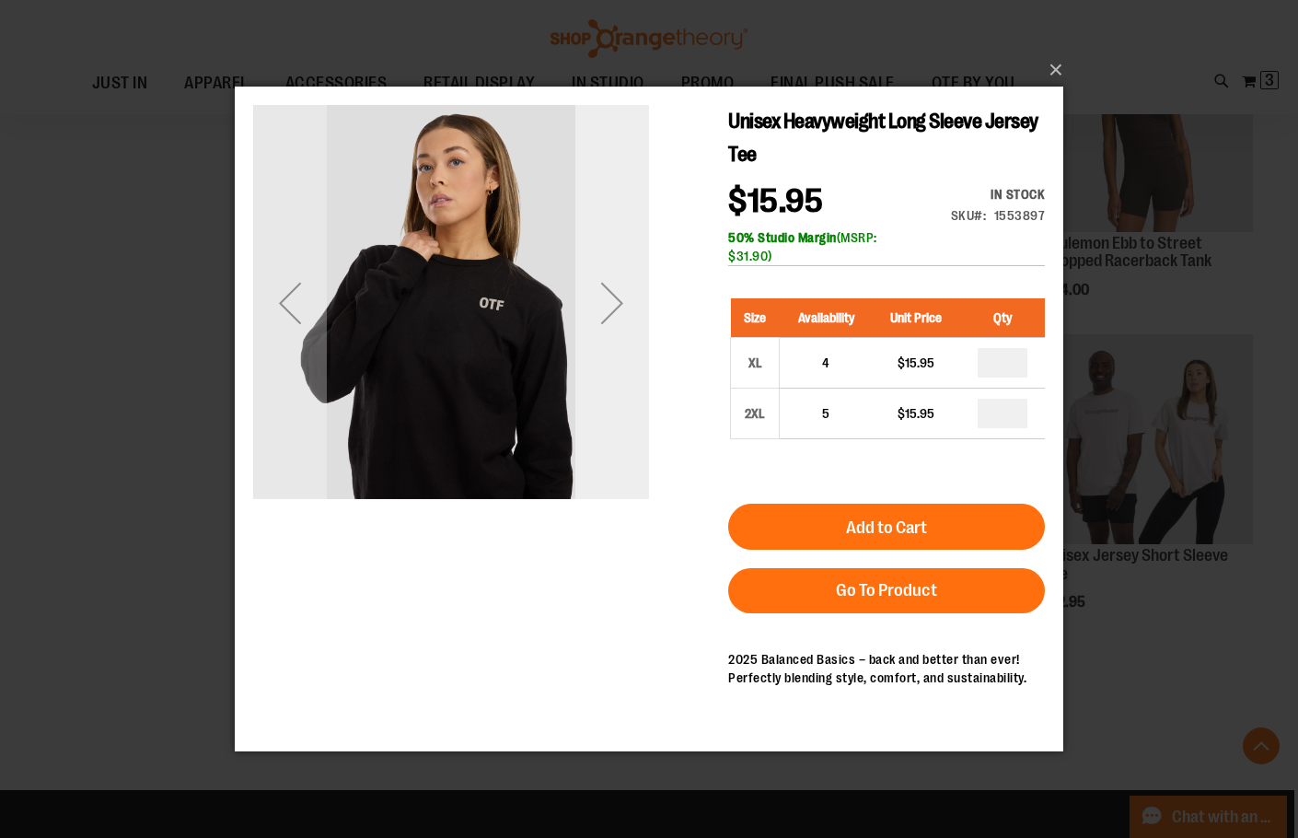
click at [629, 294] on div "Next" at bounding box center [612, 303] width 74 height 74
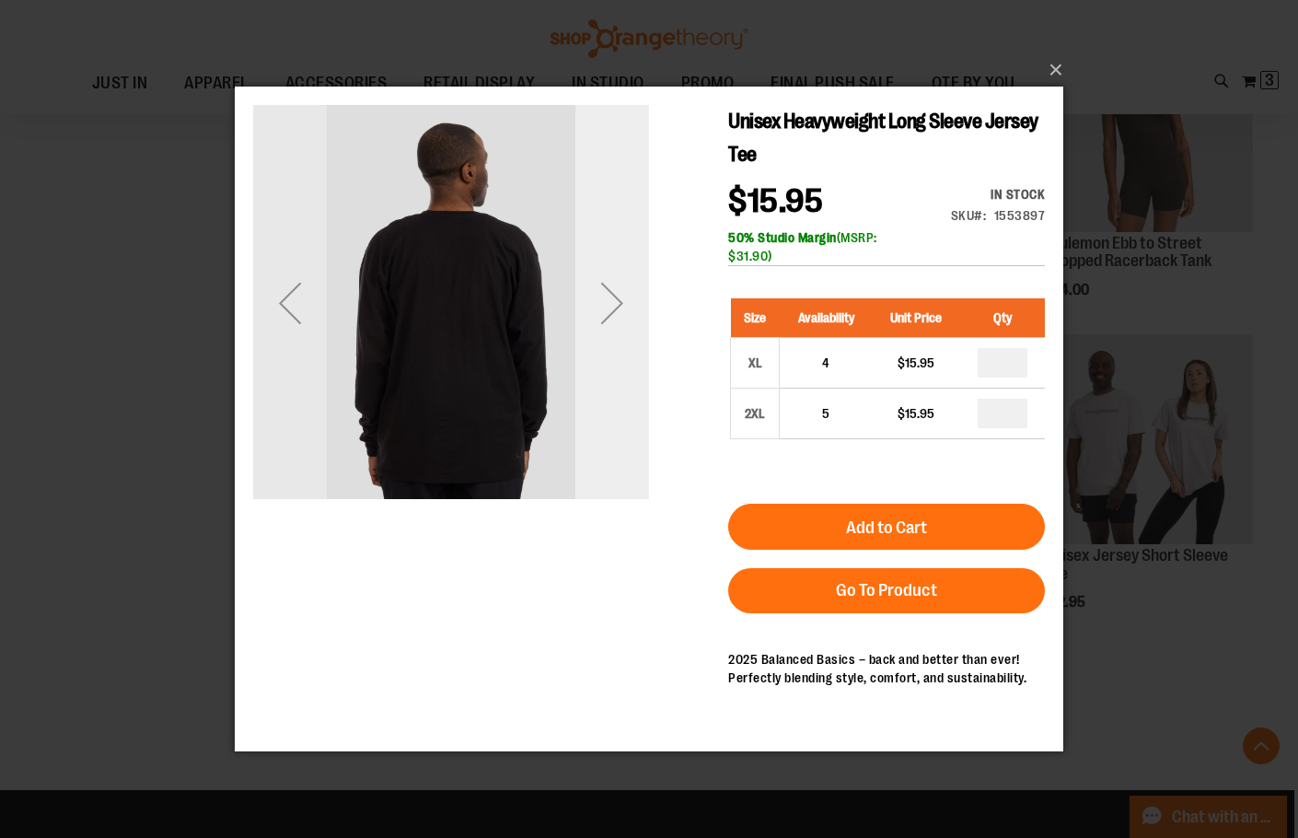
click at [617, 295] on div "Next" at bounding box center [612, 303] width 74 height 74
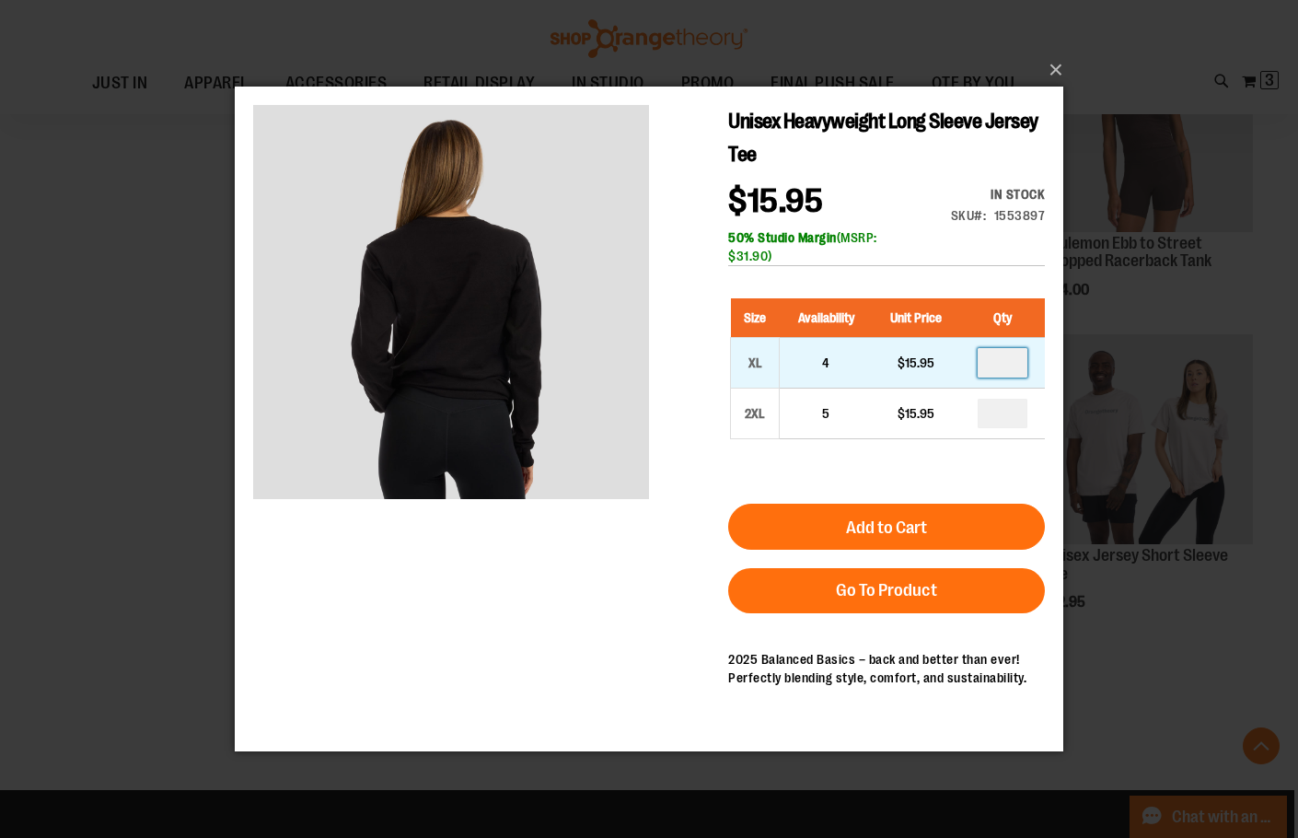
click at [1006, 358] on input "number" at bounding box center [1003, 362] width 50 height 29
type input "*"
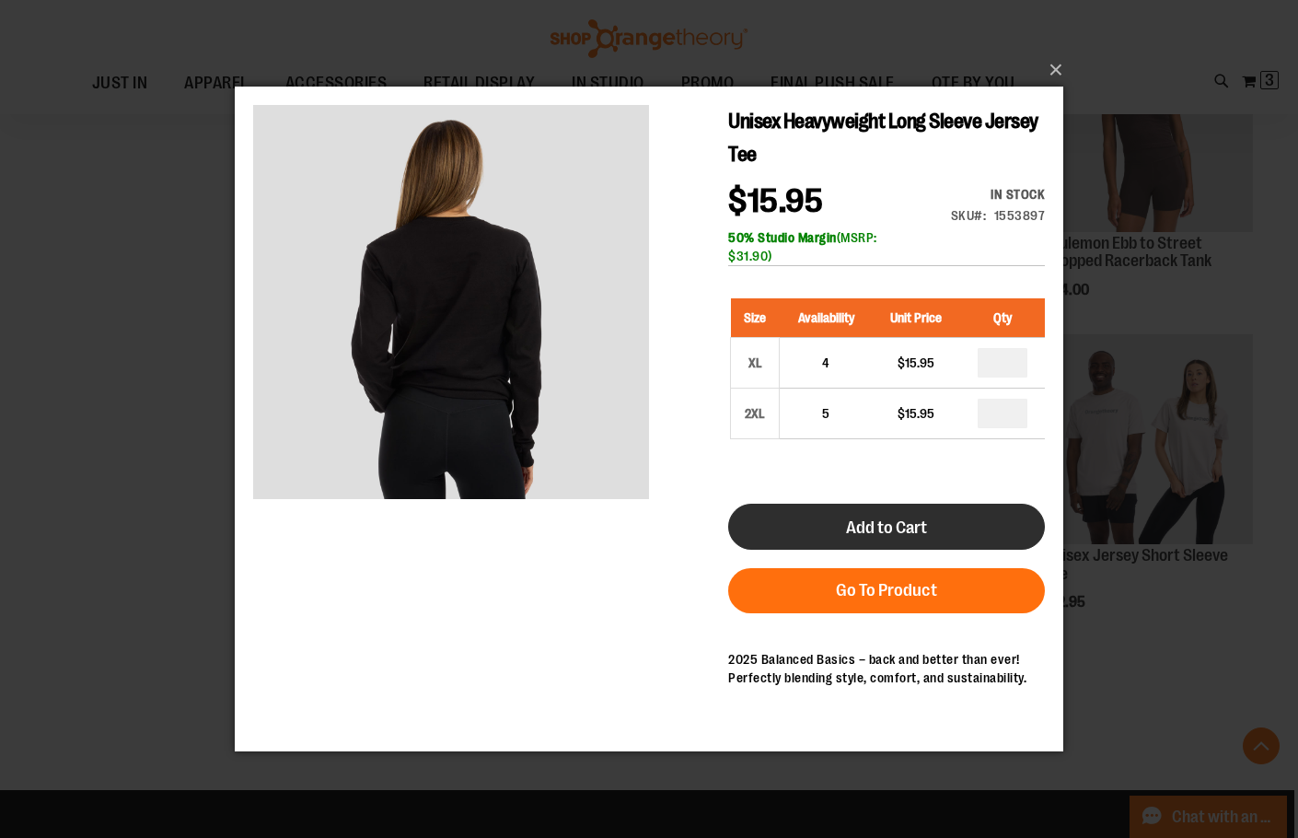
click at [868, 526] on span "Add to Cart" at bounding box center [886, 527] width 81 height 20
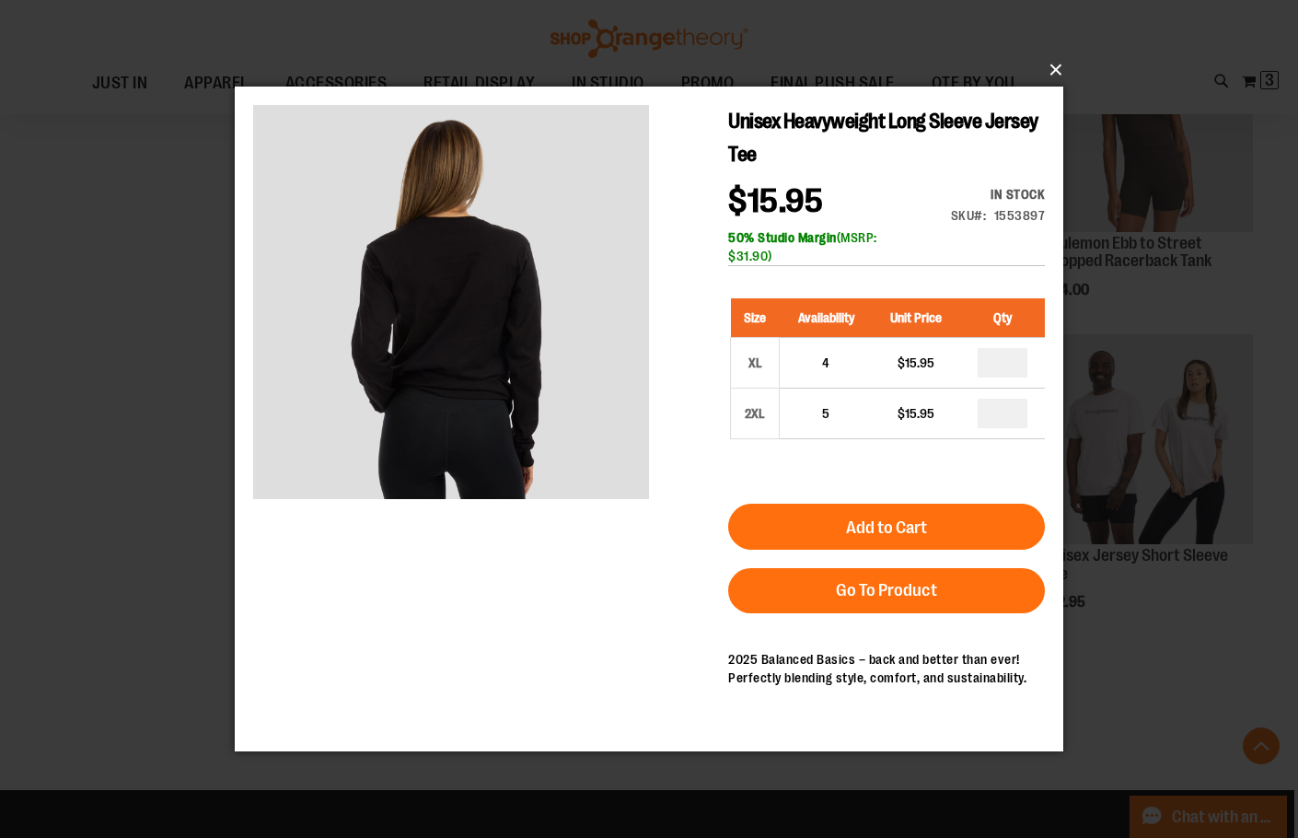
drag, startPoint x: 1048, startPoint y: 66, endPoint x: 789, endPoint y: 44, distance: 260.5
click at [1048, 66] on button "×" at bounding box center [654, 70] width 828 height 40
click at [1054, 64] on button "×" at bounding box center [654, 70] width 828 height 40
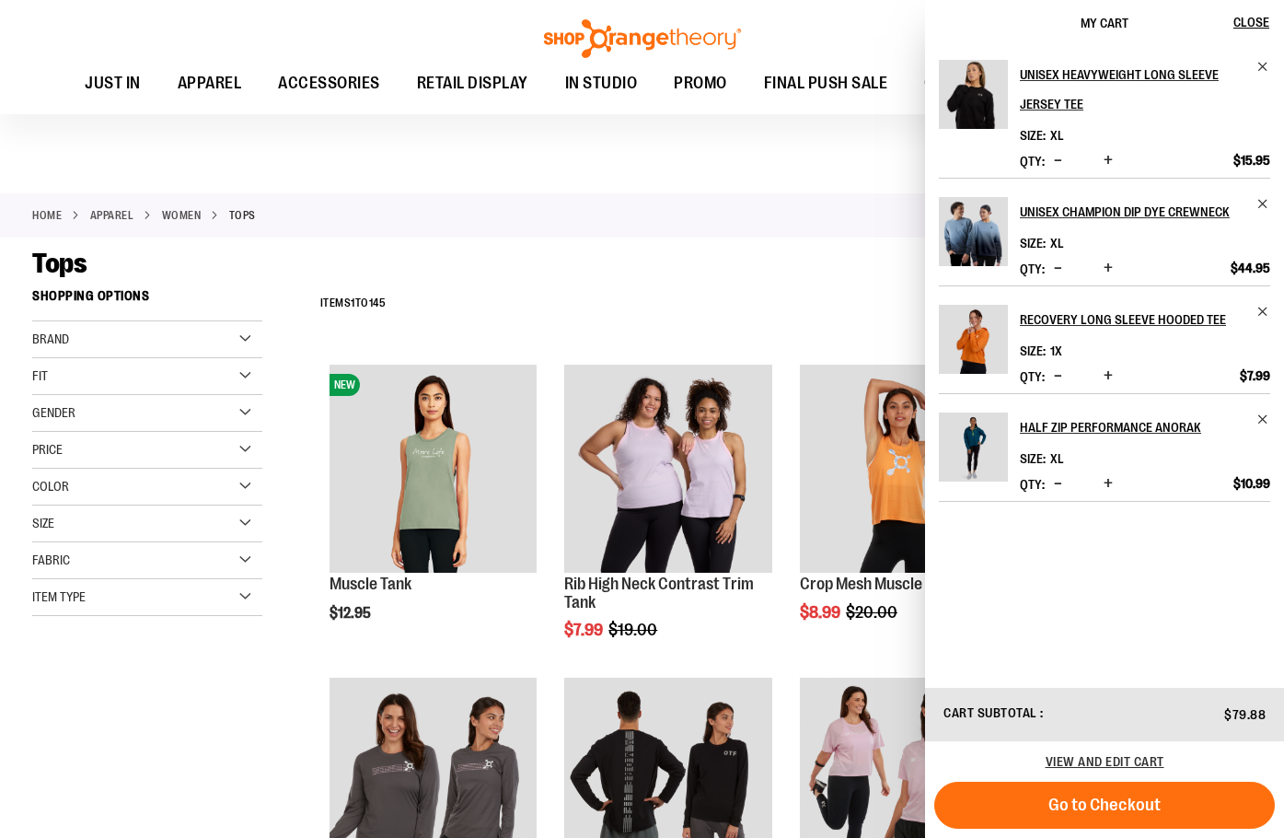
scroll to position [367, 0]
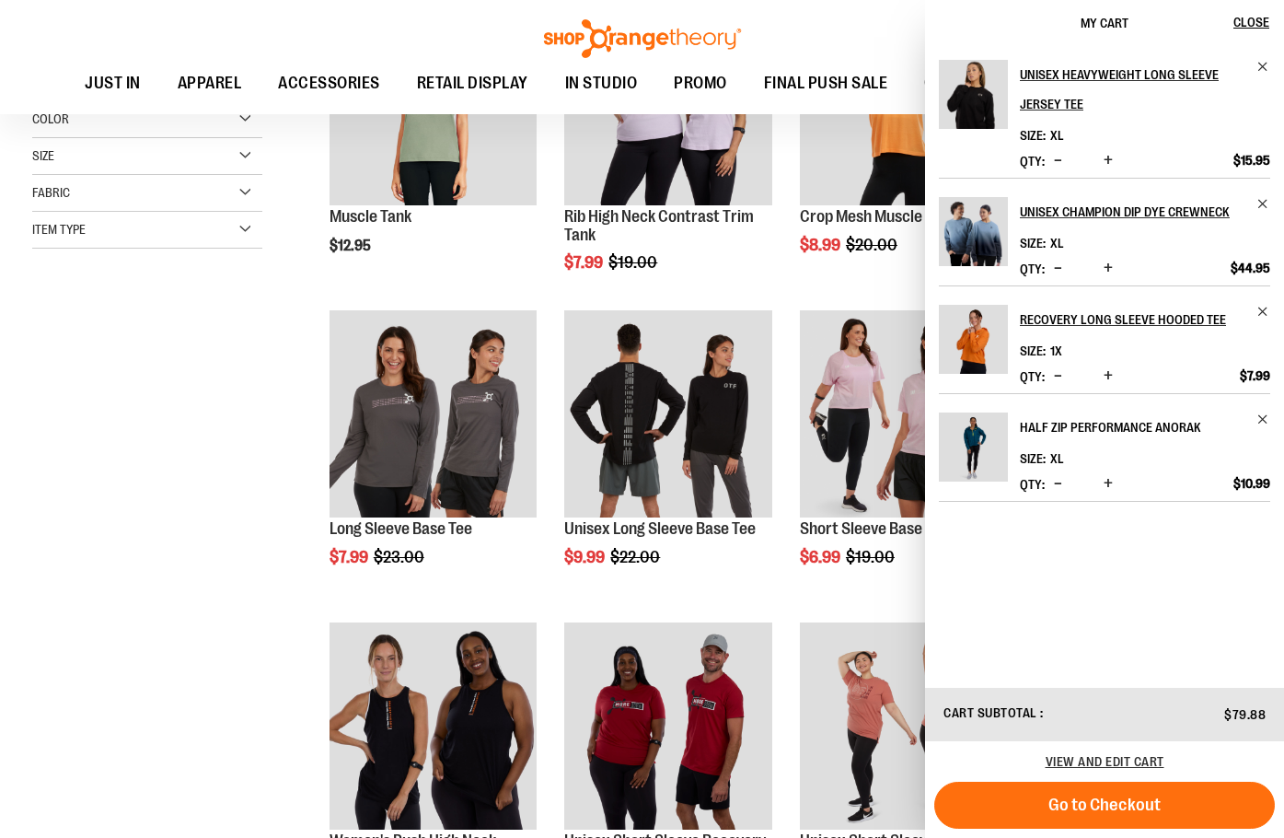
click at [1070, 425] on h2 "Half Zip Performance Anorak" at bounding box center [1133, 426] width 226 height 29
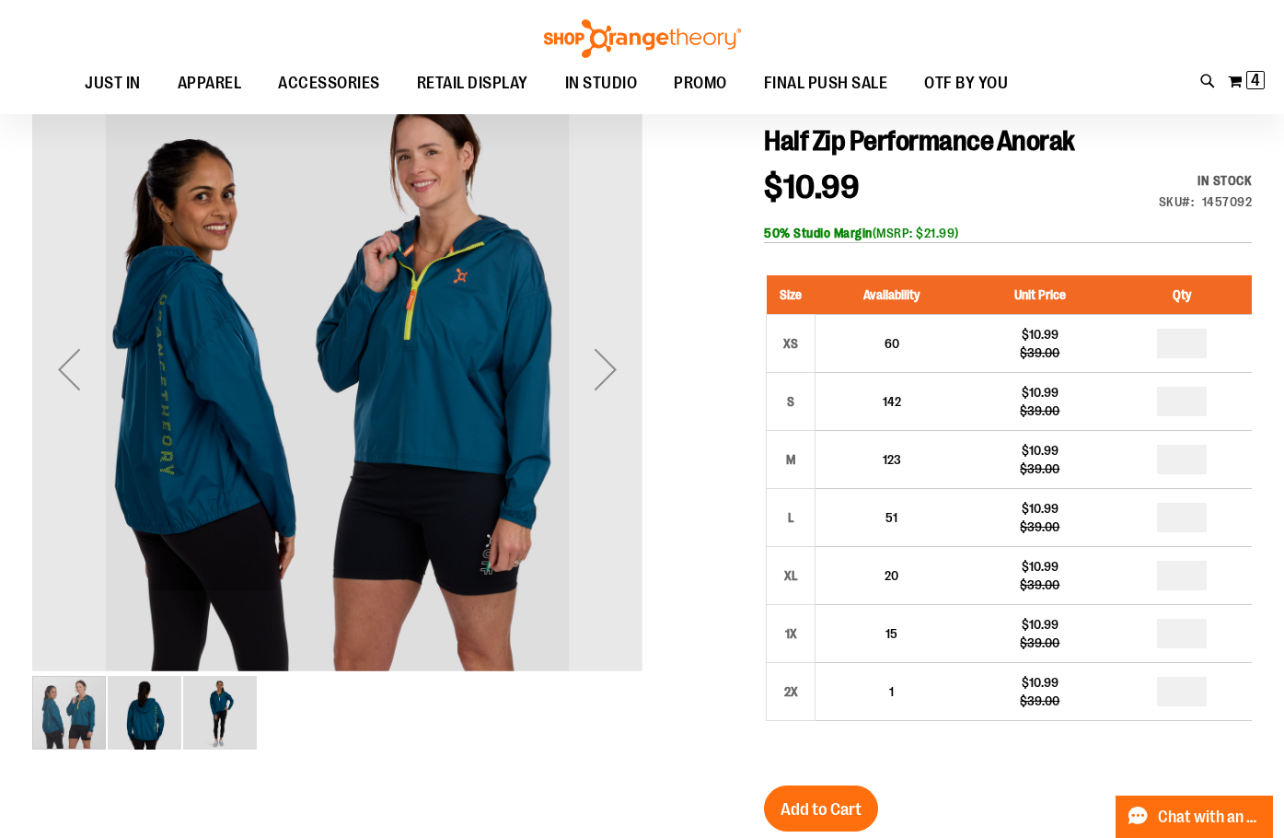
scroll to position [91, 0]
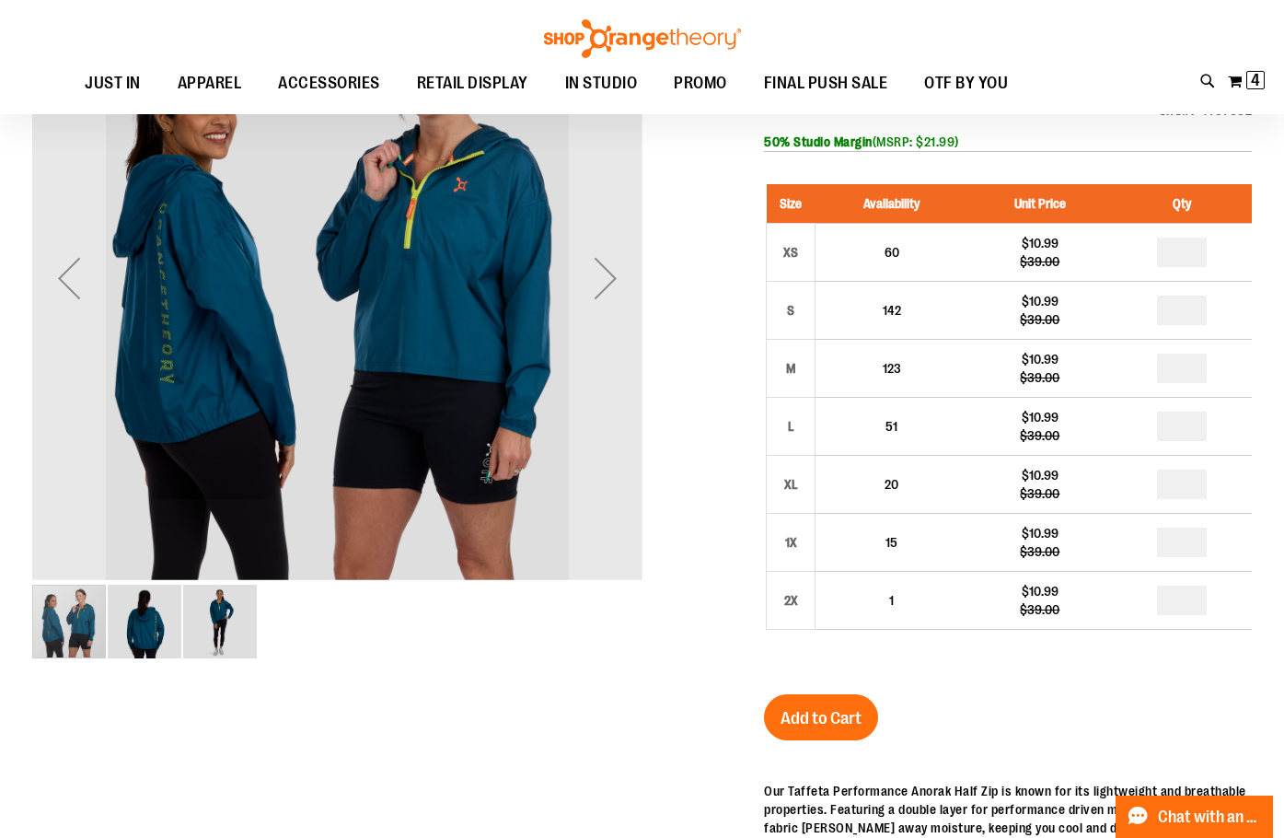
type input "**********"
click at [165, 622] on img "image 2 of 3" at bounding box center [145, 621] width 74 height 74
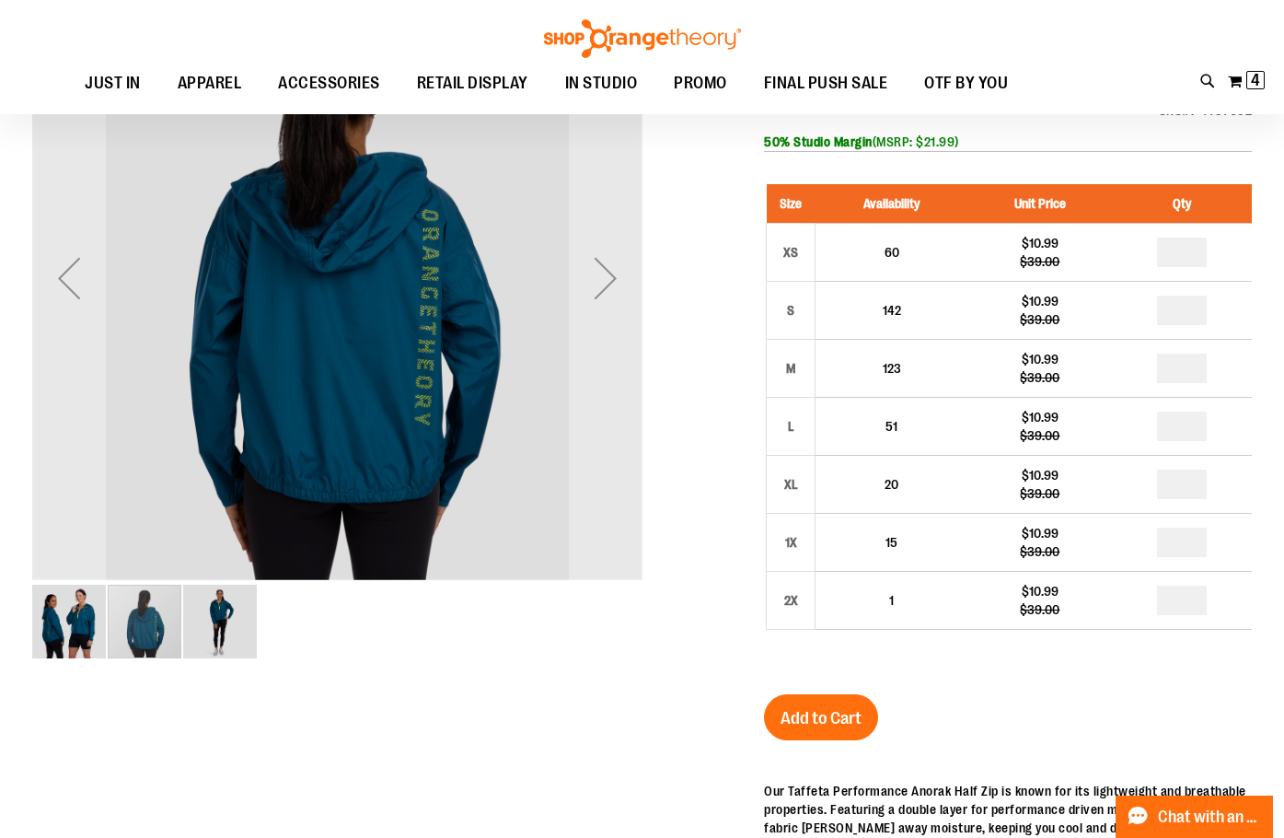
click at [225, 613] on img "image 3 of 3" at bounding box center [220, 621] width 74 height 74
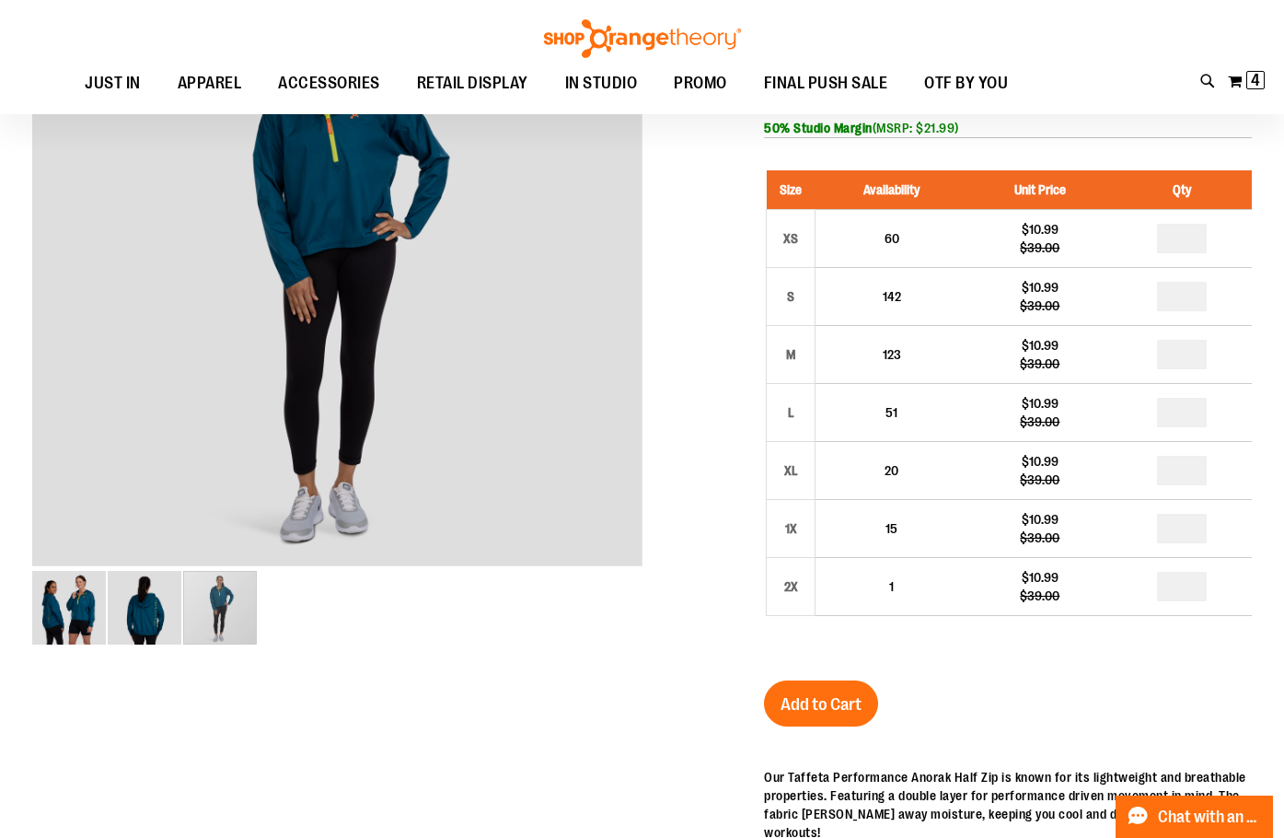
scroll to position [275, 0]
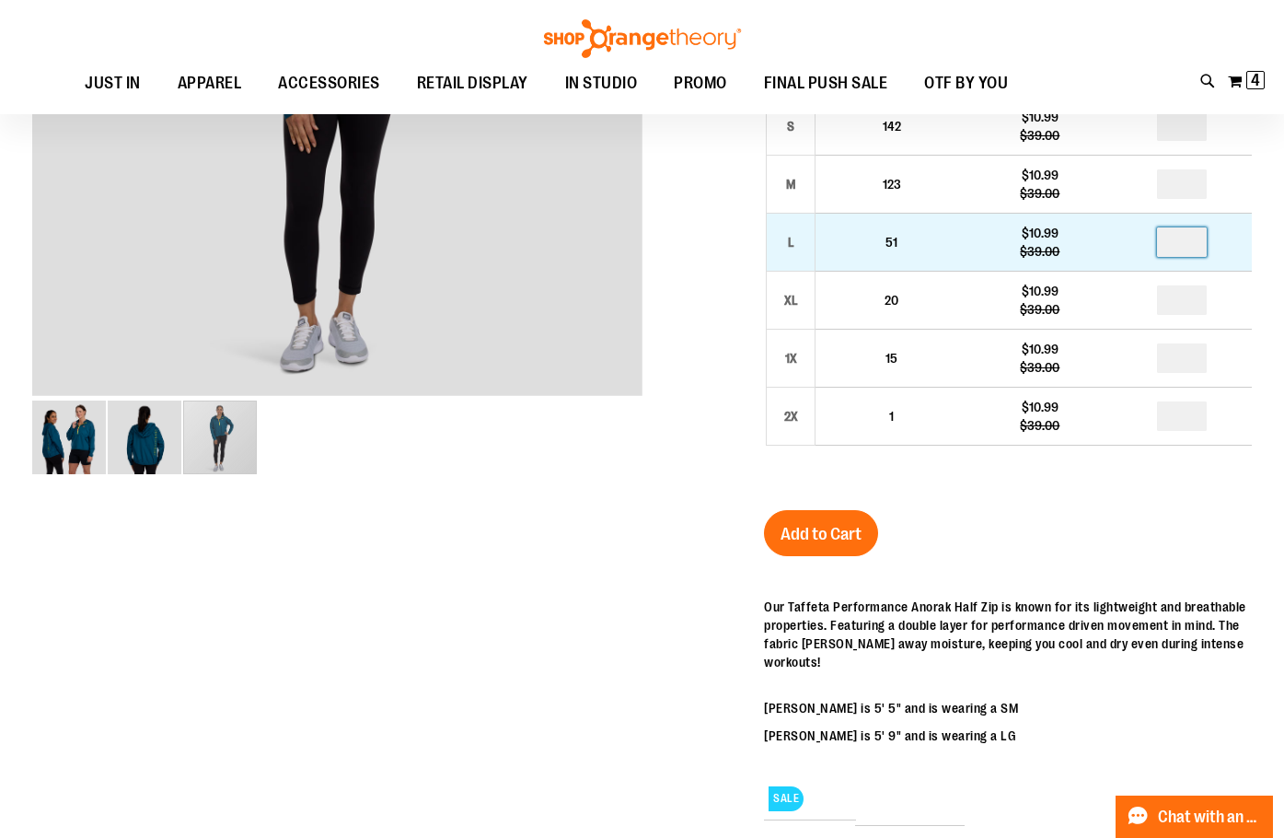
drag, startPoint x: 1196, startPoint y: 249, endPoint x: 1170, endPoint y: 257, distance: 26.8
click at [1170, 257] on input "number" at bounding box center [1182, 241] width 50 height 29
type input "*"
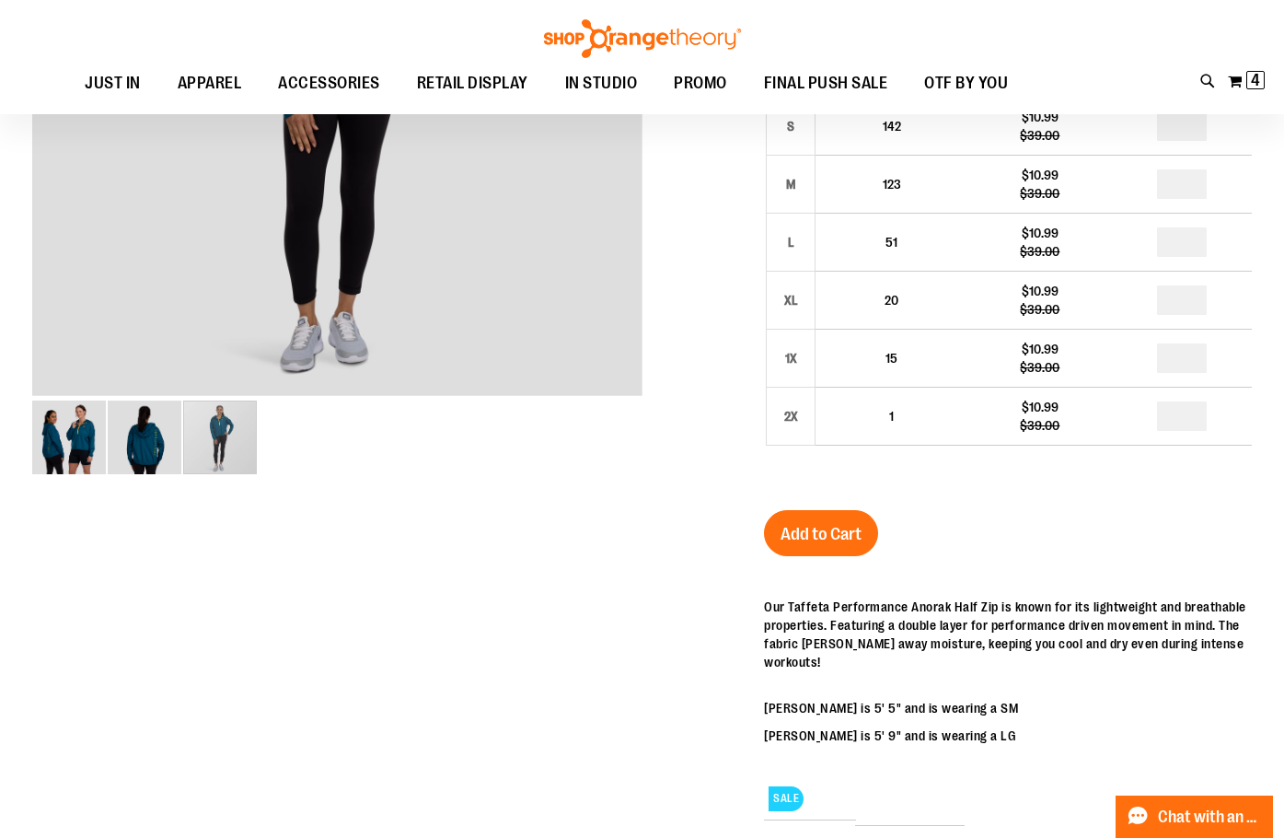
click at [860, 525] on span "Add to Cart" at bounding box center [821, 534] width 81 height 20
click at [1259, 75] on img at bounding box center [1258, 80] width 22 height 22
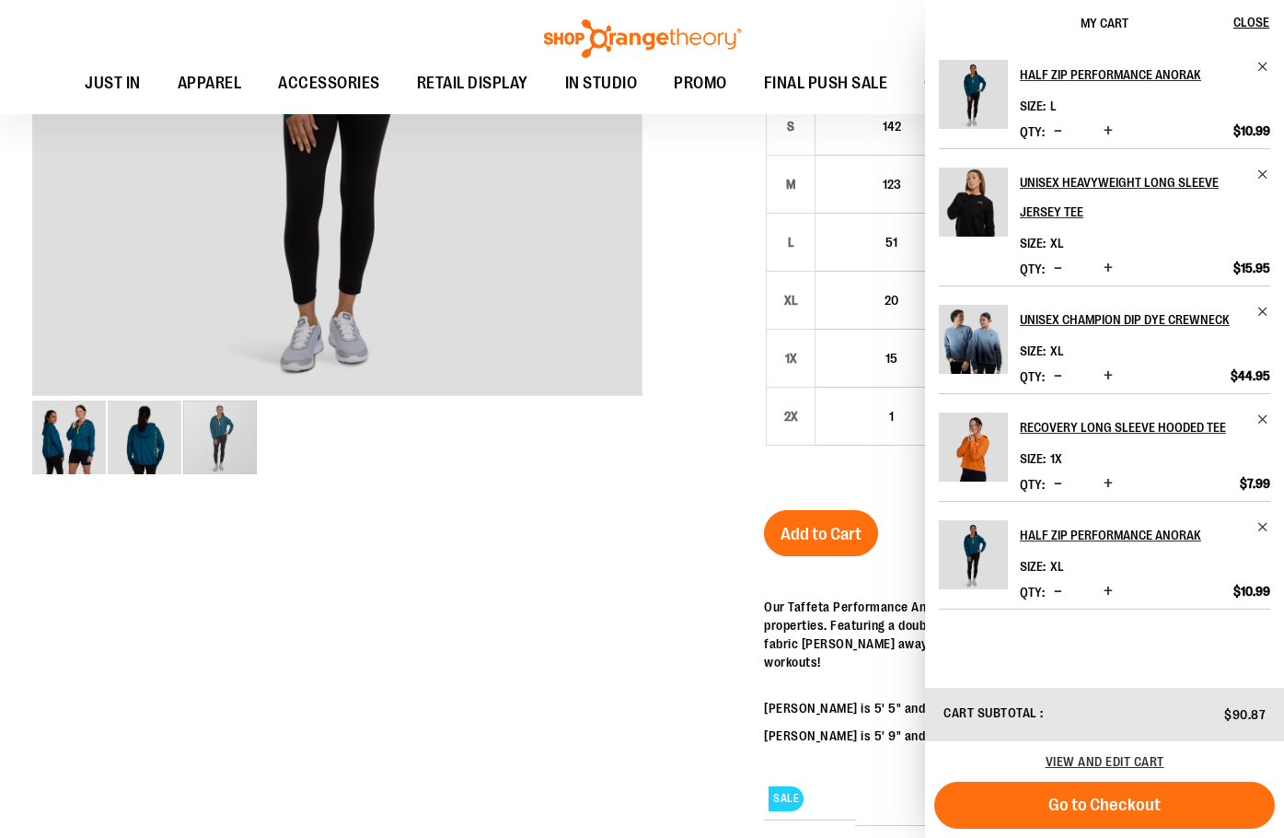
click at [1059, 592] on span "Decrease product quantity" at bounding box center [1058, 591] width 8 height 18
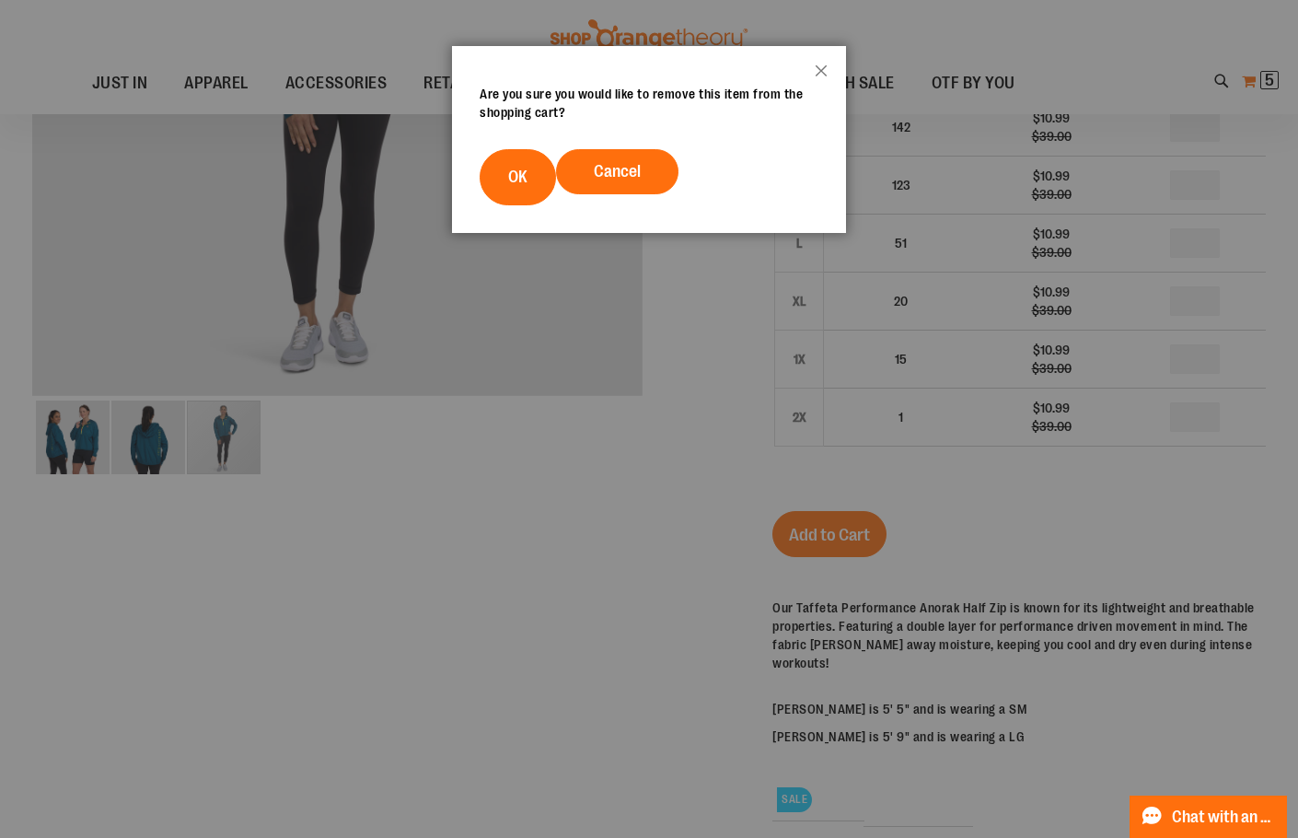
drag, startPoint x: 525, startPoint y: 174, endPoint x: 527, endPoint y: 209, distance: 35.1
click at [526, 174] on span "OK" at bounding box center [517, 177] width 19 height 18
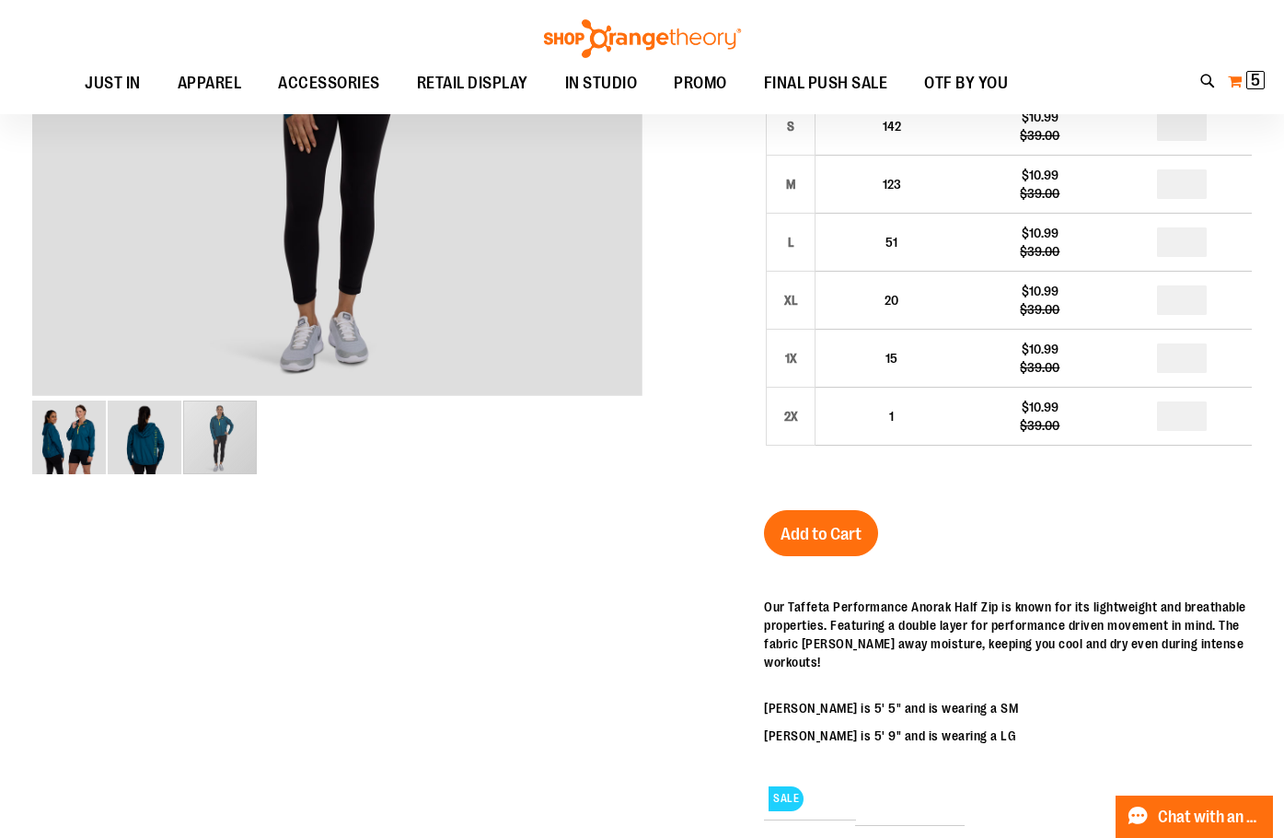
click at [1255, 77] on span "5" at bounding box center [1255, 80] width 9 height 18
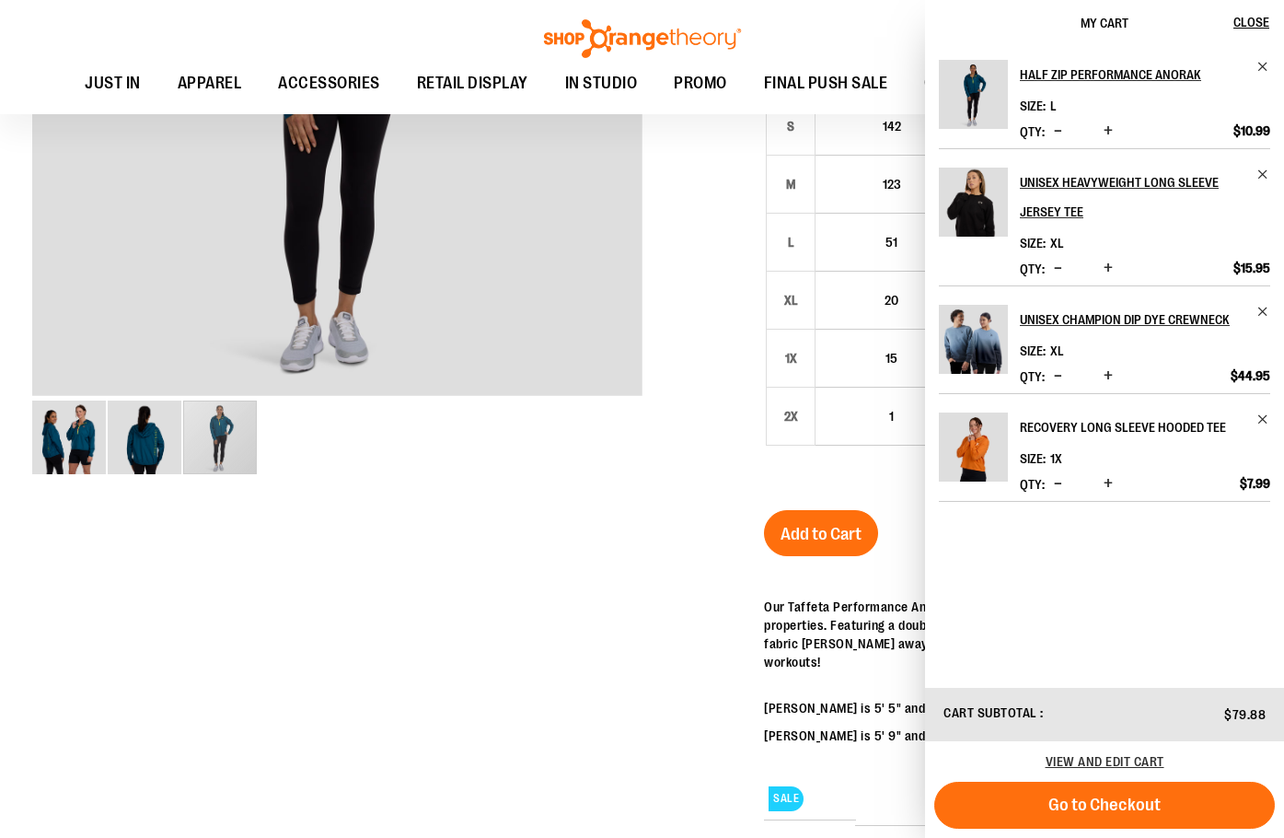
click at [1129, 424] on h2 "Recovery Long Sleeve Hooded Tee" at bounding box center [1133, 426] width 226 height 29
click at [1056, 460] on span "1X" at bounding box center [1056, 458] width 12 height 15
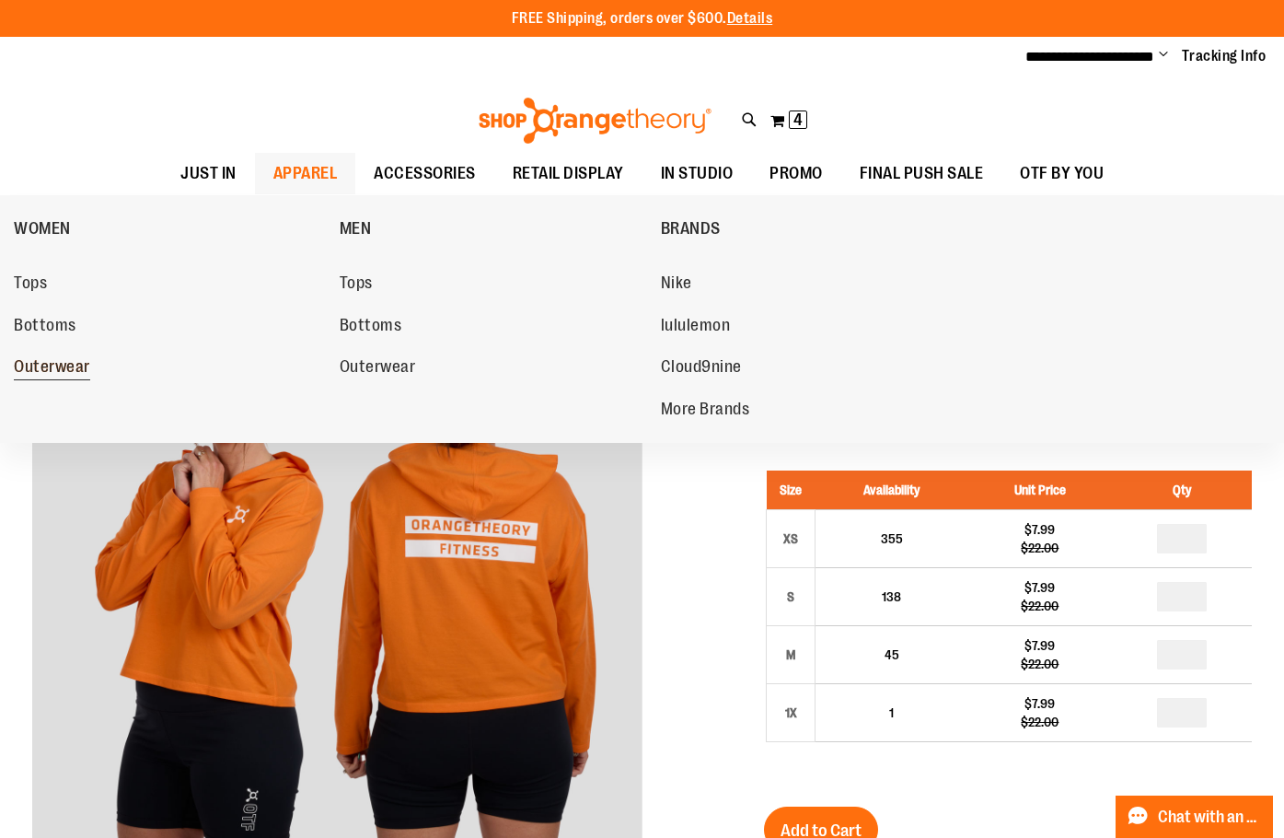
type input "**********"
click at [60, 359] on span "Outerwear" at bounding box center [52, 368] width 76 height 23
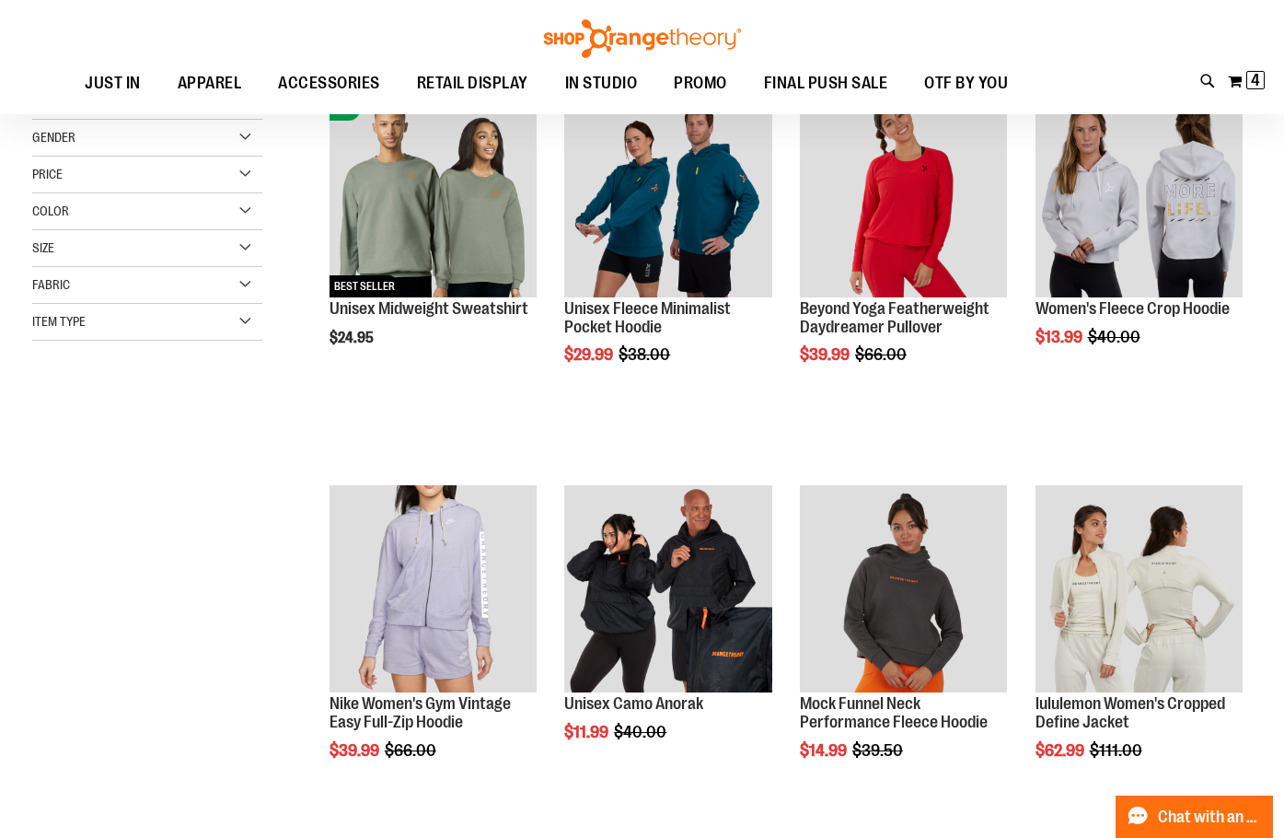
scroll to position [183, 0]
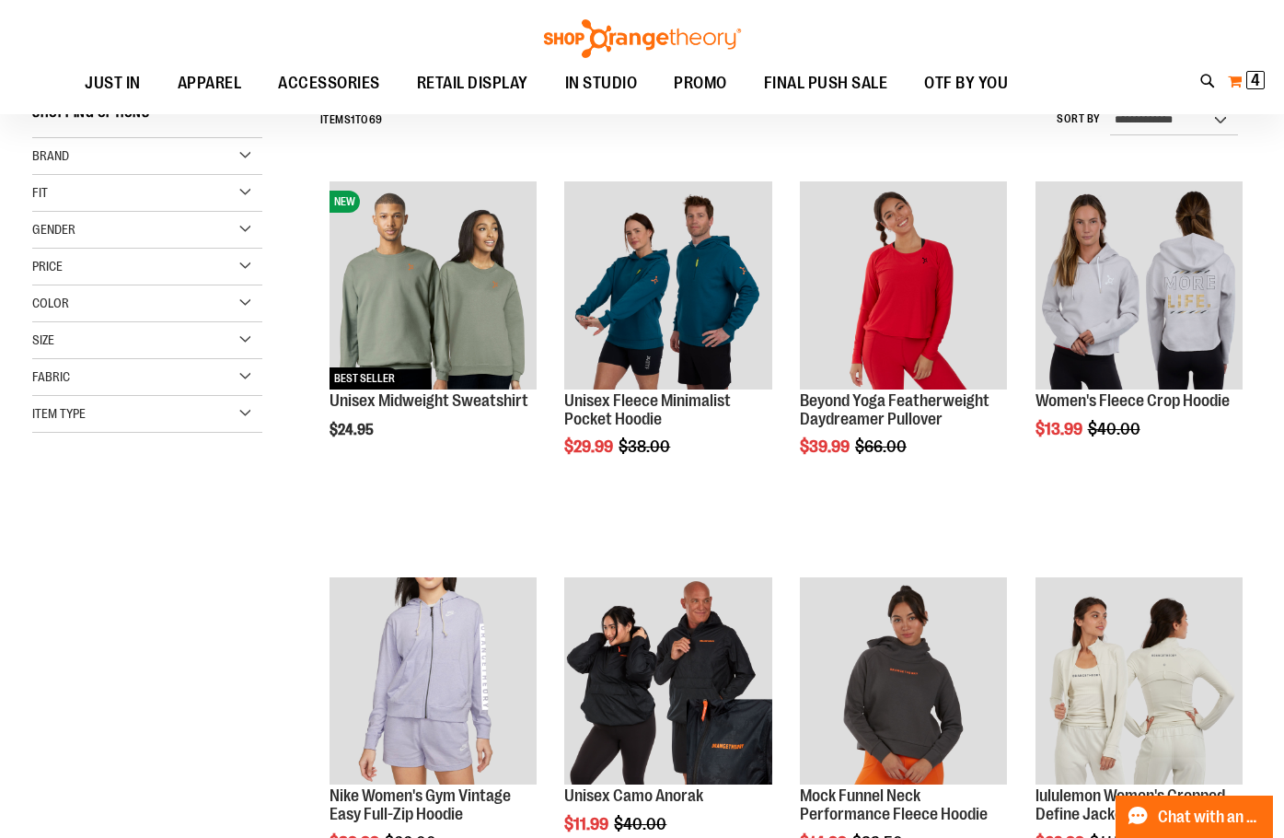
type input "**********"
click at [1255, 79] on span "4" at bounding box center [1255, 80] width 9 height 18
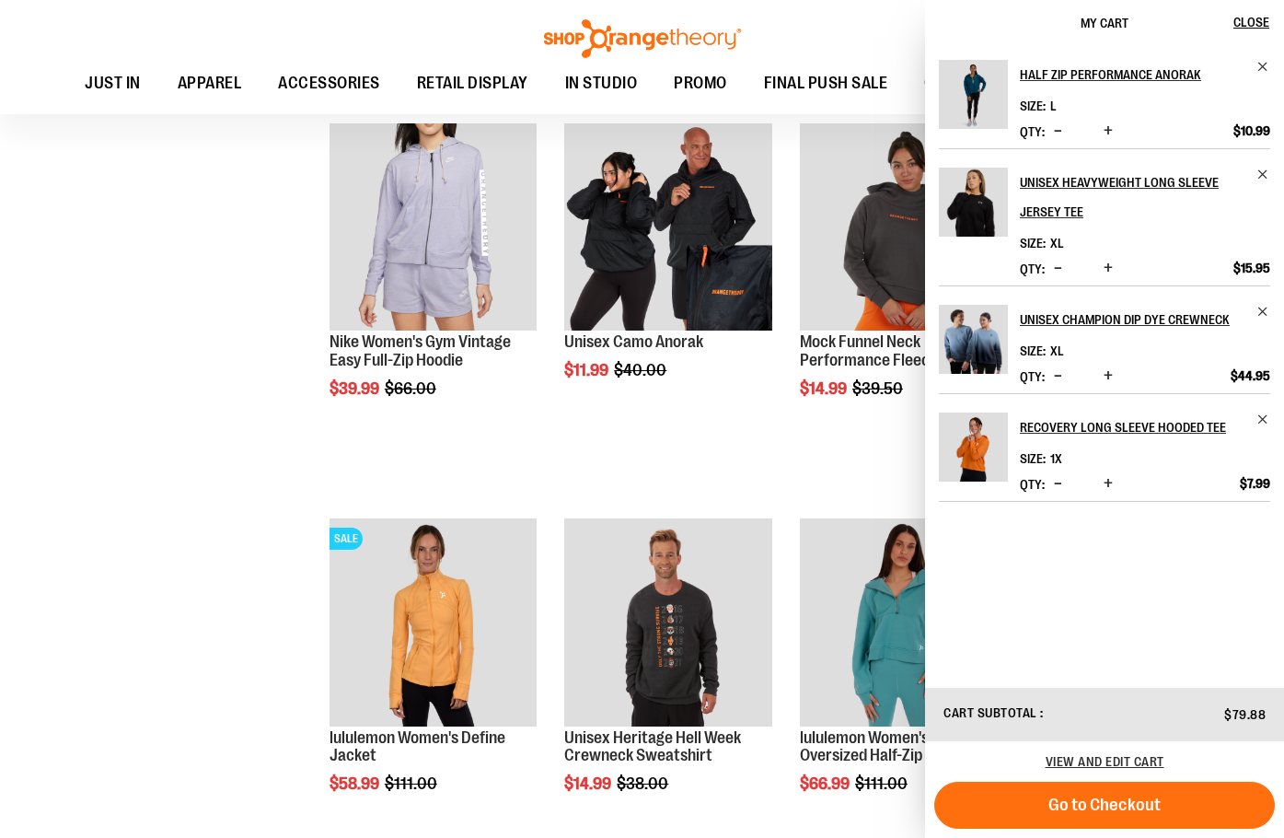
scroll to position [643, 0]
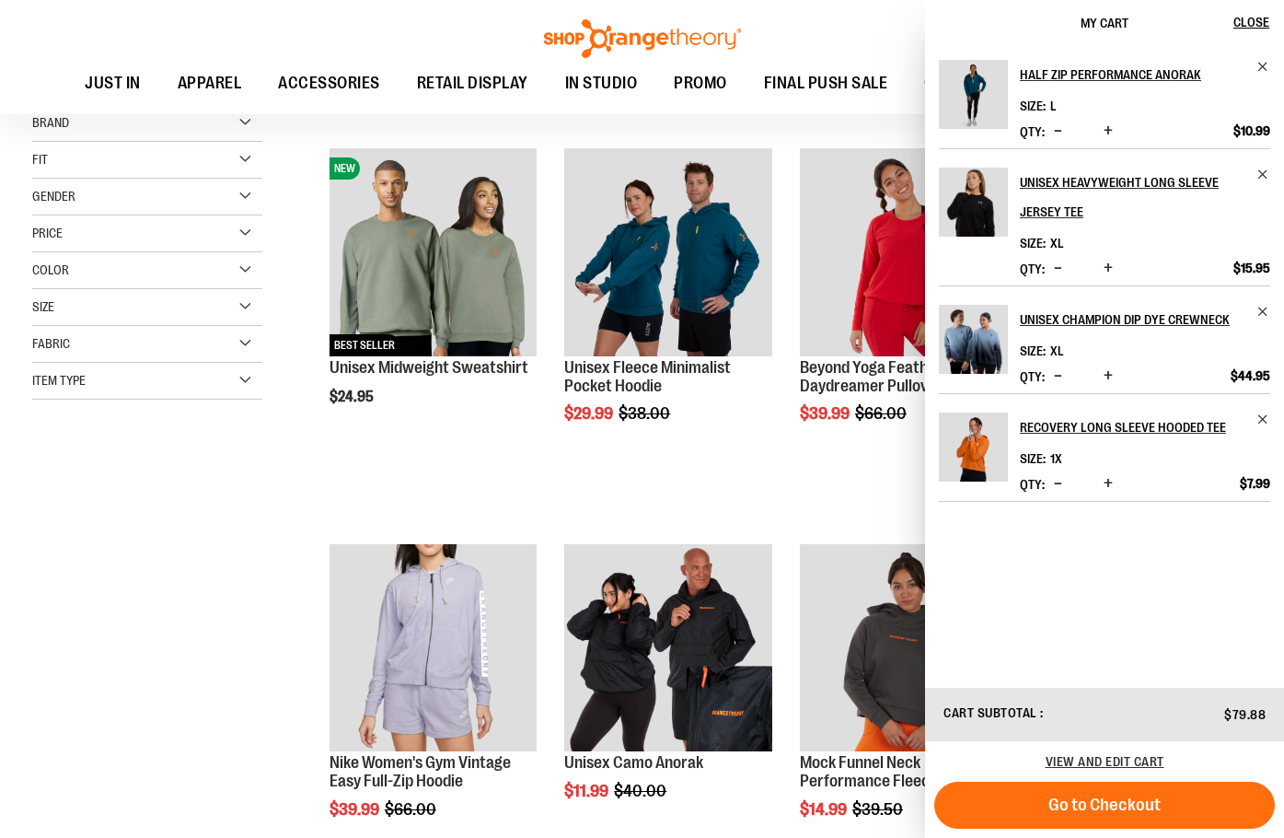
scroll to position [183, 0]
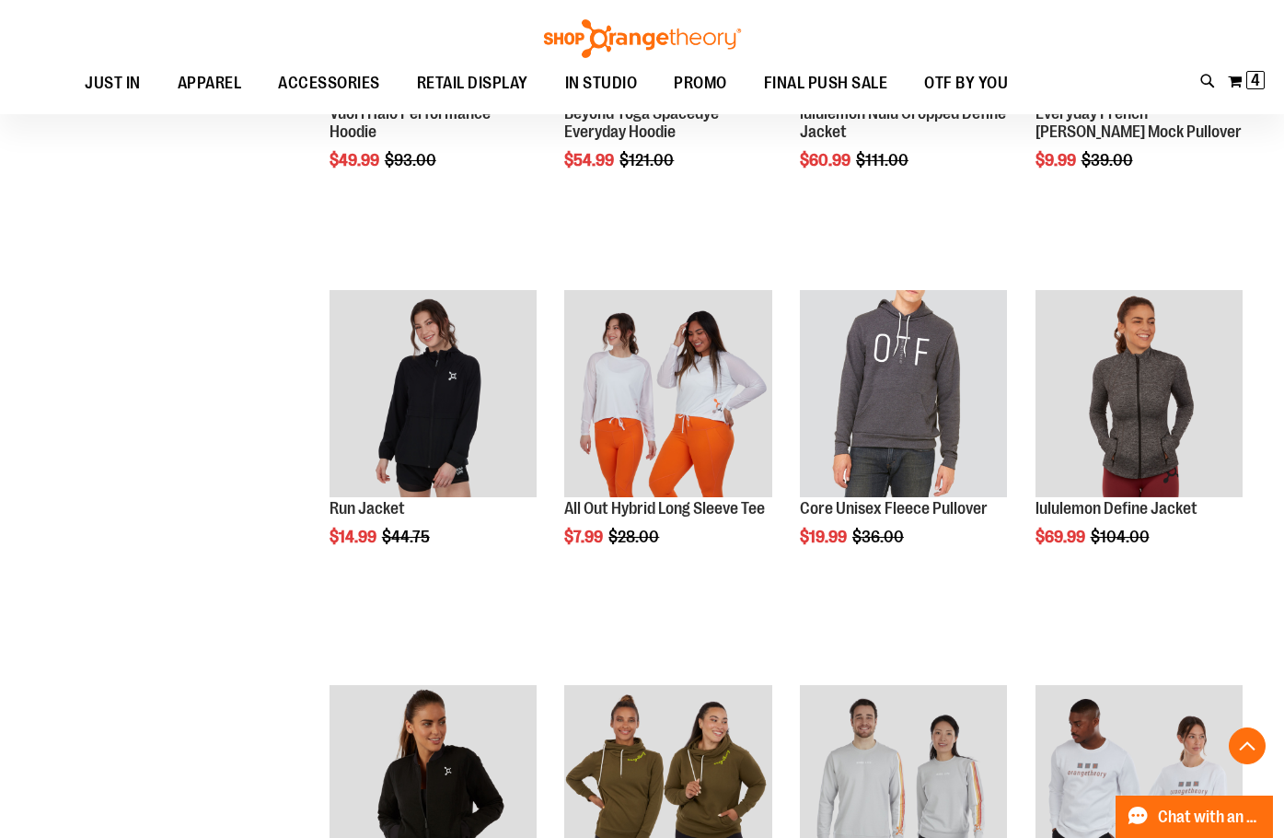
scroll to position [2116, 0]
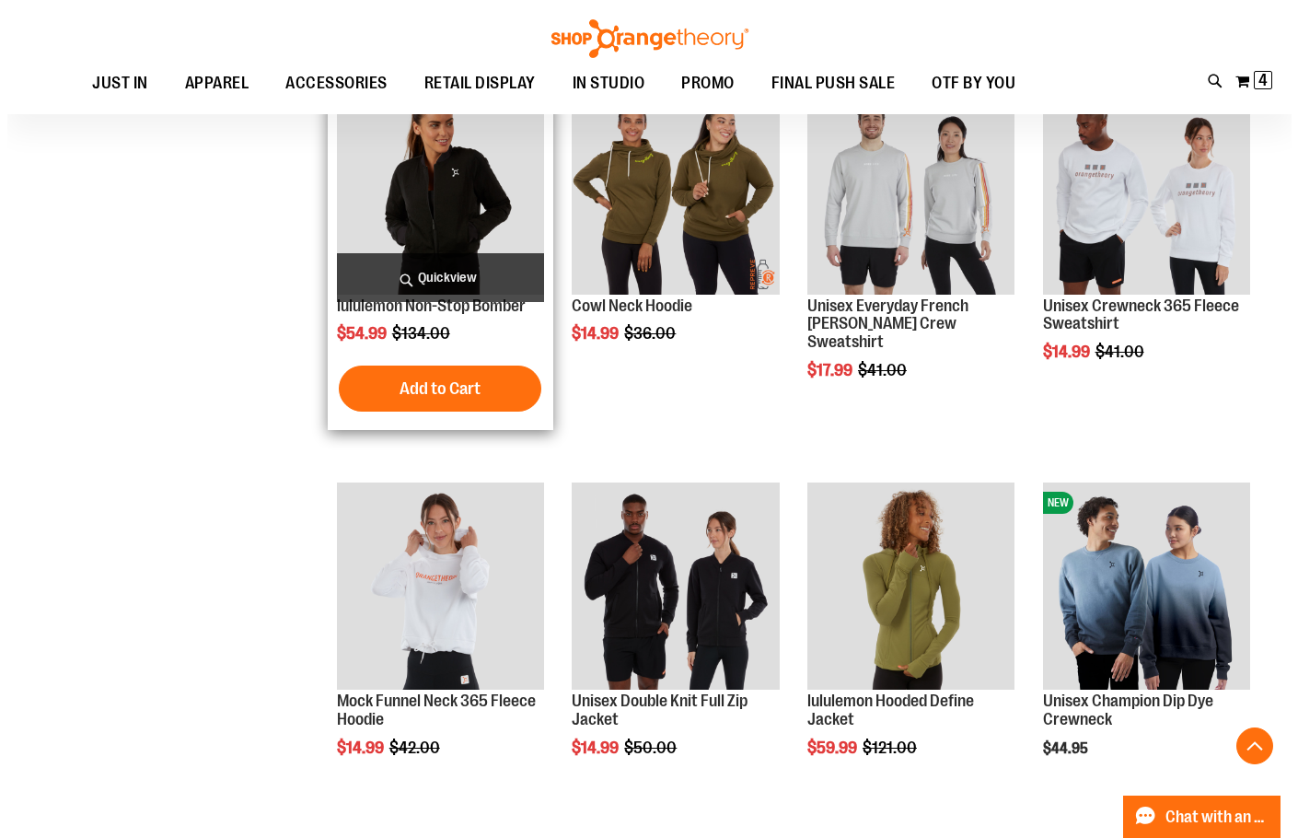
scroll to position [2024, 0]
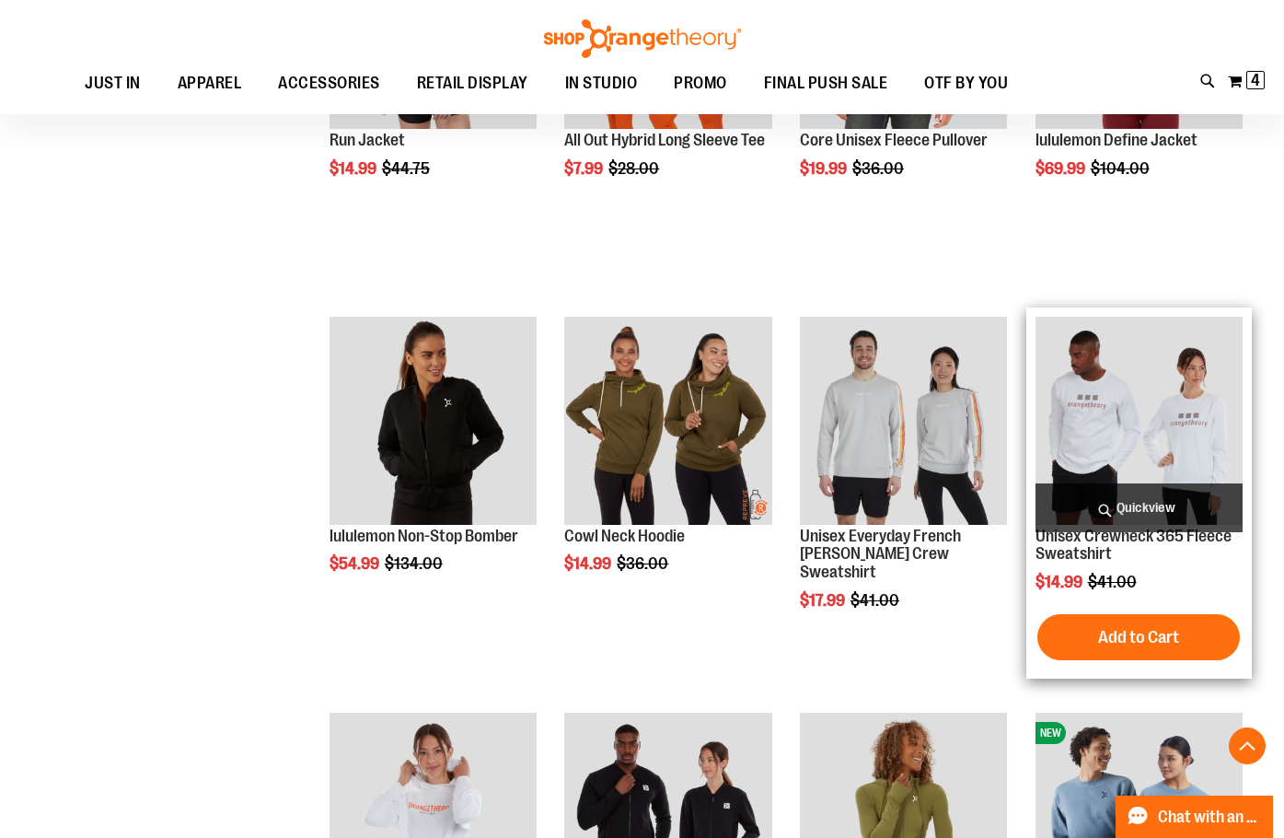
click at [1145, 500] on span "Quickview" at bounding box center [1139, 507] width 207 height 49
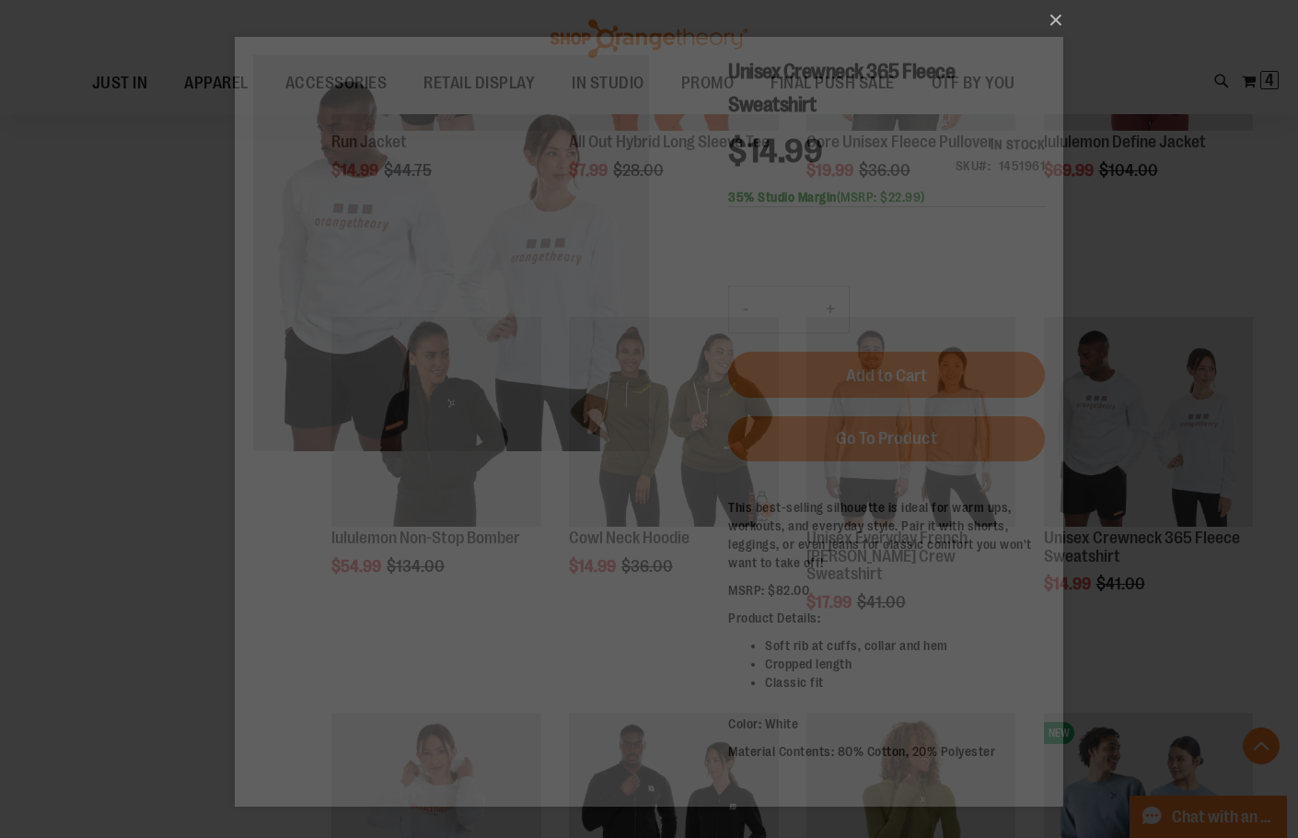
scroll to position [0, 0]
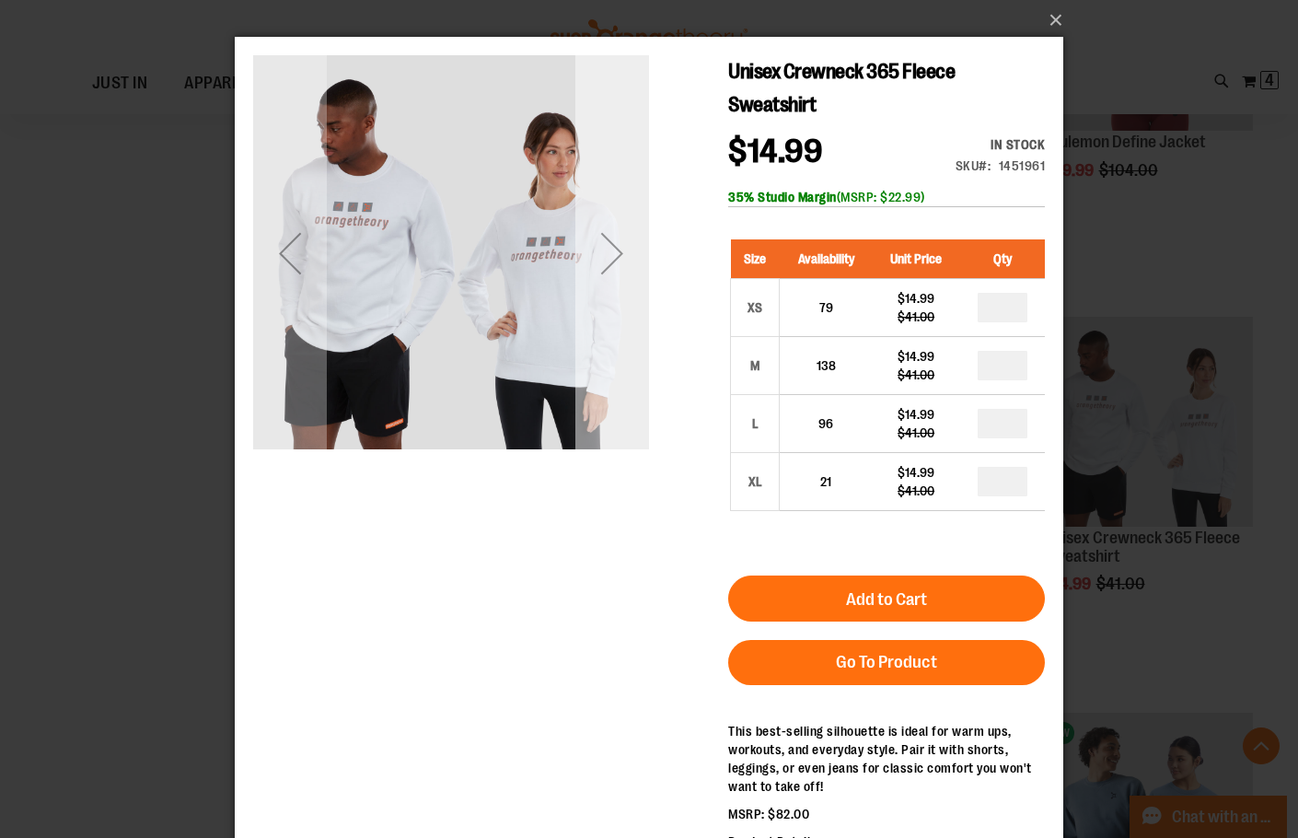
click at [604, 253] on div "Next" at bounding box center [612, 253] width 74 height 74
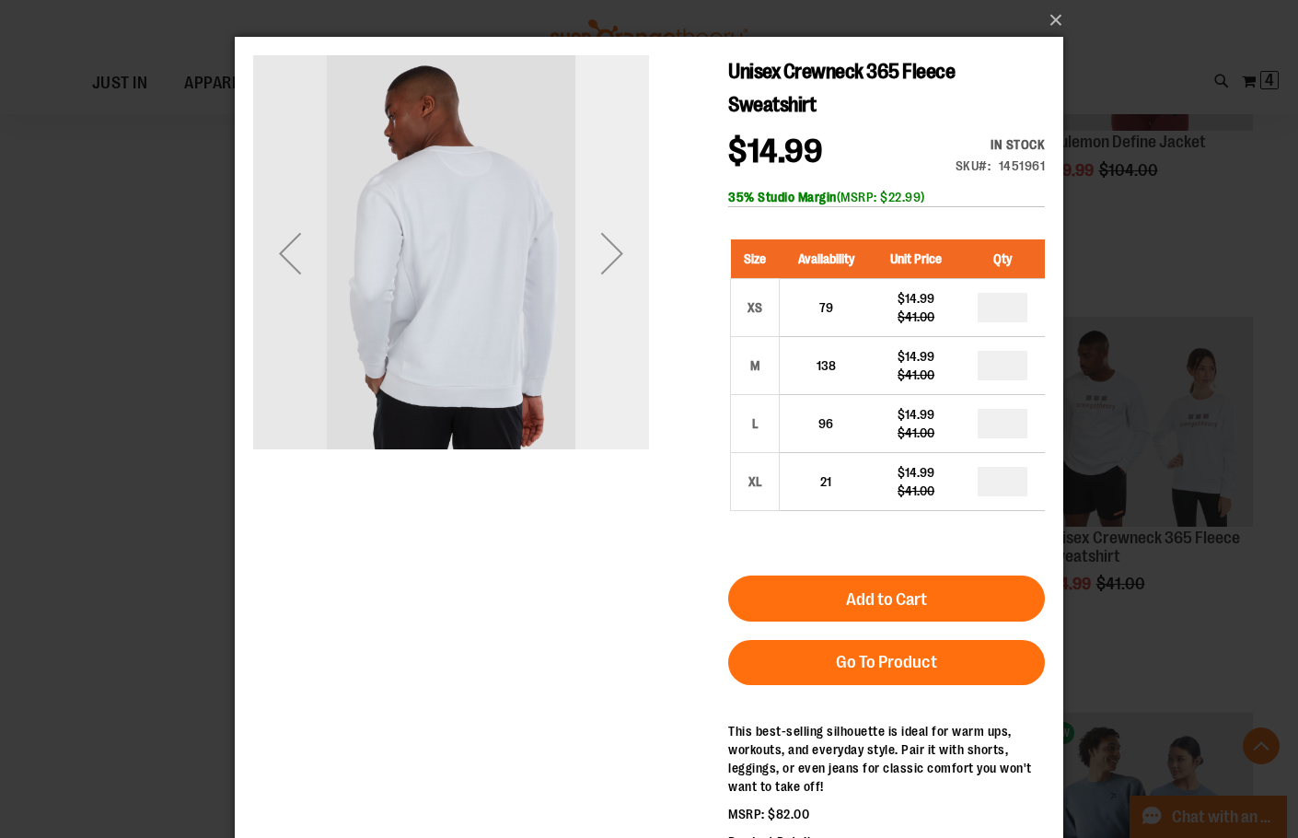
click at [605, 252] on div "Next" at bounding box center [612, 253] width 74 height 74
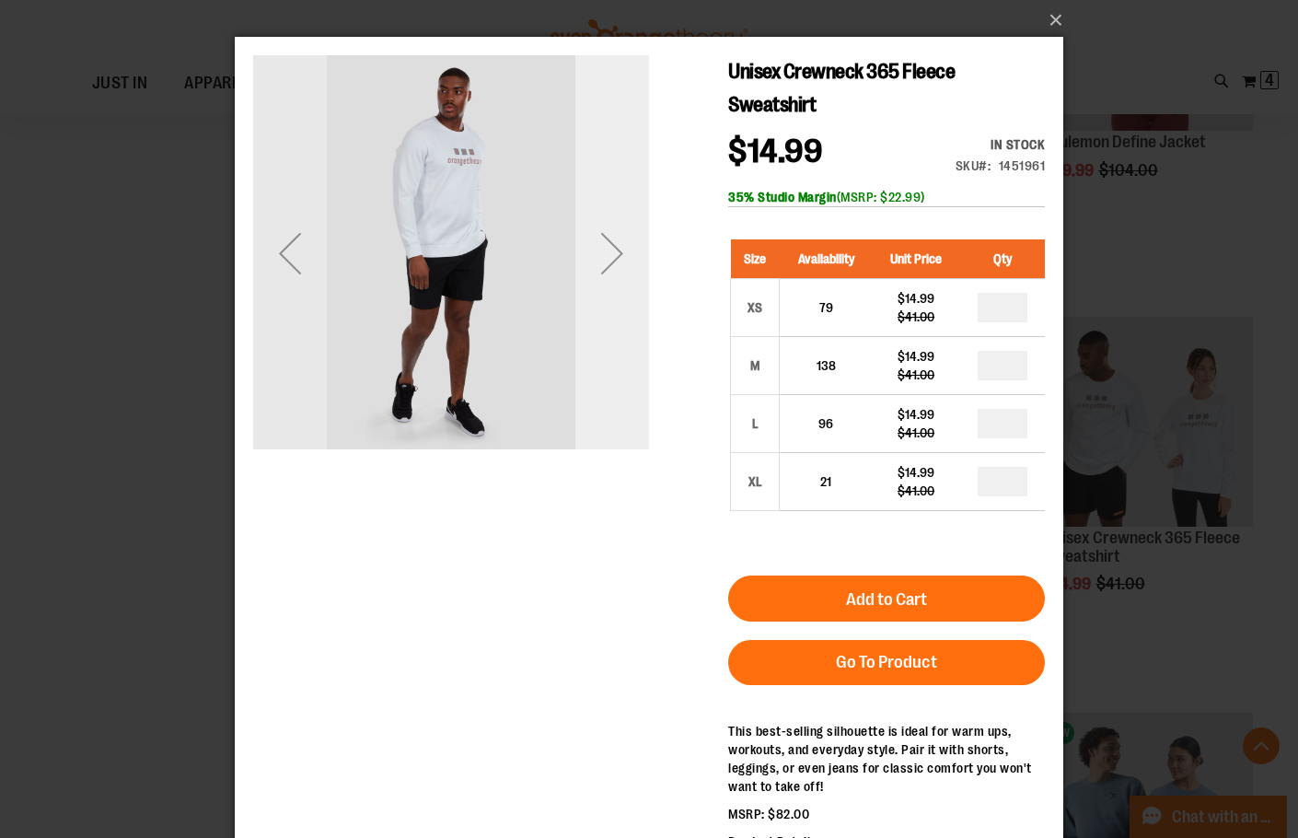
click at [605, 252] on div "Next" at bounding box center [612, 253] width 74 height 74
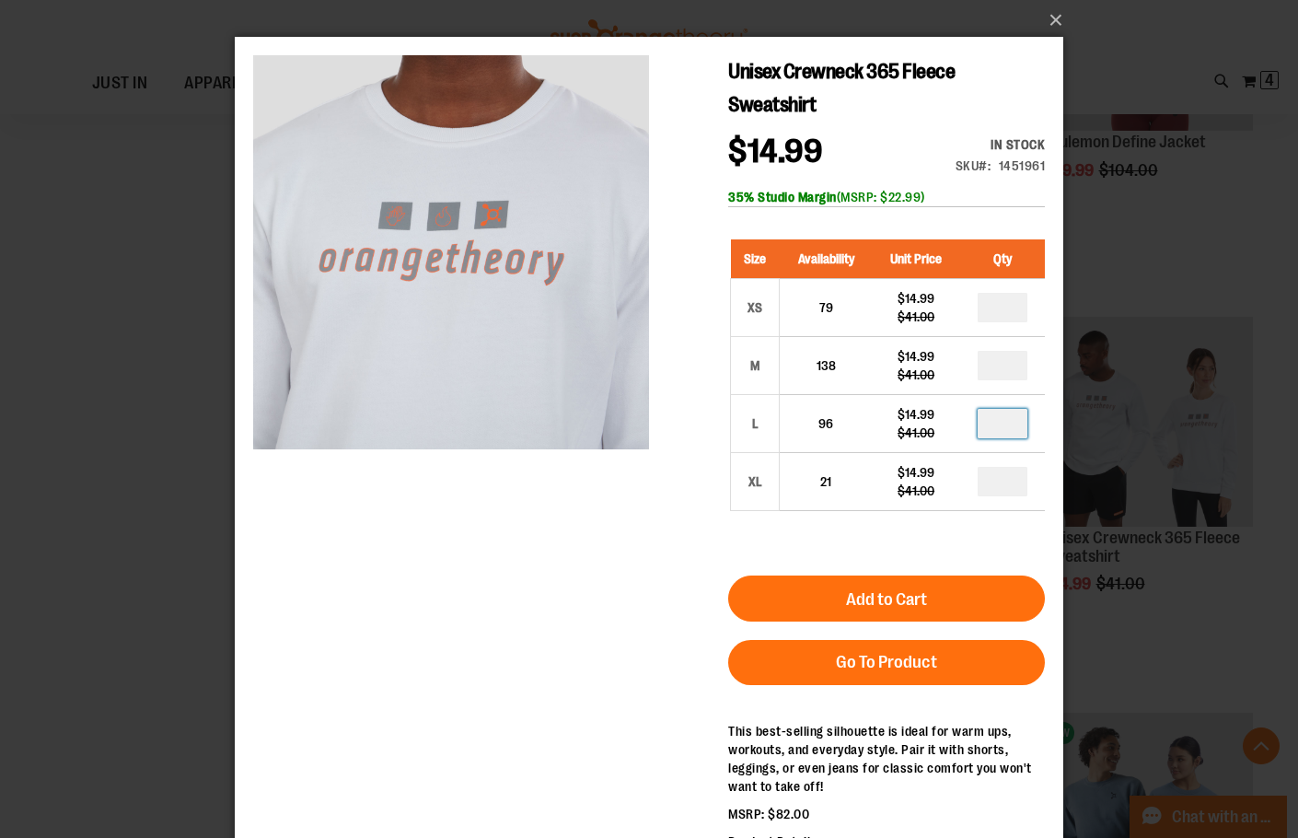
drag, startPoint x: 995, startPoint y: 426, endPoint x: 1094, endPoint y: 429, distance: 99.4
click at [1063, 429] on html "Skip to Content The store will not work correctly when cookies are disabled. Un…" at bounding box center [649, 543] width 828 height 1012
type input "*"
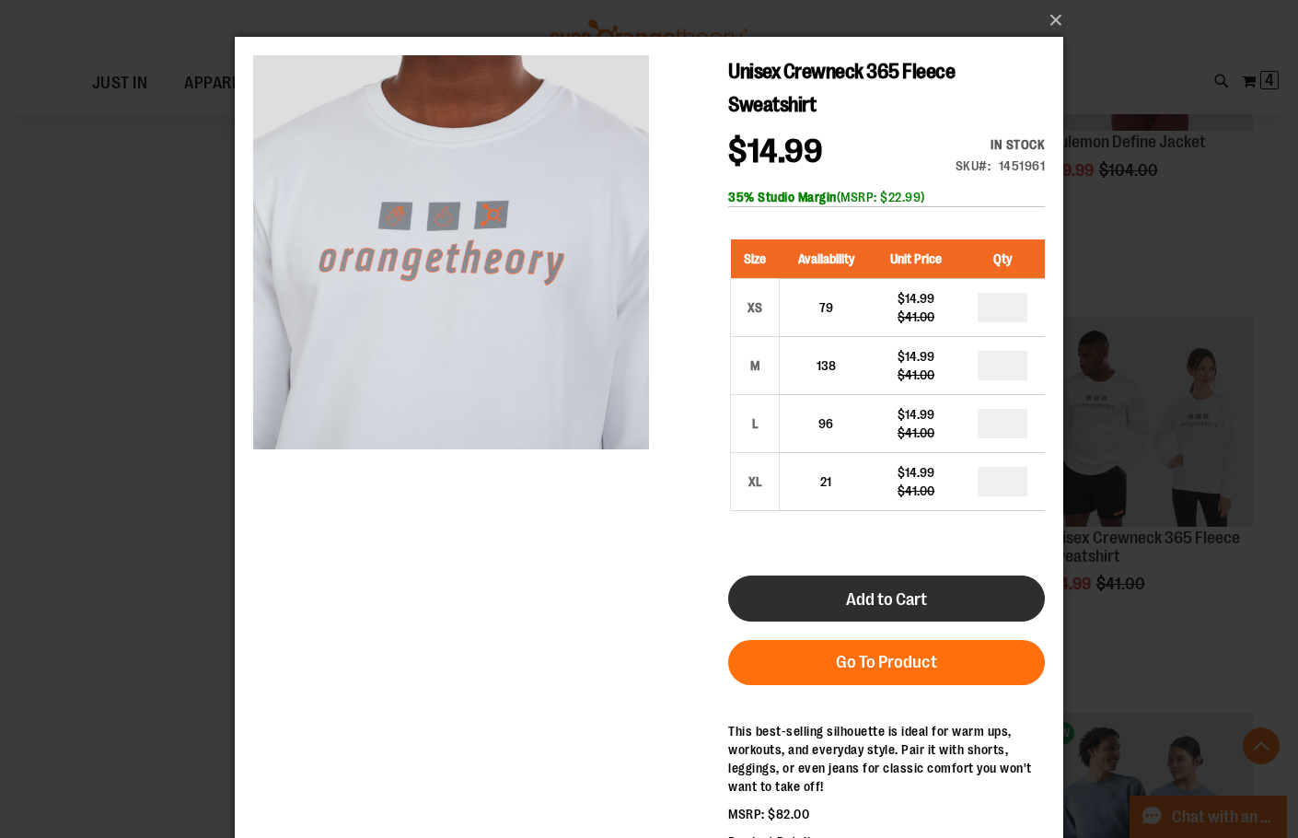
click at [871, 595] on span "Add to Cart" at bounding box center [886, 599] width 81 height 20
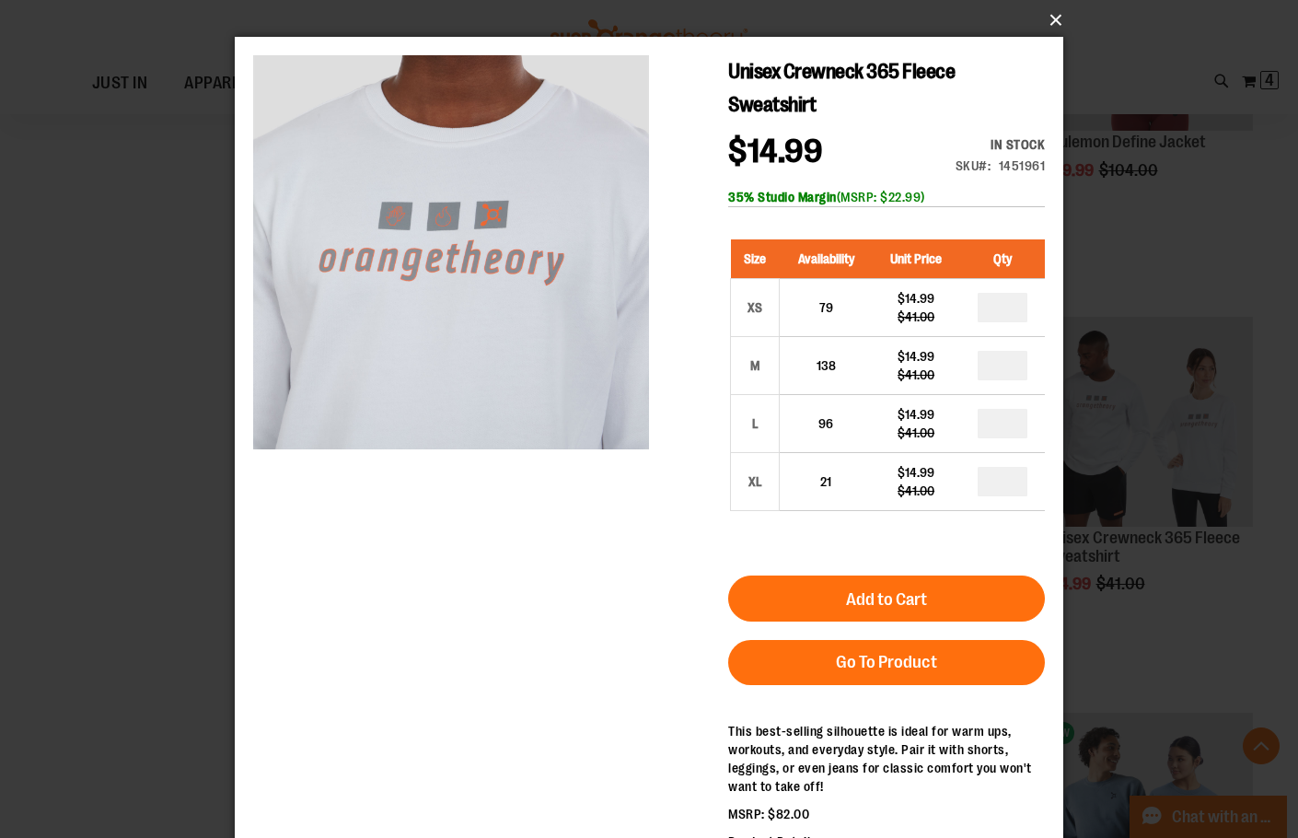
click at [1047, 18] on button "×" at bounding box center [654, 20] width 828 height 40
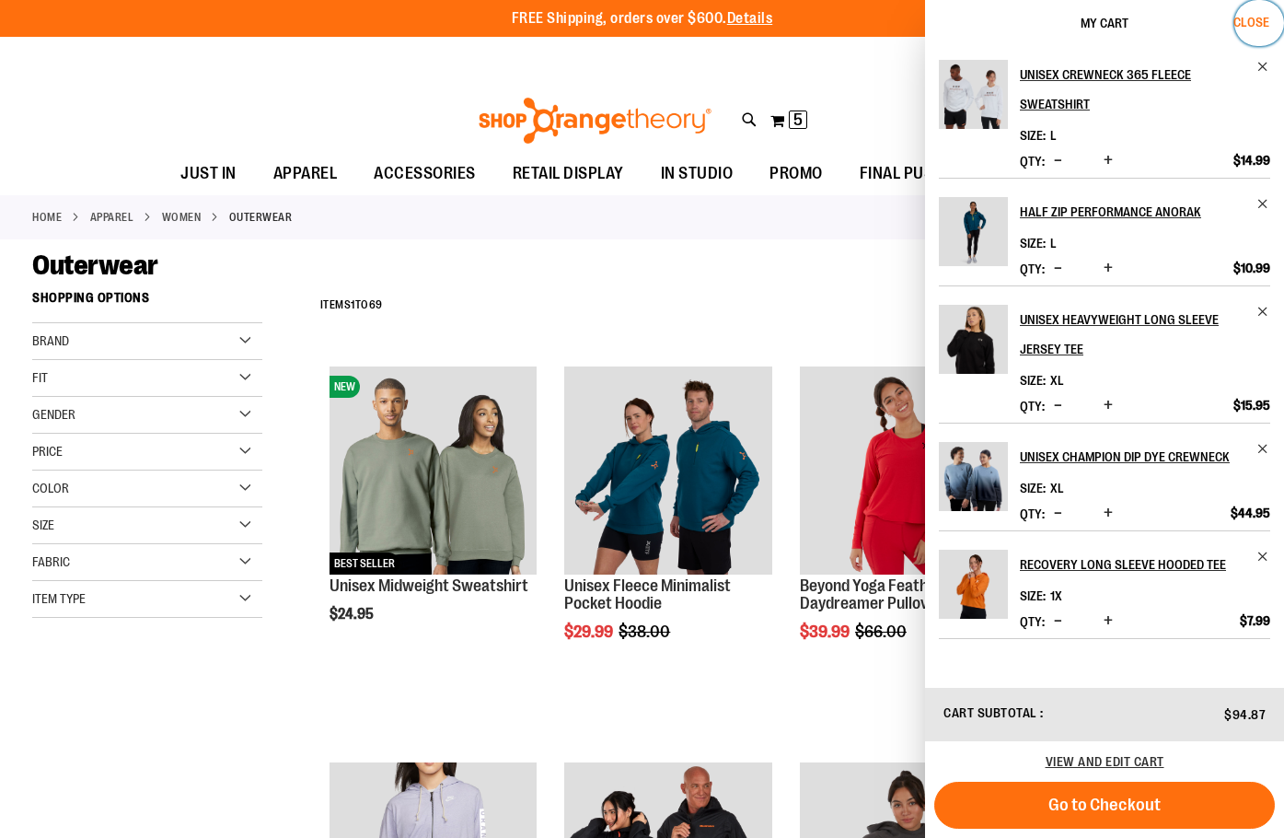
click at [1260, 29] on span "Close" at bounding box center [1251, 22] width 36 height 15
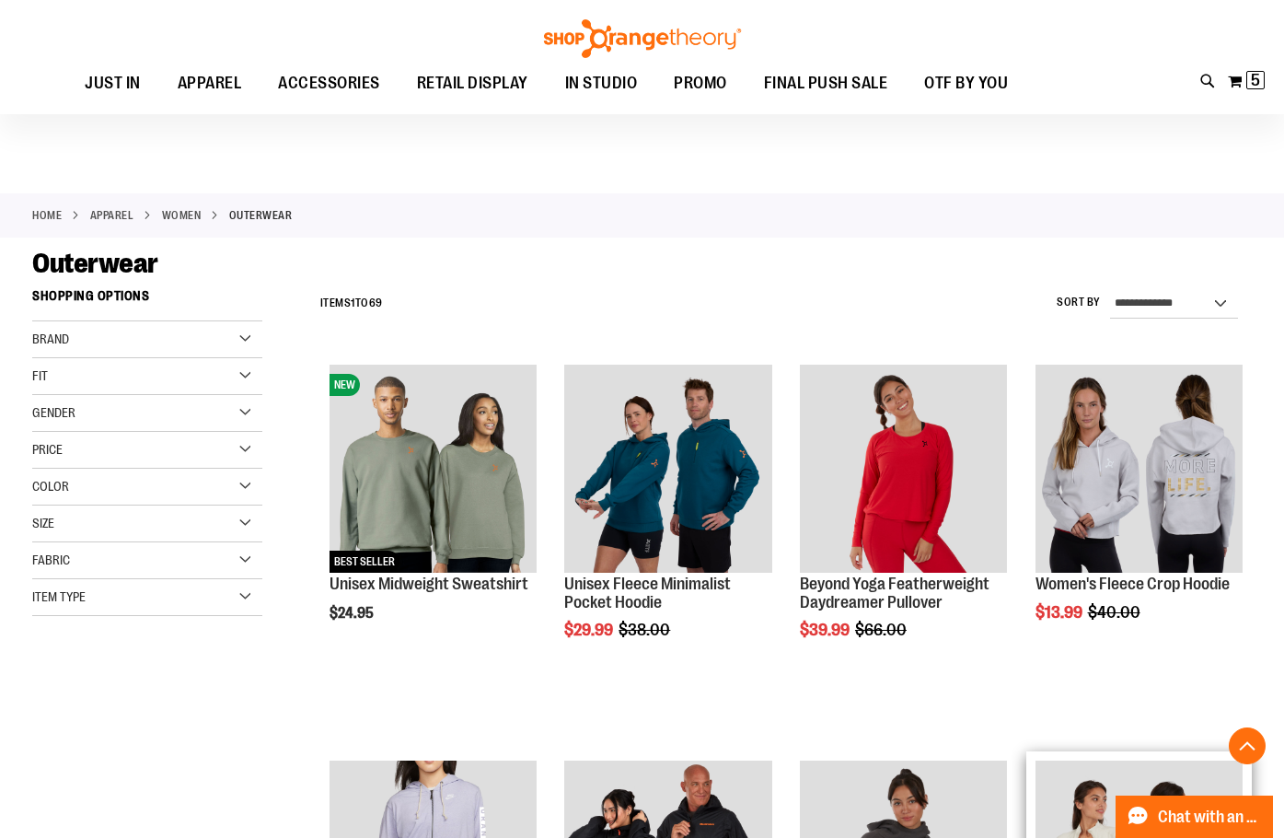
scroll to position [459, 0]
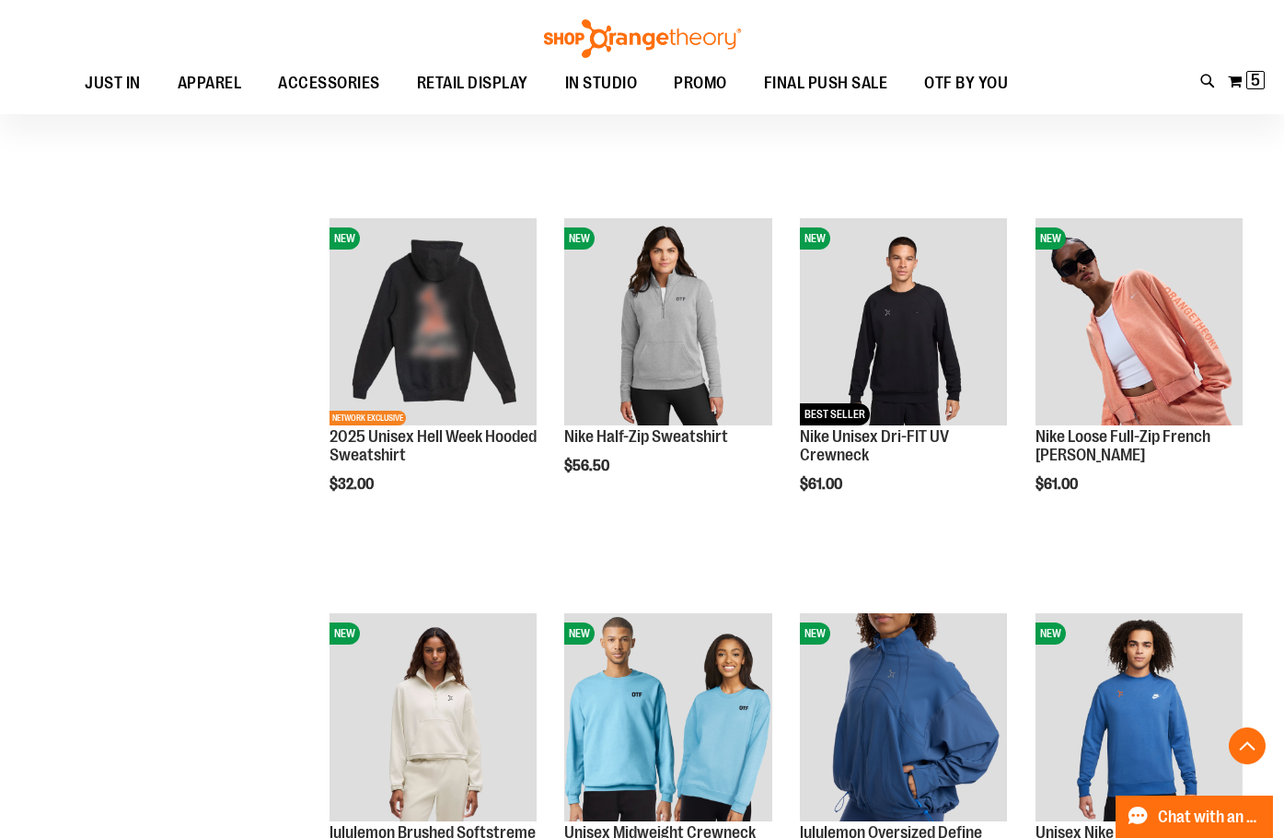
scroll to position [2944, 0]
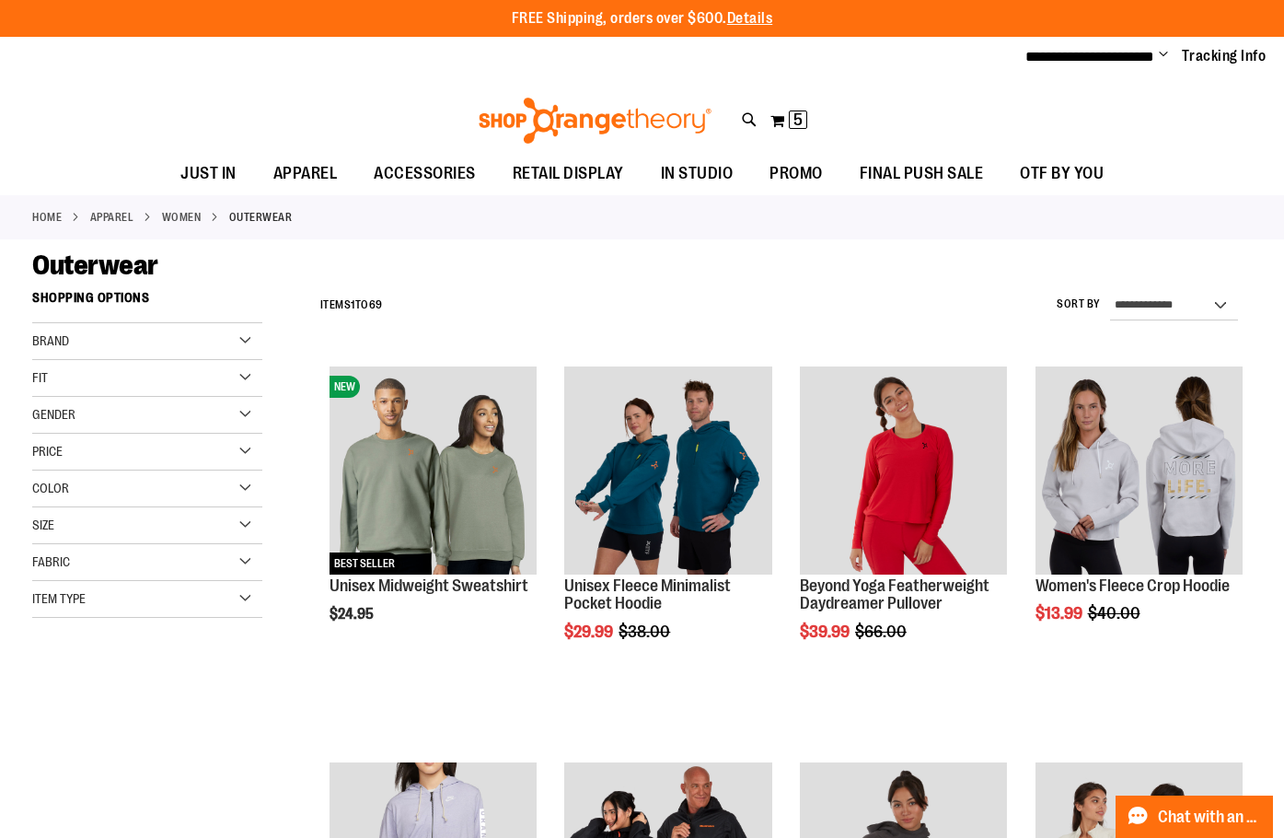
click at [65, 447] on div "Price" at bounding box center [147, 452] width 230 height 37
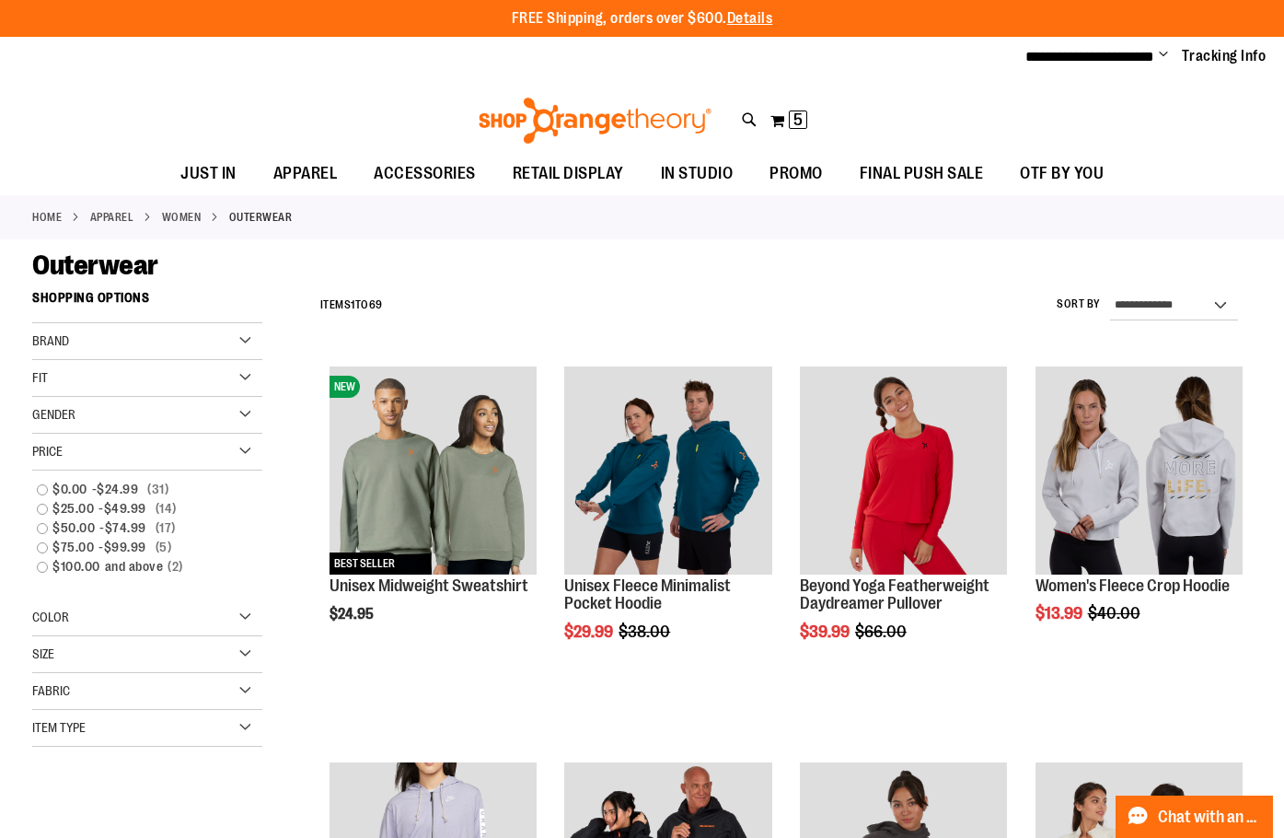
click at [69, 445] on div "Price" at bounding box center [147, 452] width 230 height 37
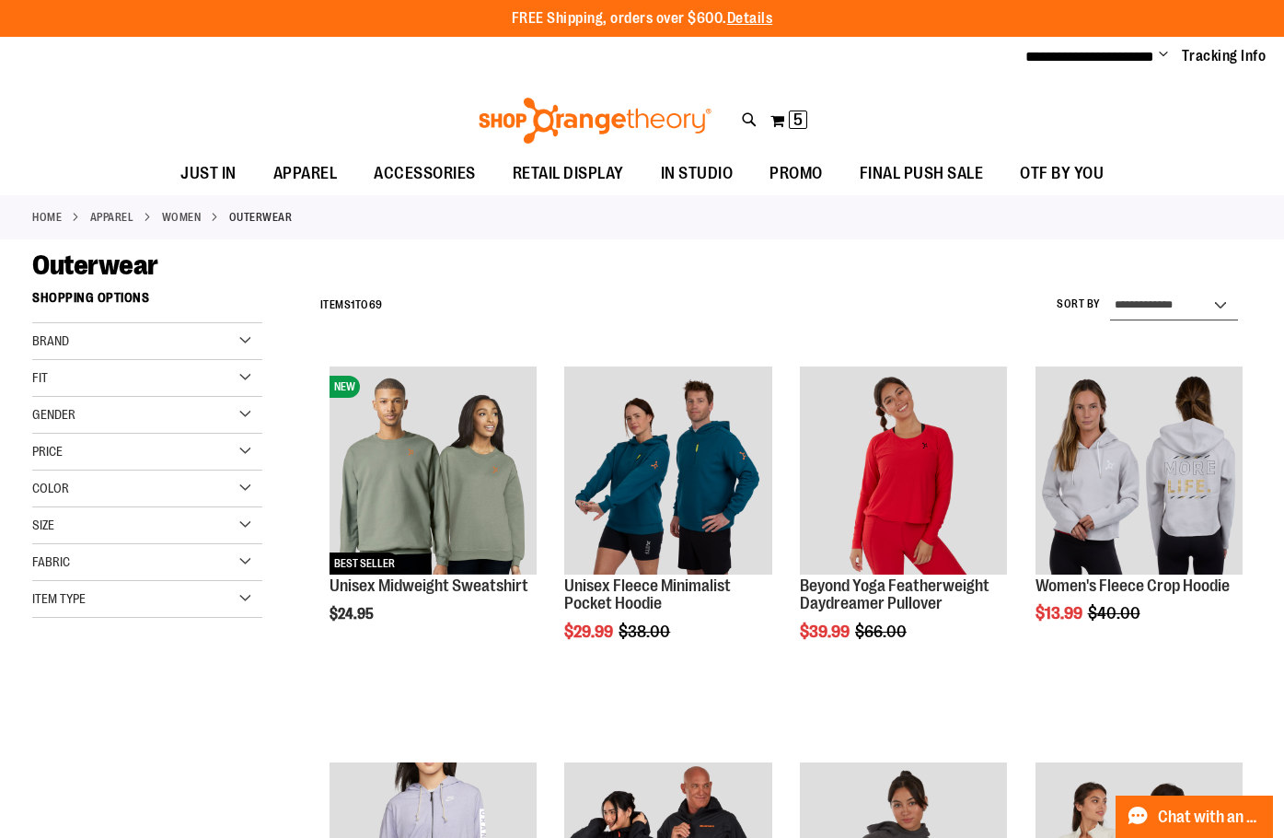
click at [1184, 306] on select "**********" at bounding box center [1174, 305] width 128 height 29
select select "*********"
click at [1110, 291] on select "**********" at bounding box center [1174, 305] width 128 height 29
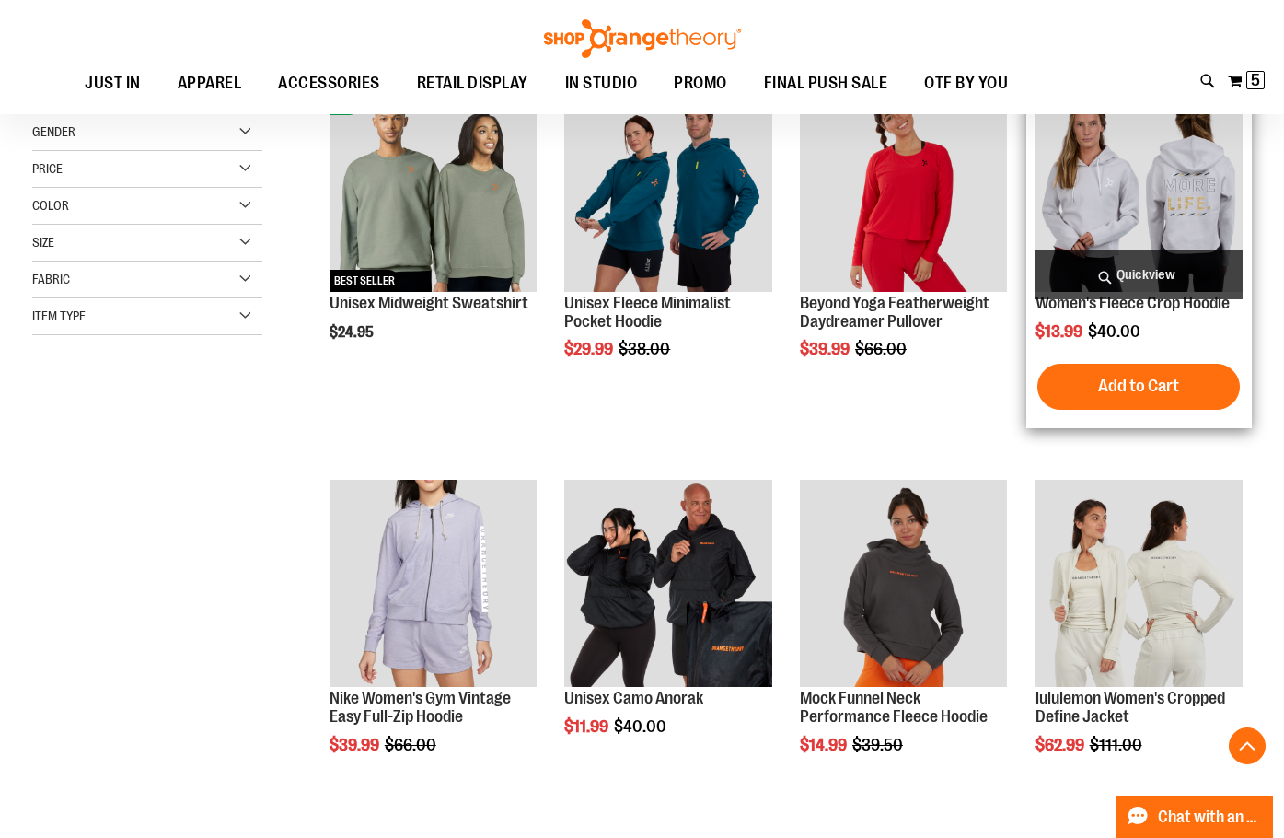
scroll to position [171, 0]
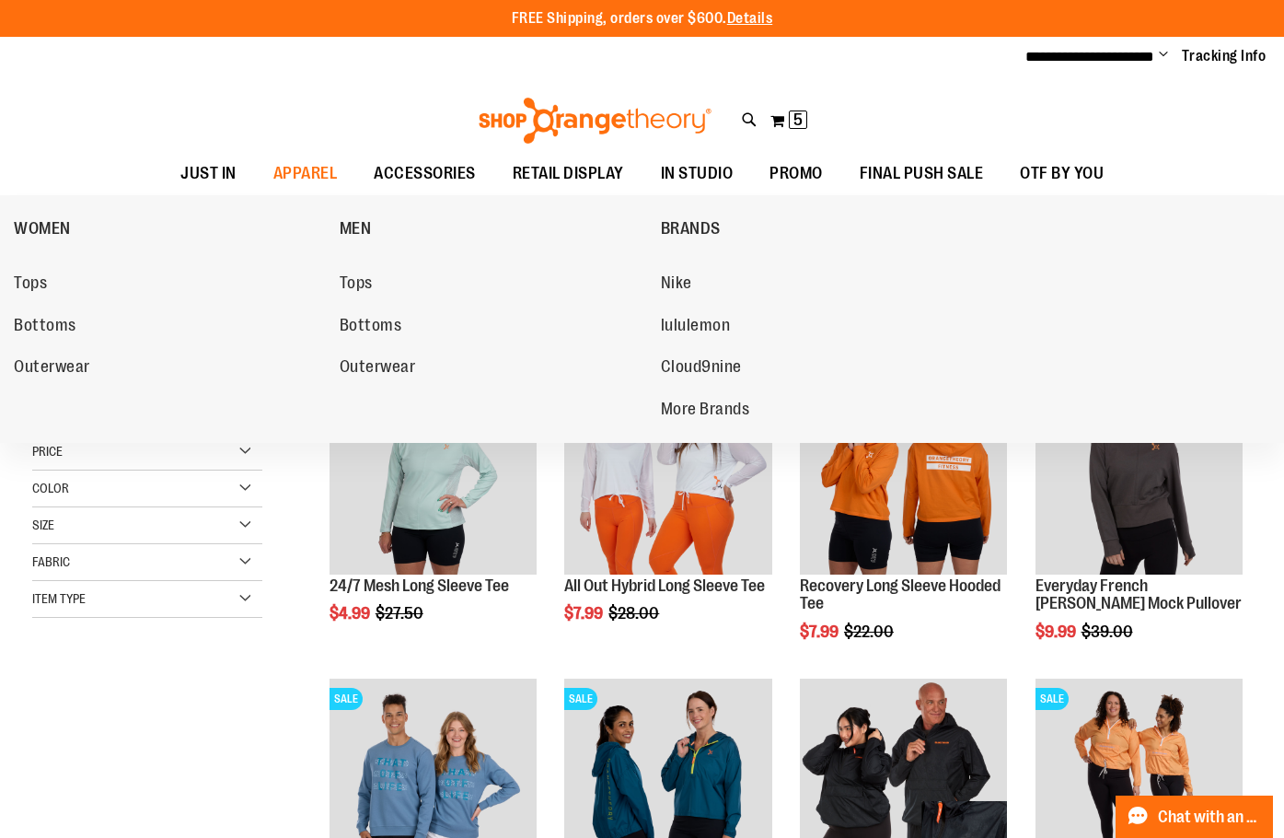
drag, startPoint x: 39, startPoint y: 280, endPoint x: 105, endPoint y: 296, distance: 68.3
click at [38, 280] on span "Tops" at bounding box center [30, 284] width 33 height 23
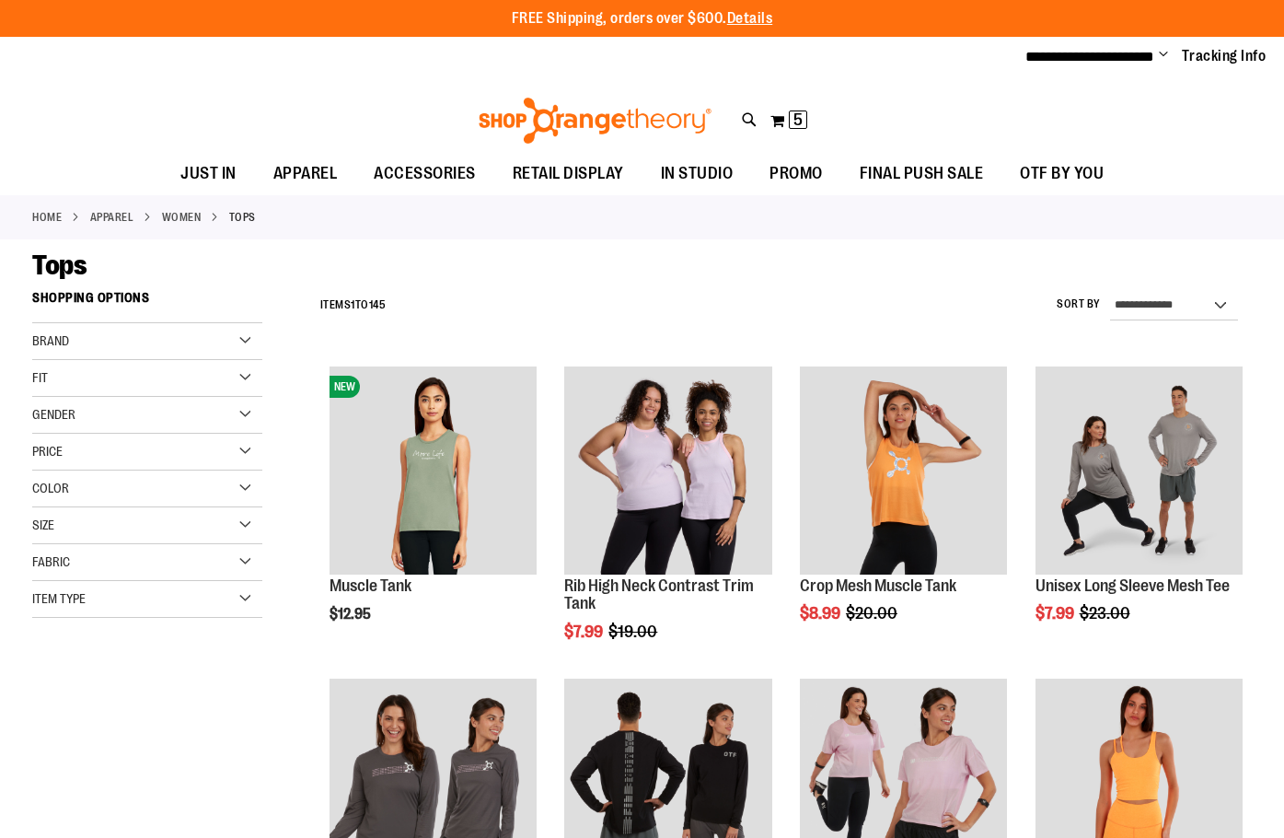
type input "**********"
click at [1163, 305] on select "**********" at bounding box center [1174, 305] width 128 height 29
select select "*********"
click at [1110, 291] on select "**********" at bounding box center [1174, 305] width 128 height 29
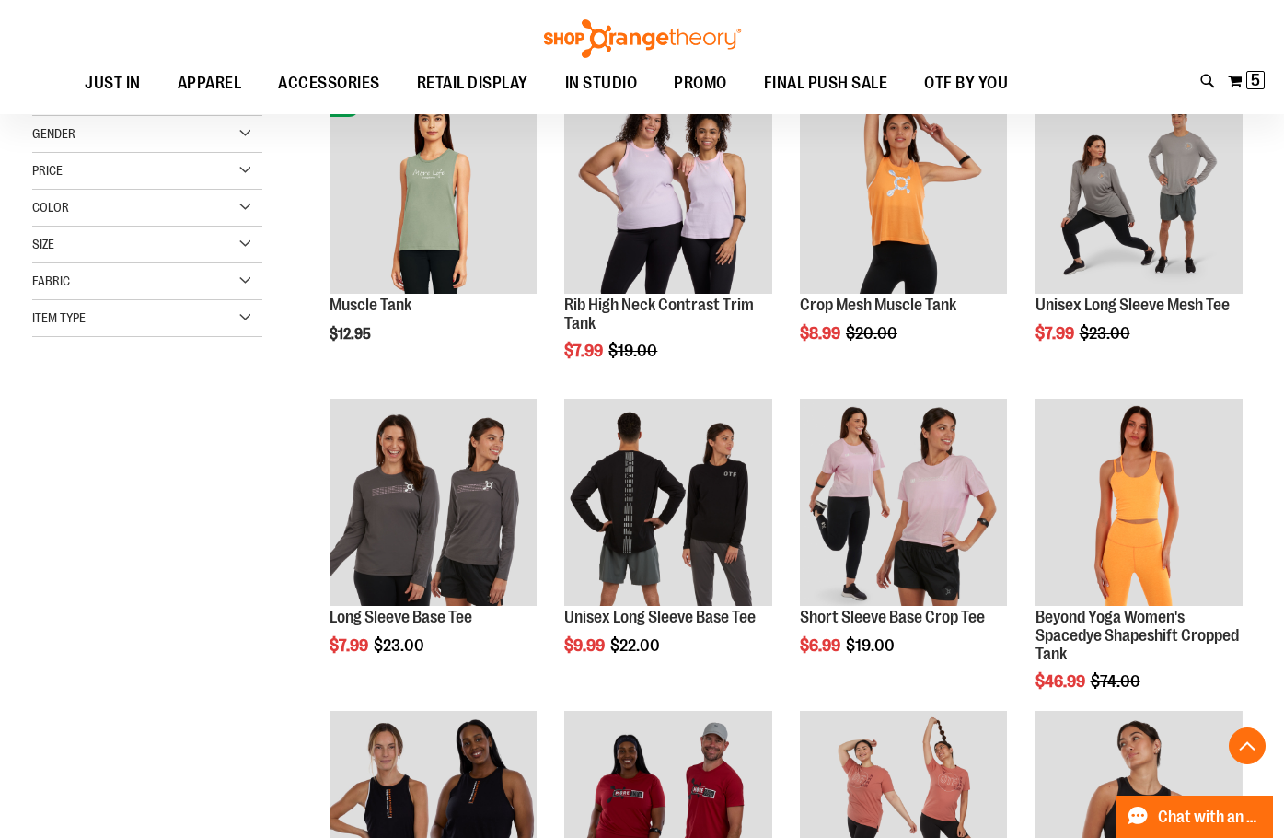
scroll to position [281, 0]
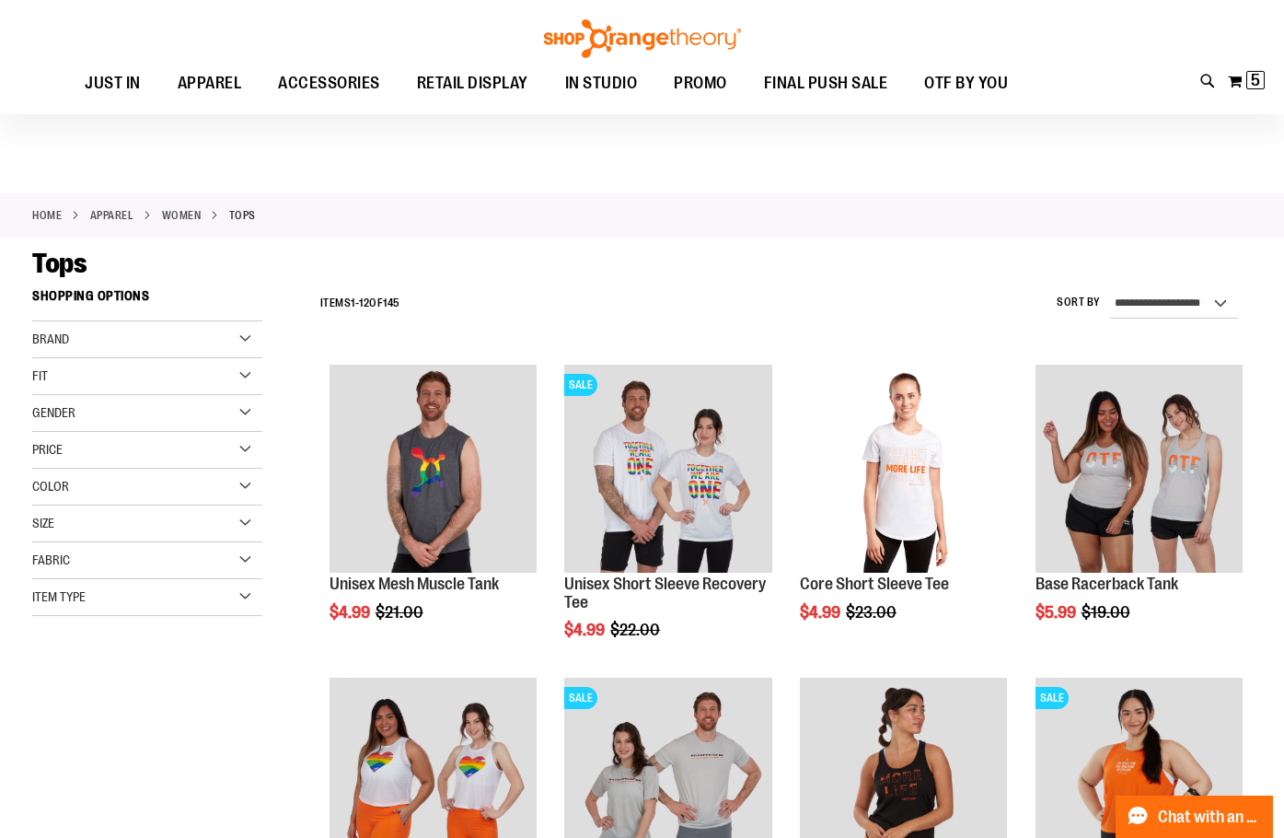
scroll to position [275, 0]
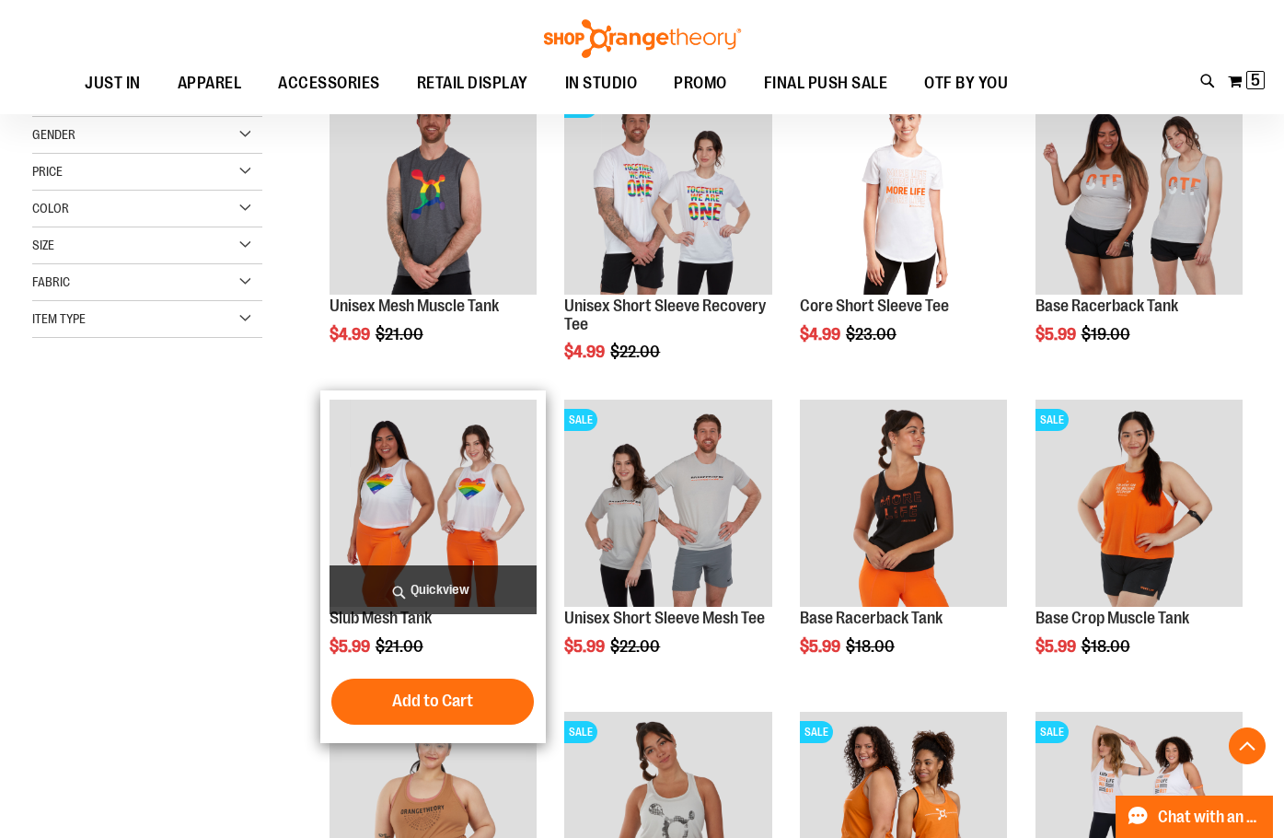
scroll to position [183, 0]
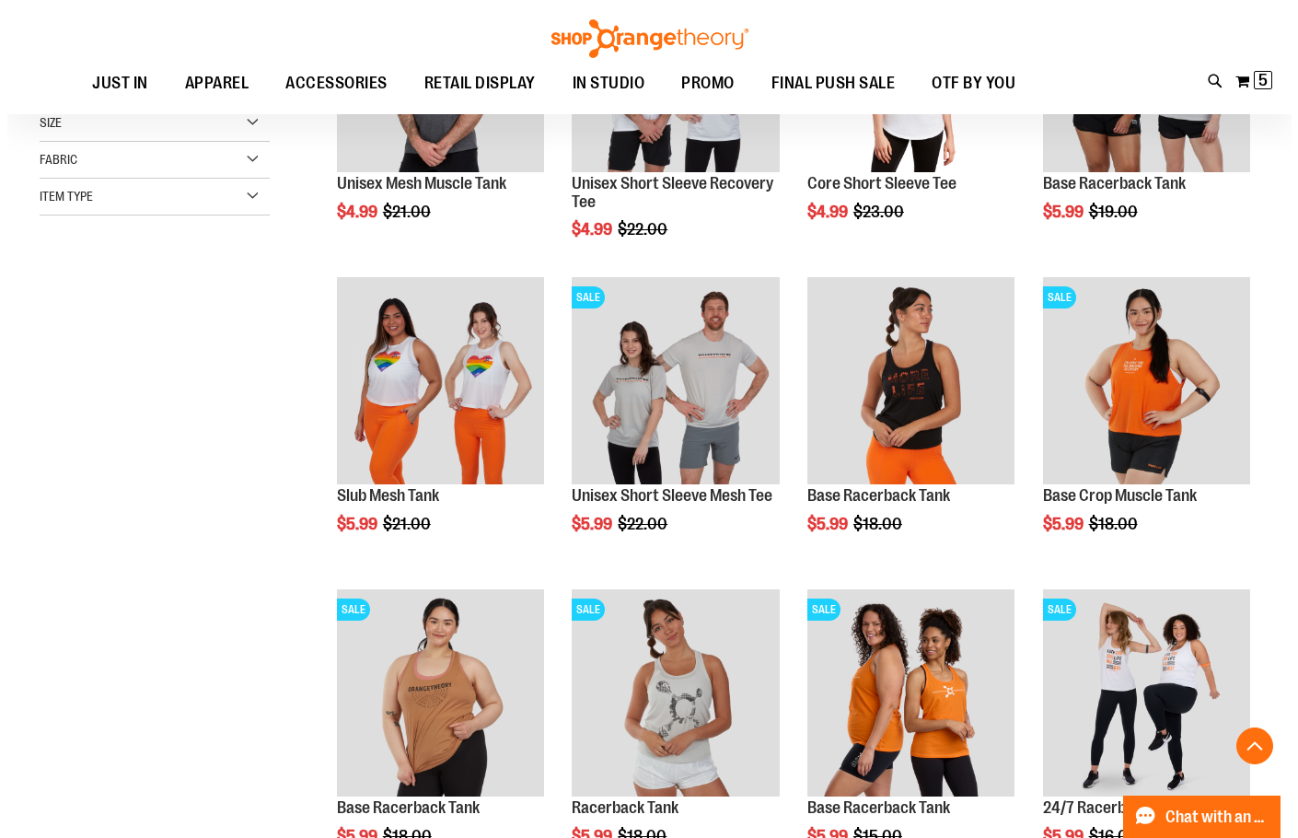
scroll to position [459, 0]
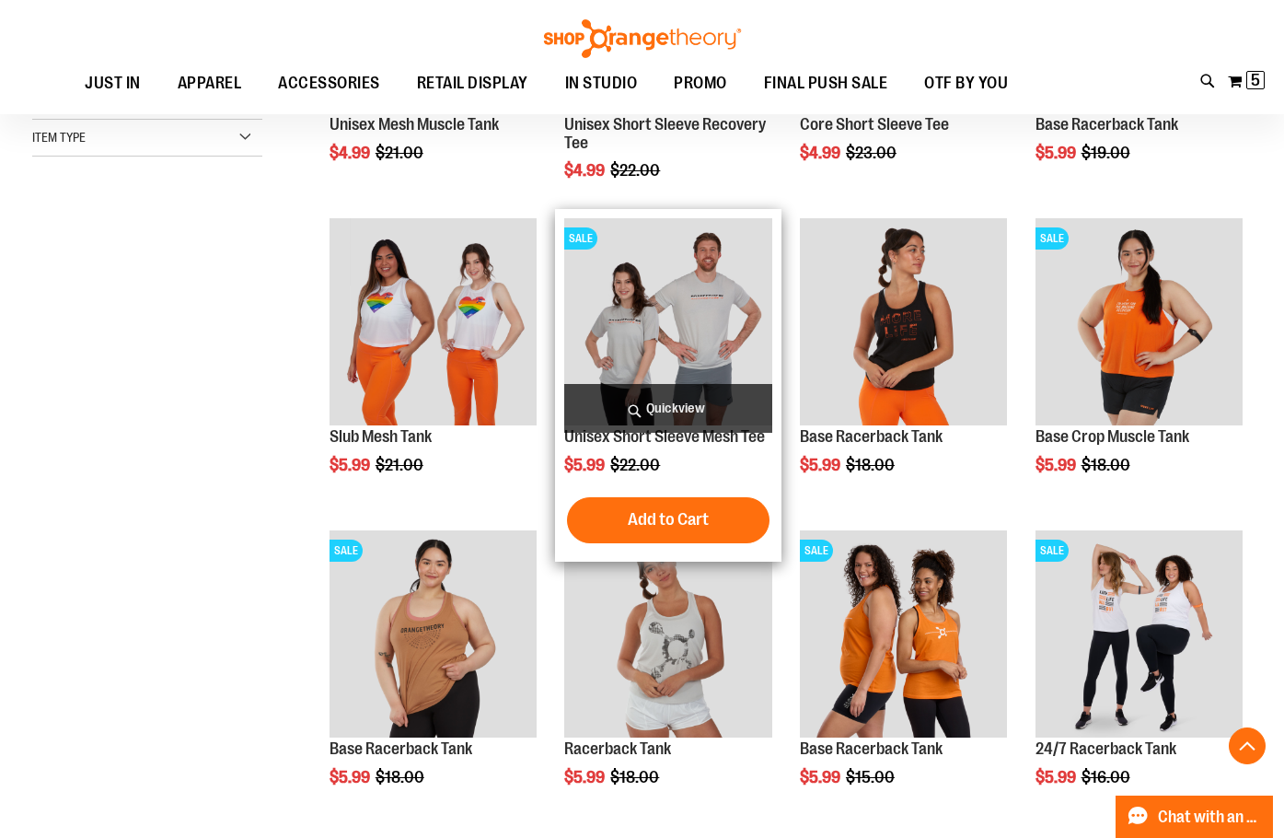
click at [688, 397] on span "Quickview" at bounding box center [667, 408] width 207 height 49
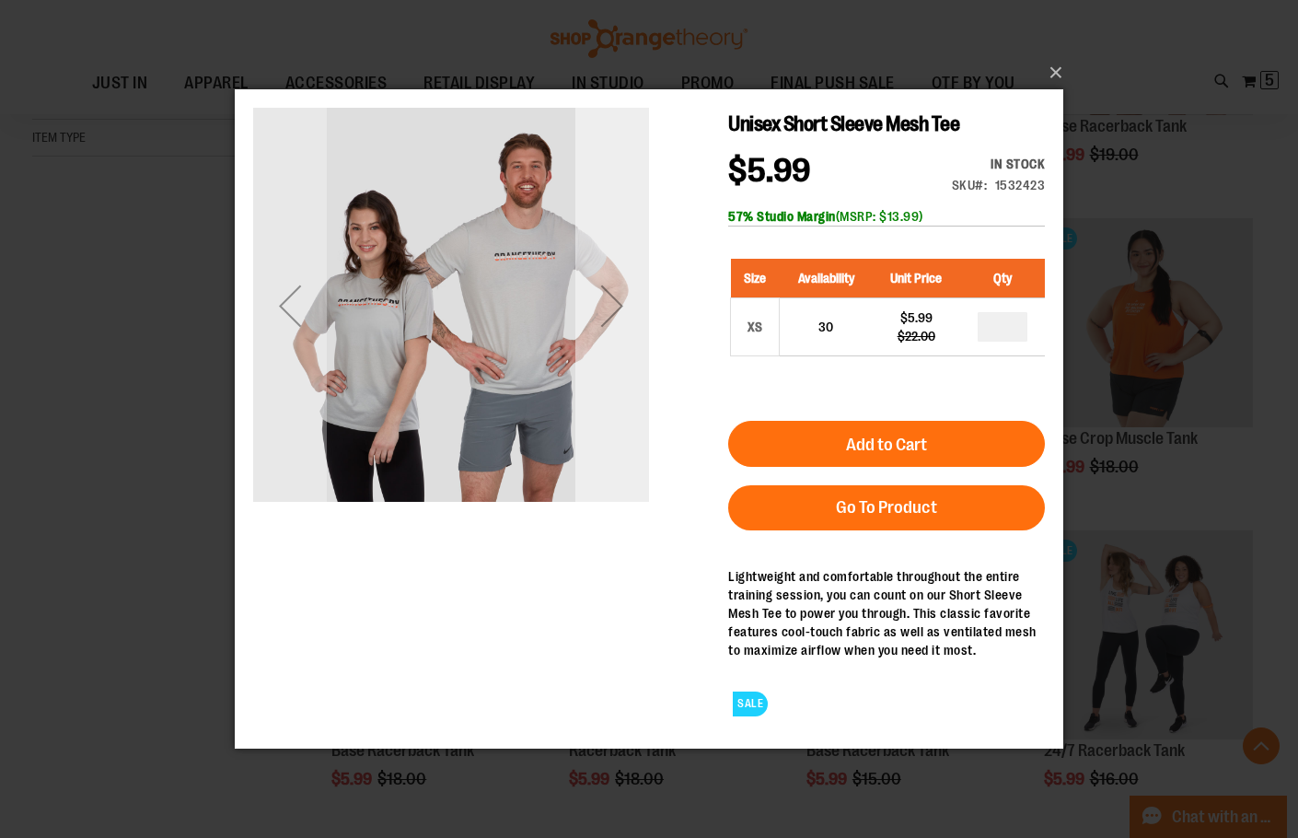
click at [611, 304] on div "Next" at bounding box center [612, 305] width 74 height 74
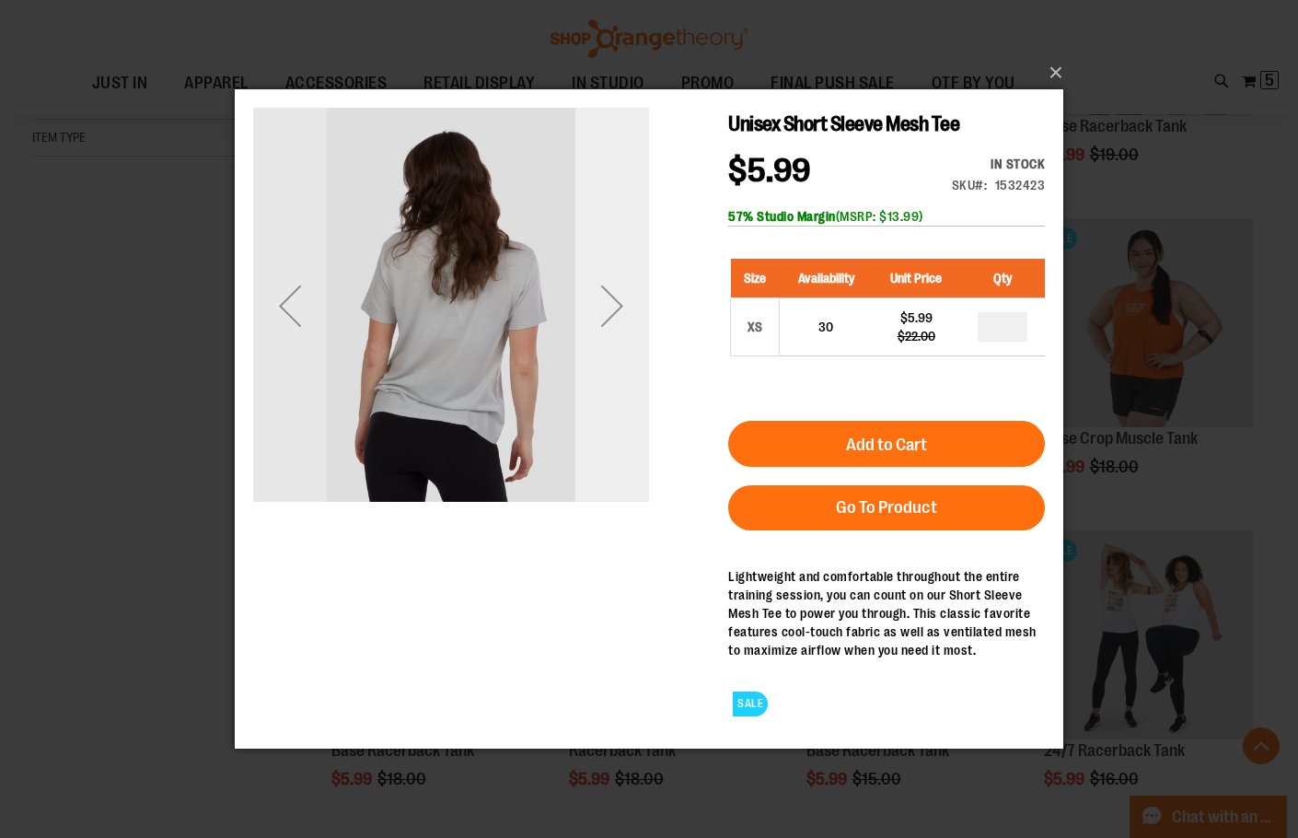
click at [613, 304] on div "Next" at bounding box center [612, 305] width 74 height 74
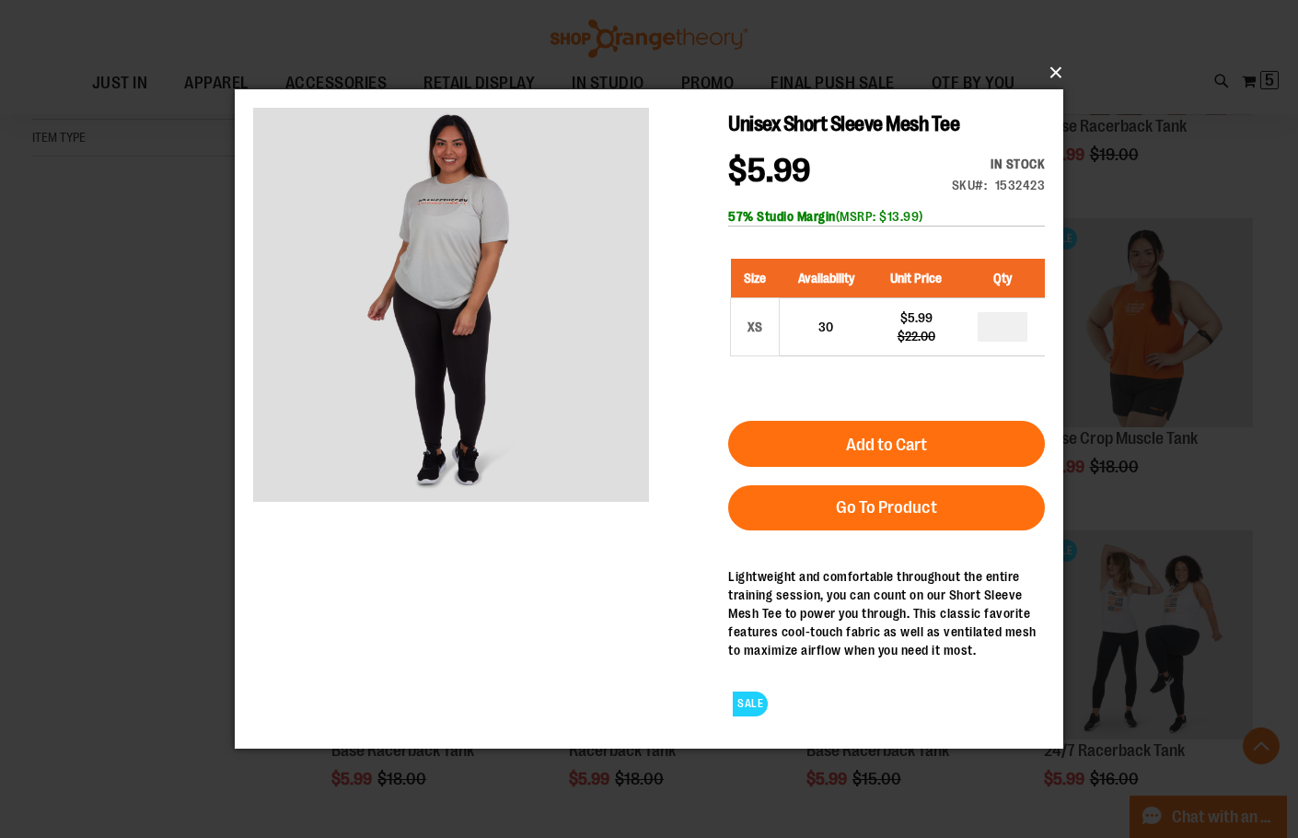
click at [1047, 75] on button "×" at bounding box center [654, 72] width 828 height 40
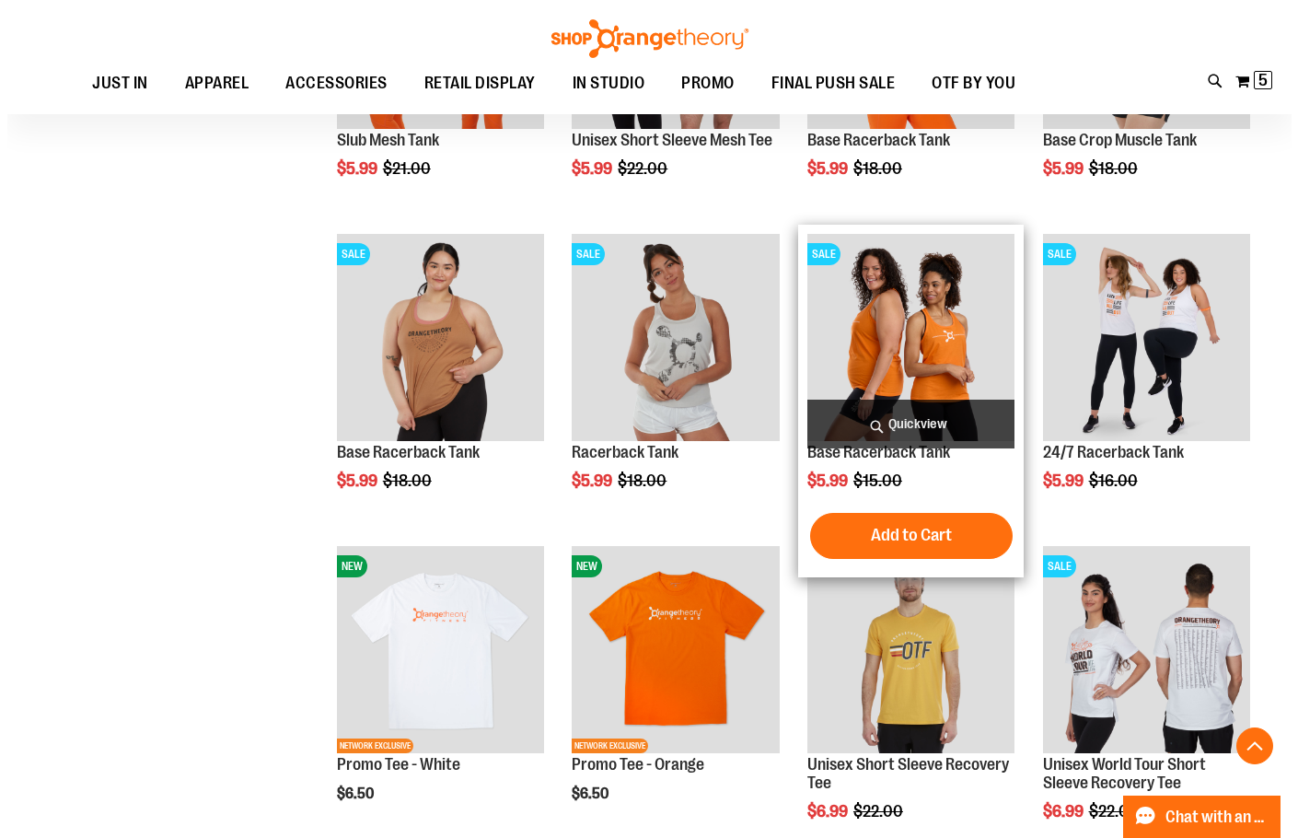
scroll to position [827, 0]
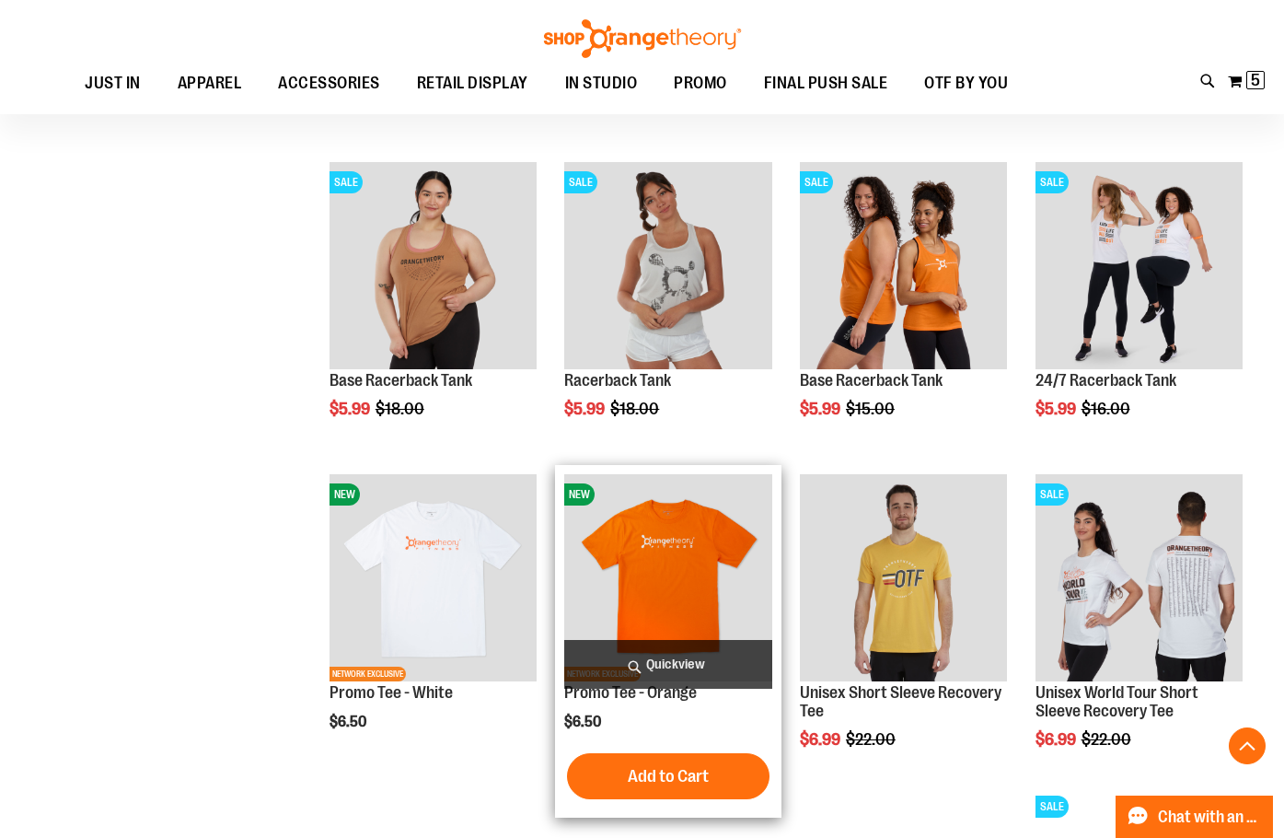
click at [668, 654] on span "Quickview" at bounding box center [667, 664] width 207 height 49
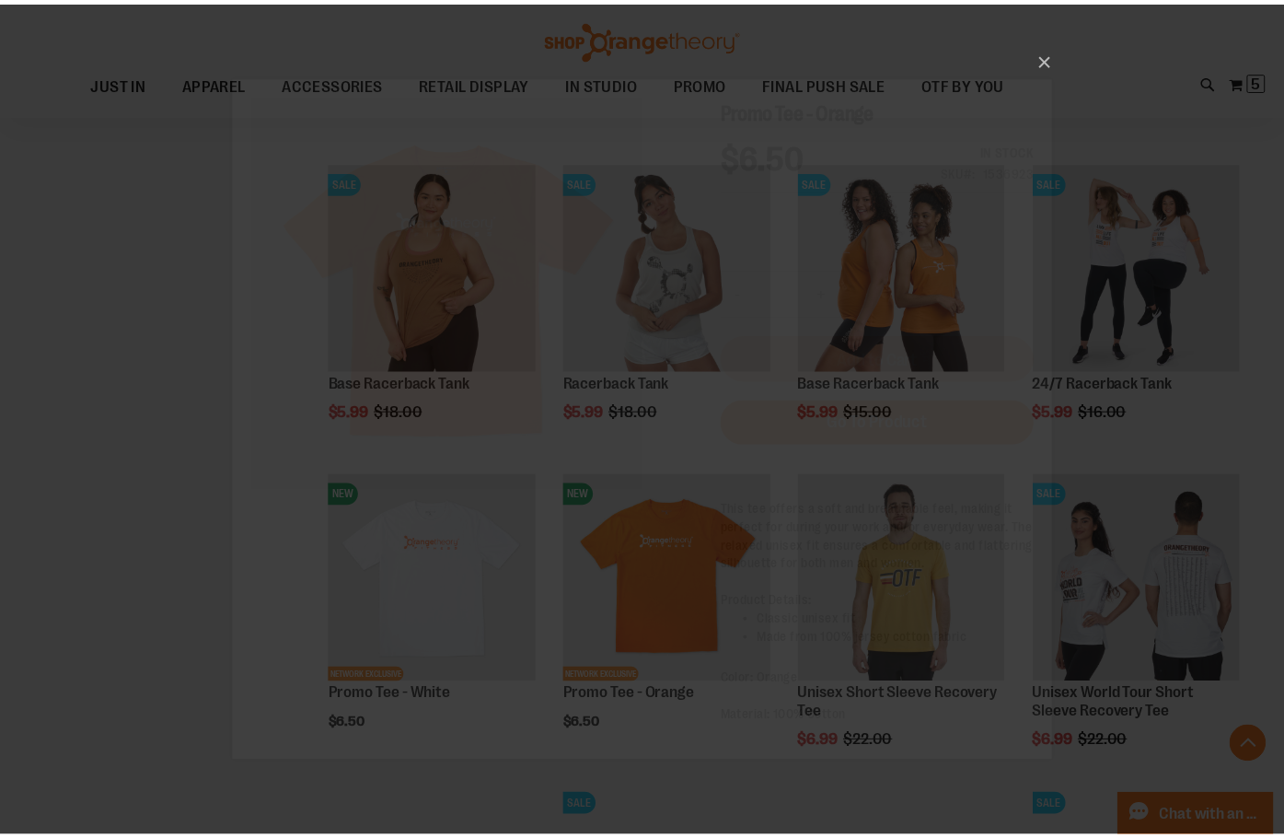
scroll to position [0, 0]
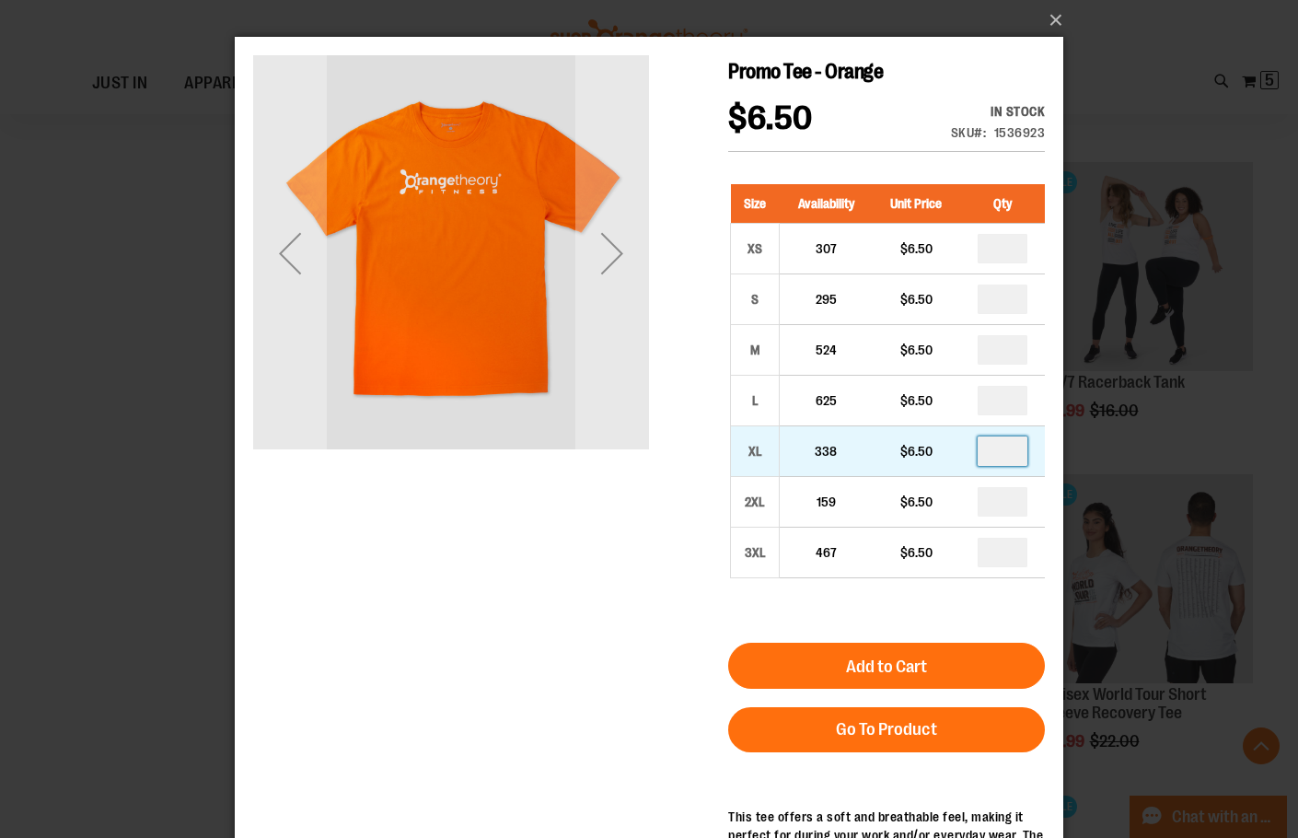
drag, startPoint x: 1018, startPoint y: 455, endPoint x: 976, endPoint y: 454, distance: 42.4
click at [976, 454] on td at bounding box center [1002, 451] width 85 height 51
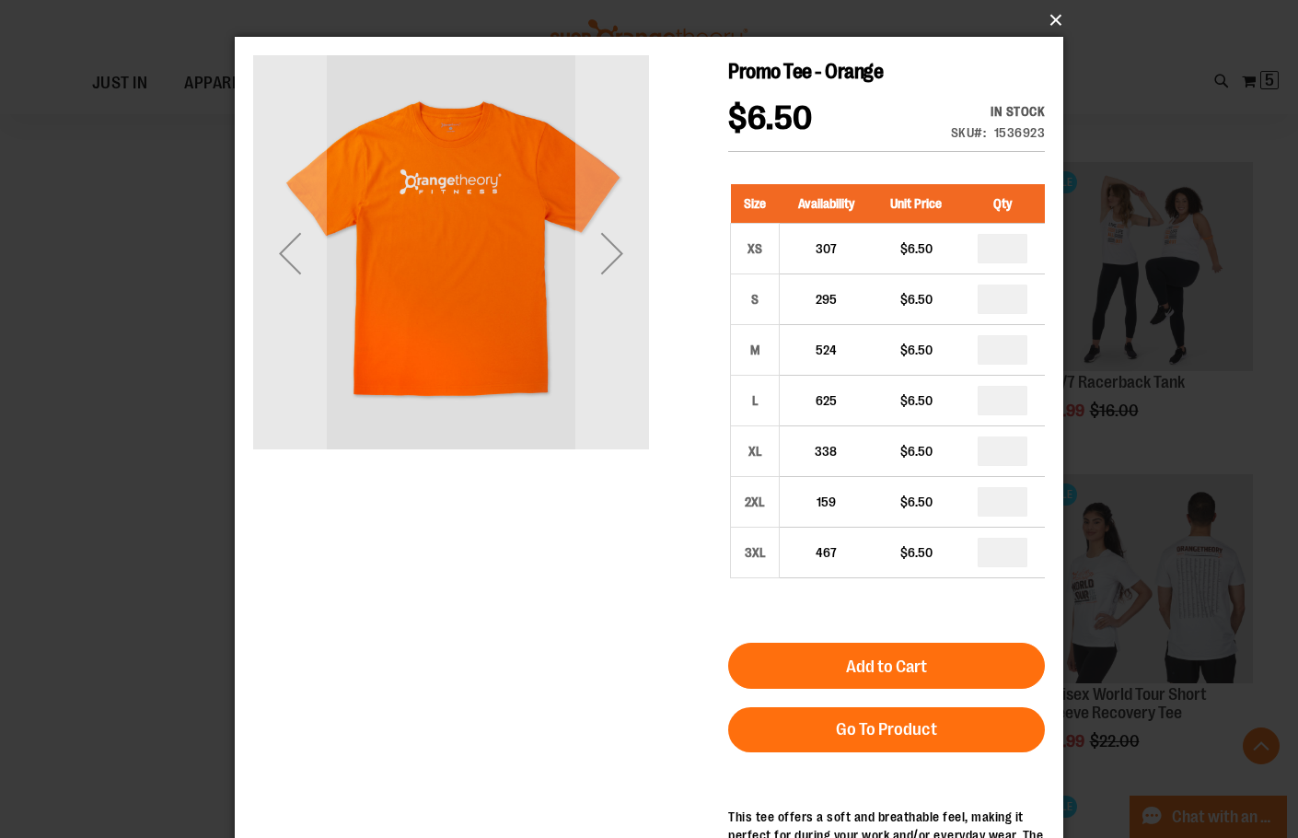
type input "*"
click at [1052, 17] on button "×" at bounding box center [654, 20] width 828 height 40
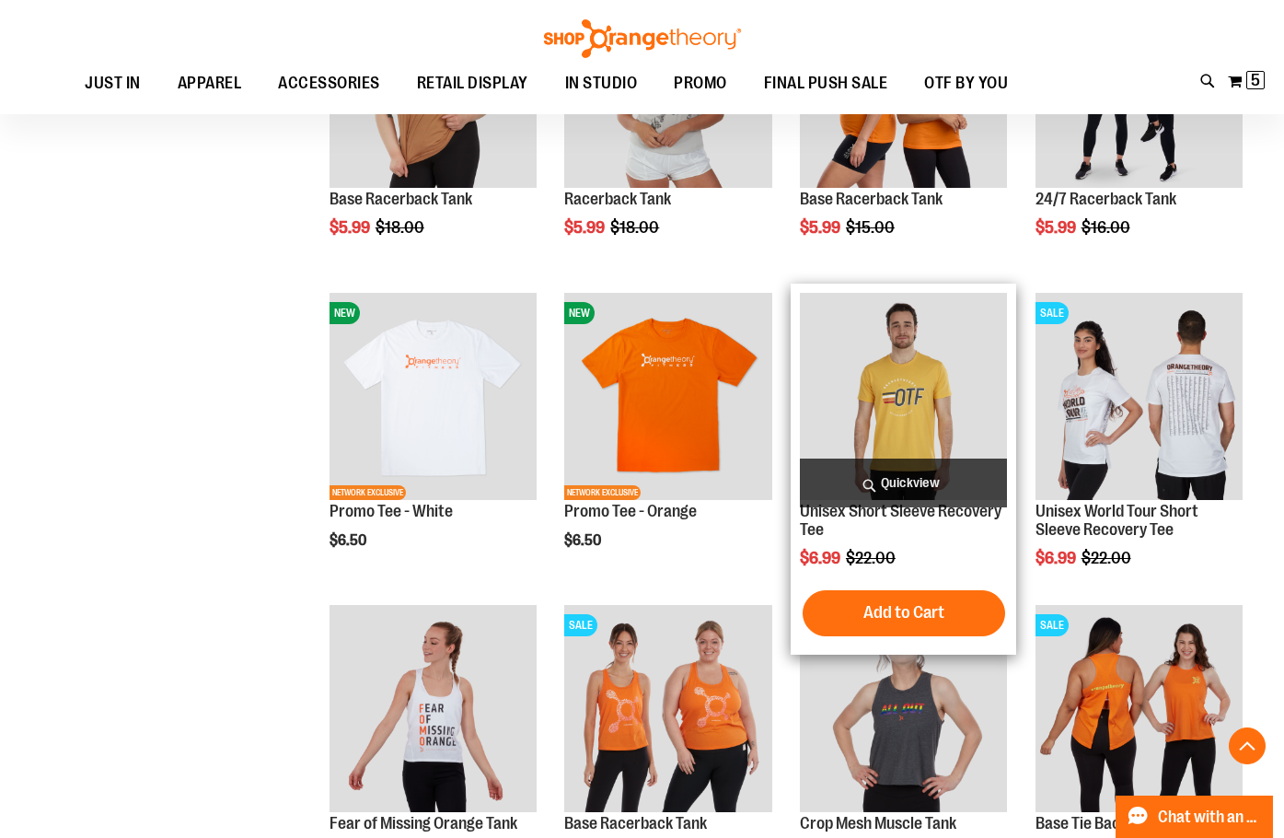
scroll to position [1196, 0]
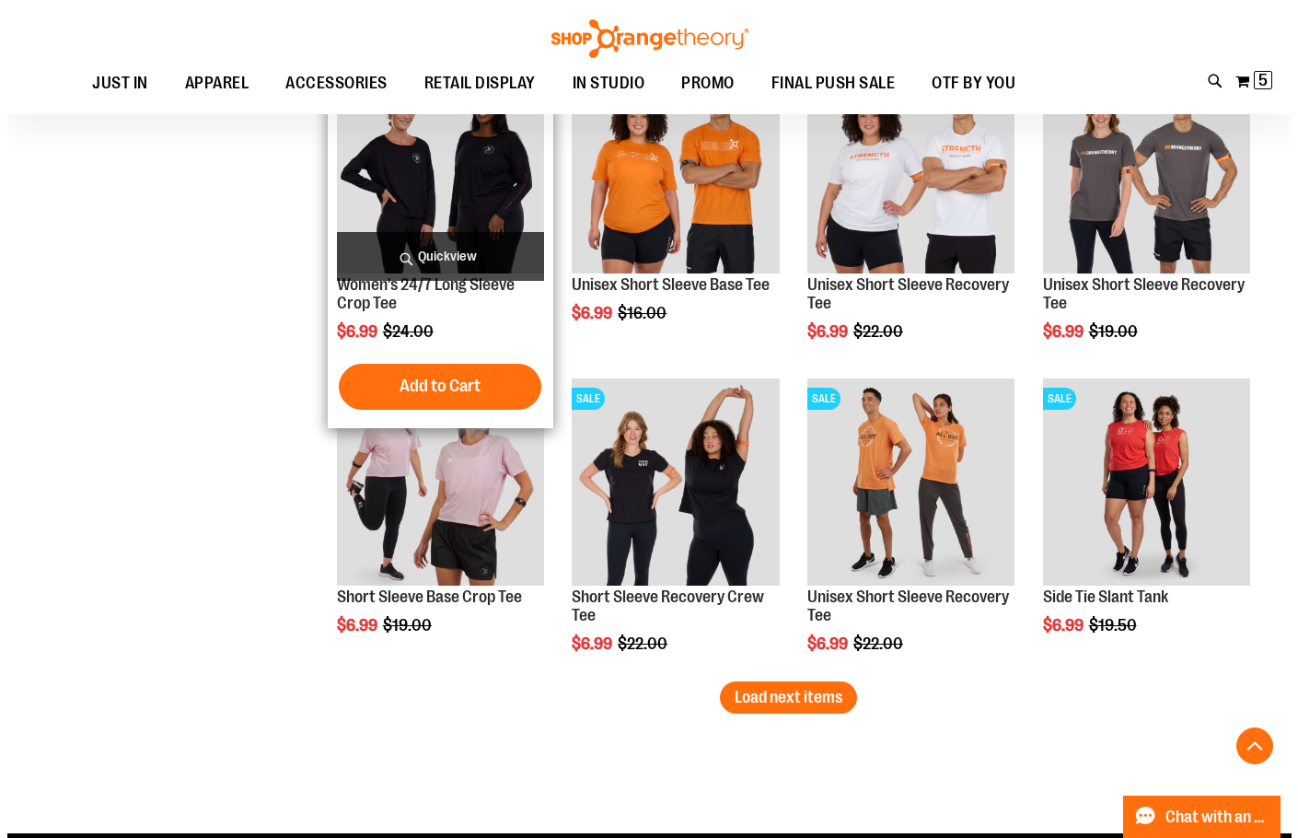
scroll to position [2300, 0]
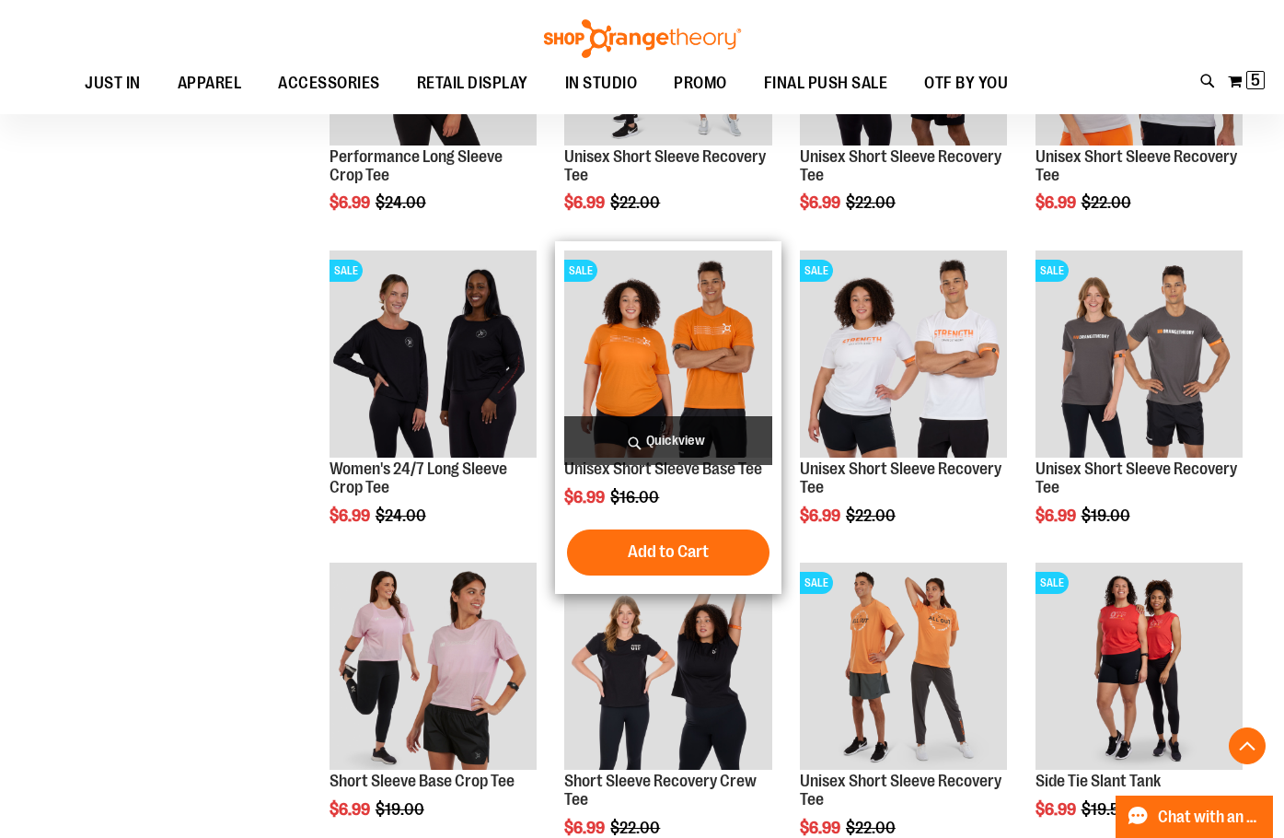
click at [667, 441] on span "Quickview" at bounding box center [667, 440] width 207 height 49
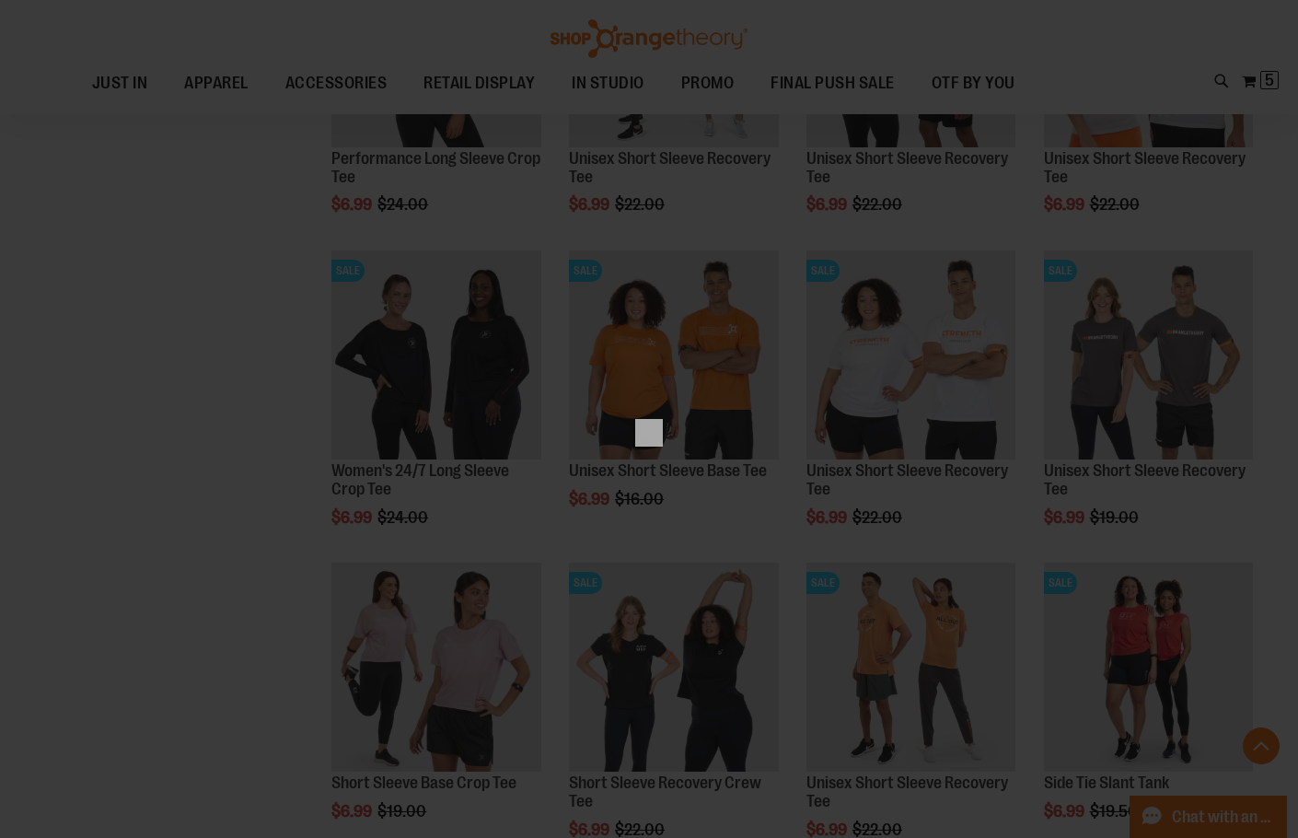
scroll to position [0, 0]
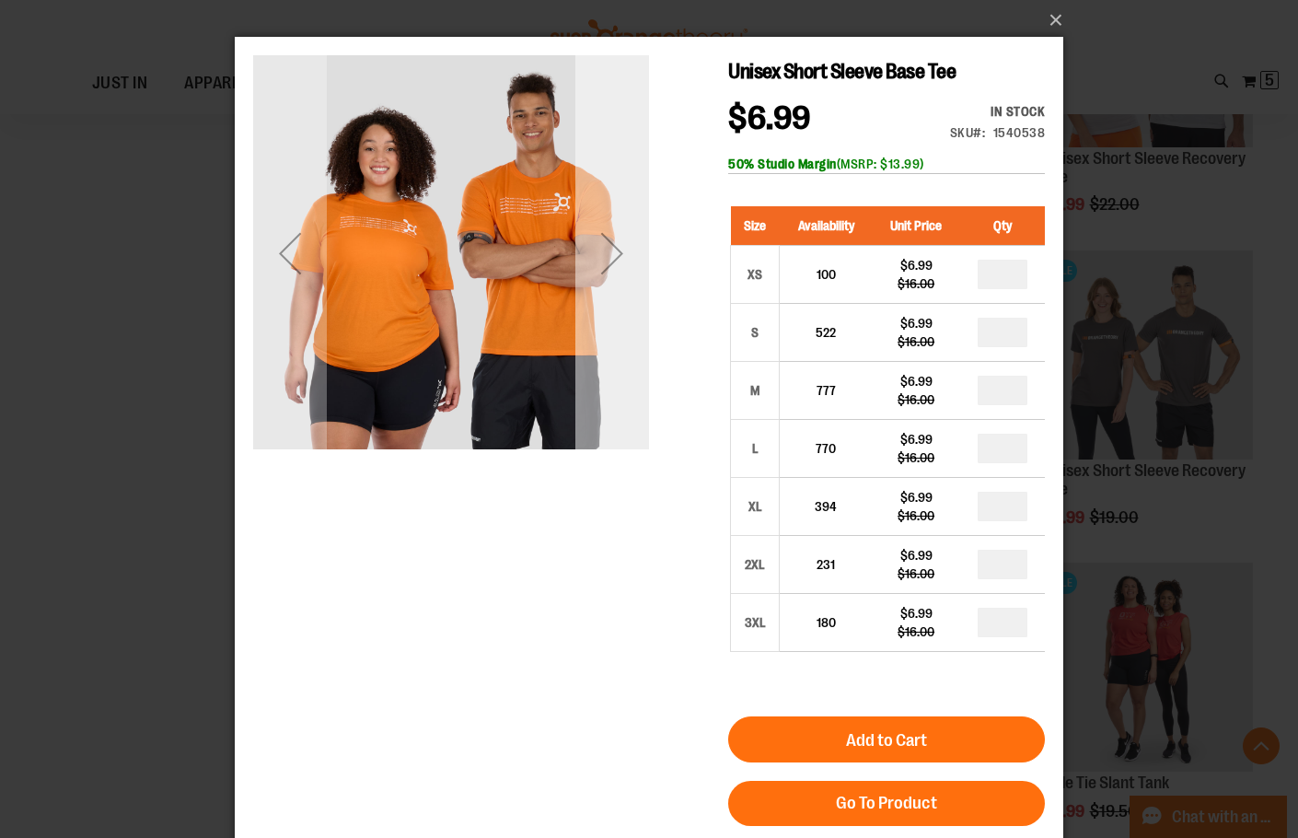
click at [607, 244] on div "Next" at bounding box center [612, 253] width 74 height 74
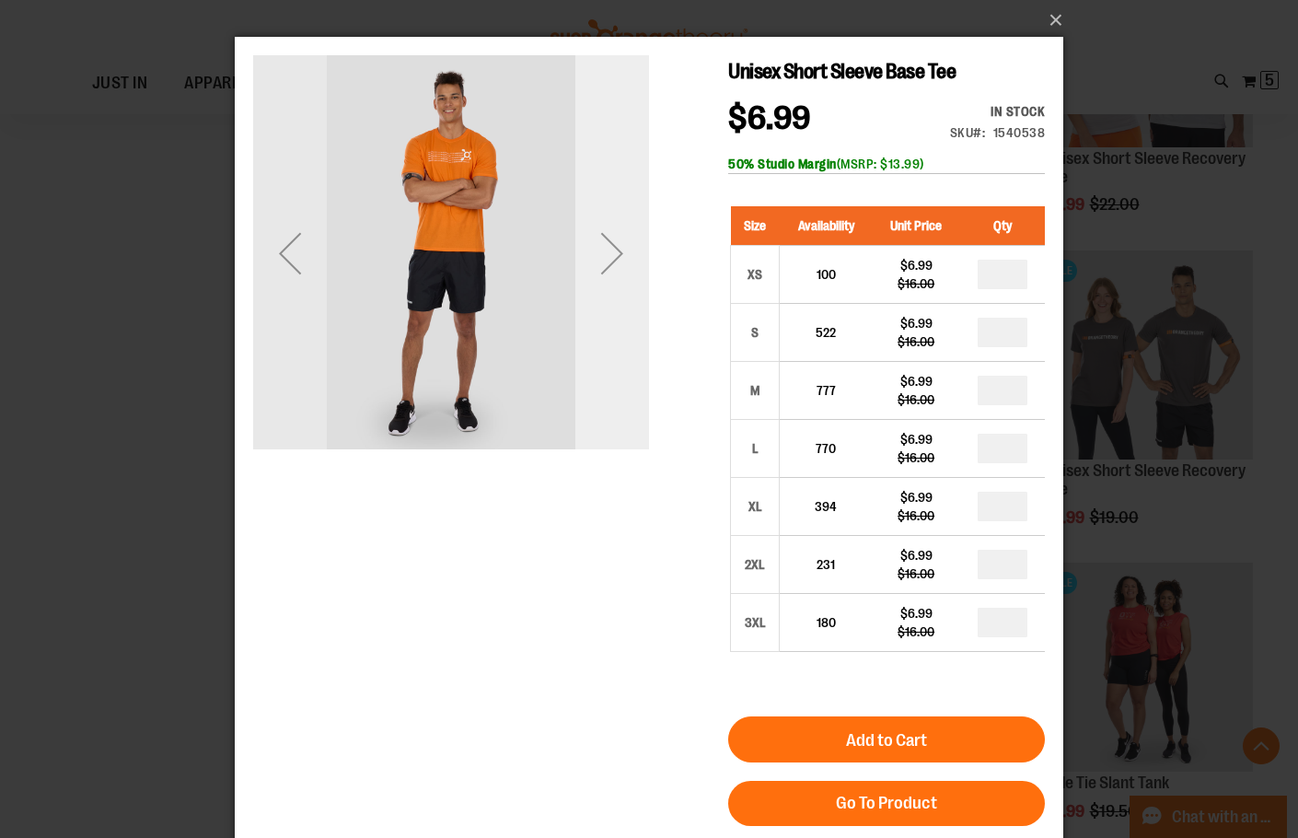
click at [607, 244] on div "Next" at bounding box center [612, 253] width 74 height 74
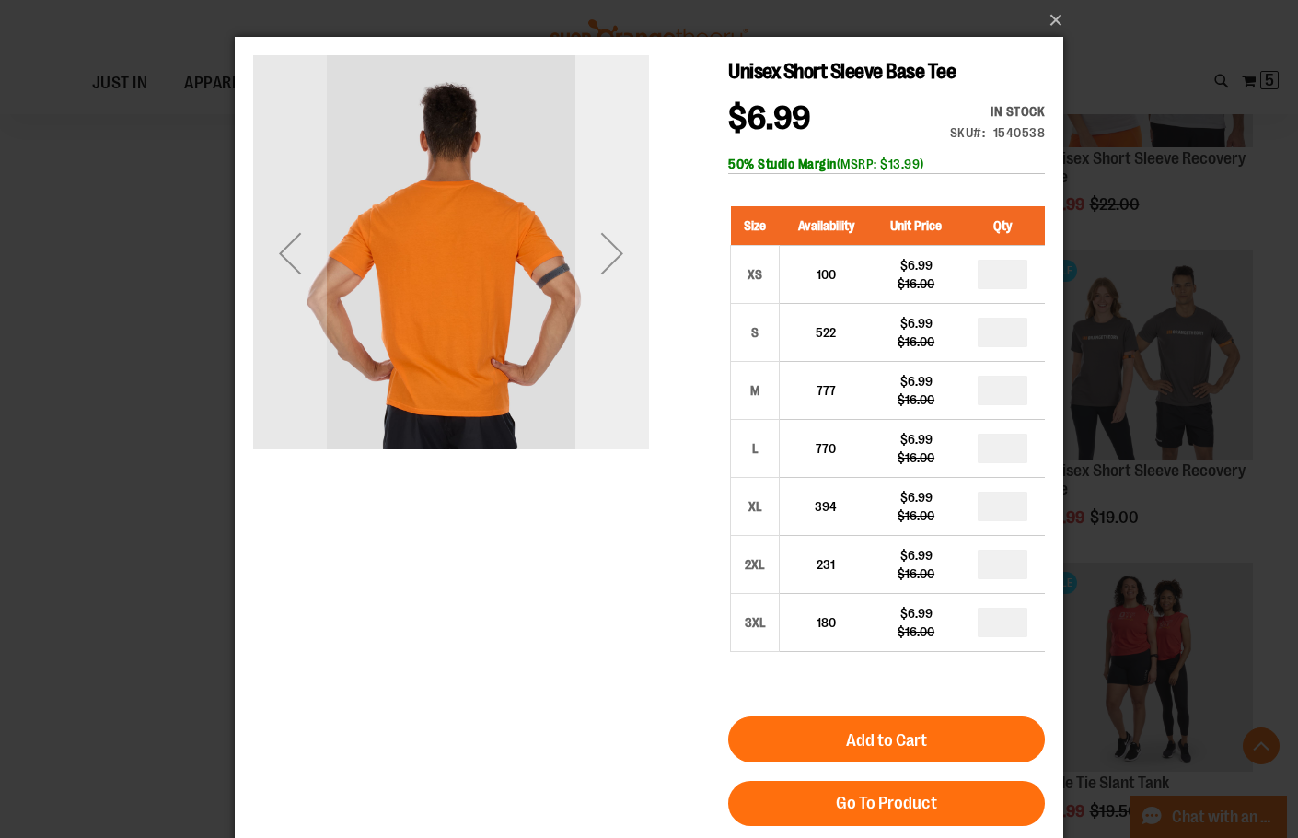
click at [607, 244] on div "Next" at bounding box center [612, 253] width 74 height 74
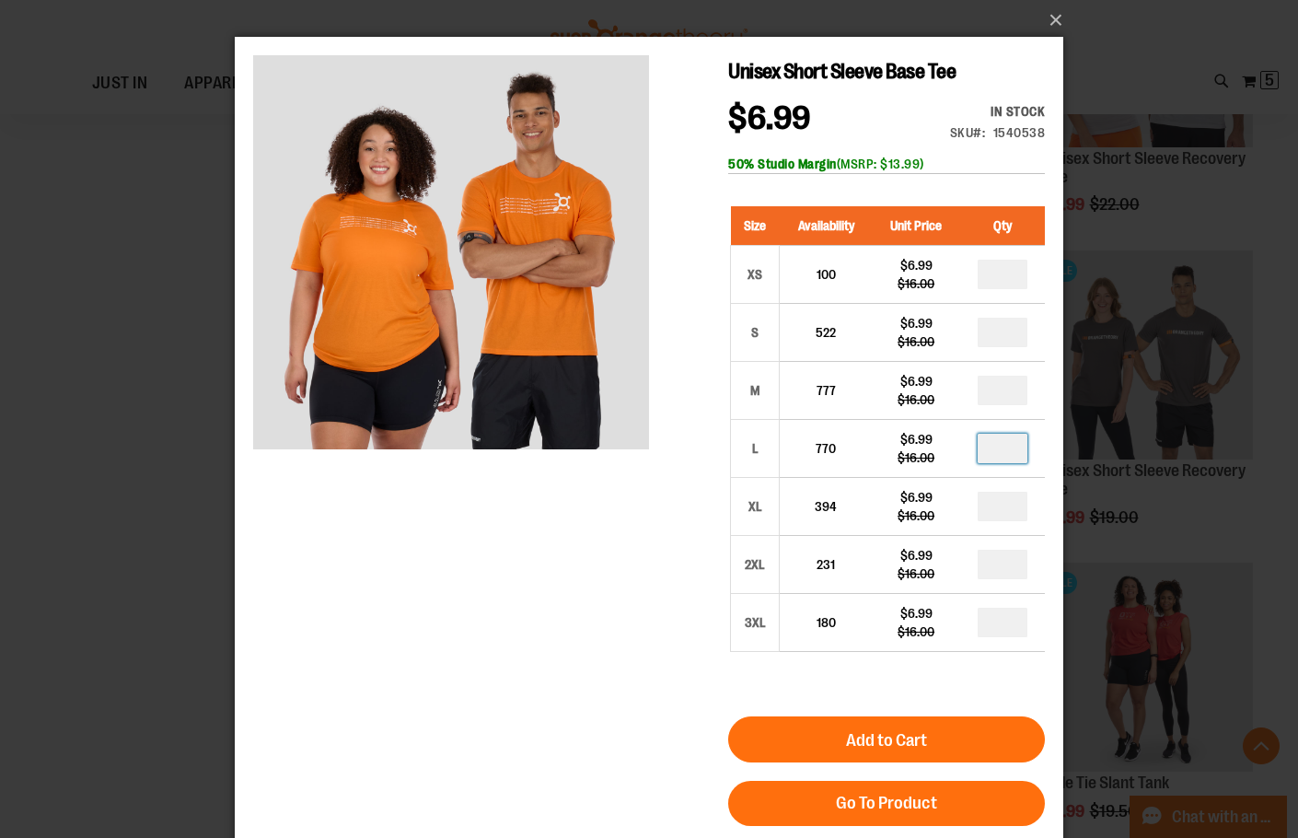
drag, startPoint x: 1001, startPoint y: 441, endPoint x: 1114, endPoint y: 441, distance: 112.3
click at [1063, 441] on html "Skip to Content The store will not work correctly when cookies are disabled. Un…" at bounding box center [649, 513] width 828 height 952
type input "*"
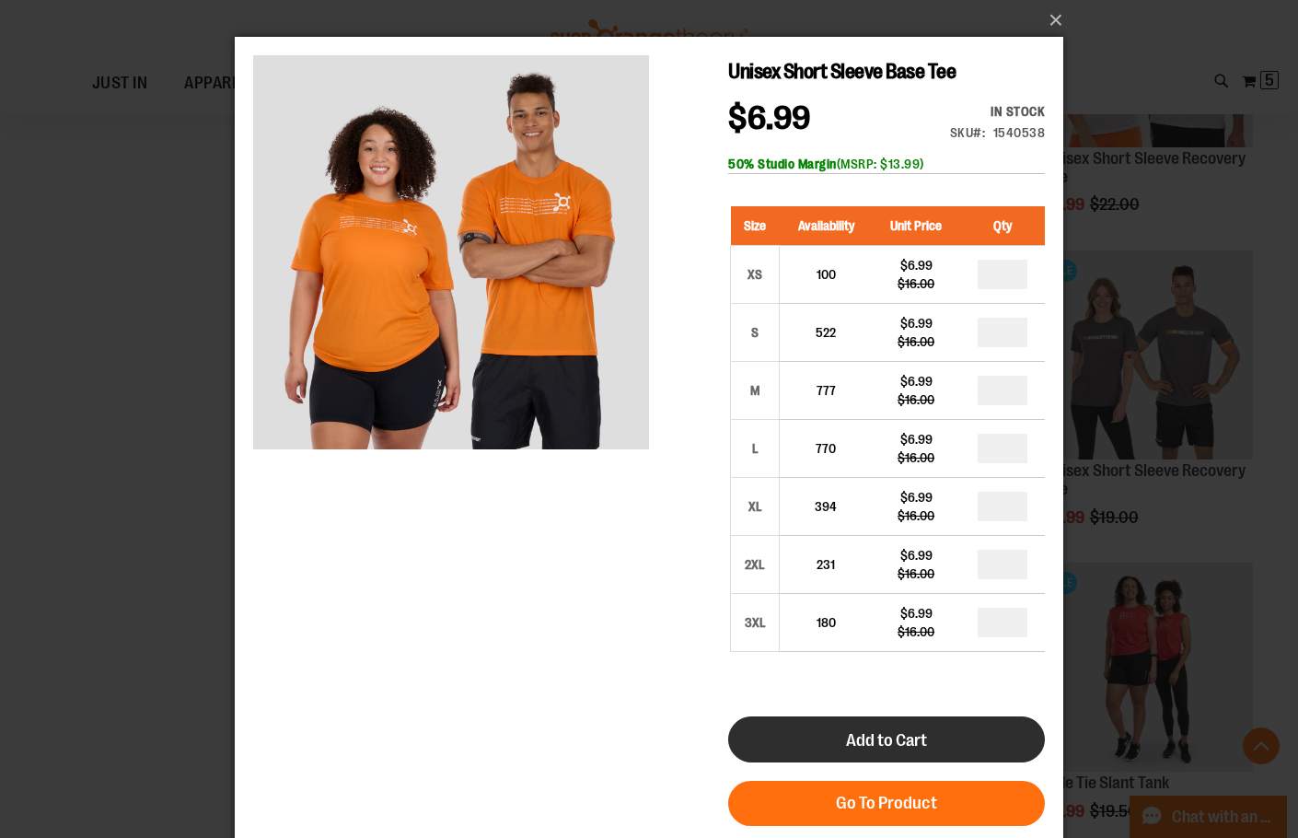
click at [882, 746] on span "Add to Cart" at bounding box center [886, 740] width 81 height 20
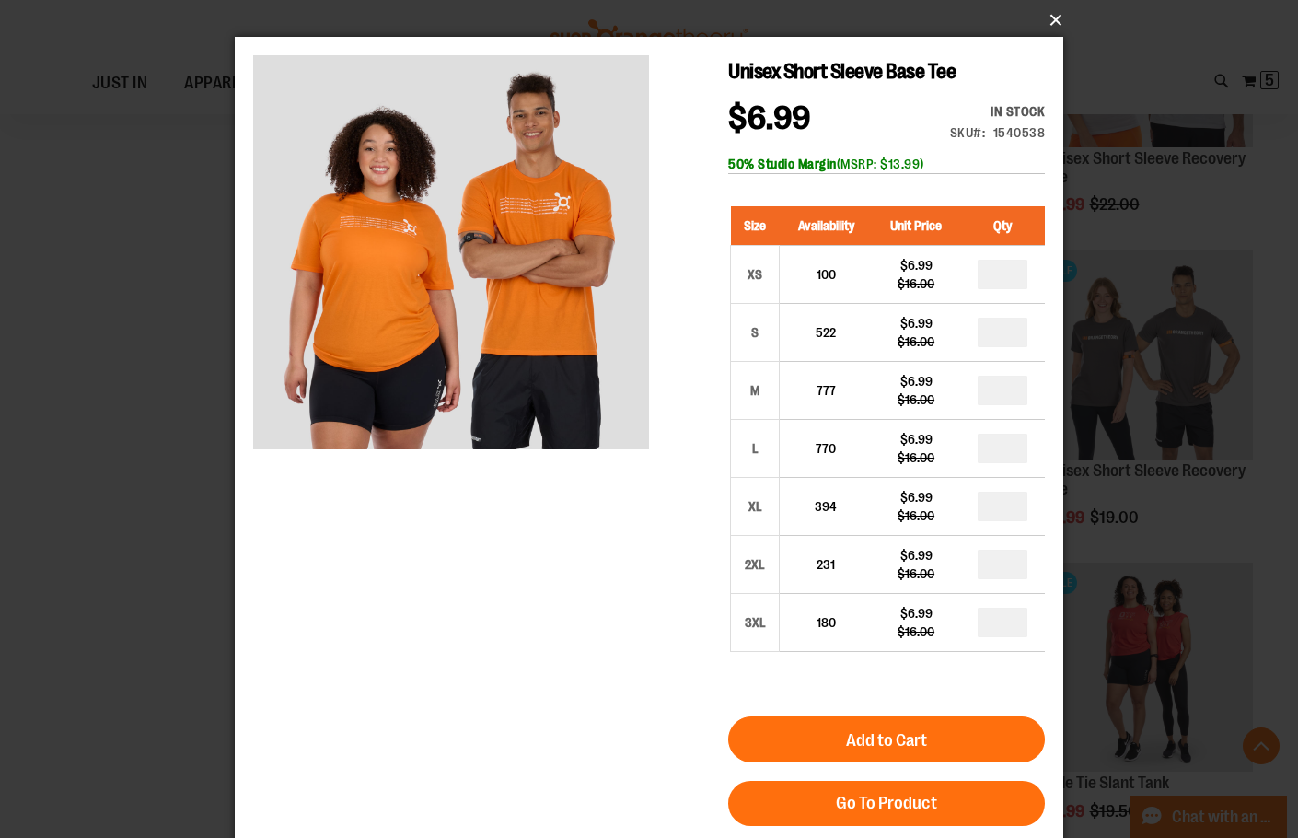
click at [1055, 14] on button "×" at bounding box center [654, 20] width 828 height 40
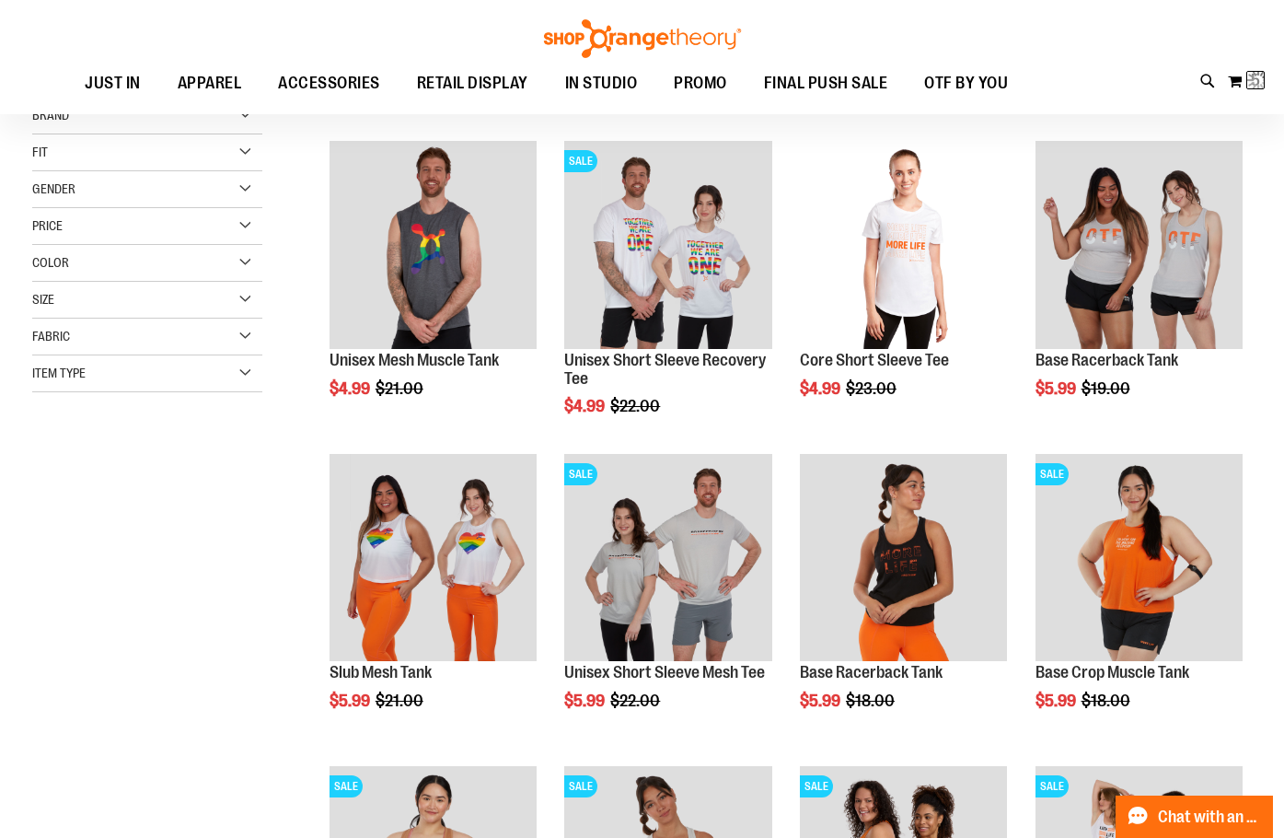
scroll to position [31, 0]
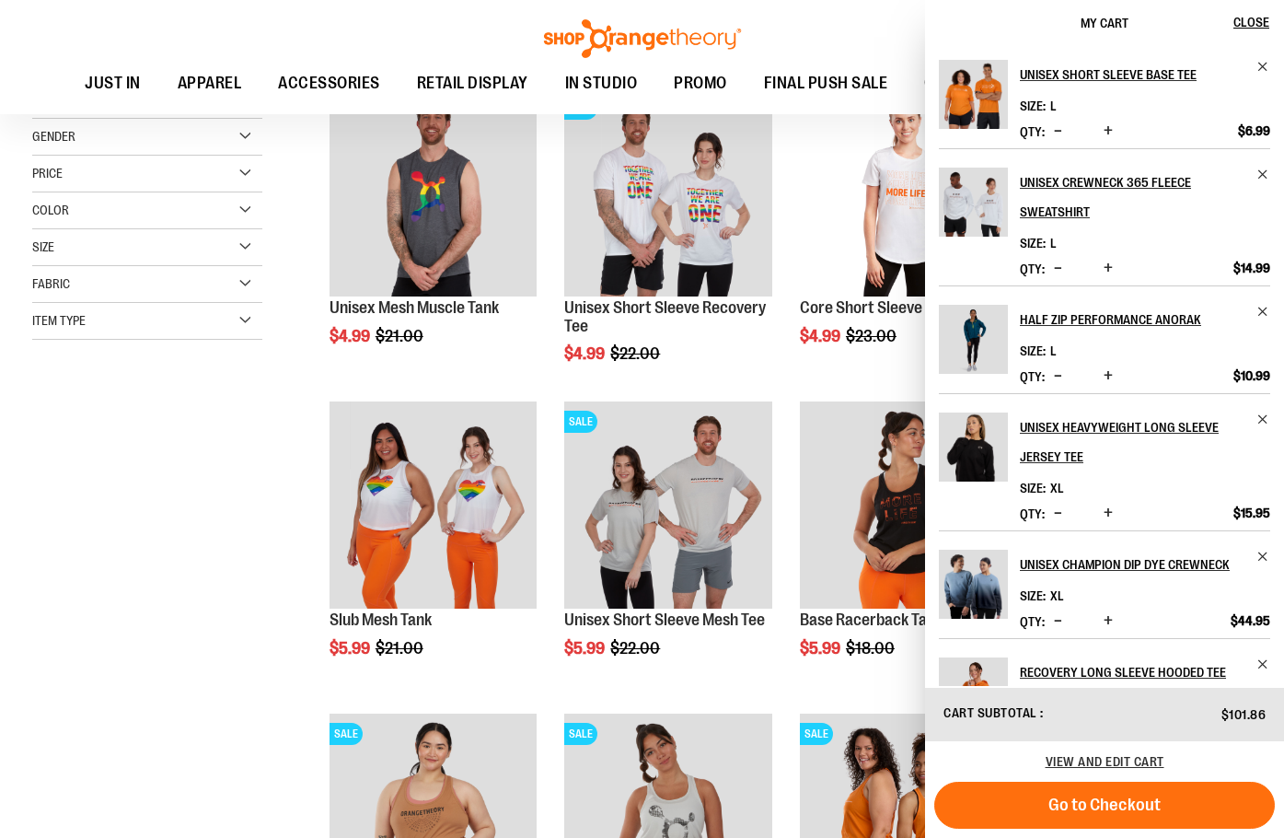
scroll to position [92, 0]
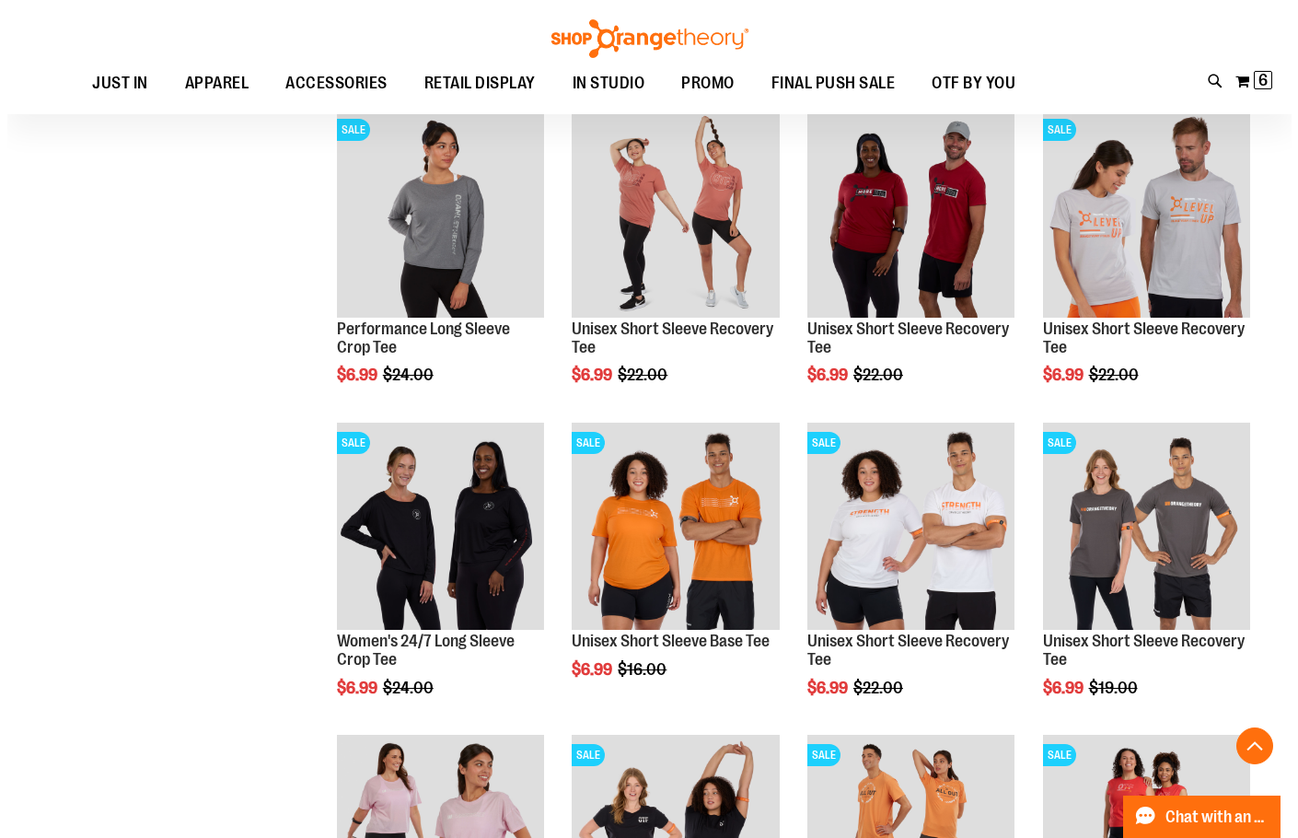
scroll to position [2577, 0]
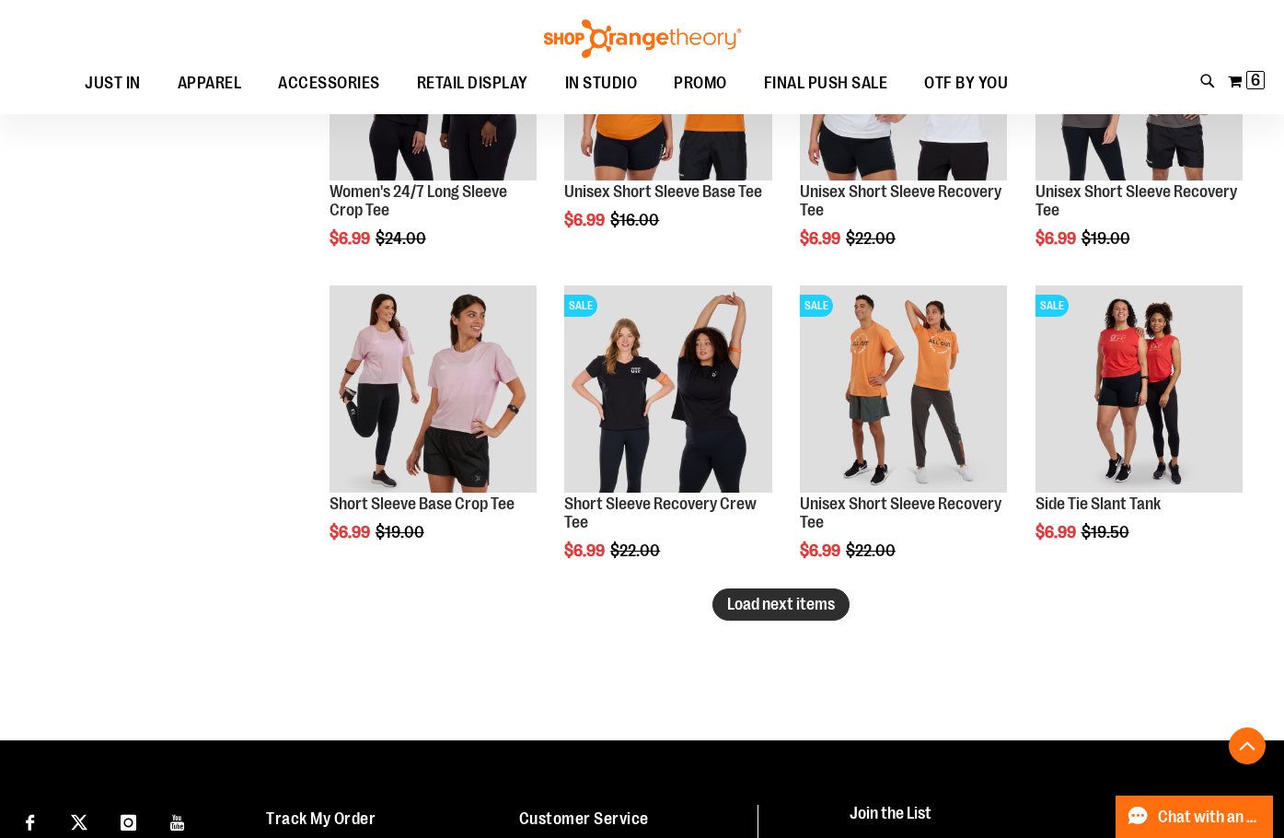
click at [803, 618] on button "Load next items" at bounding box center [780, 604] width 137 height 32
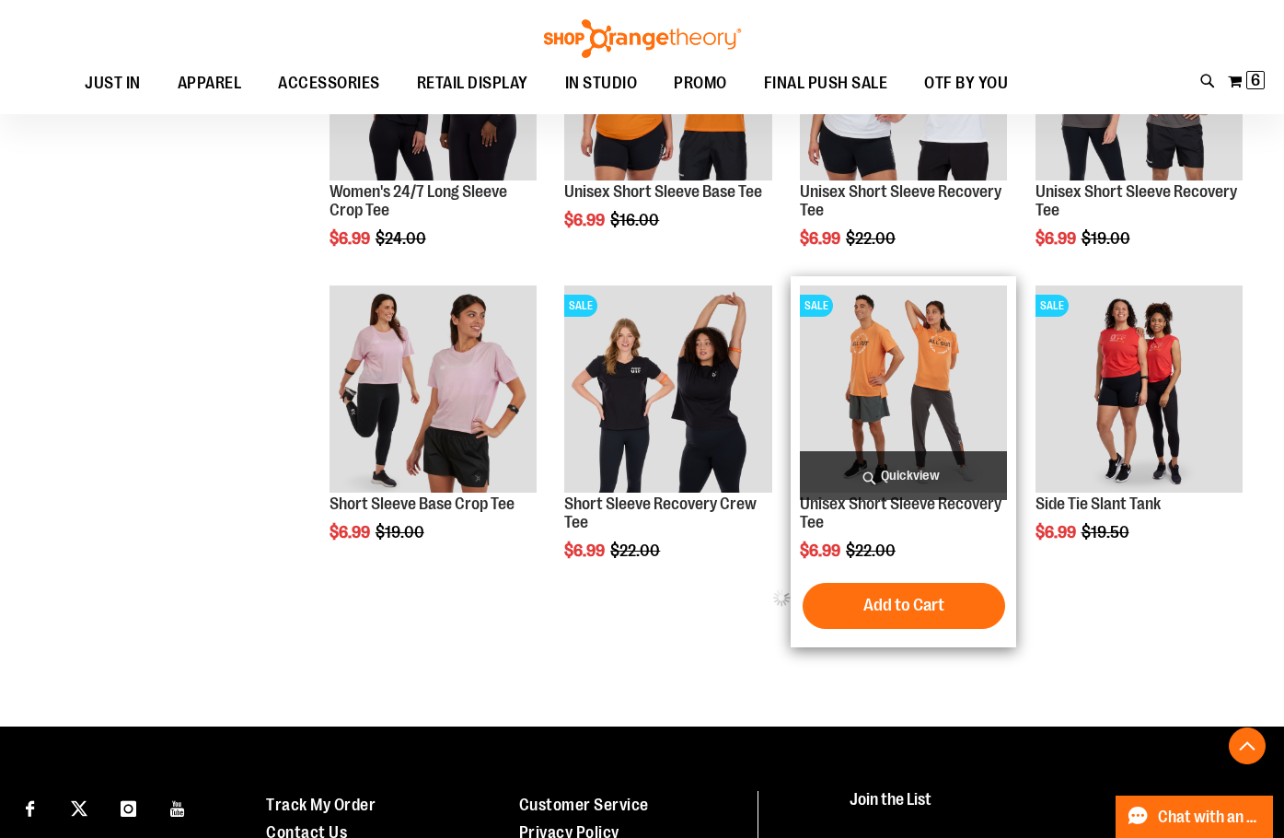
click at [854, 470] on span "Quickview" at bounding box center [903, 475] width 207 height 49
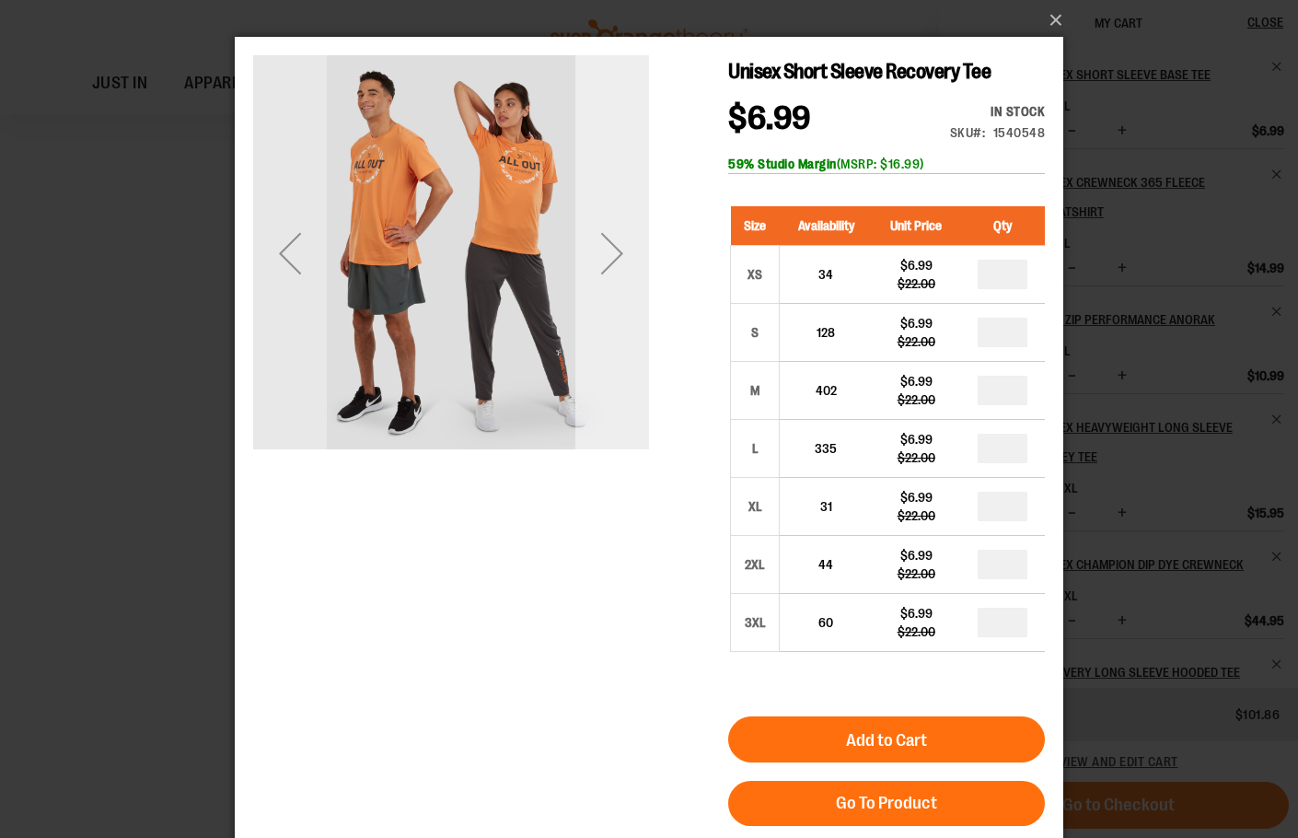
click at [636, 259] on div "Next" at bounding box center [612, 253] width 74 height 74
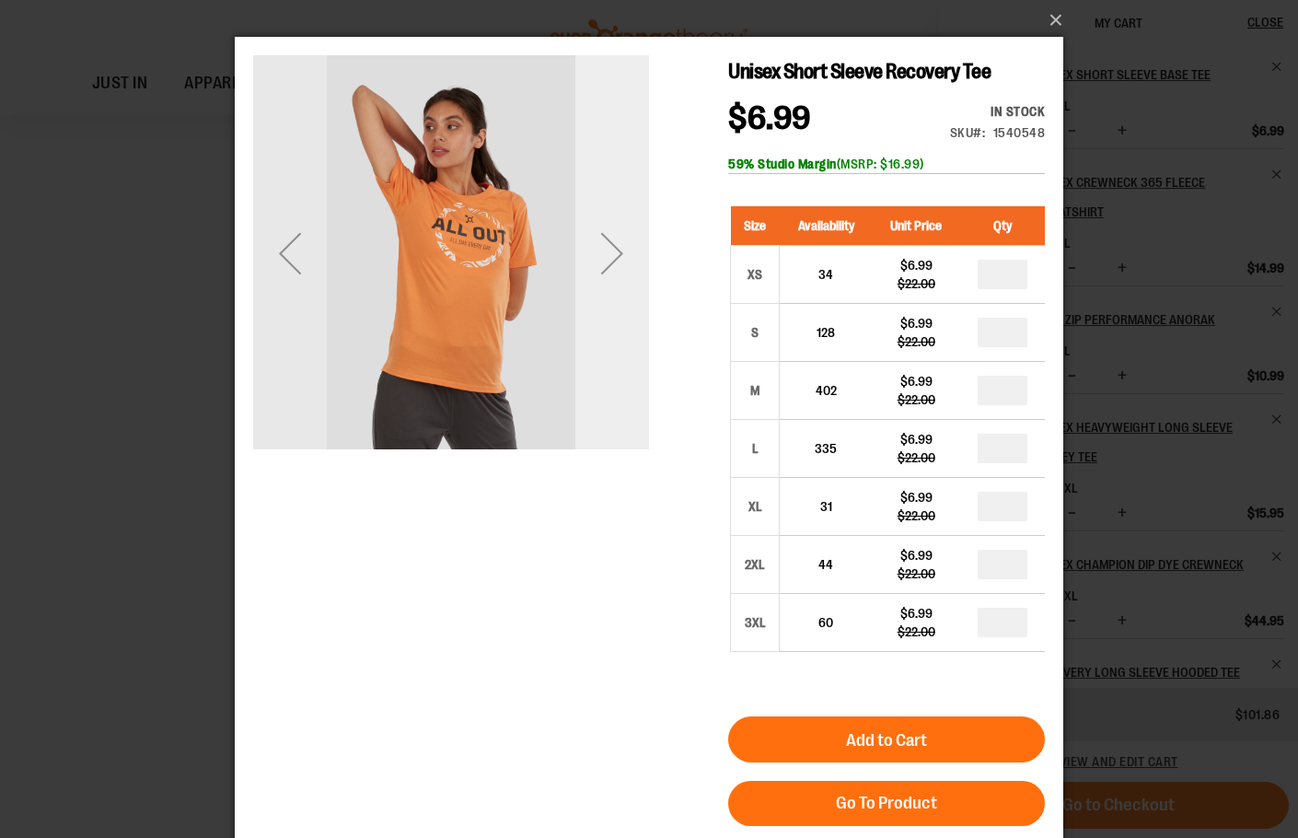
click at [631, 272] on div "Next" at bounding box center [612, 253] width 74 height 74
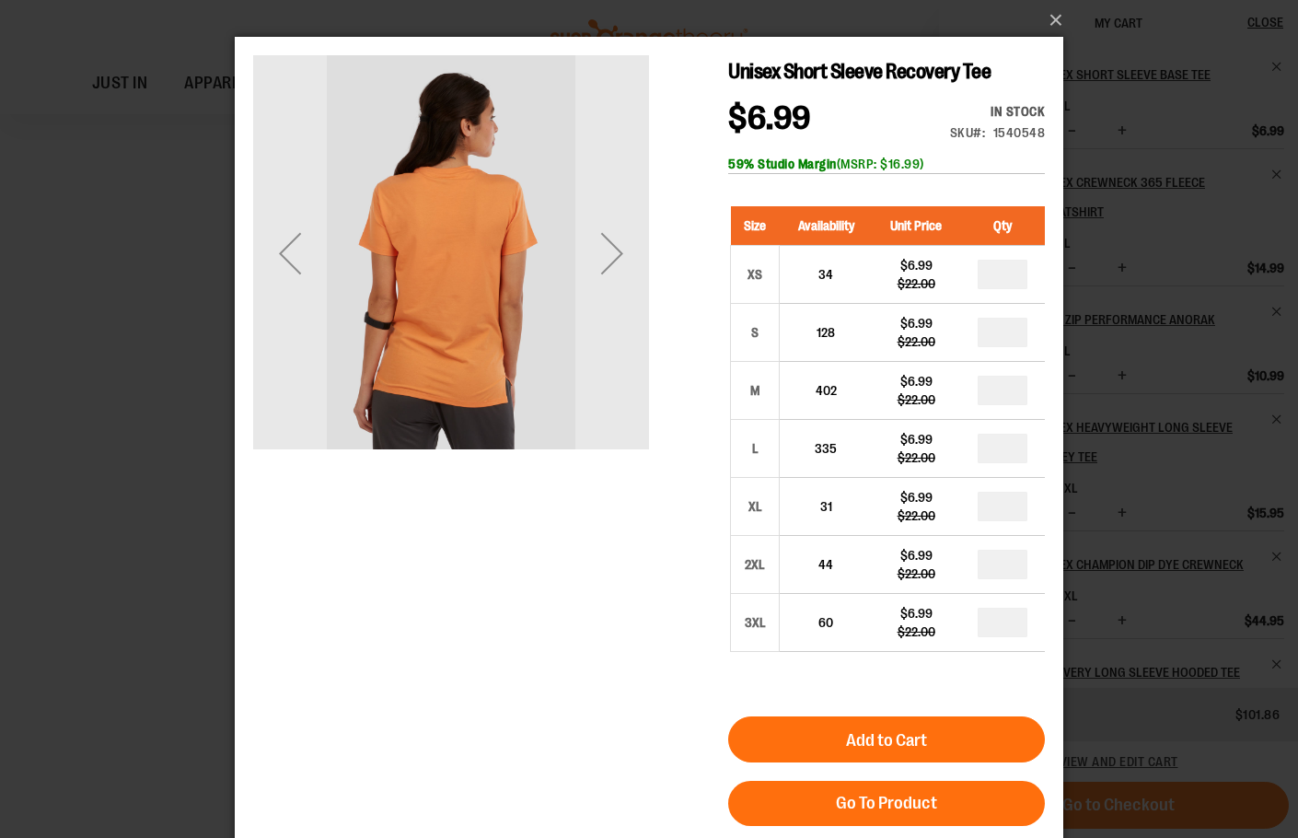
click at [603, 255] on div "Next" at bounding box center [612, 253] width 74 height 74
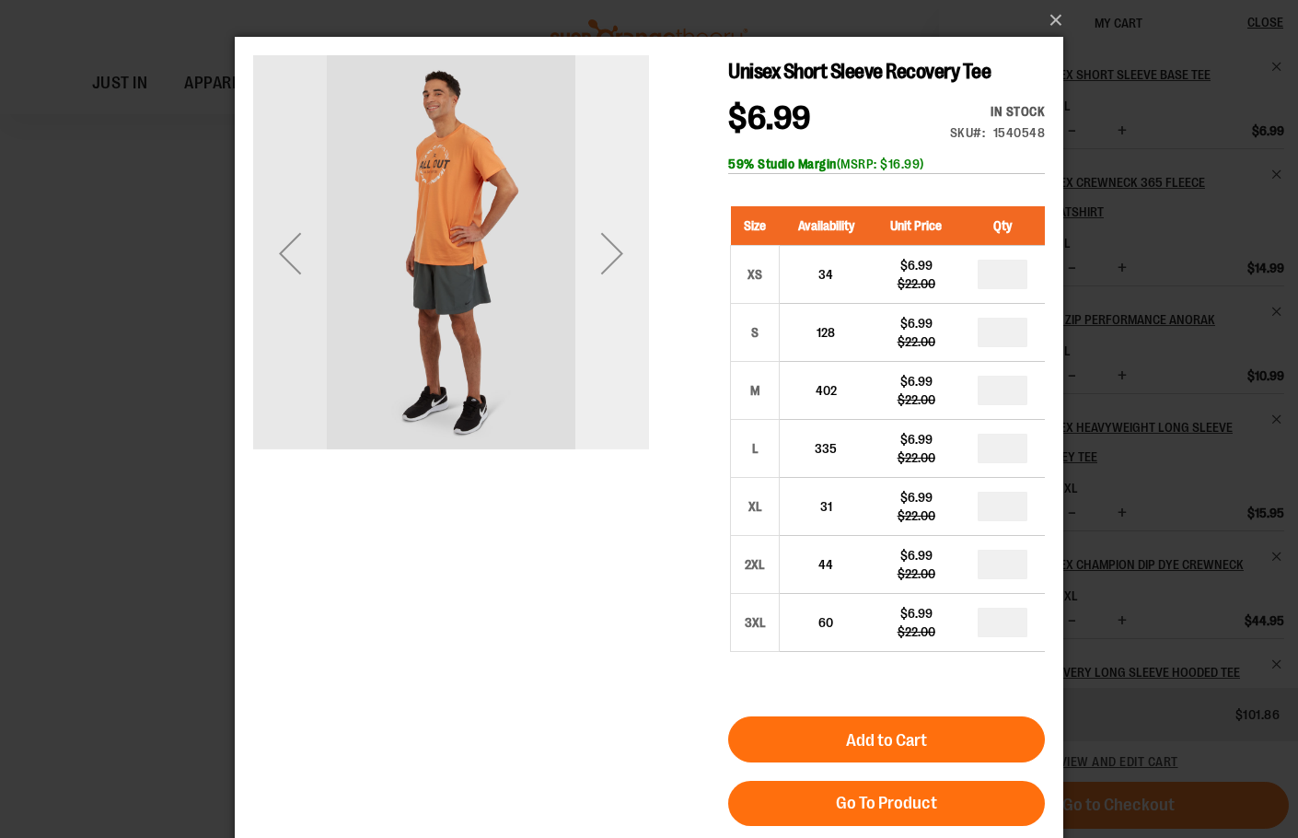
click at [604, 256] on div "Next" at bounding box center [612, 253] width 74 height 74
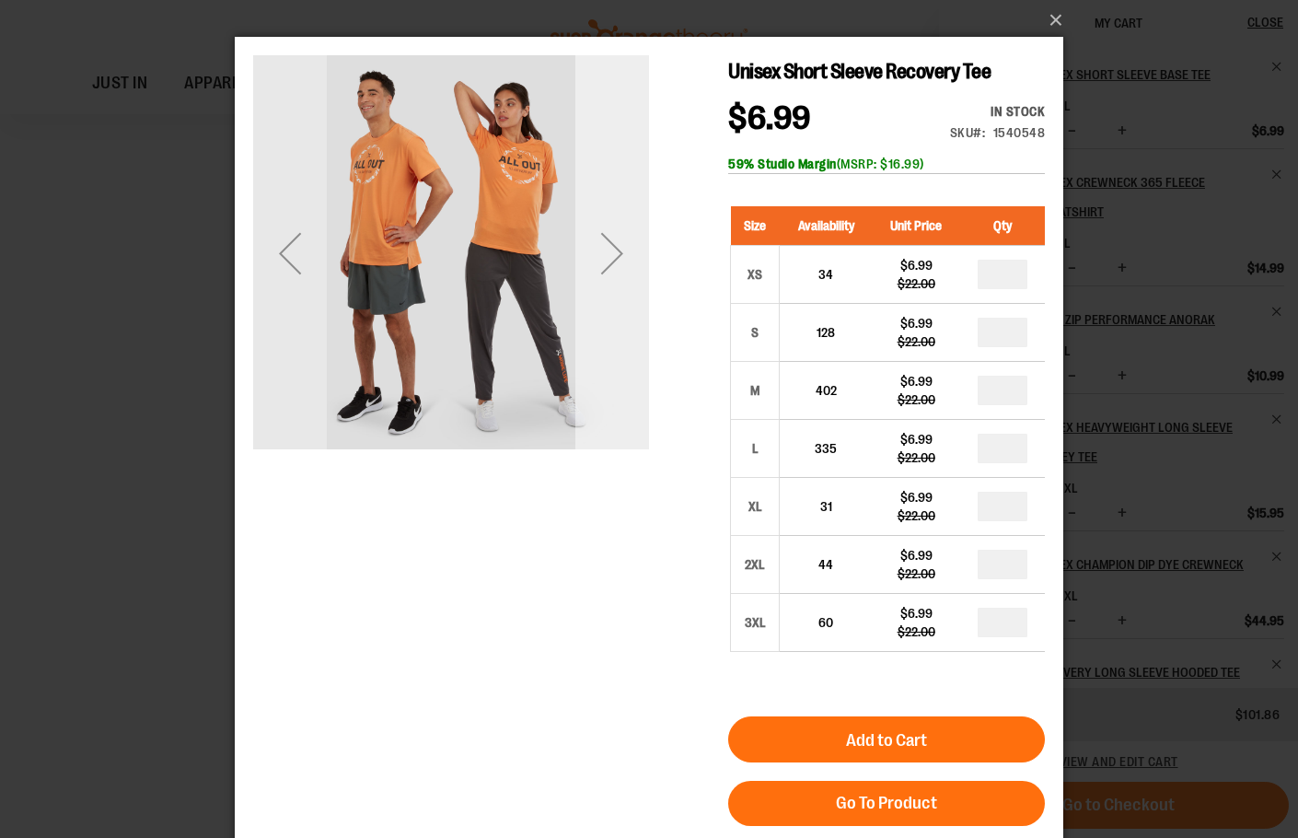
click at [606, 256] on div "Next" at bounding box center [612, 253] width 74 height 74
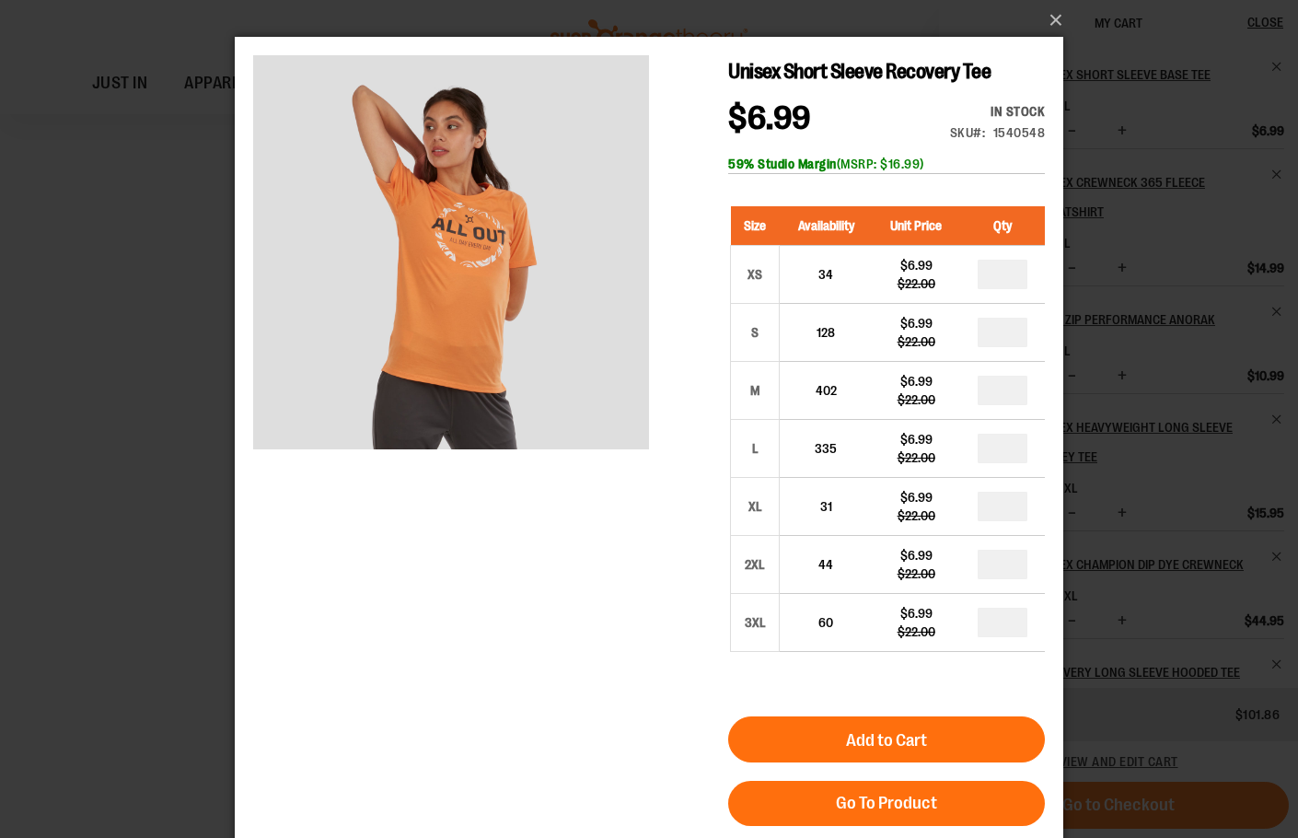
click at [105, 397] on div "×" at bounding box center [649, 419] width 1298 height 838
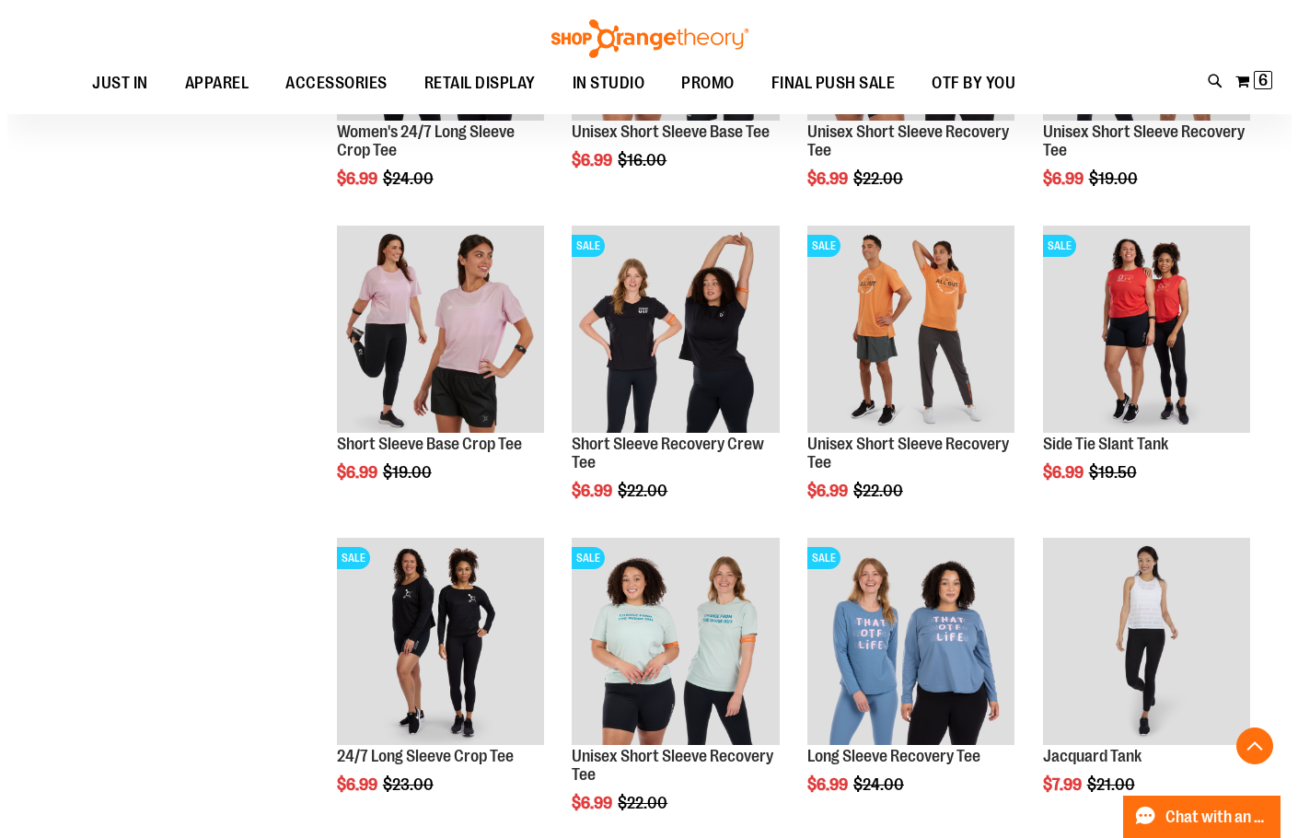
scroll to position [2669, 0]
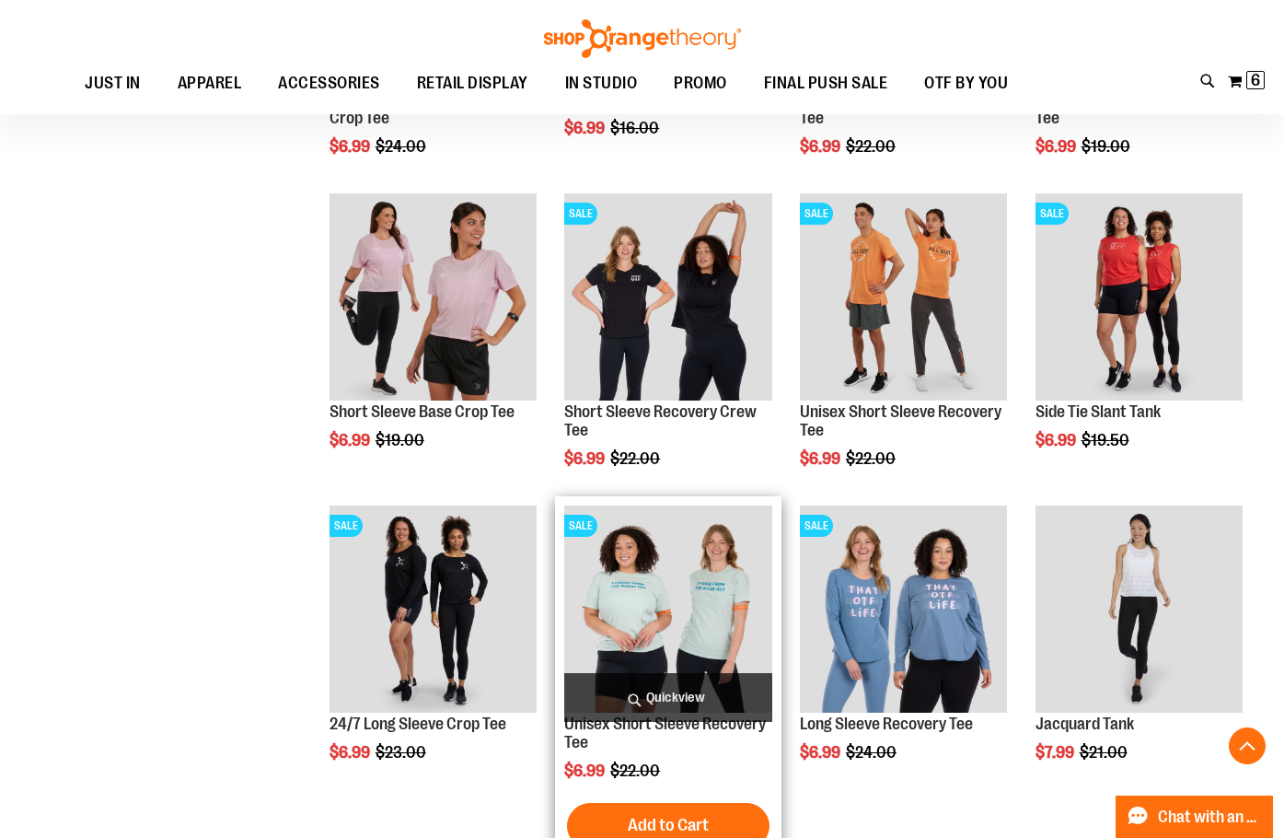
click at [665, 692] on span "Quickview" at bounding box center [667, 697] width 207 height 49
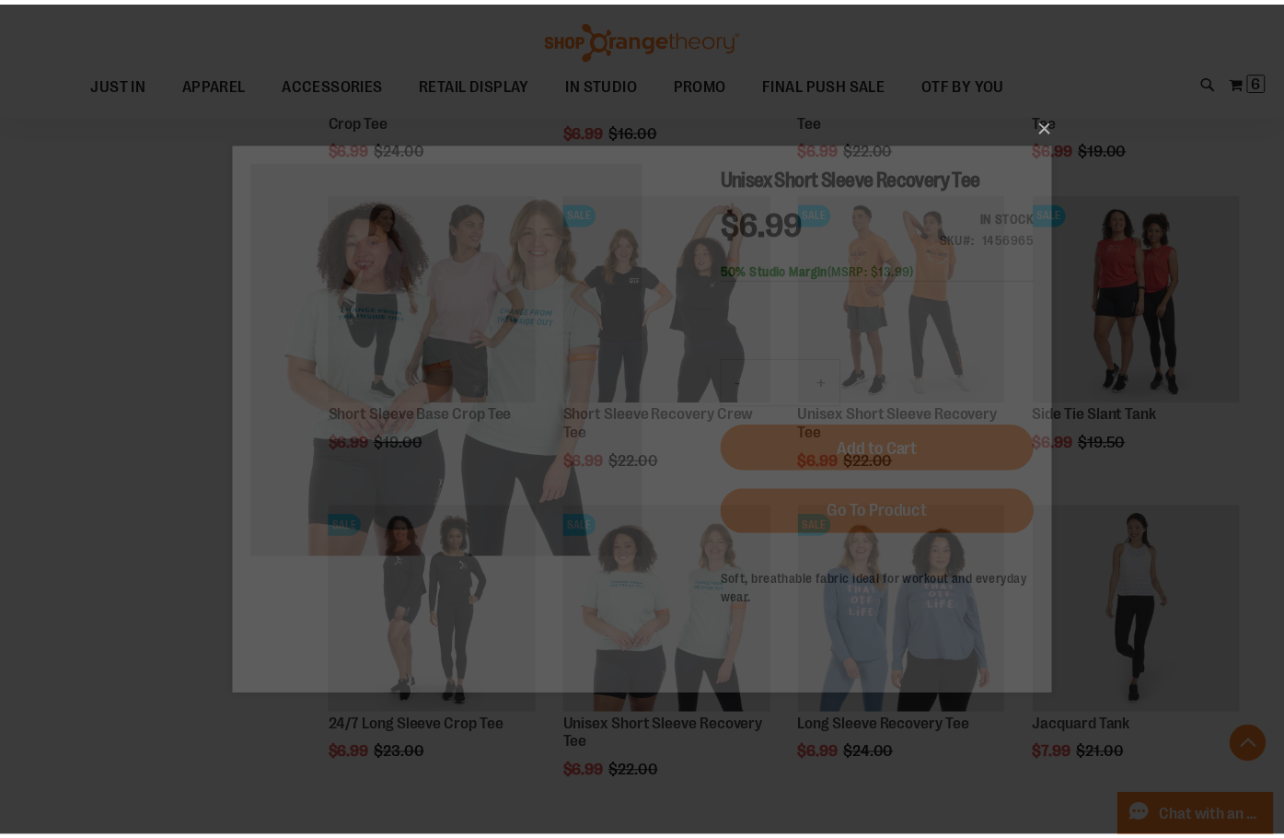
scroll to position [0, 0]
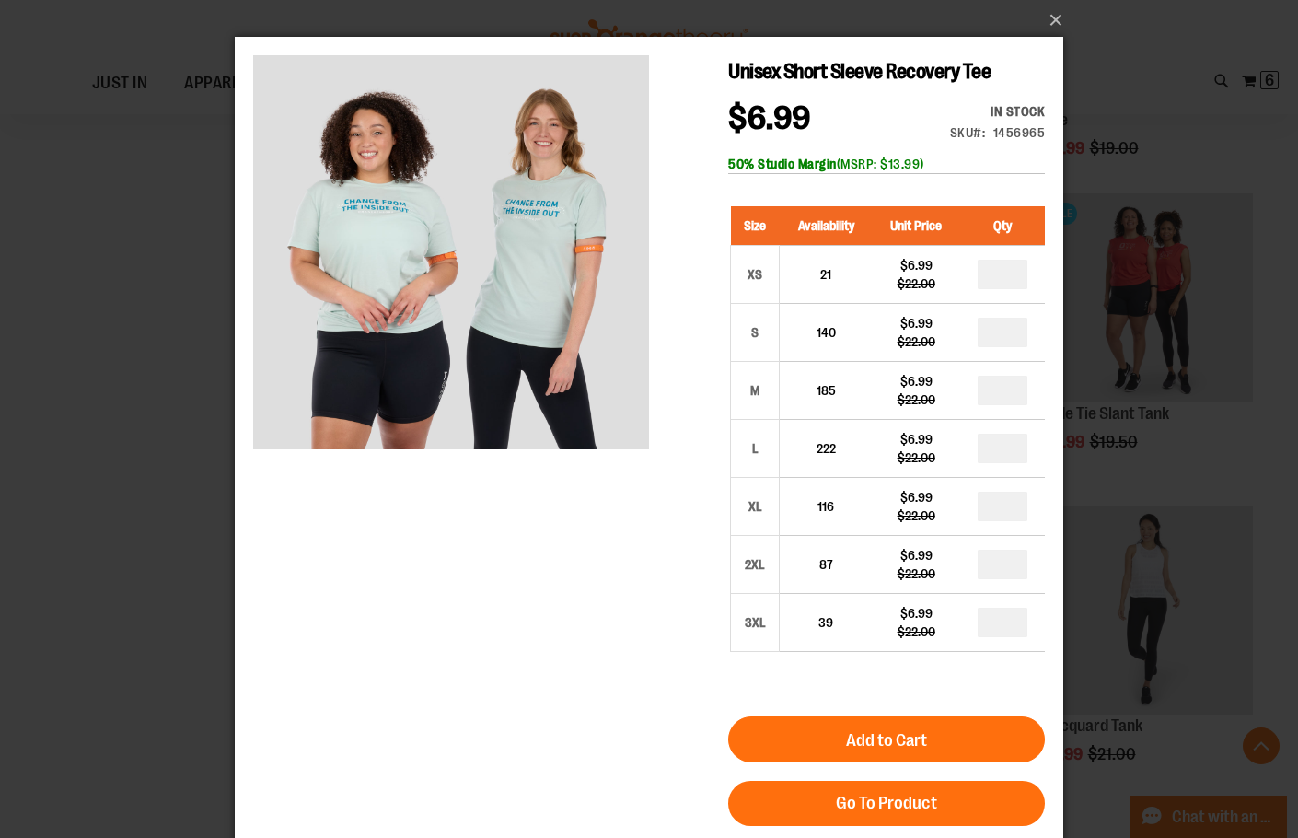
click at [47, 389] on div "×" at bounding box center [649, 419] width 1298 height 838
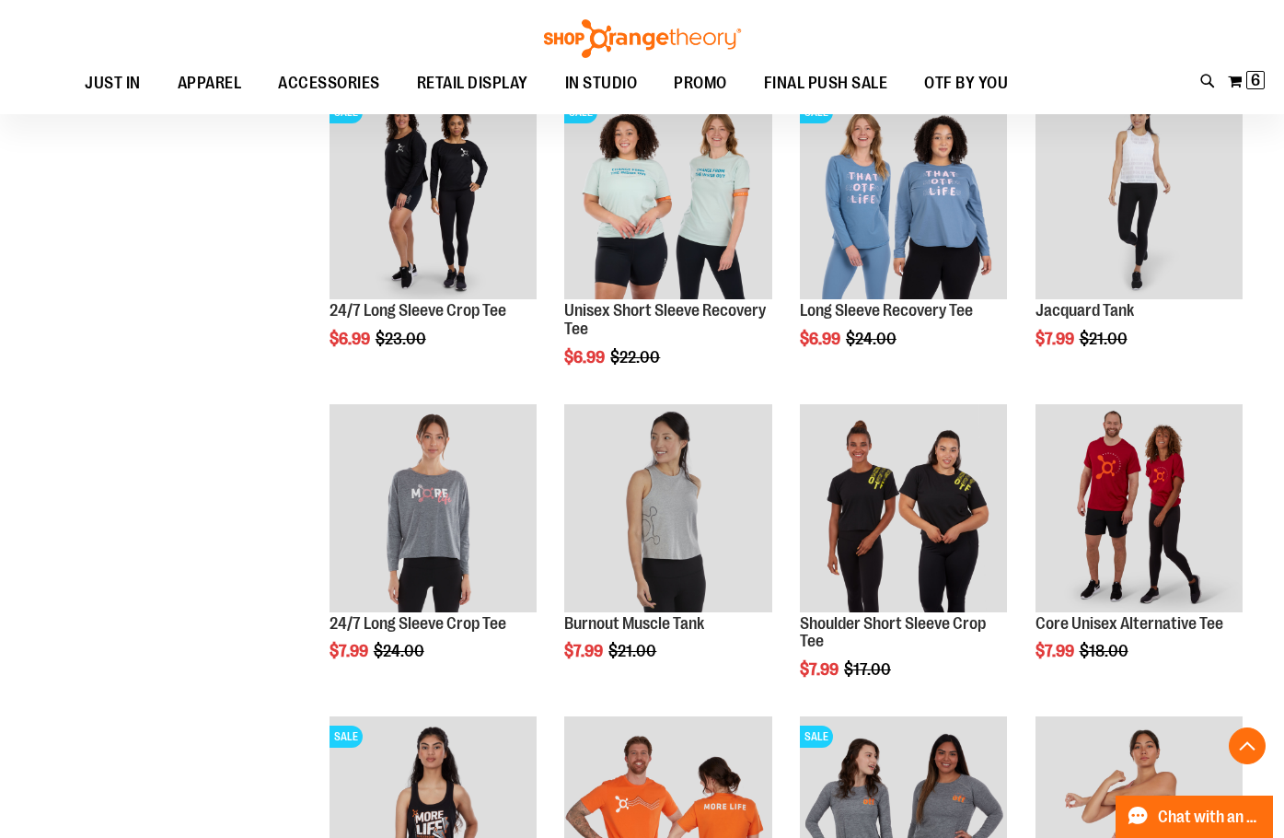
scroll to position [3222, 0]
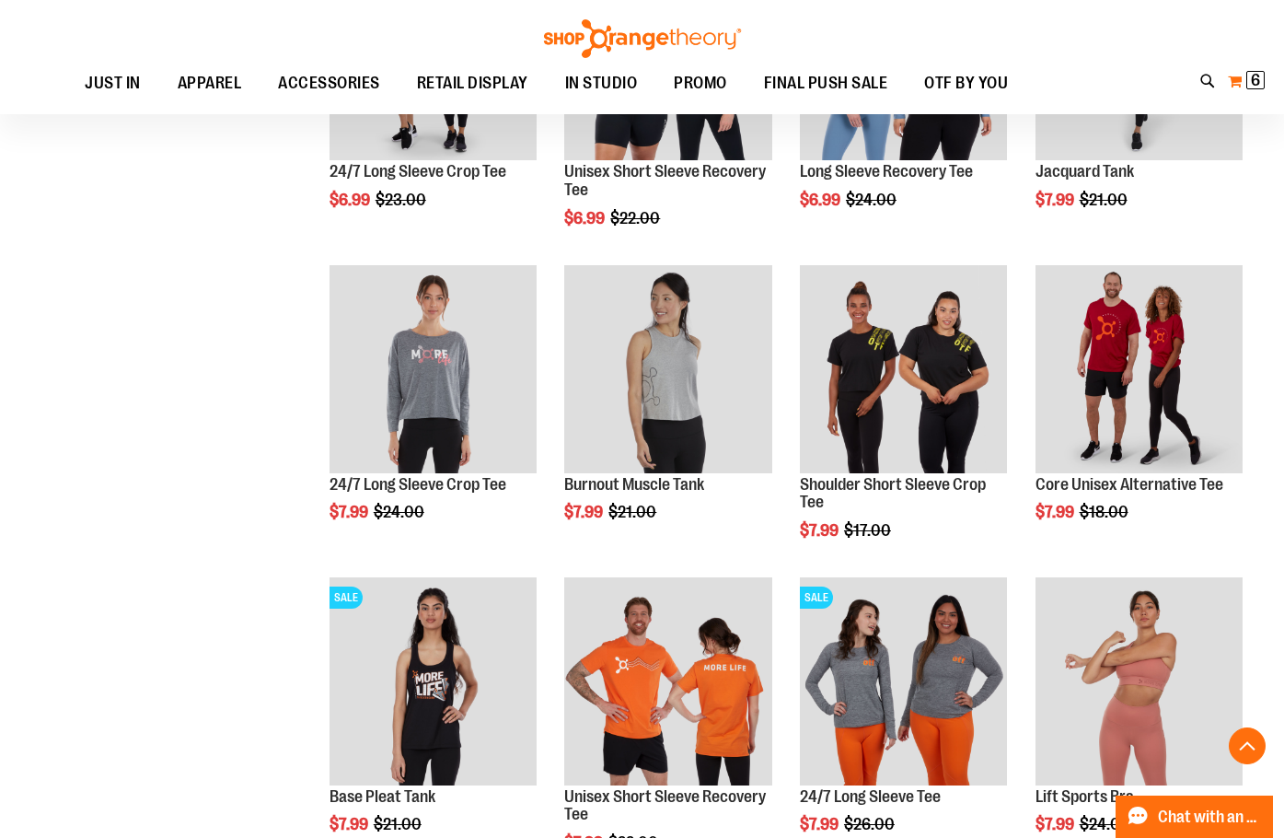
click at [1256, 74] on span "6" at bounding box center [1255, 80] width 9 height 18
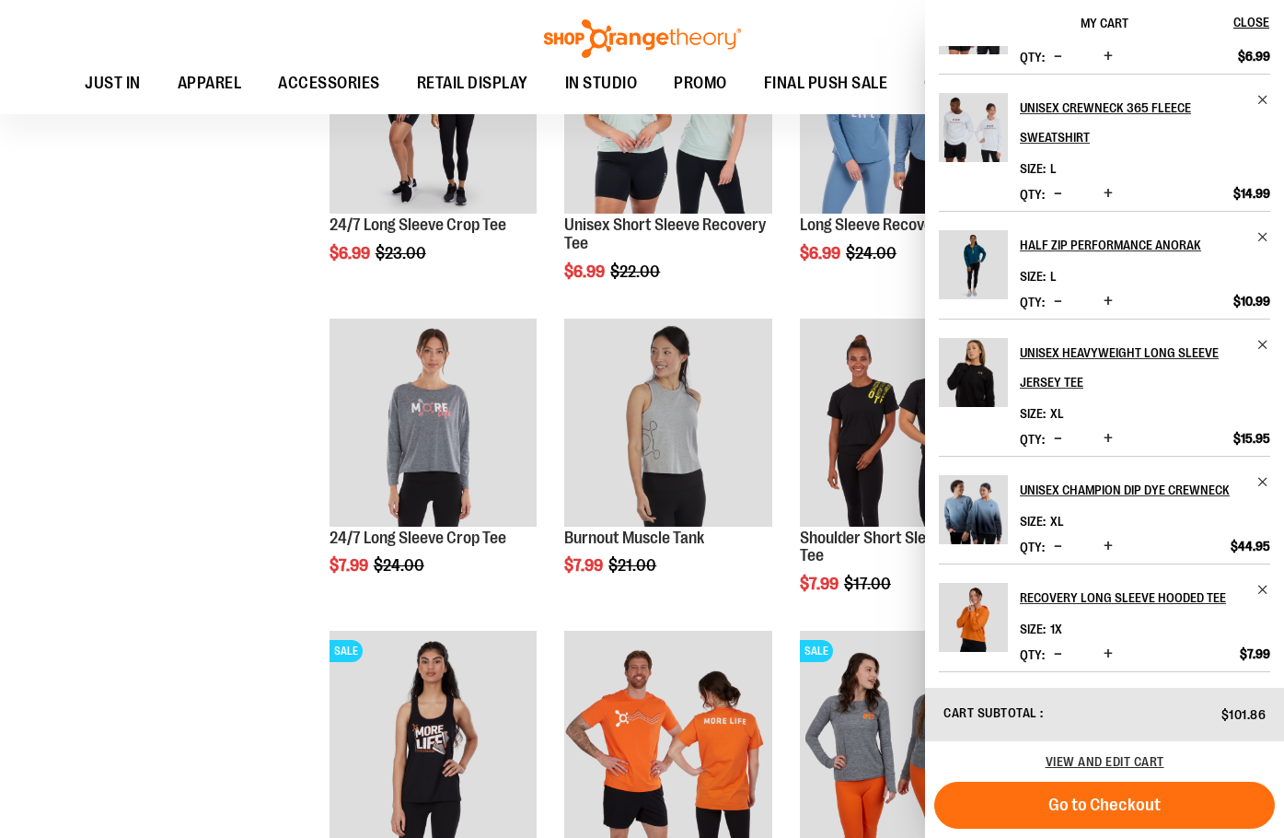
scroll to position [0, 0]
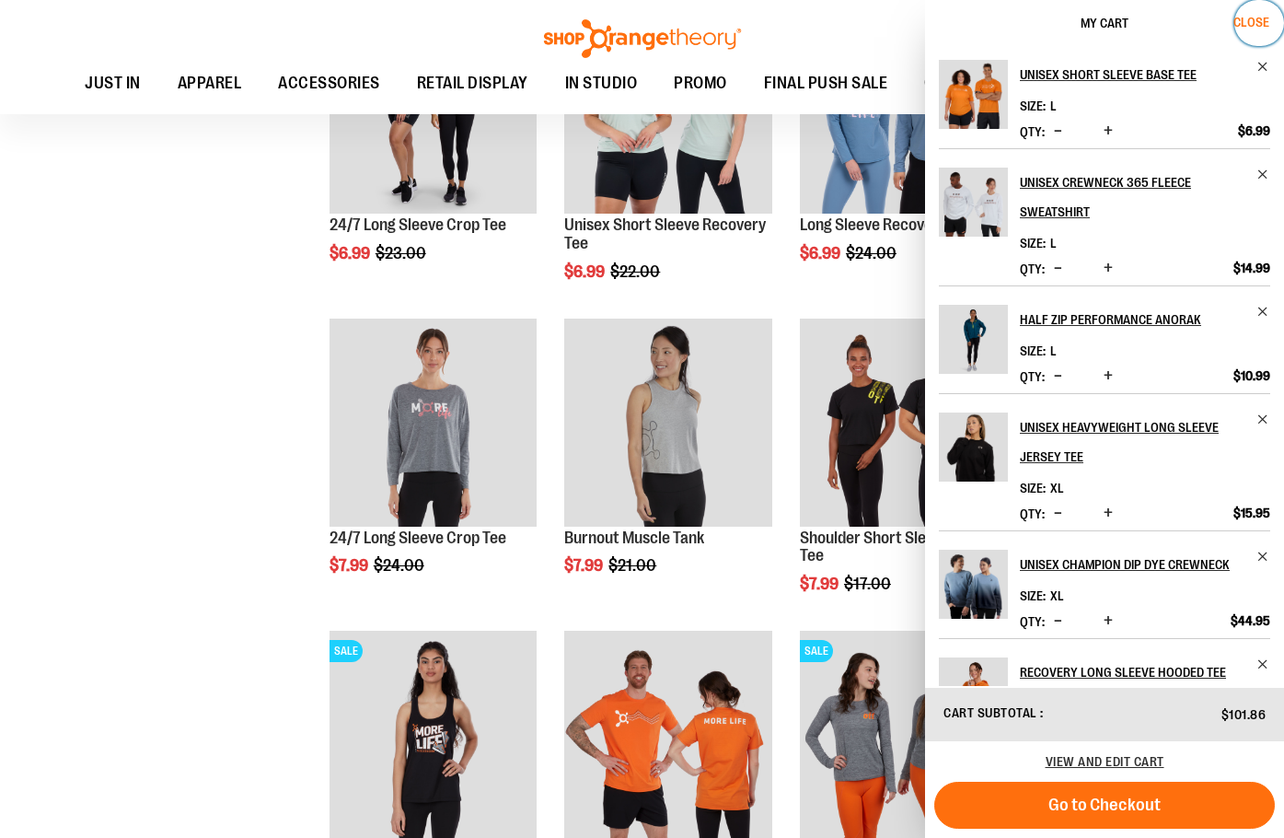
click at [1251, 33] on button "Close" at bounding box center [1259, 23] width 50 height 46
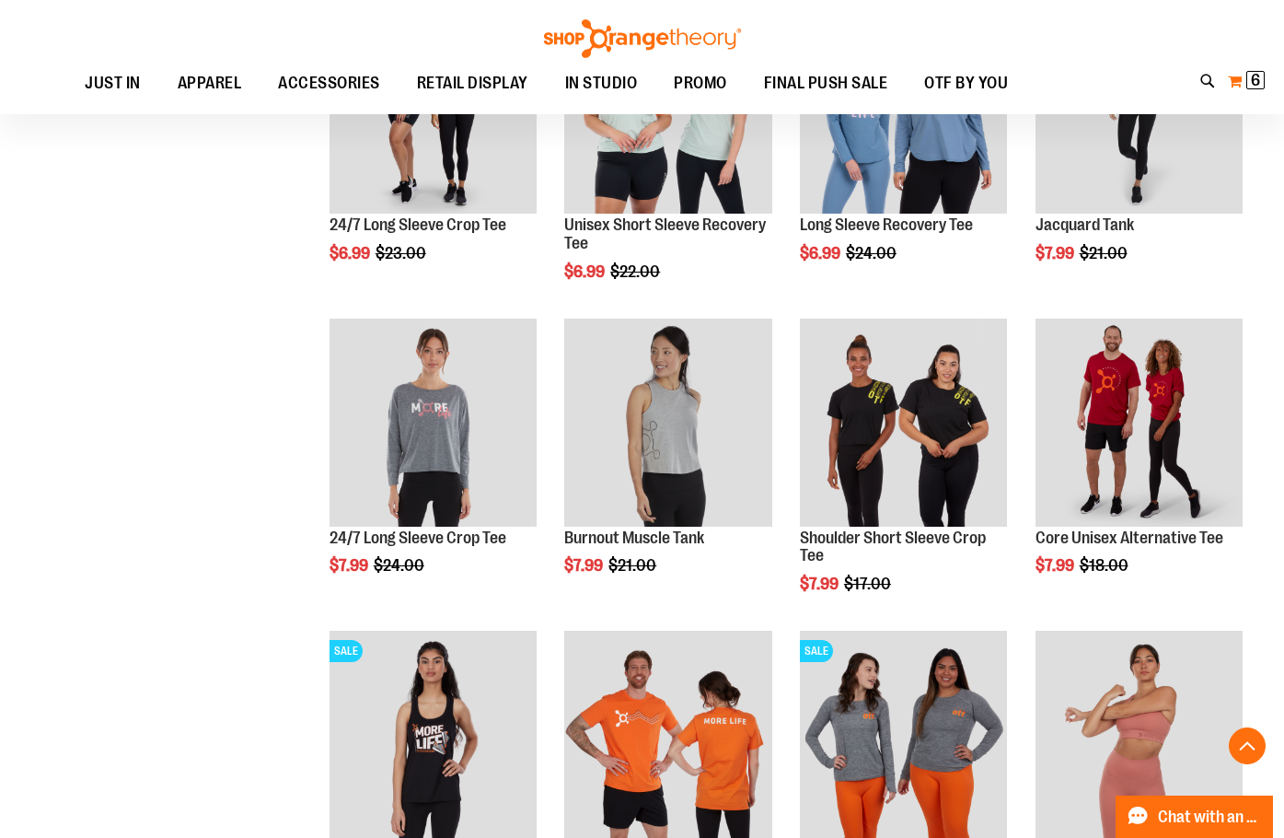
click at [1256, 87] on span "6" at bounding box center [1255, 80] width 9 height 18
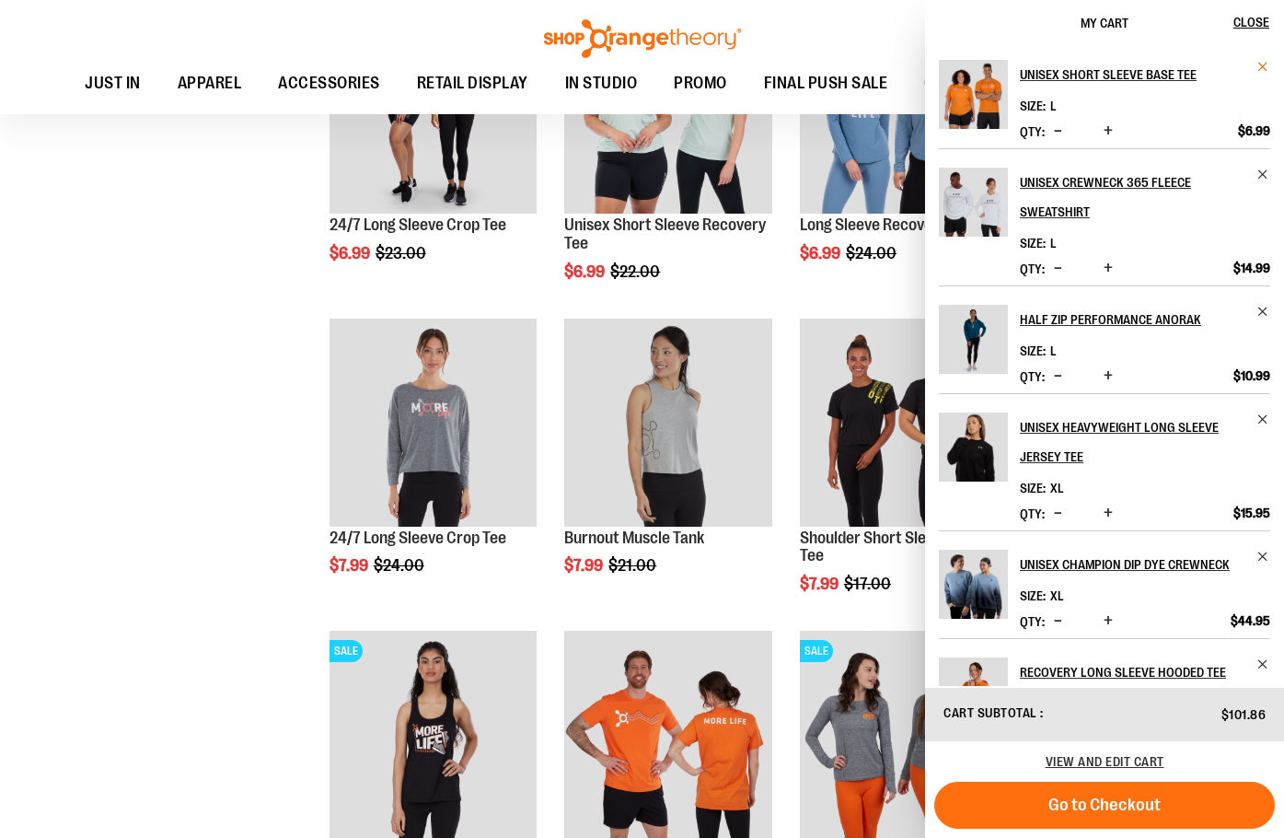
click at [1264, 64] on span "Remove item" at bounding box center [1263, 67] width 14 height 14
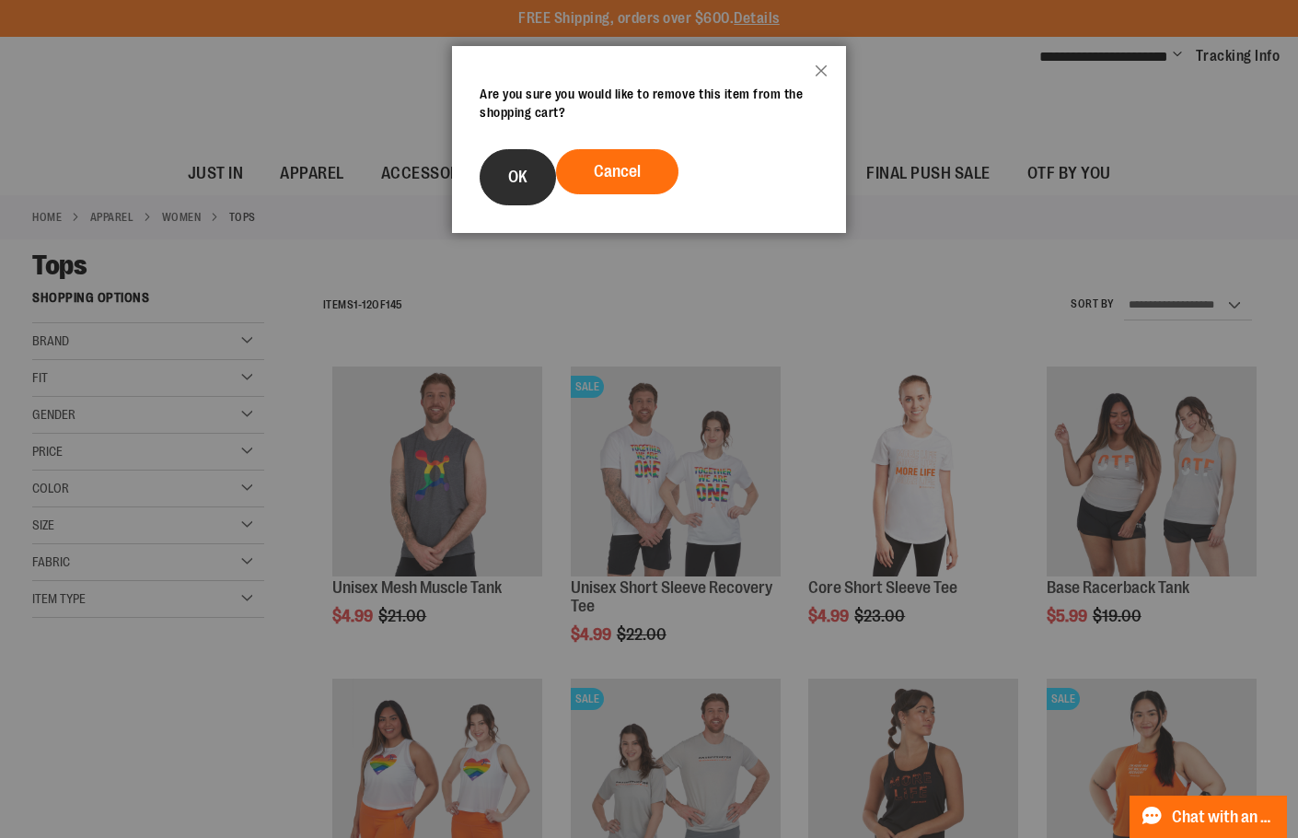
click at [528, 183] on button "OK" at bounding box center [518, 177] width 76 height 56
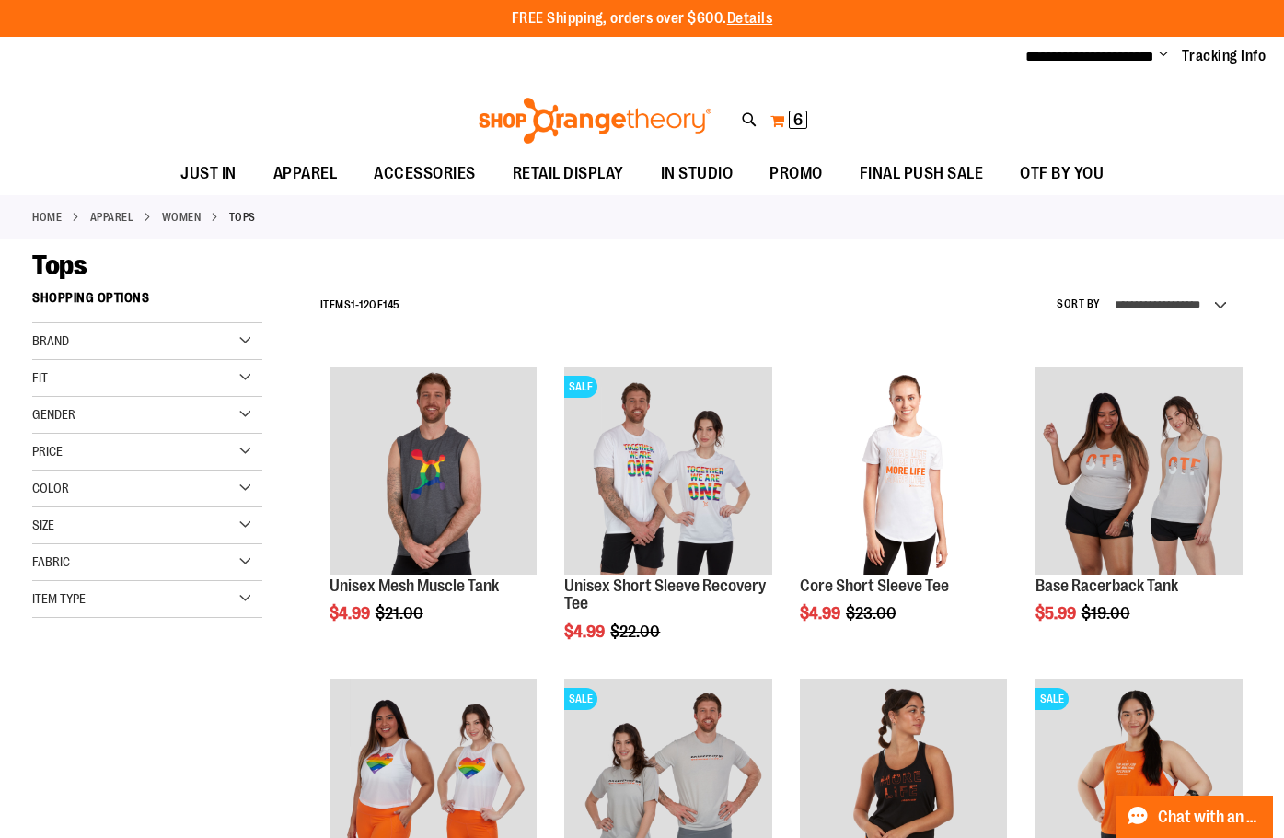
click at [801, 120] on span "6" at bounding box center [797, 119] width 9 height 18
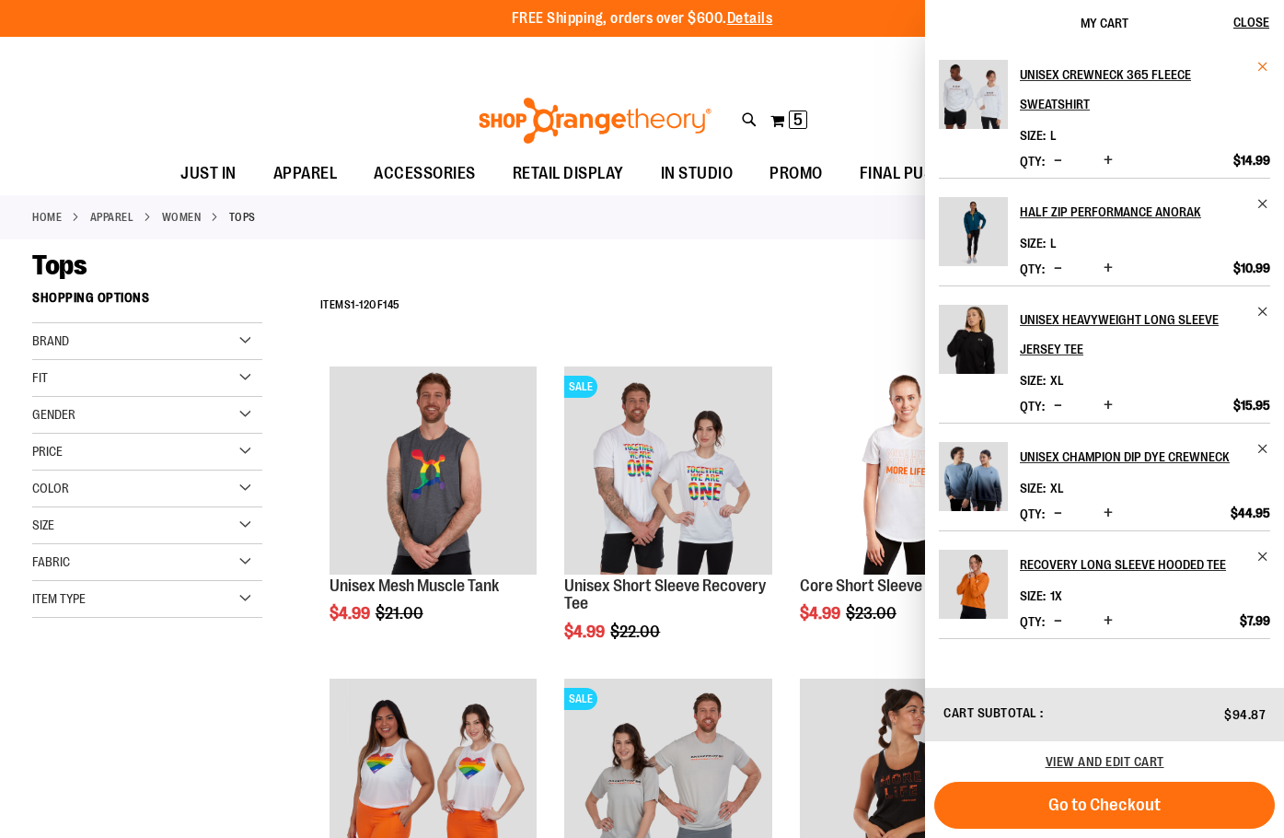
click at [1267, 66] on span "Remove item" at bounding box center [1263, 67] width 14 height 14
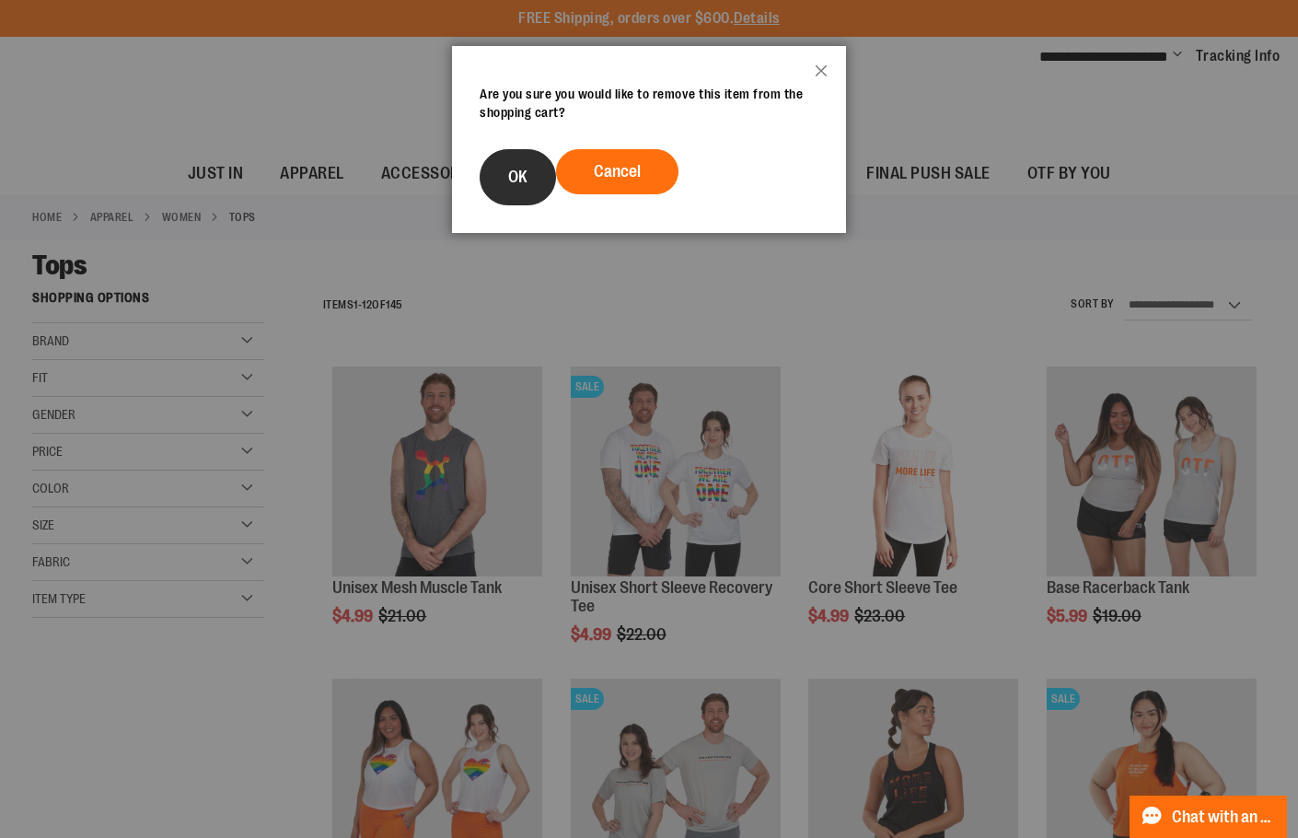
click at [535, 178] on button "OK" at bounding box center [518, 177] width 76 height 56
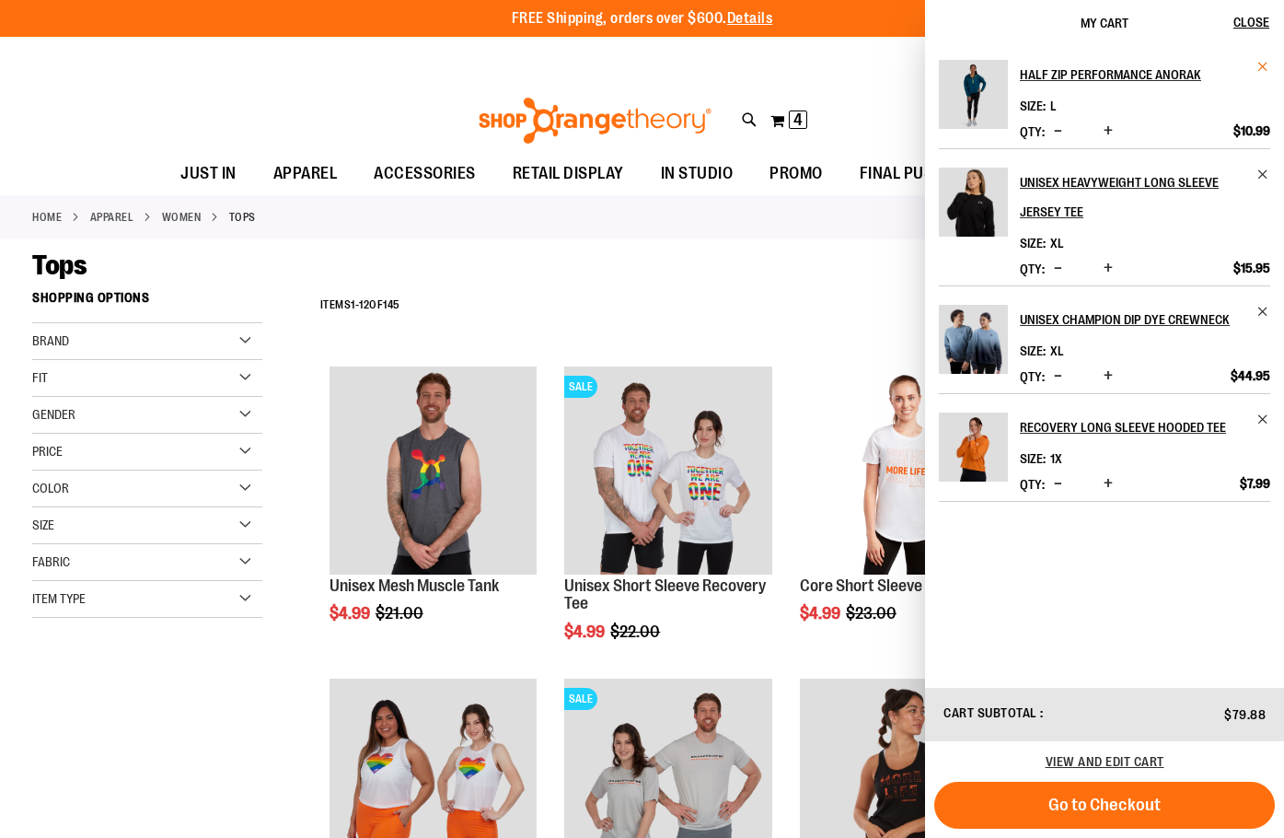
click at [1265, 64] on span "Remove item" at bounding box center [1263, 67] width 14 height 14
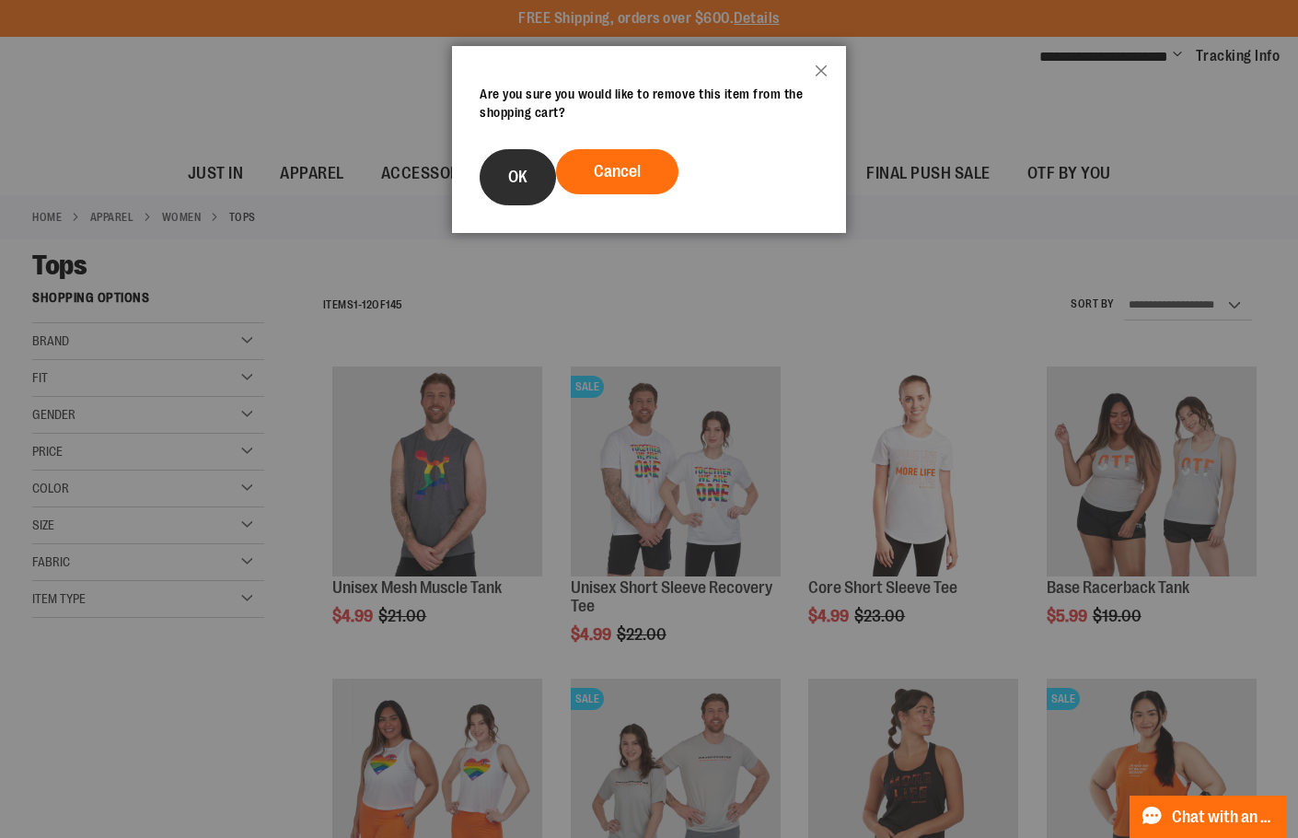
drag, startPoint x: 474, startPoint y: 172, endPoint x: 485, endPoint y: 170, distance: 11.2
click at [477, 172] on footer "Cancel OK" at bounding box center [649, 176] width 394 height 111
click at [487, 169] on button "OK" at bounding box center [518, 177] width 76 height 56
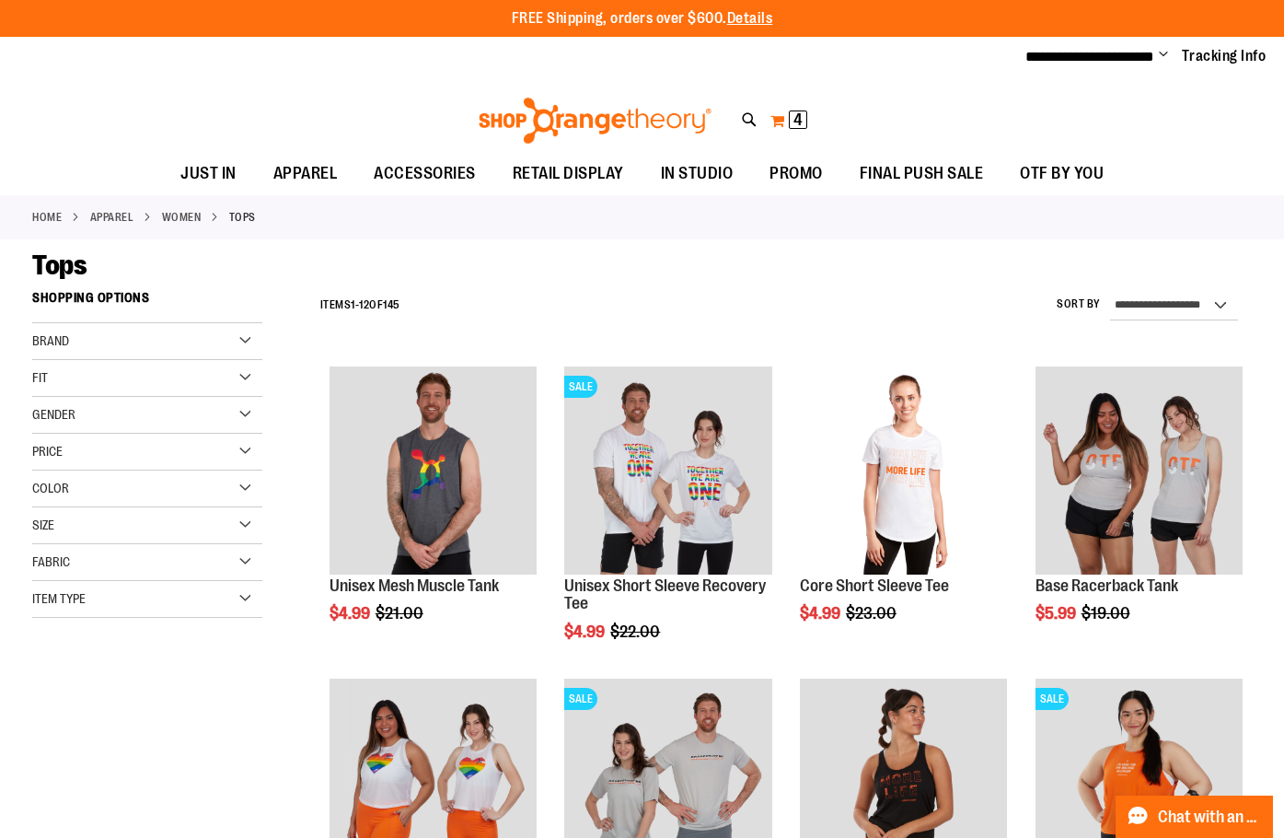
click at [803, 130] on button "My Cart 4 4 items" at bounding box center [788, 120] width 39 height 29
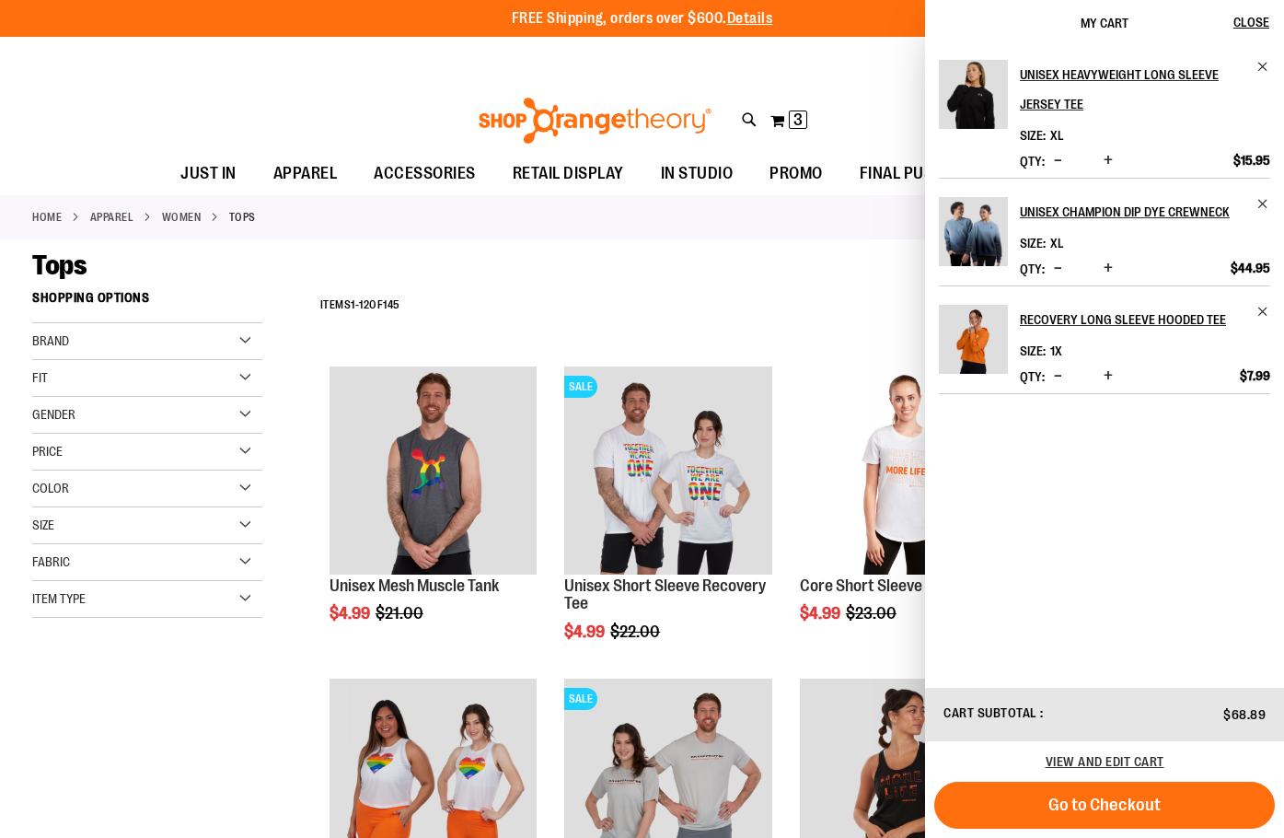
click at [1051, 159] on button "Decrease product quantity" at bounding box center [1057, 161] width 17 height 18
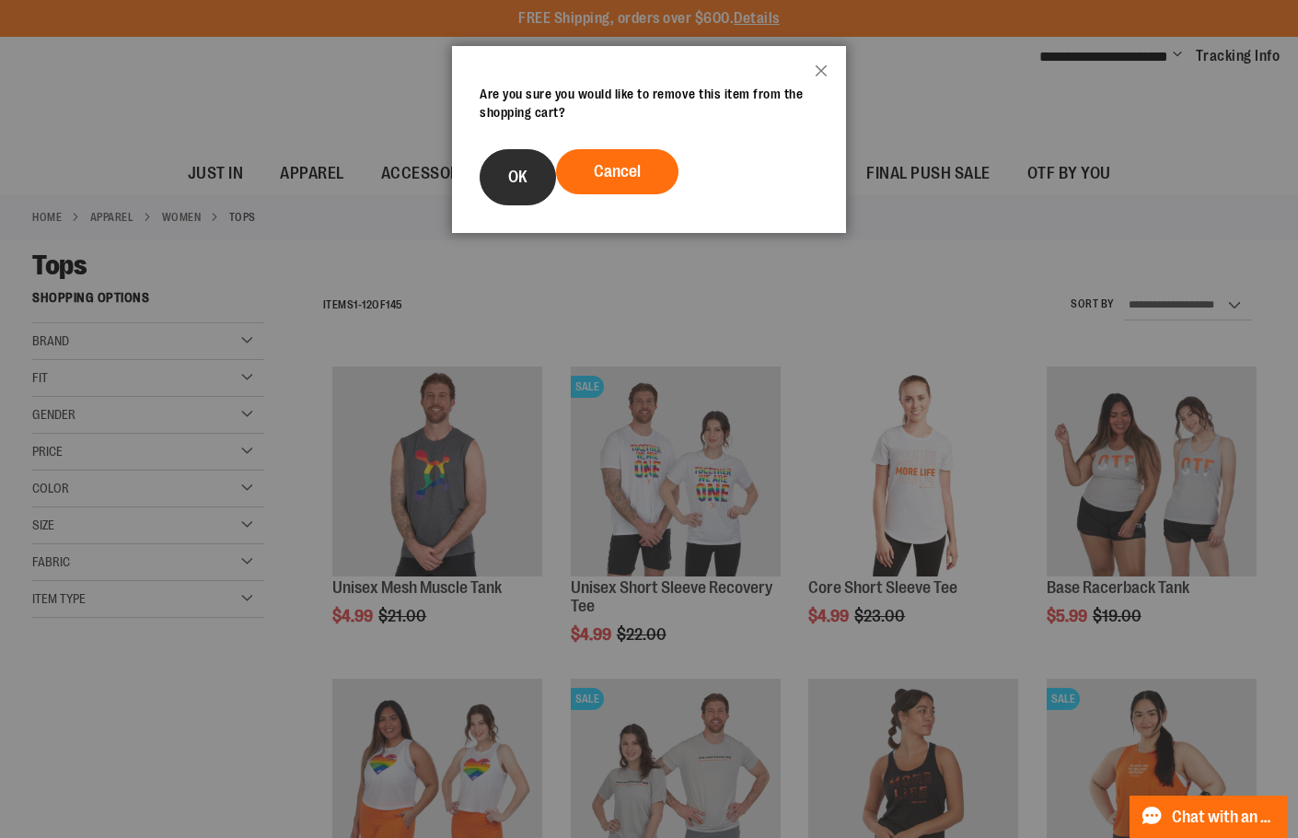
click at [526, 186] on button "OK" at bounding box center [518, 177] width 76 height 56
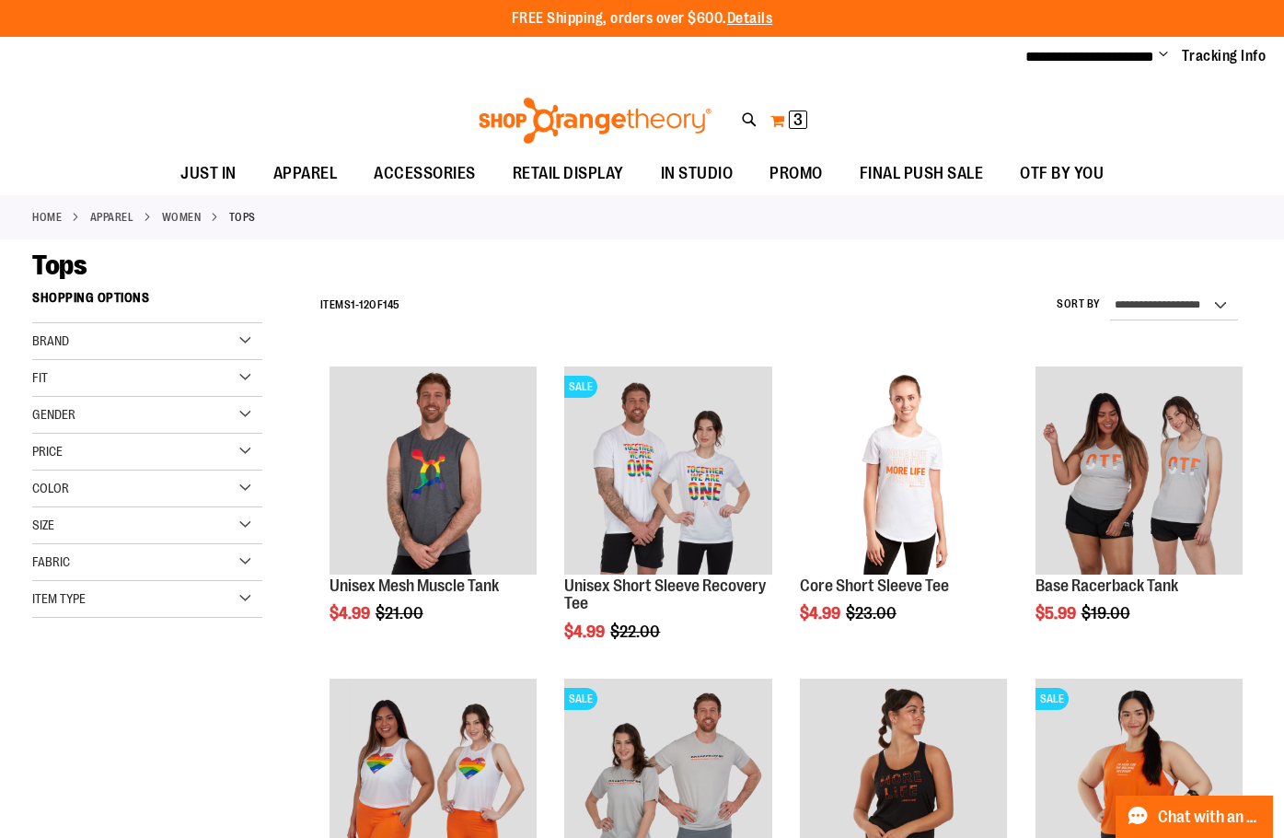
click at [794, 116] on span "3" at bounding box center [797, 119] width 9 height 18
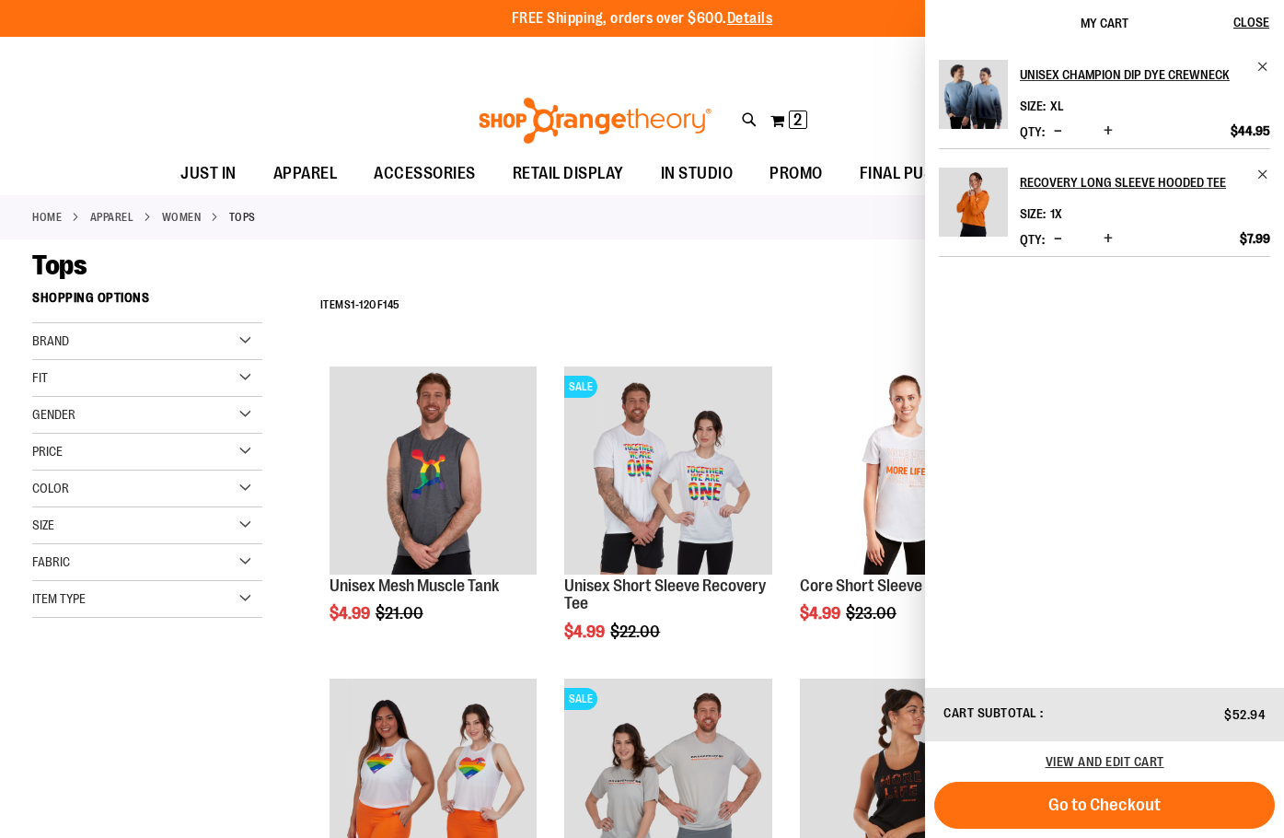
click at [1059, 134] on span "Decrease product quantity" at bounding box center [1058, 130] width 8 height 18
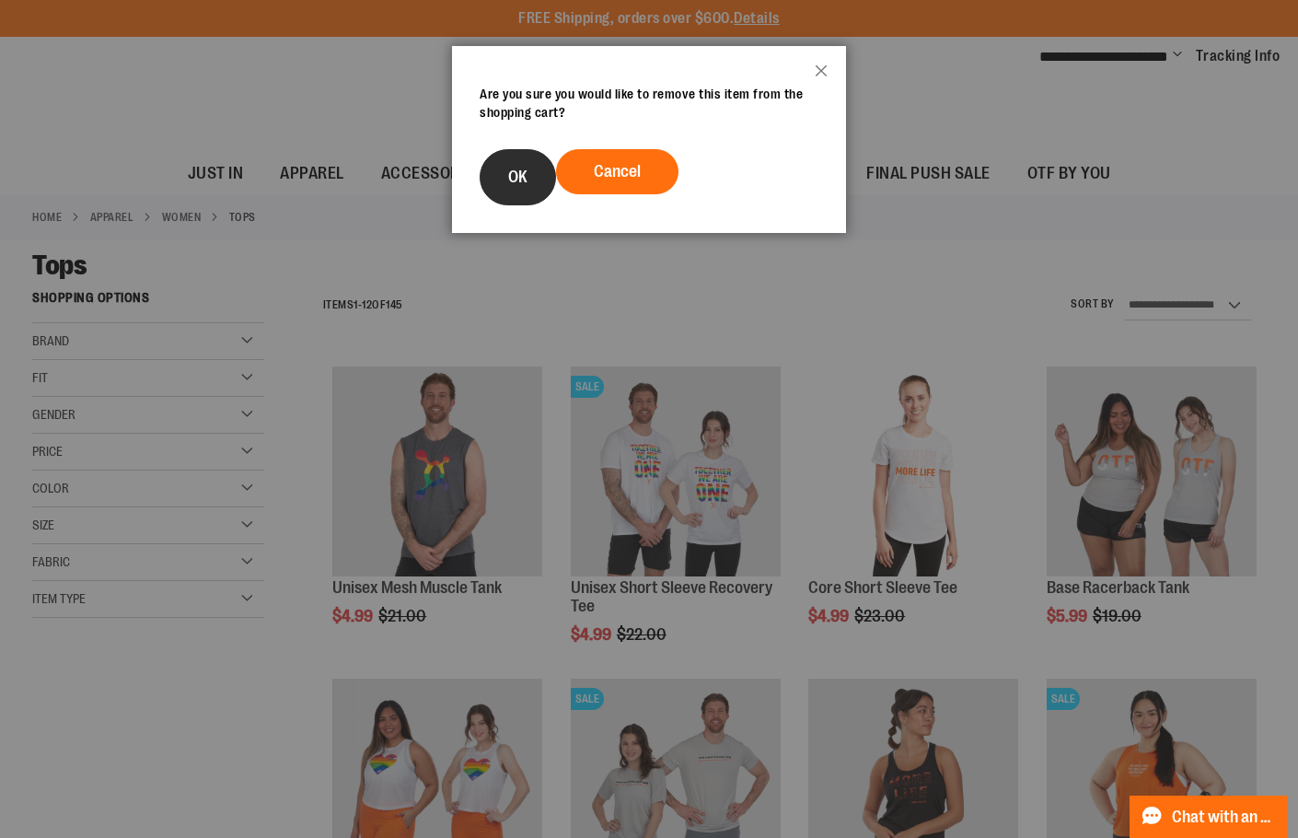
click at [534, 177] on button "OK" at bounding box center [518, 177] width 76 height 56
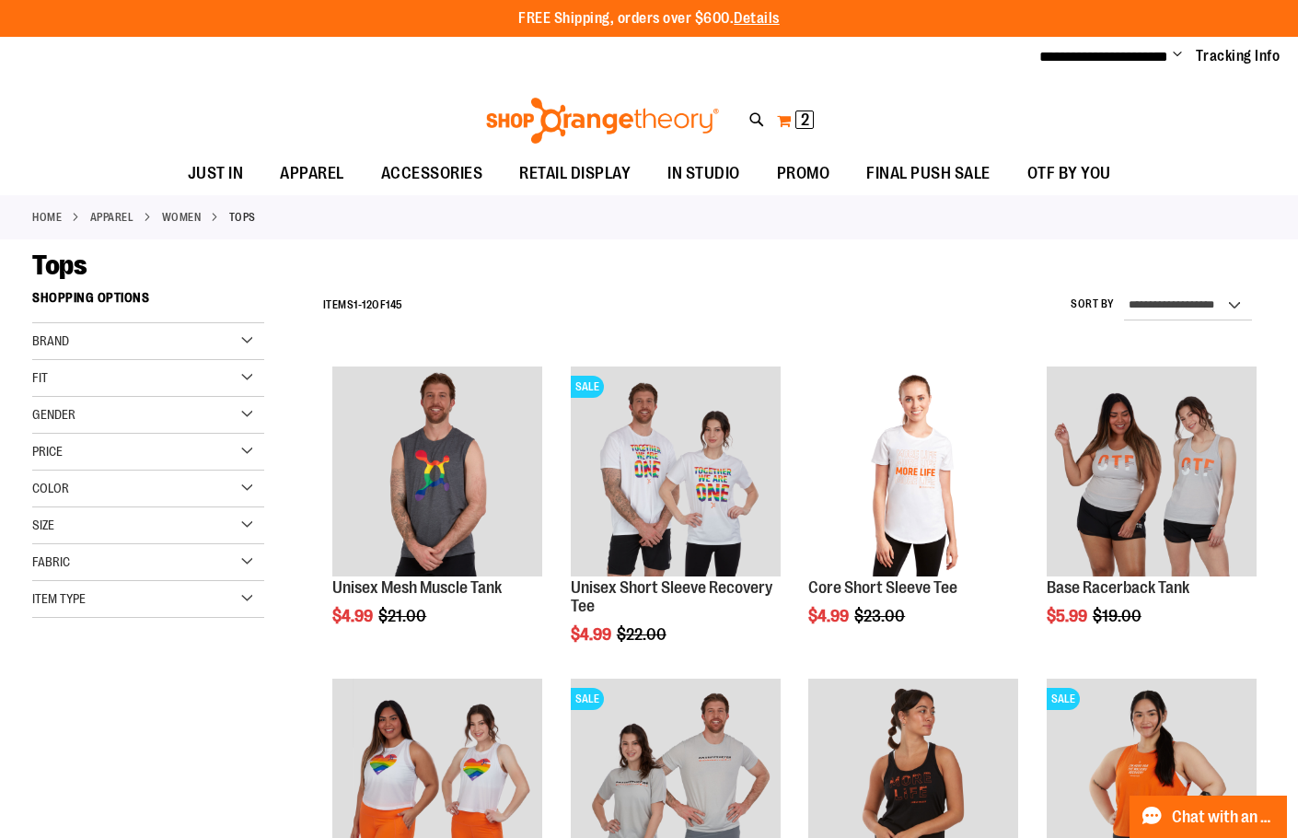
click at [795, 124] on span "2 2 items" at bounding box center [804, 119] width 18 height 18
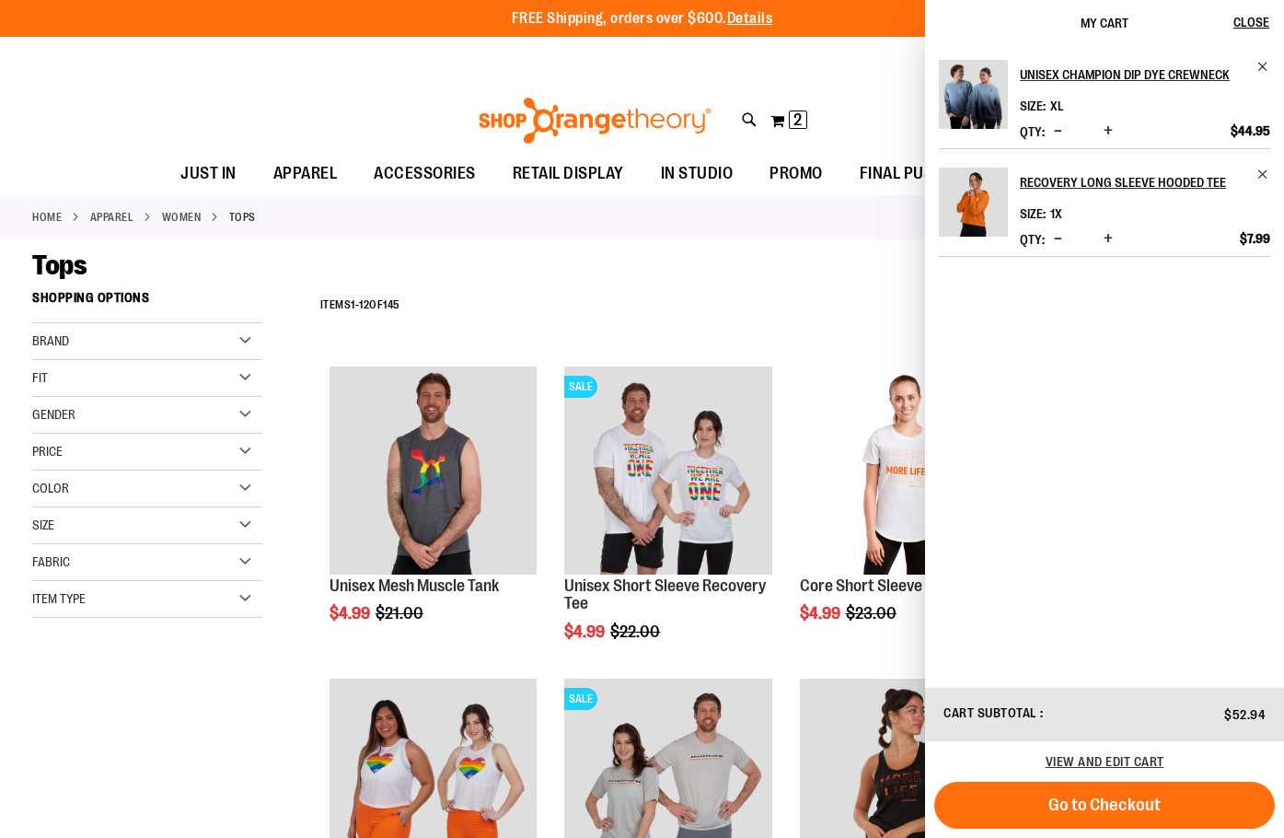
click at [1059, 238] on div "Unisex Champion Dip Dye Crewneck Size XL *" at bounding box center [1104, 366] width 359 height 640
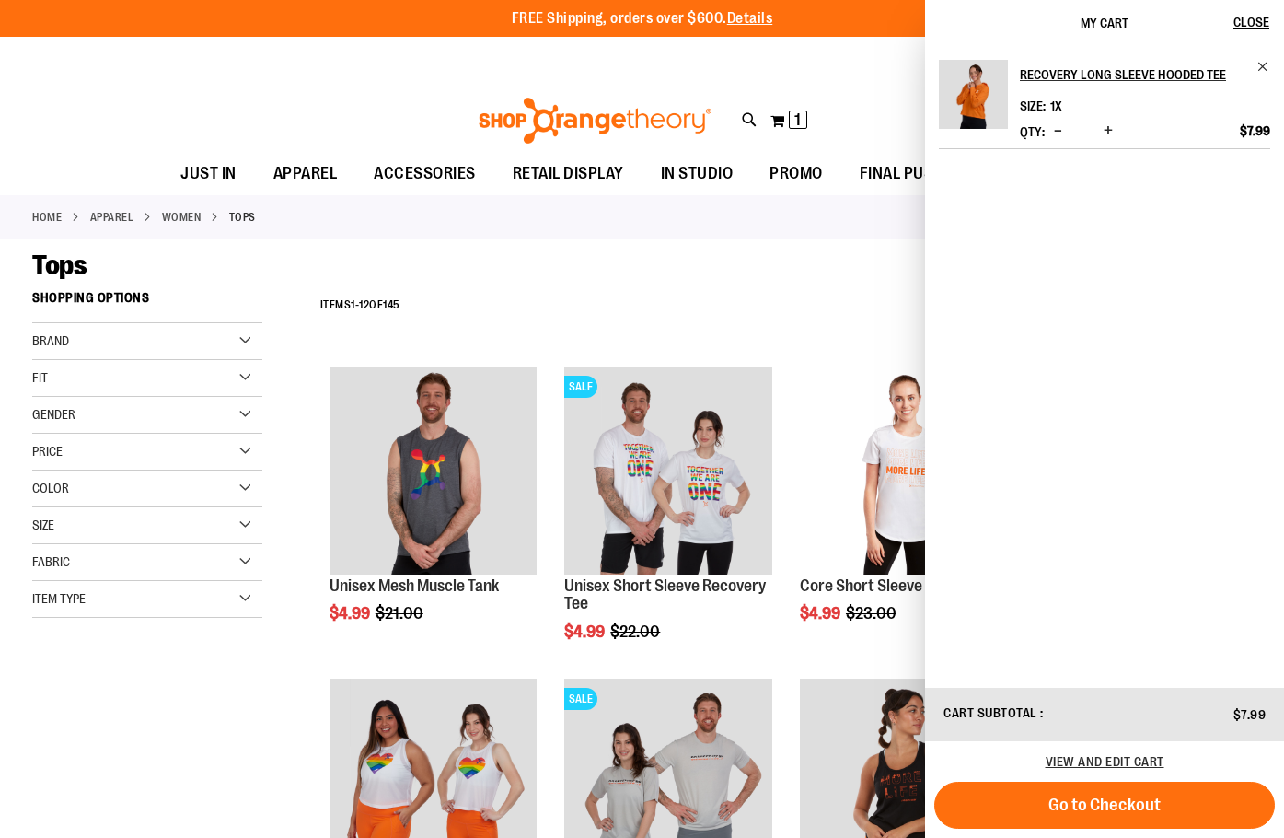
click at [1052, 131] on button "Decrease product quantity" at bounding box center [1057, 131] width 17 height 18
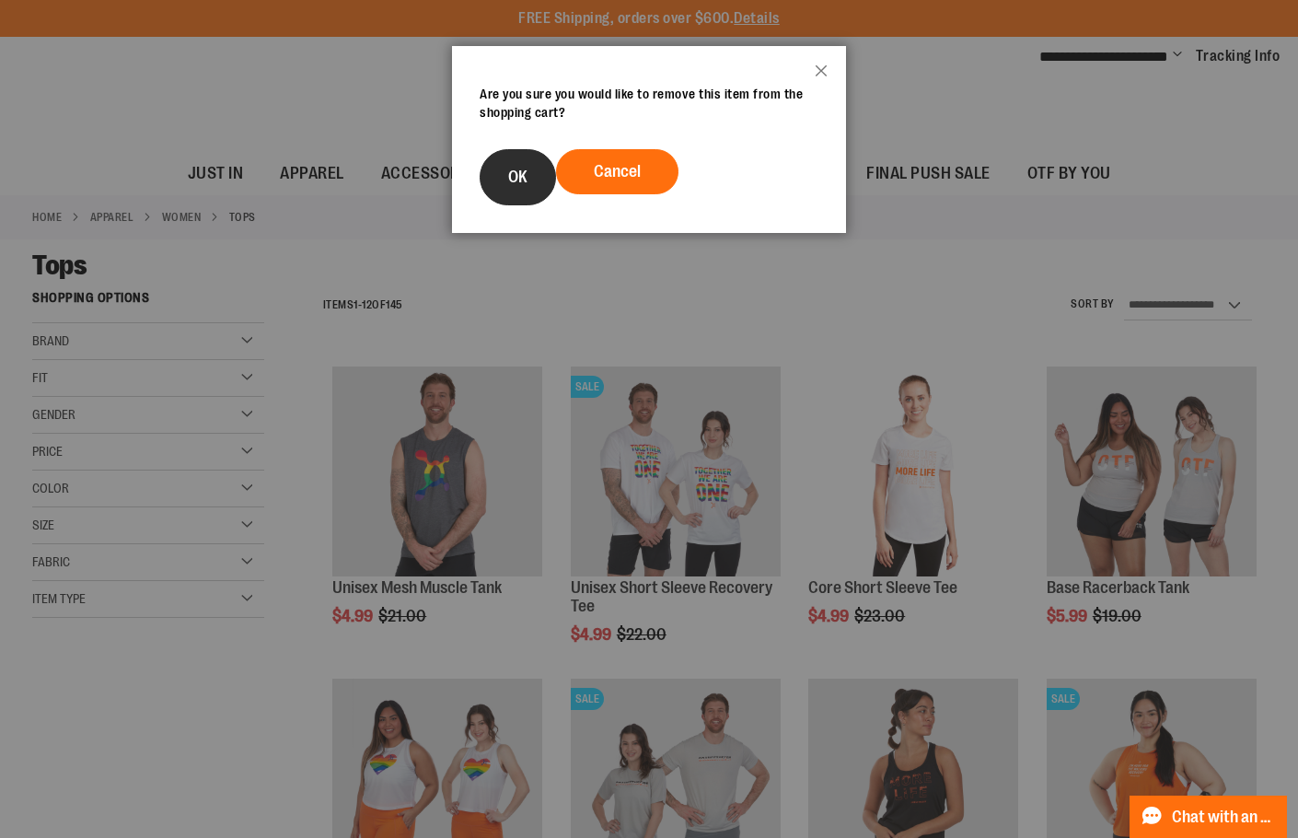
click at [532, 194] on button "OK" at bounding box center [518, 177] width 76 height 56
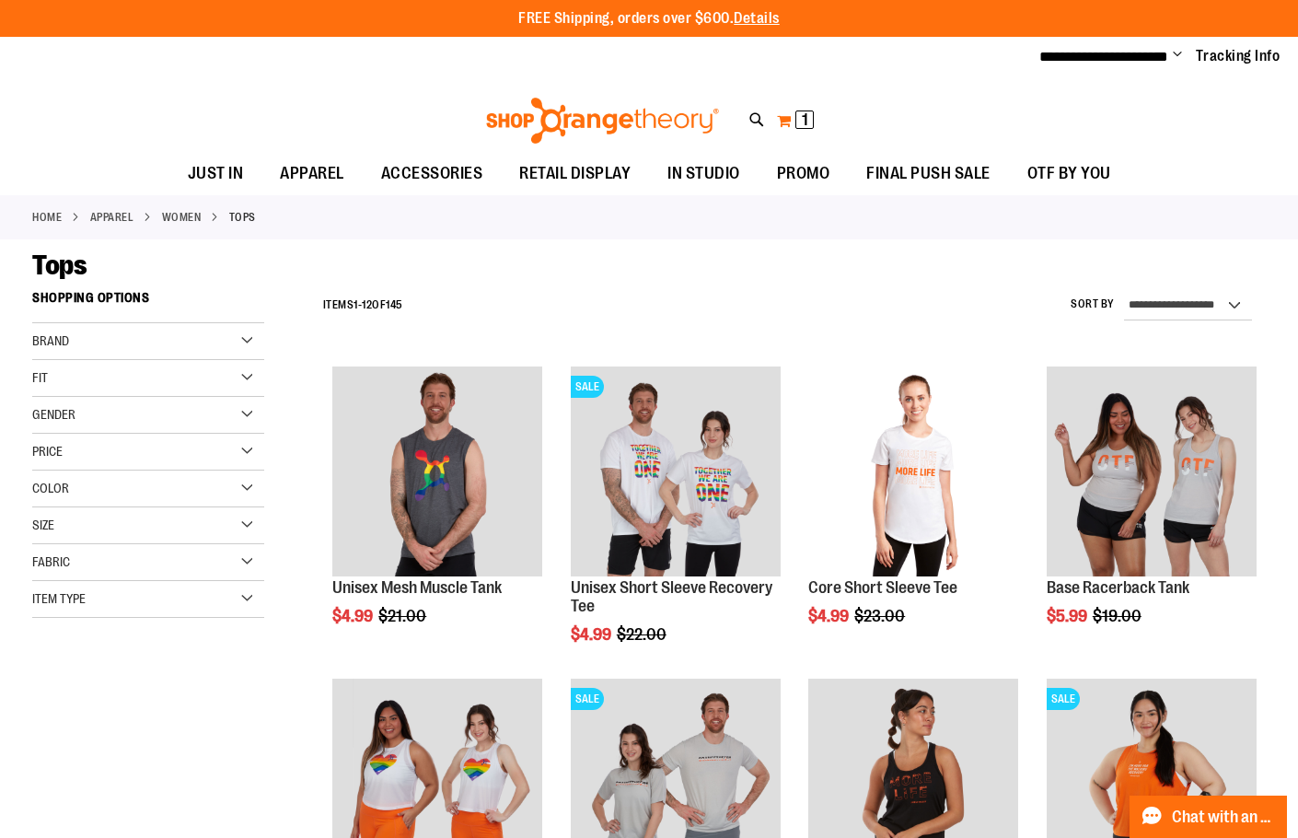
click at [804, 111] on span "1 1 items" at bounding box center [804, 119] width 18 height 18
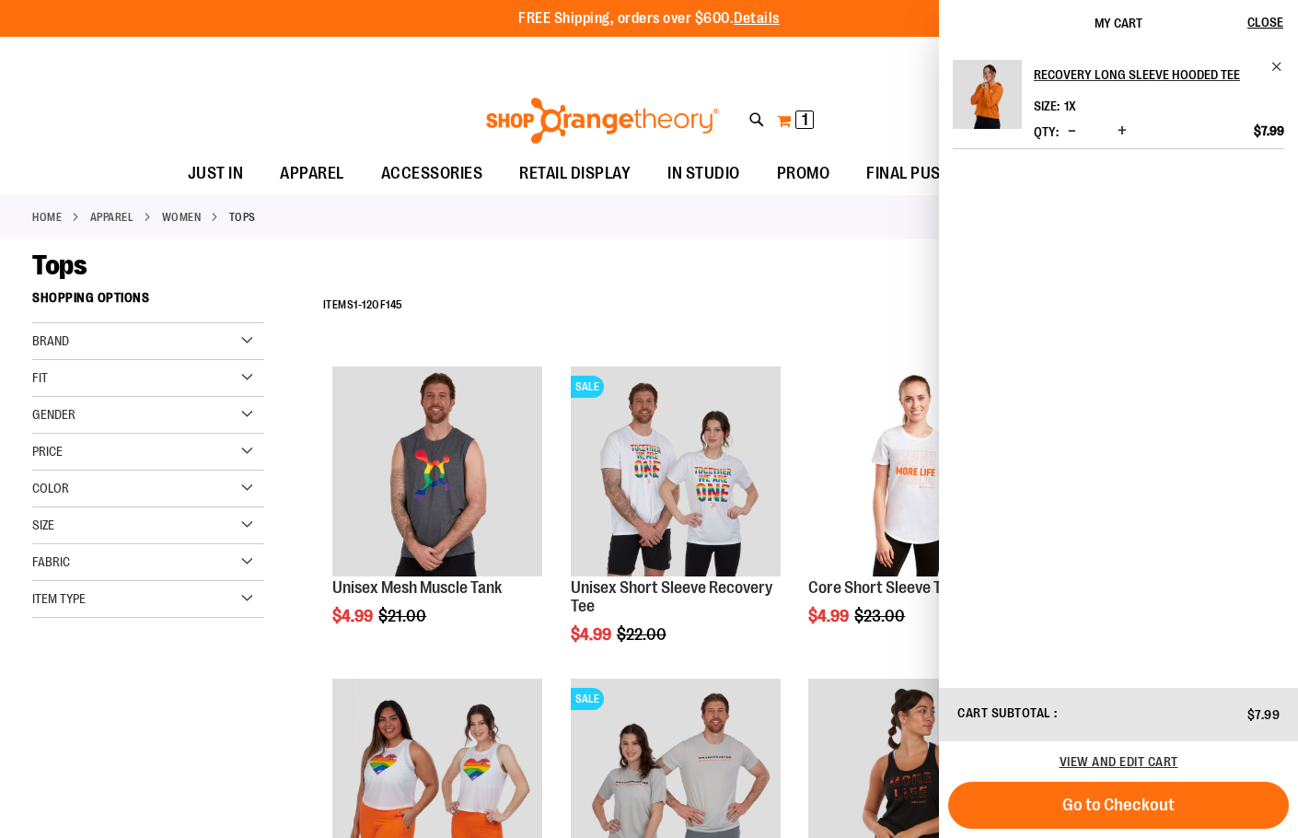
click at [793, 110] on button "My Cart 1 1 items" at bounding box center [795, 120] width 39 height 29
